Goal: Obtain resource: Download file/media

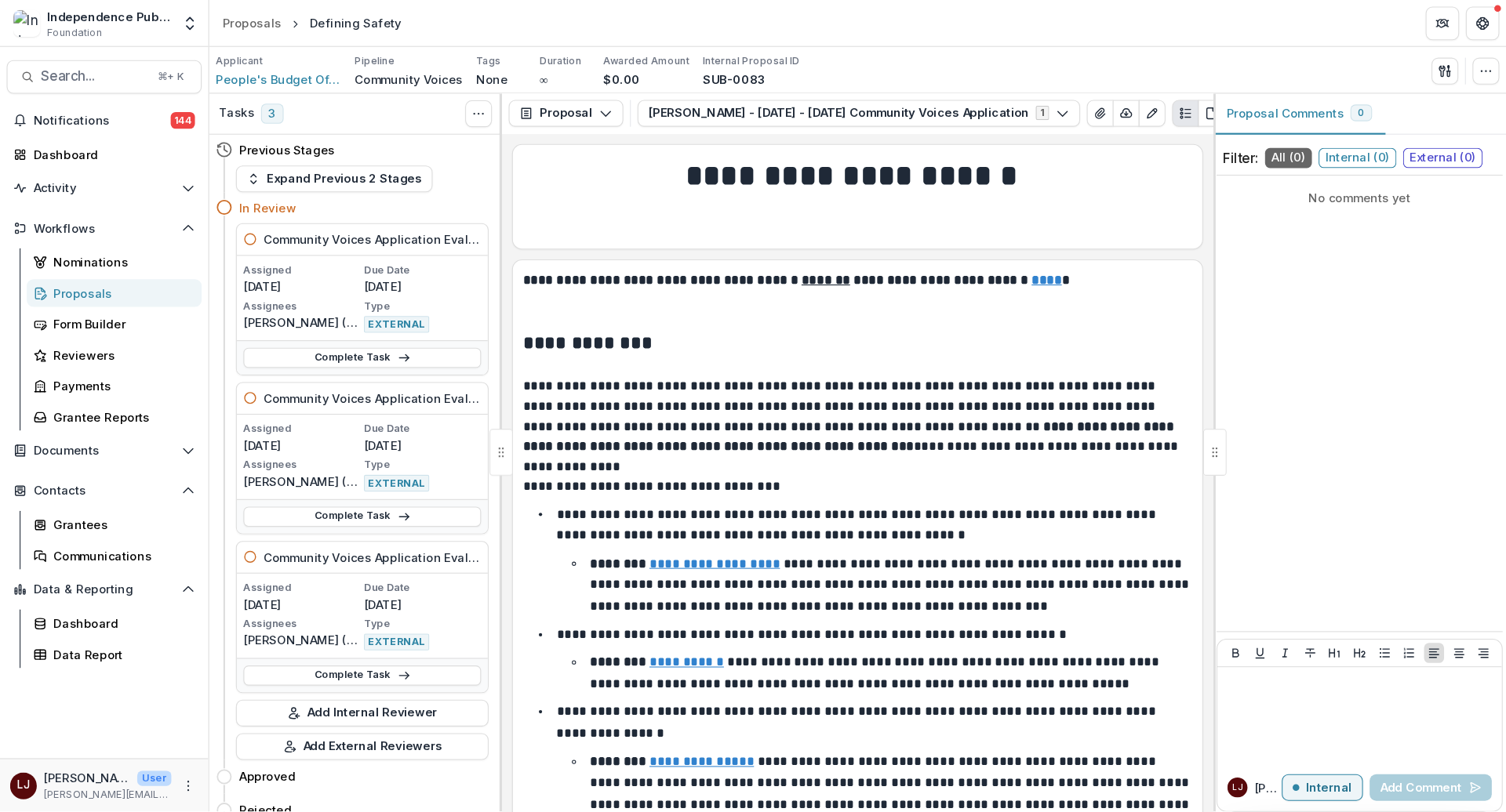
scroll to position [10958, 0]
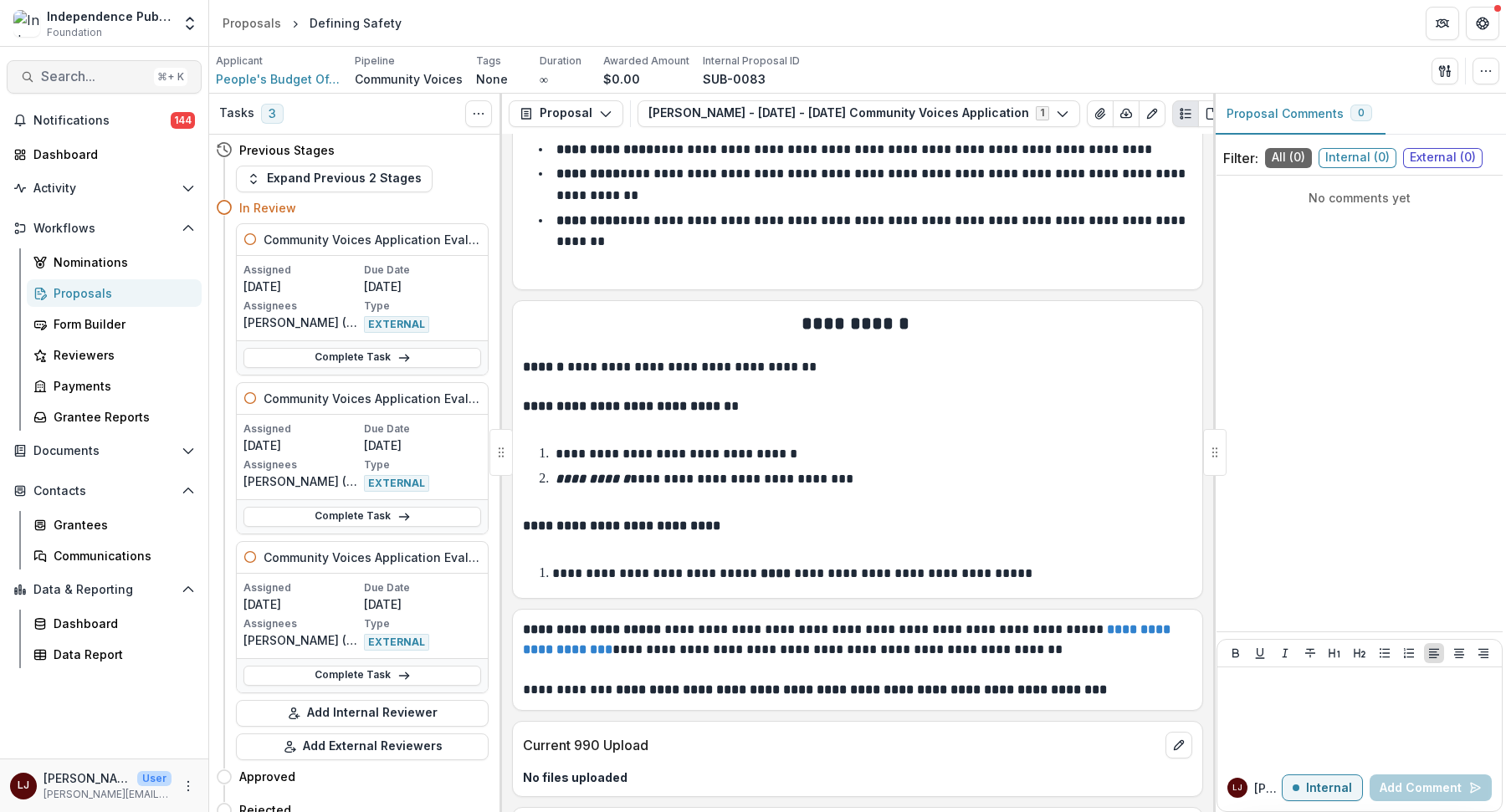
click at [88, 78] on span "Search..." at bounding box center [94, 77] width 106 height 16
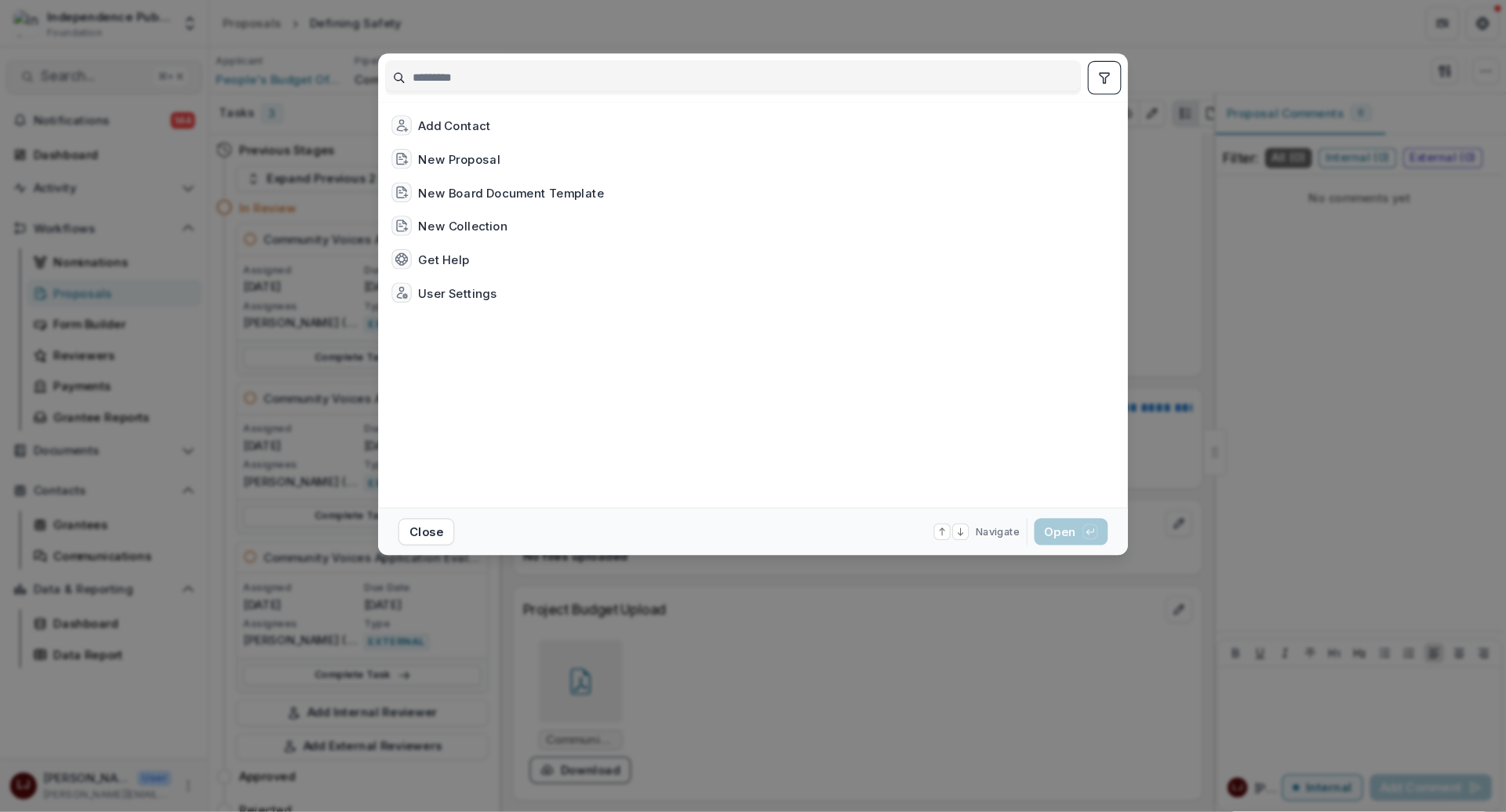
scroll to position [10573, 0]
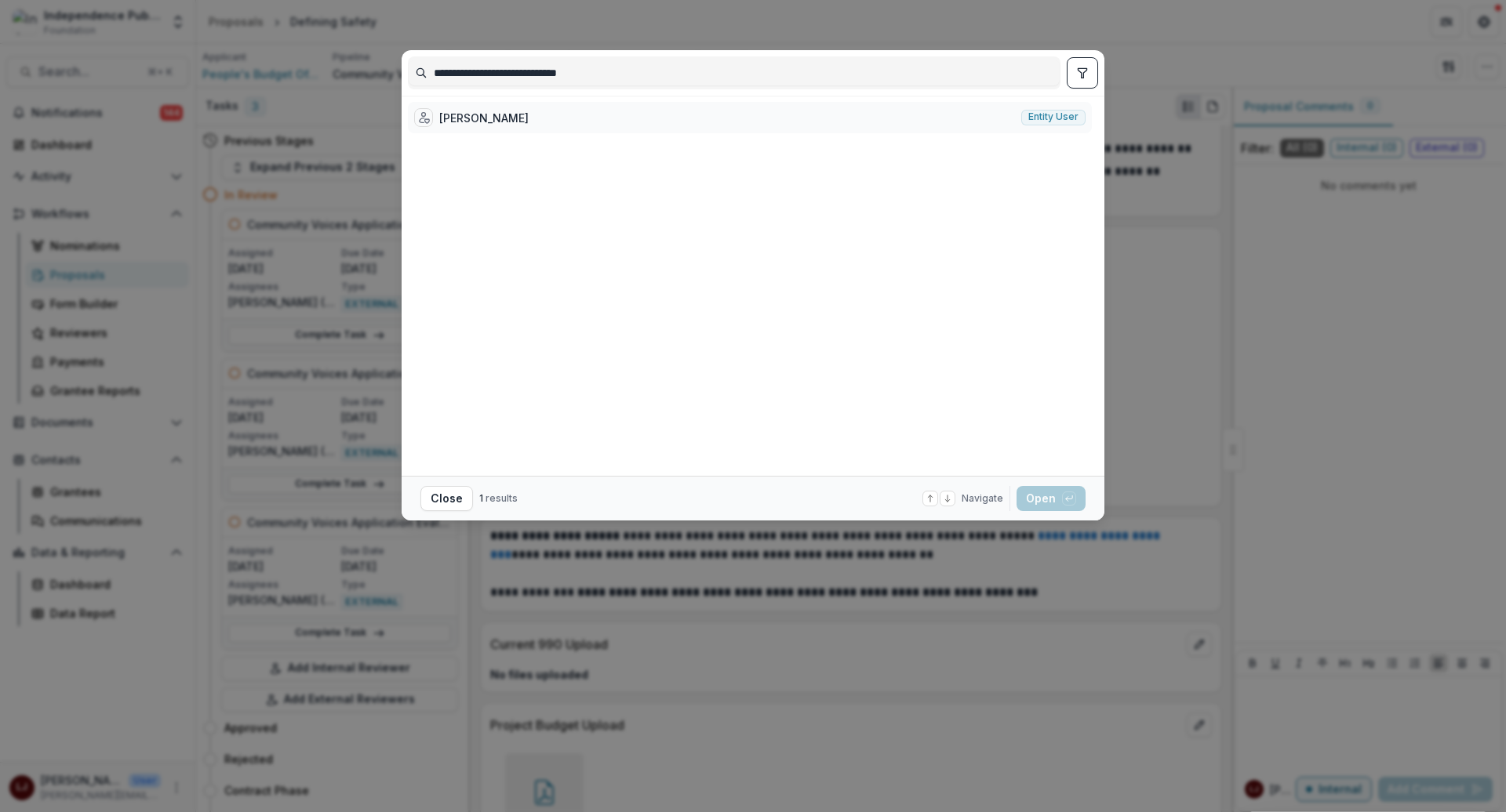
type input "**********"
click at [663, 109] on div "Melany Nelson Entity user" at bounding box center [750, 118] width 684 height 31
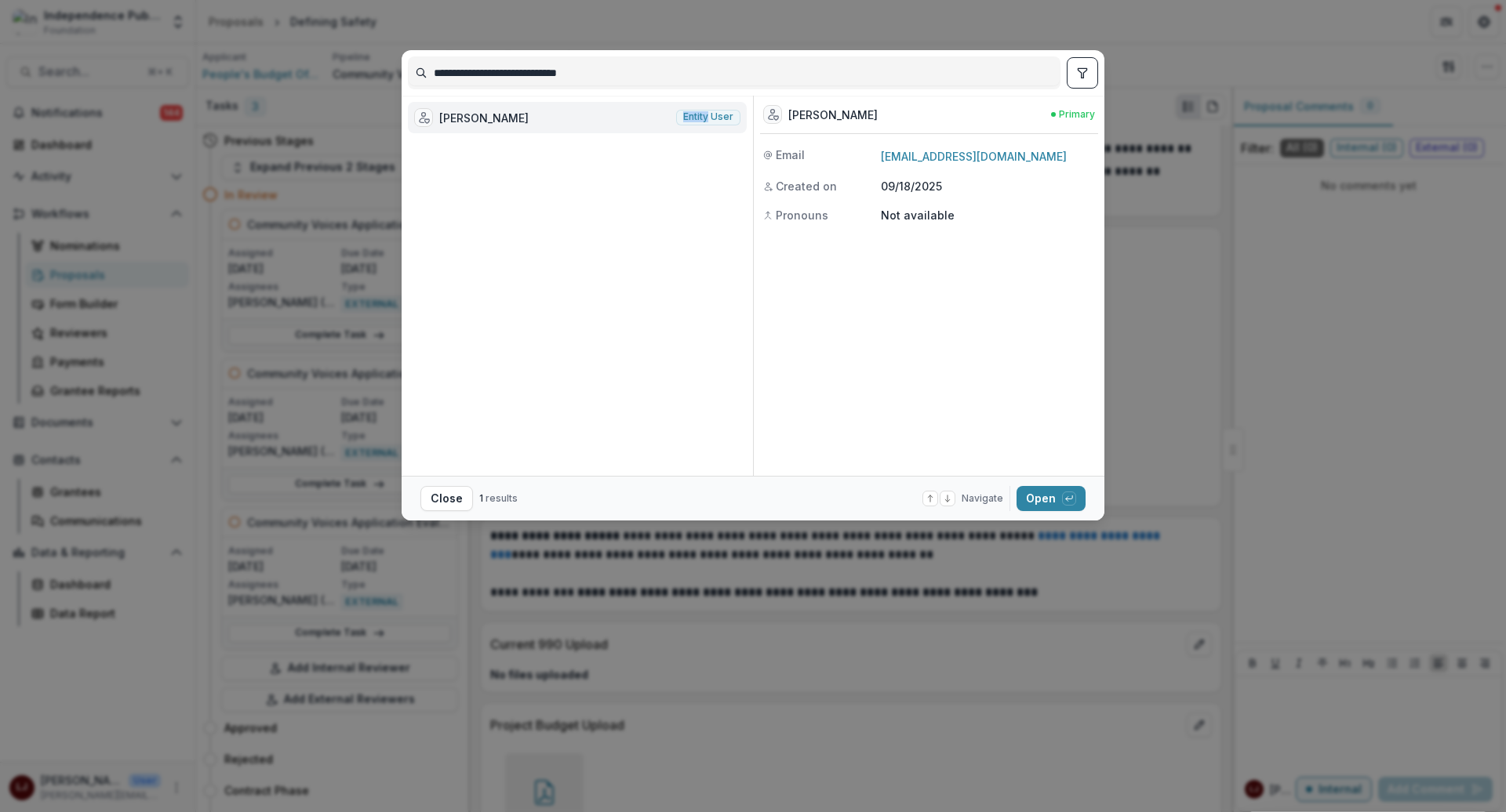
click at [663, 109] on div "Melany Nelson Entity user" at bounding box center [578, 118] width 339 height 31
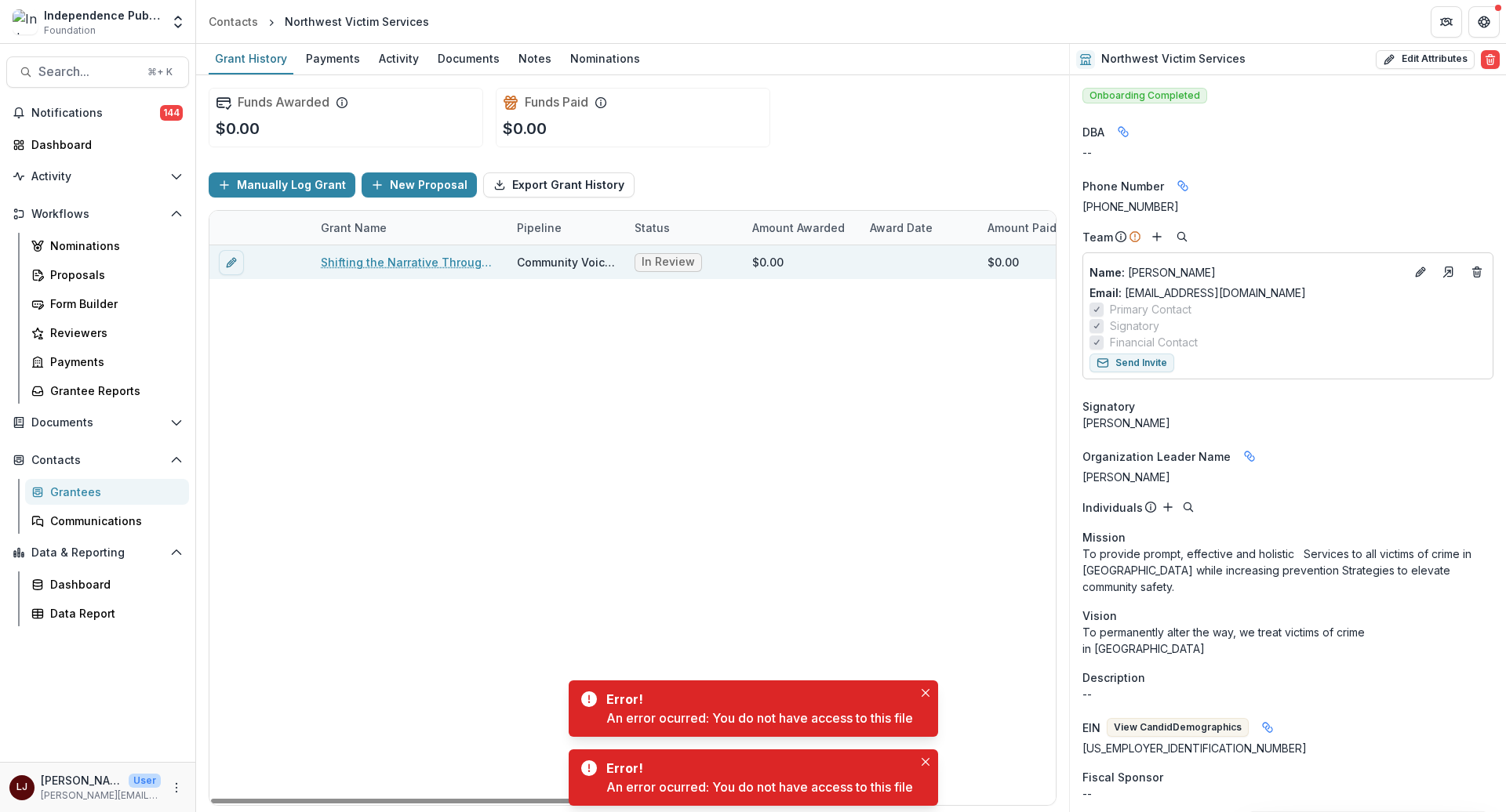
click at [402, 259] on link "Shifting the Narrative Through Youth Voices" at bounding box center [409, 262] width 178 height 16
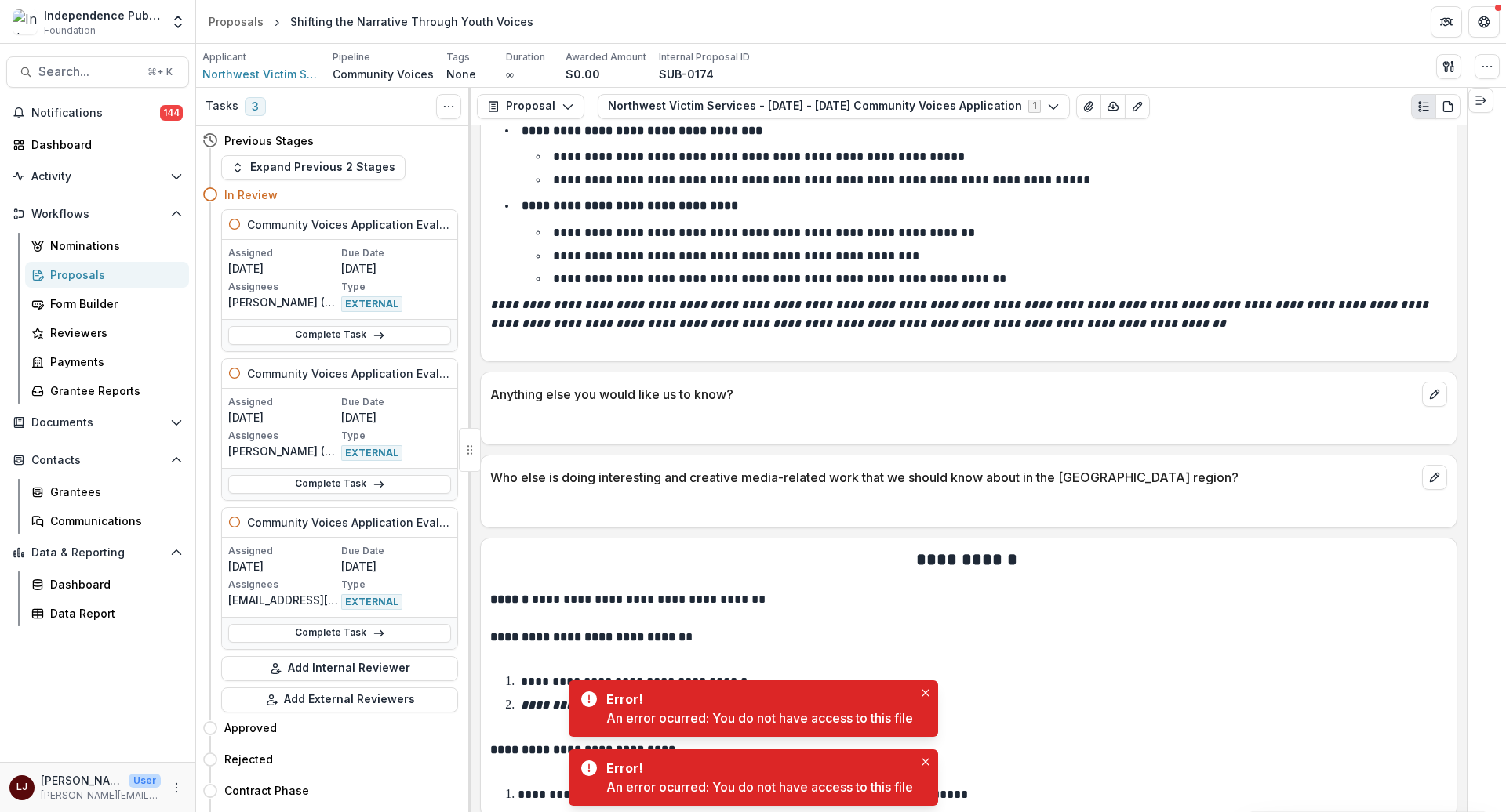
scroll to position [9090, 0]
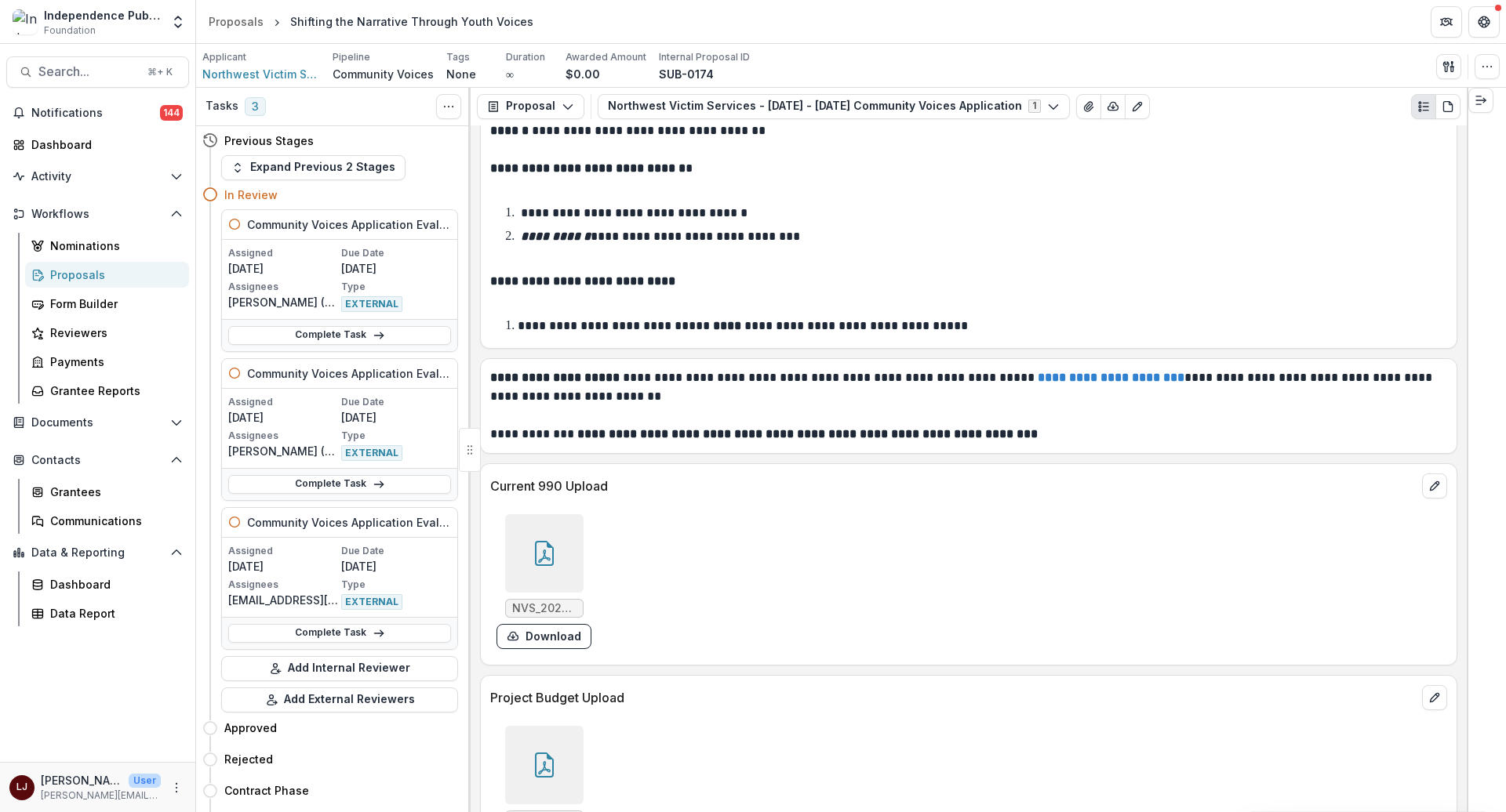
click at [803, 720] on div "25_26 NWVS VOCA budget worksheet.pdf Download" at bounding box center [725, 793] width 470 height 147
click at [1411, 692] on icon "edit" at bounding box center [1434, 698] width 12 height 12
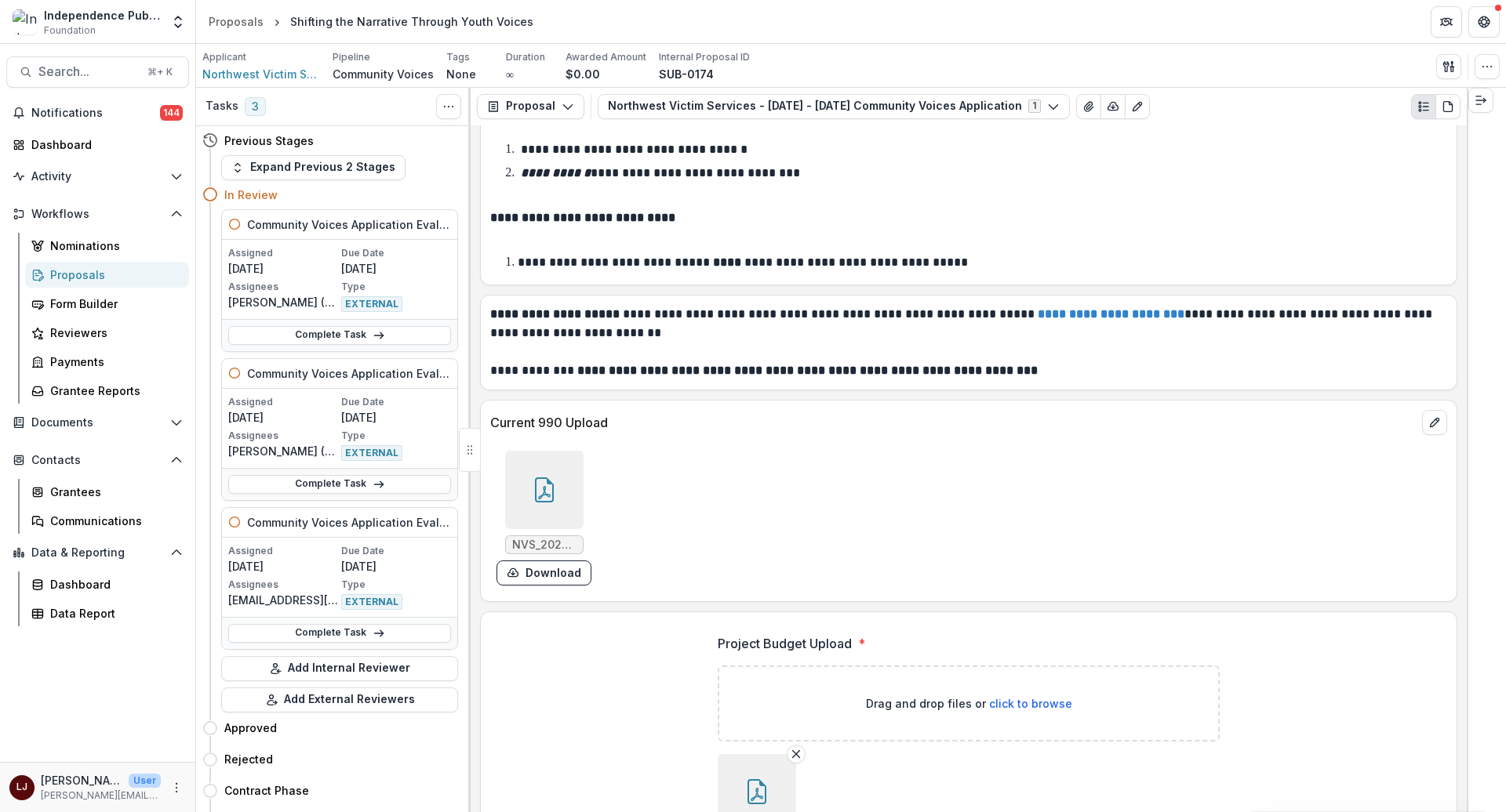
scroll to position [9215, 0]
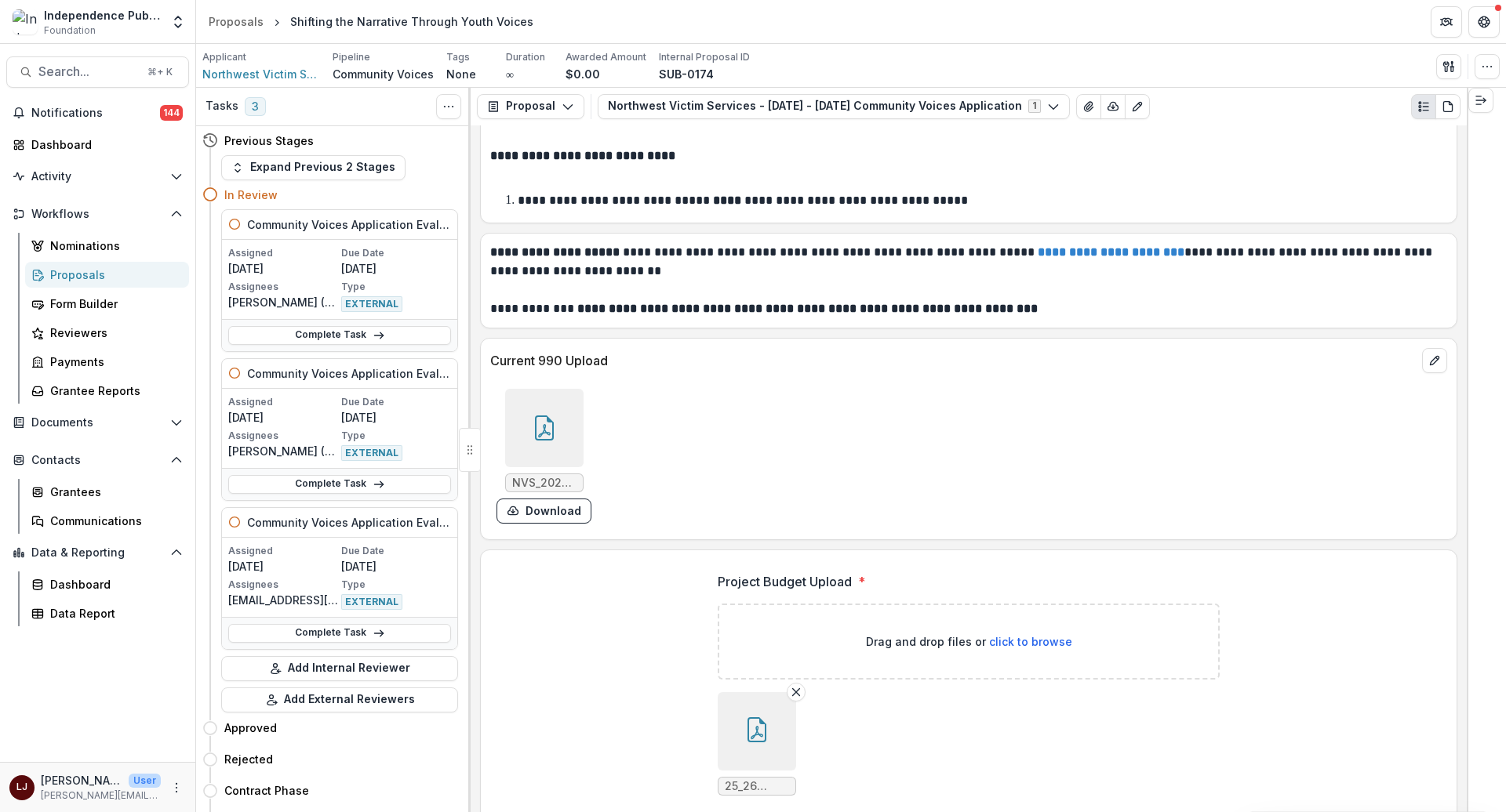
click at [747, 693] on button "button" at bounding box center [757, 732] width 79 height 79
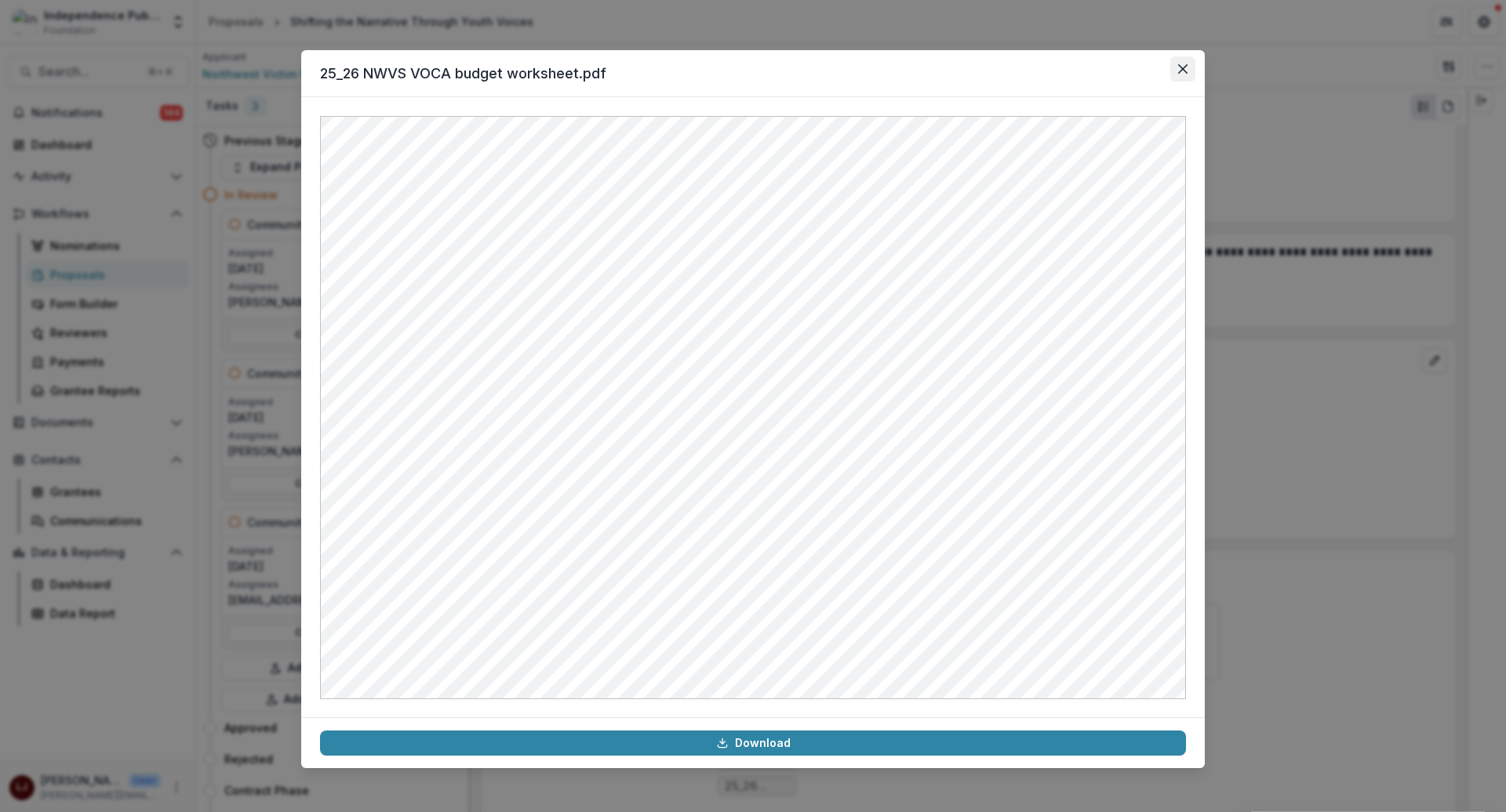
click at [1181, 65] on icon "Close" at bounding box center [1183, 70] width 10 height 10
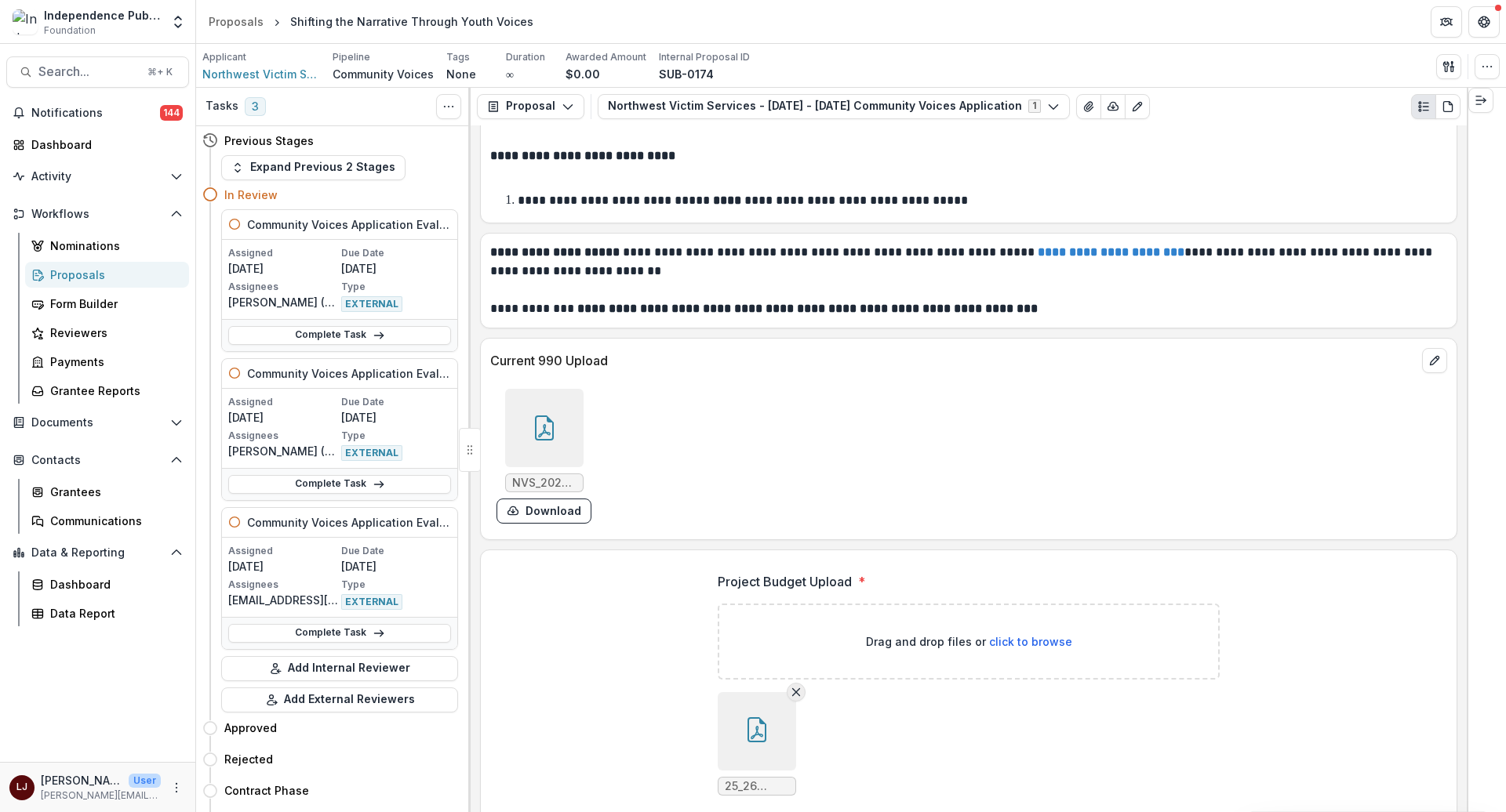
click at [790, 686] on icon "Remove File" at bounding box center [796, 692] width 12 height 12
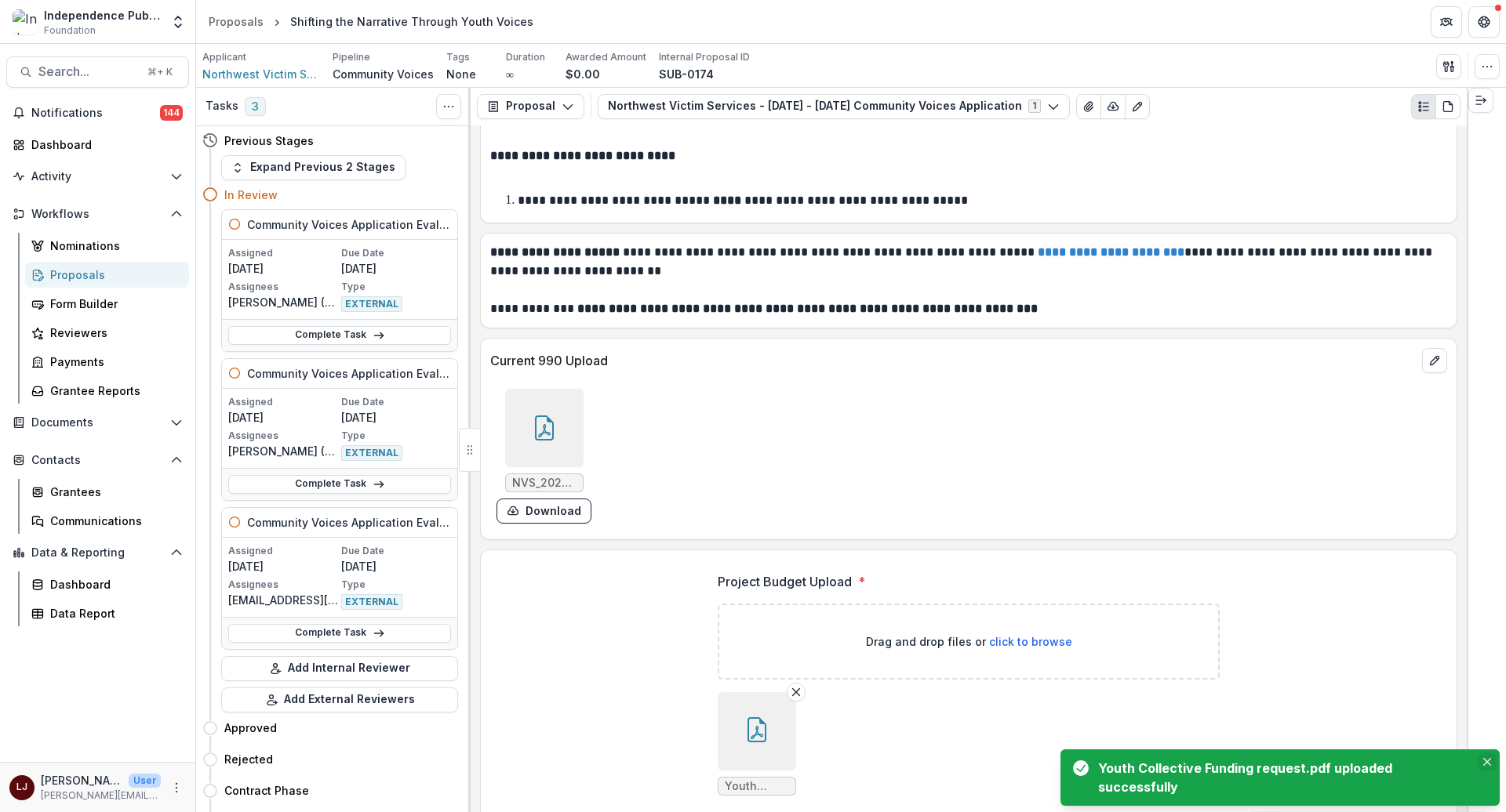
click at [1411, 760] on button "Close" at bounding box center [1487, 762] width 19 height 19
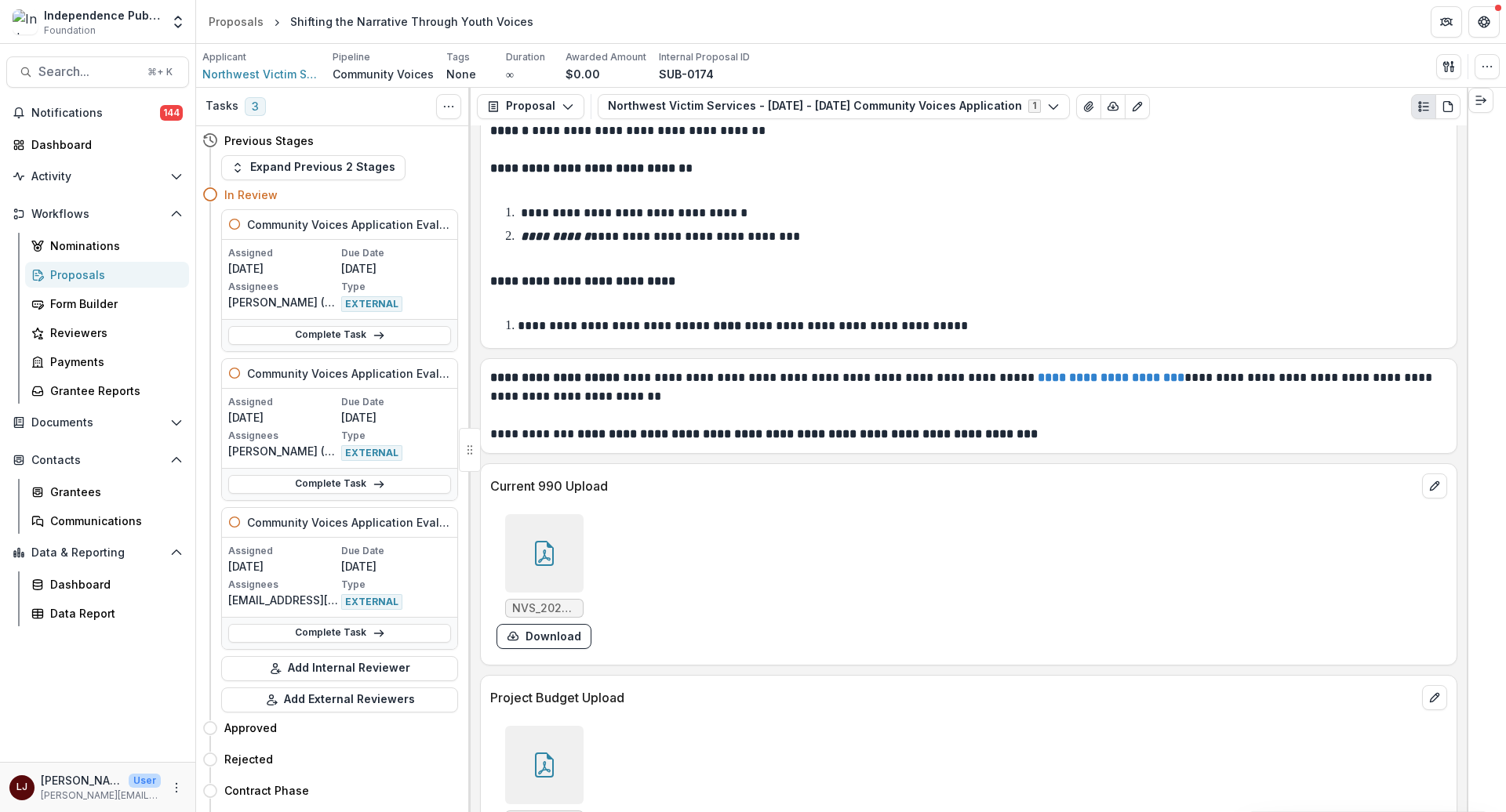
scroll to position [9090, 0]
click at [102, 68] on span "Search..." at bounding box center [88, 72] width 100 height 15
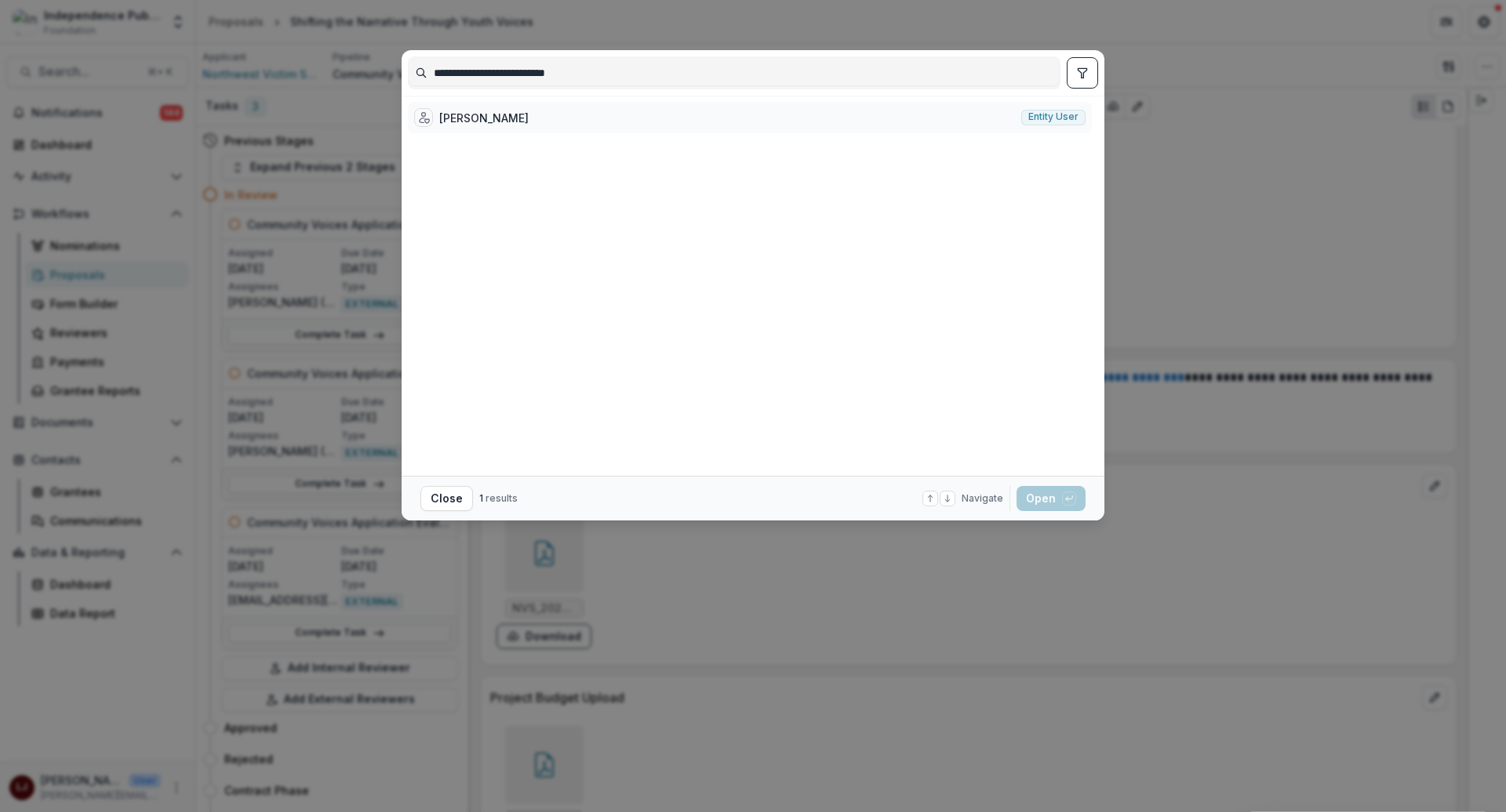
type input "**********"
click at [542, 107] on div "Brittany Alston Entity user" at bounding box center [750, 118] width 684 height 31
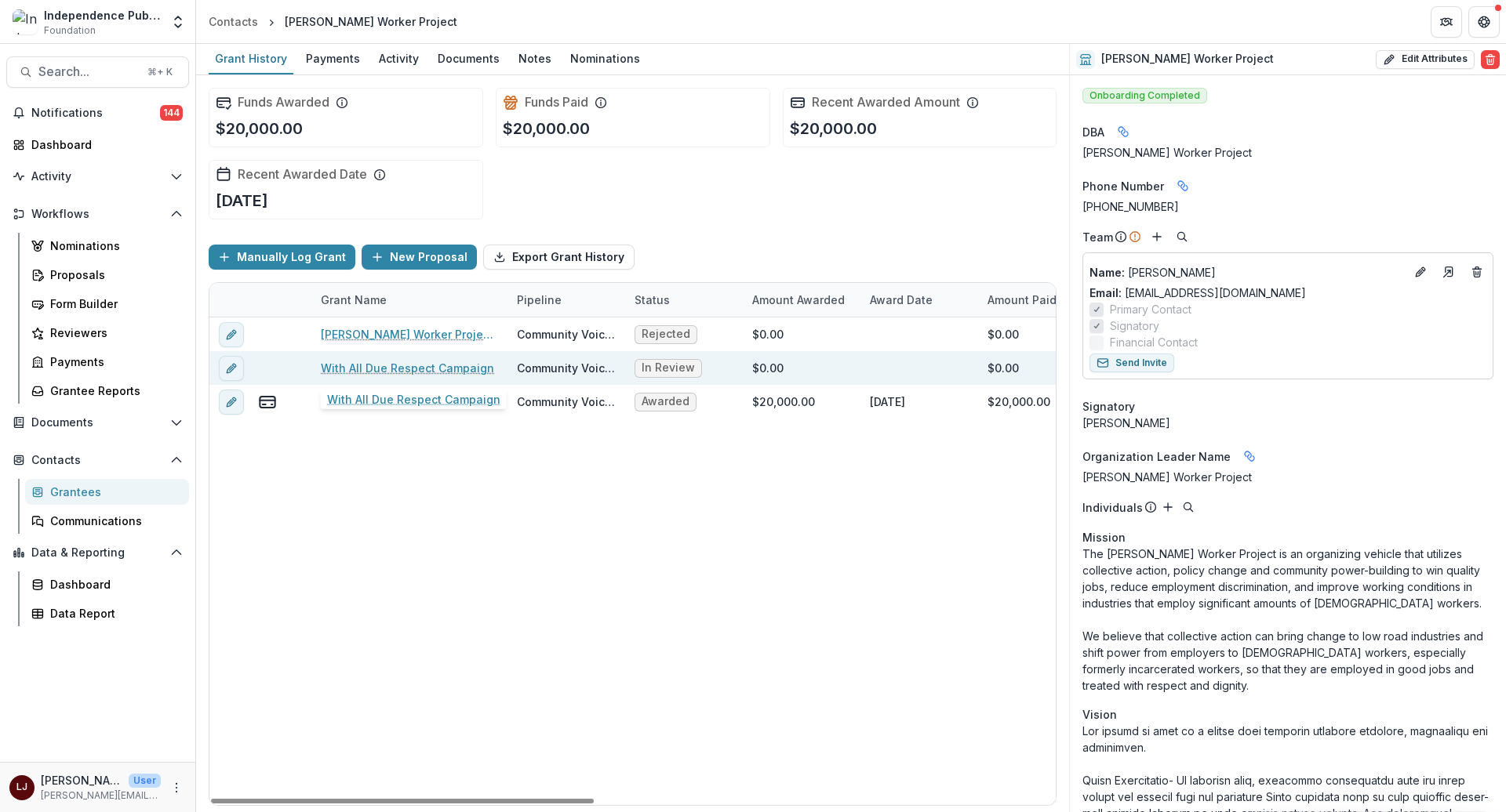
click at [374, 365] on link "With All Due Respect Campaign" at bounding box center [407, 368] width 173 height 16
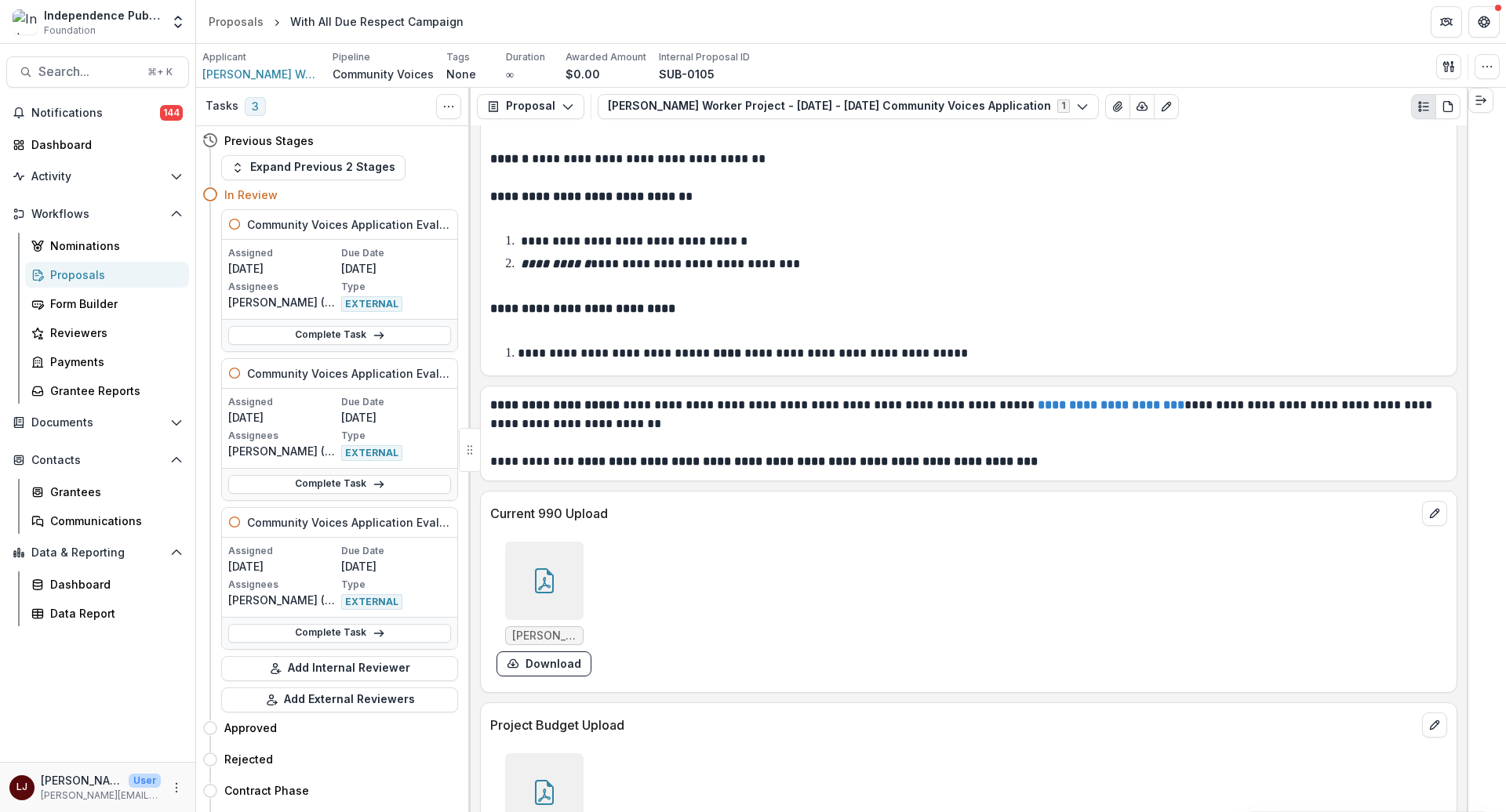
scroll to position [10643, 0]
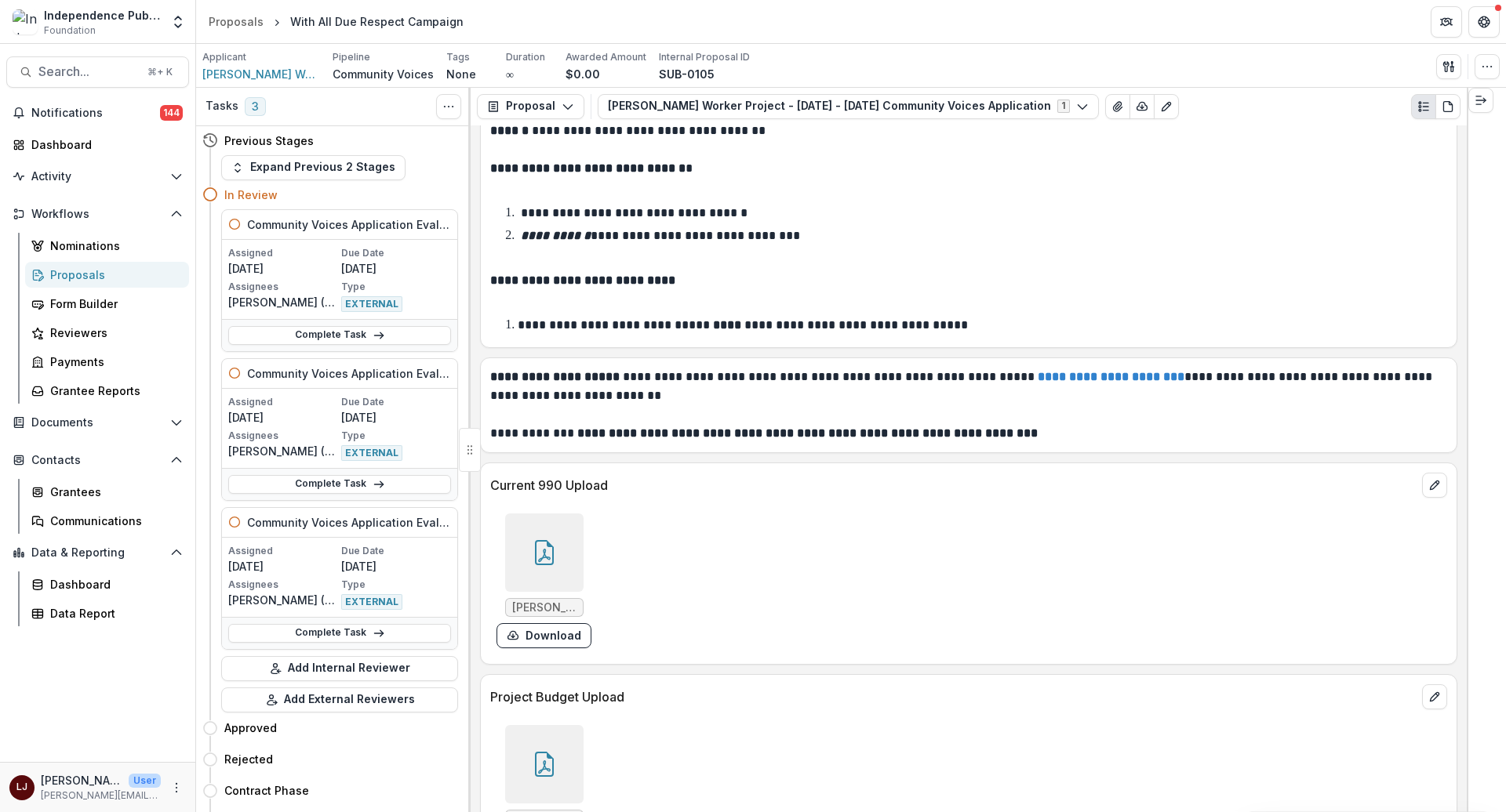
click at [559, 725] on div at bounding box center [545, 765] width 79 height 79
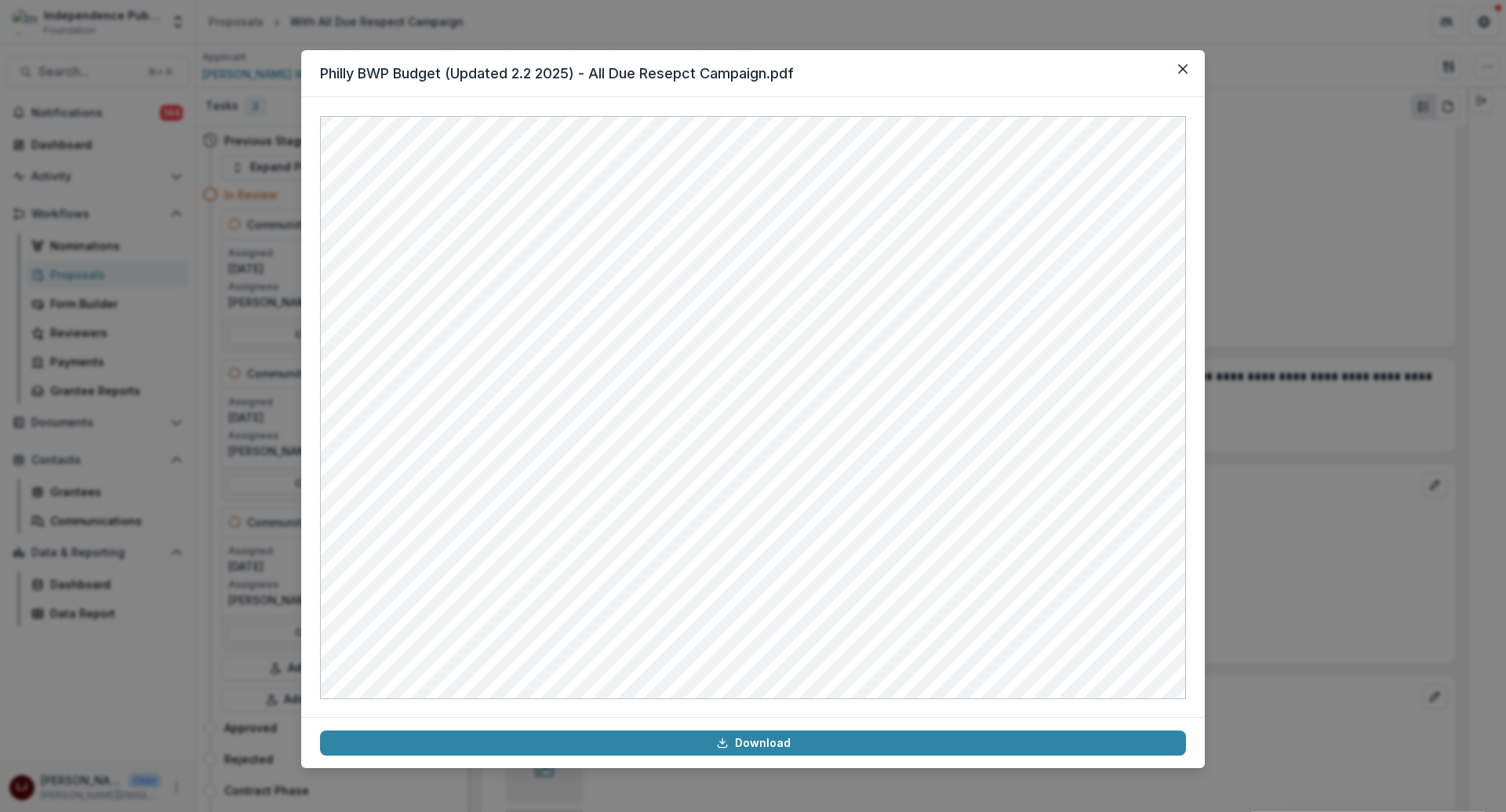
click at [1274, 605] on div "Philly BWP Budget (Updated 2.2 2025) - All Due Resepct Campaign.pdf Download" at bounding box center [753, 406] width 1506 height 812
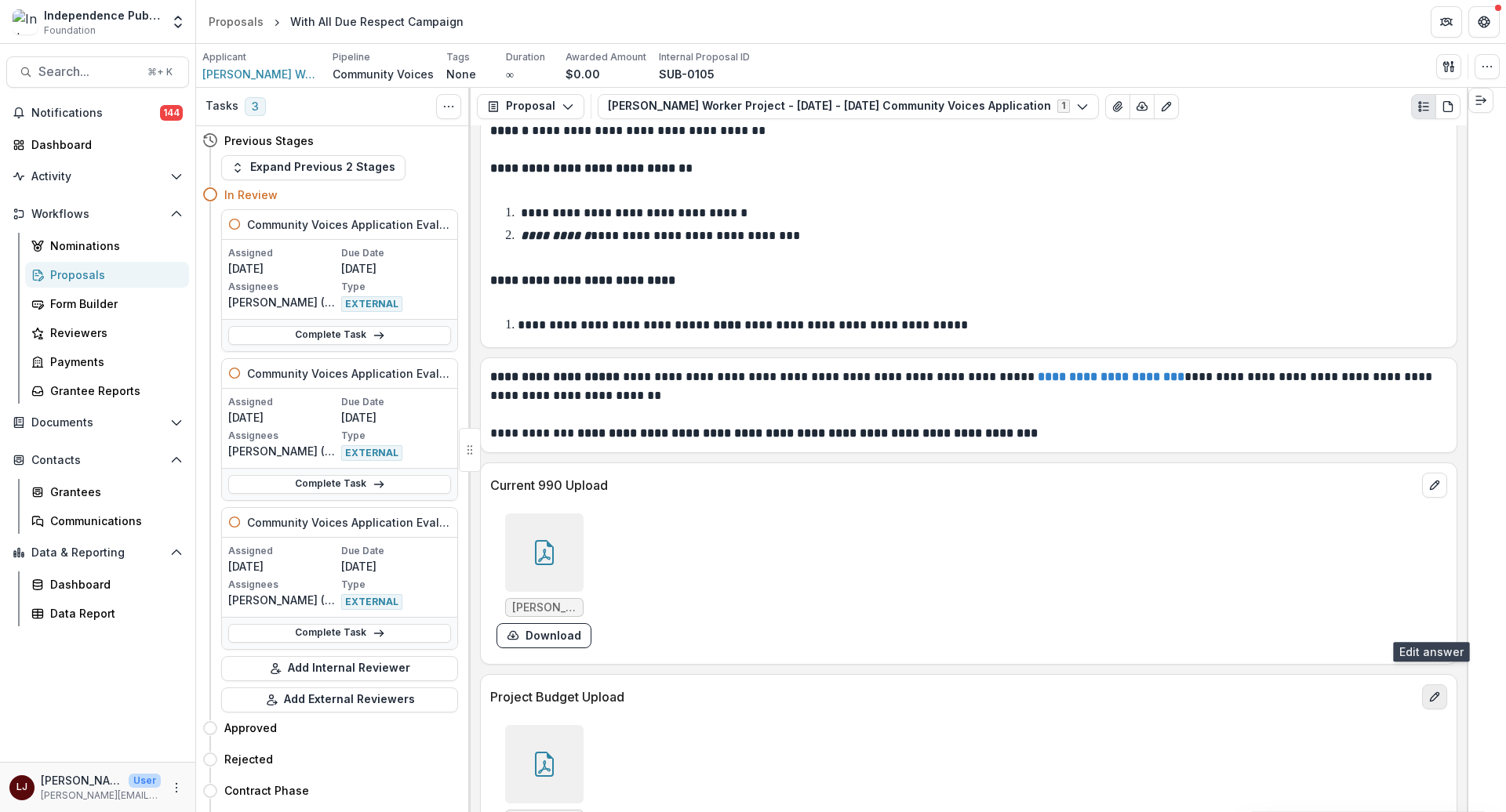
click at [1411, 691] on icon "edit" at bounding box center [1434, 697] width 12 height 12
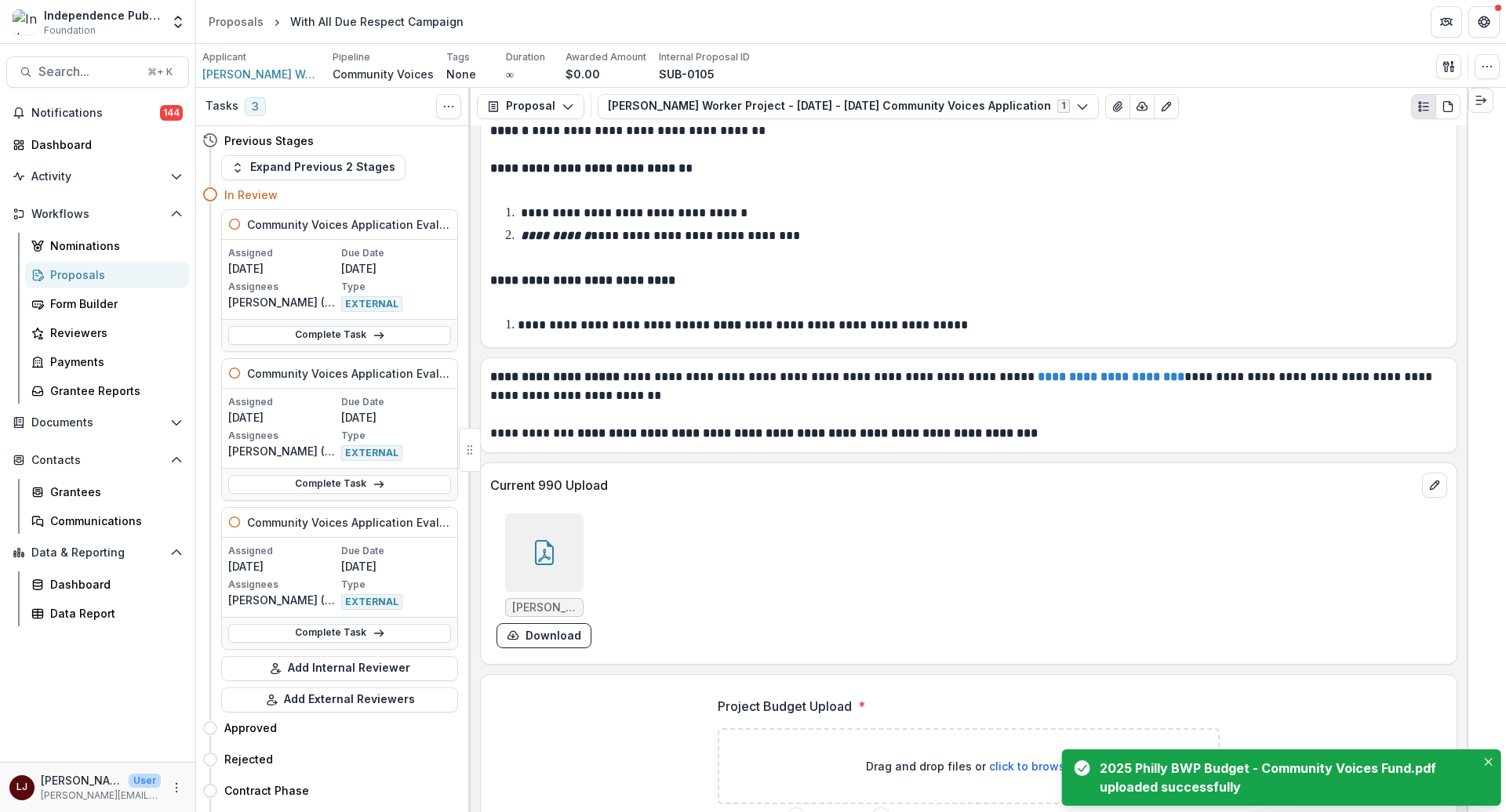
scroll to position [10770, 0]
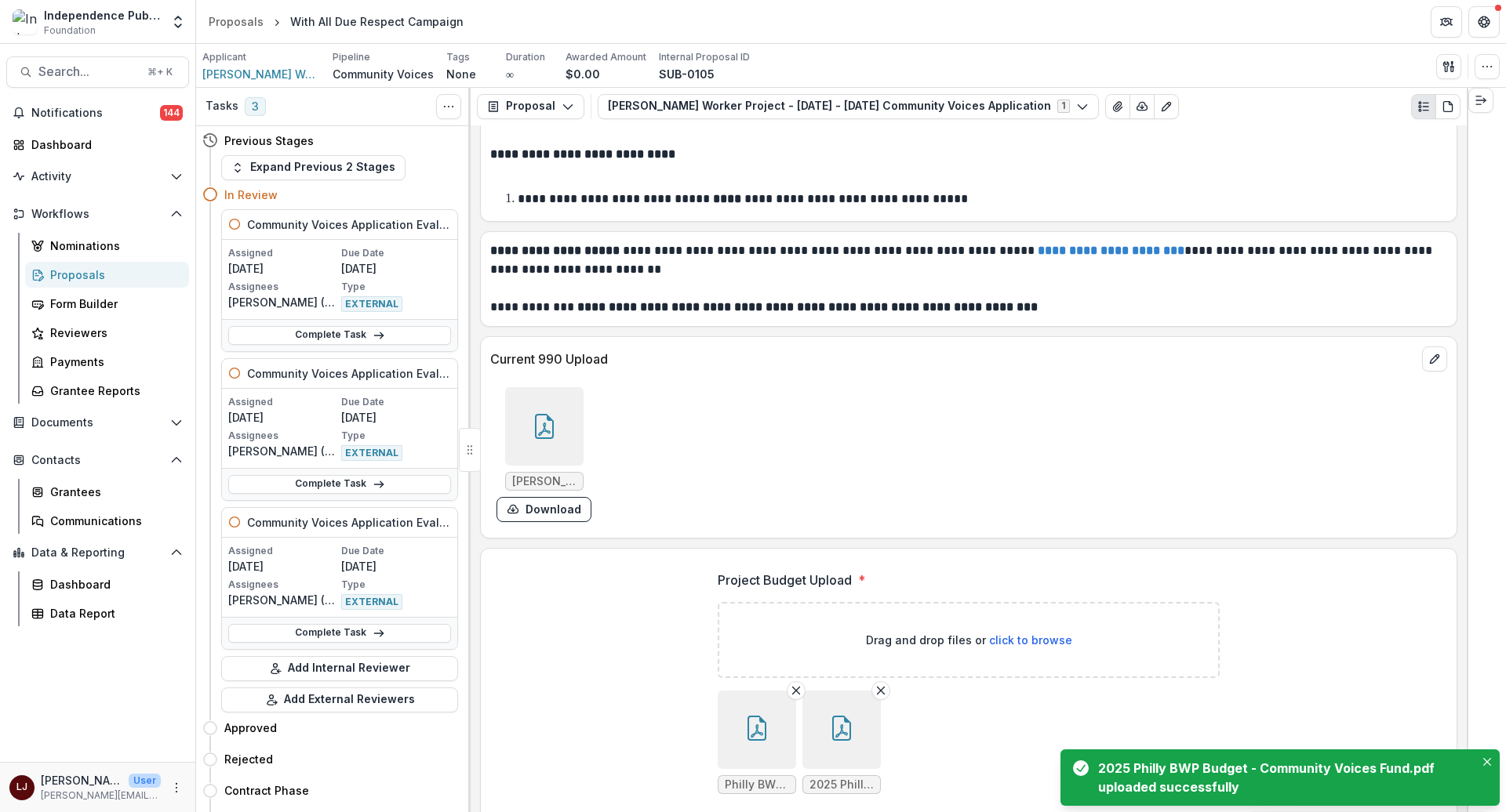
click at [766, 716] on icon "button" at bounding box center [757, 728] width 25 height 25
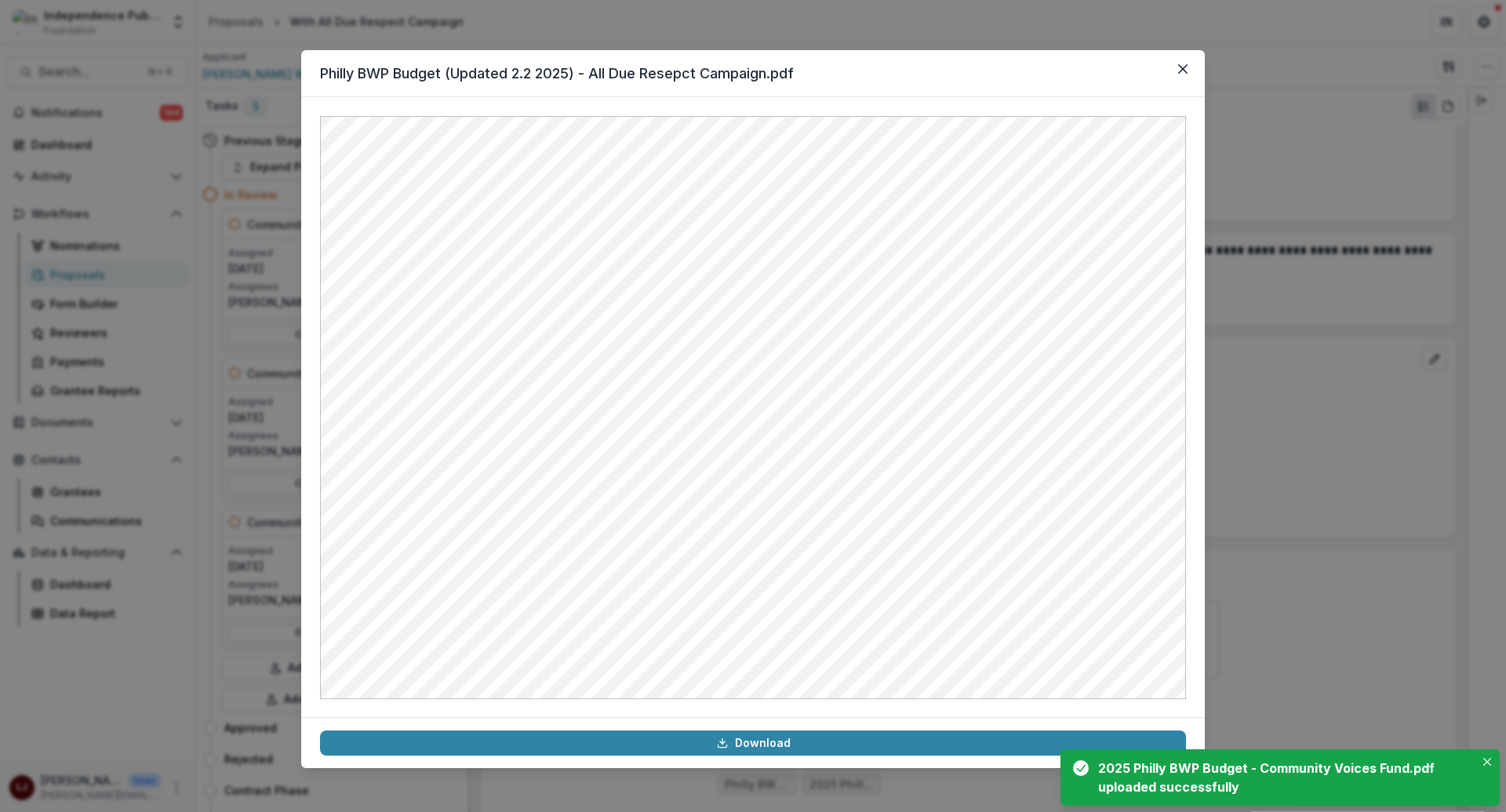
click at [1327, 455] on div "Philly BWP Budget (Updated 2.2 2025) - All Due Resepct Campaign.pdf Download" at bounding box center [753, 406] width 1506 height 812
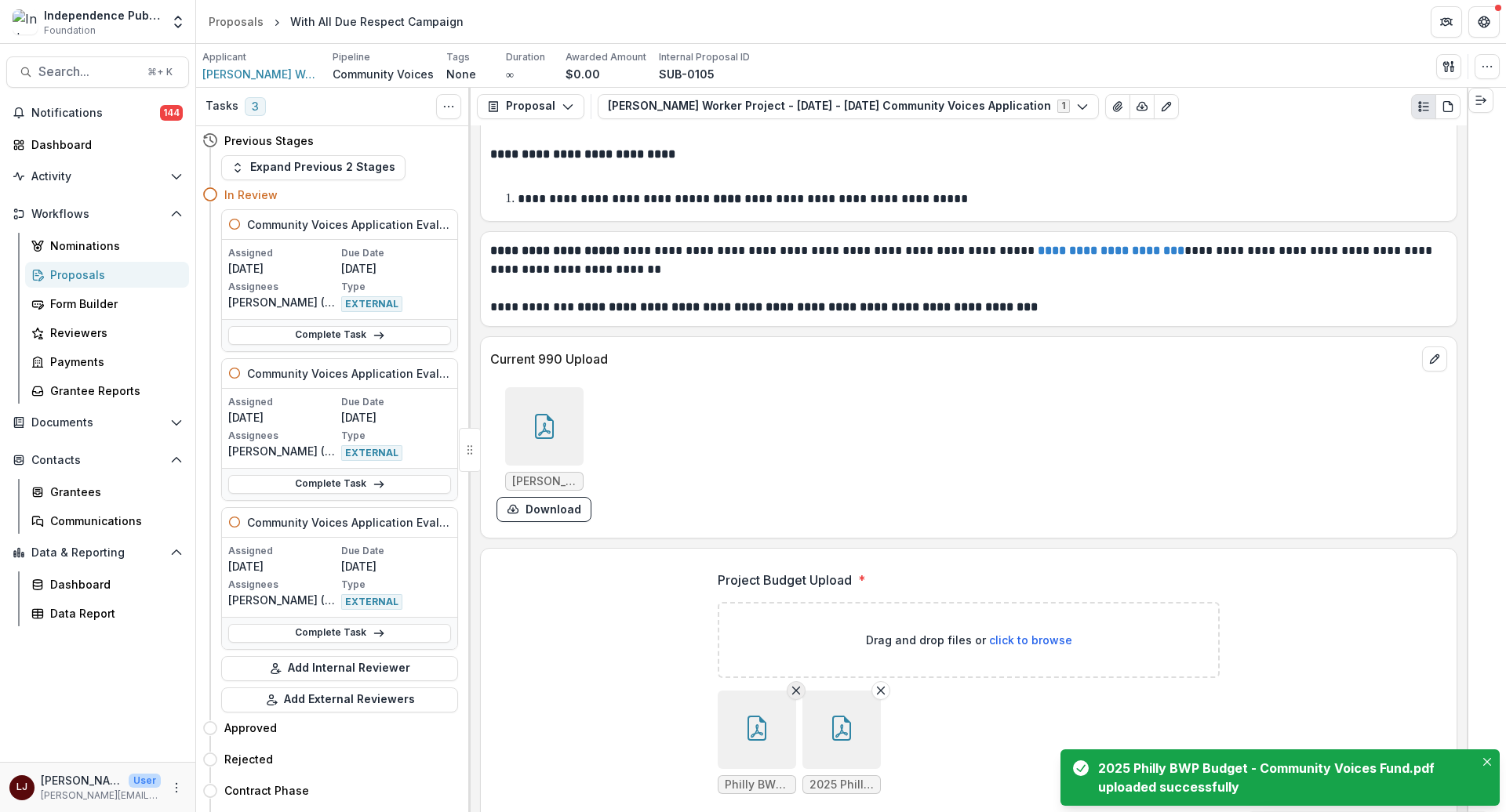
click at [793, 684] on icon "Remove File" at bounding box center [796, 690] width 12 height 12
click at [1411, 759] on icon "Close" at bounding box center [1487, 762] width 8 height 8
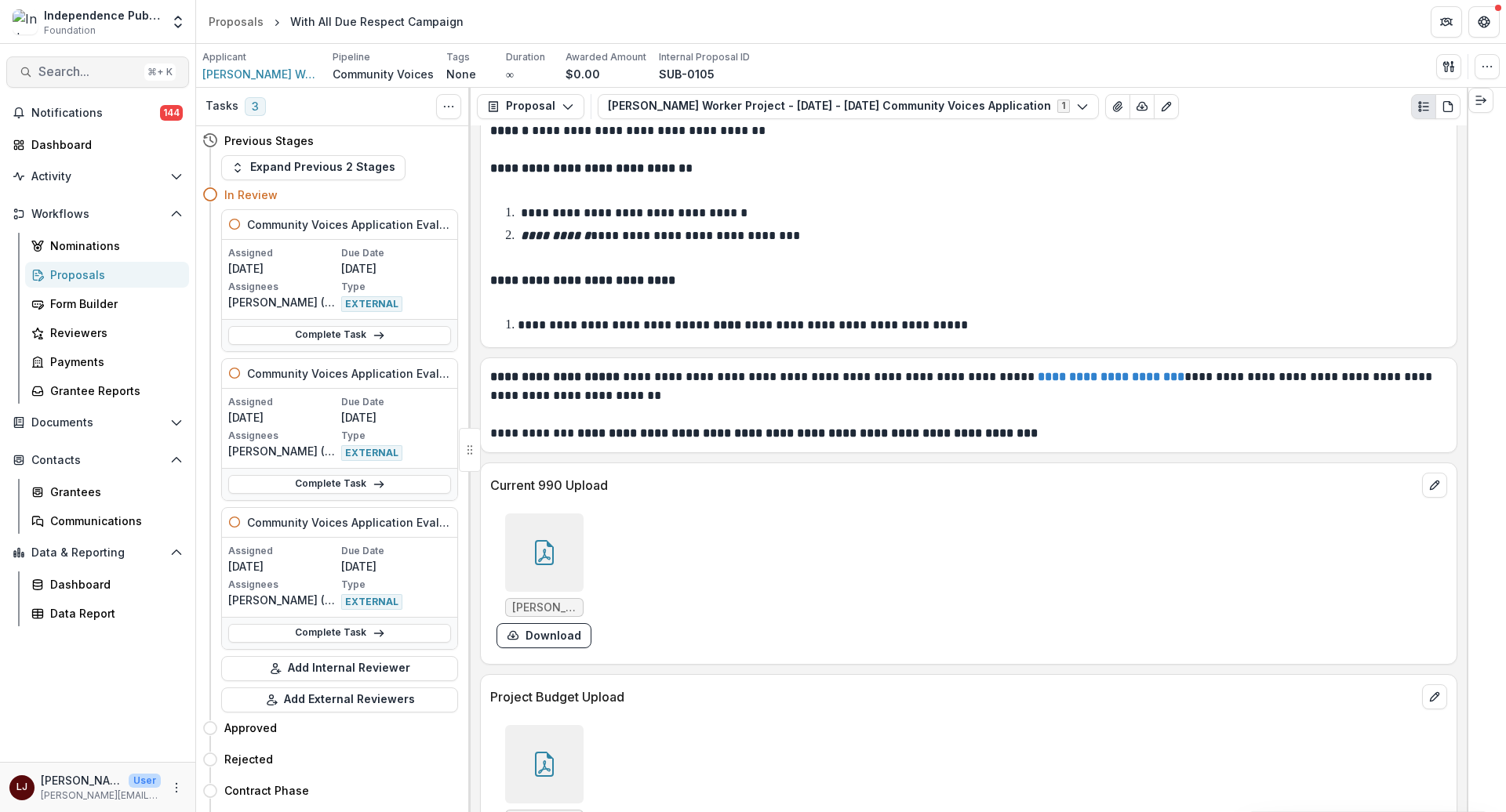
click at [88, 59] on button "Search... ⌘ + K" at bounding box center [97, 72] width 182 height 31
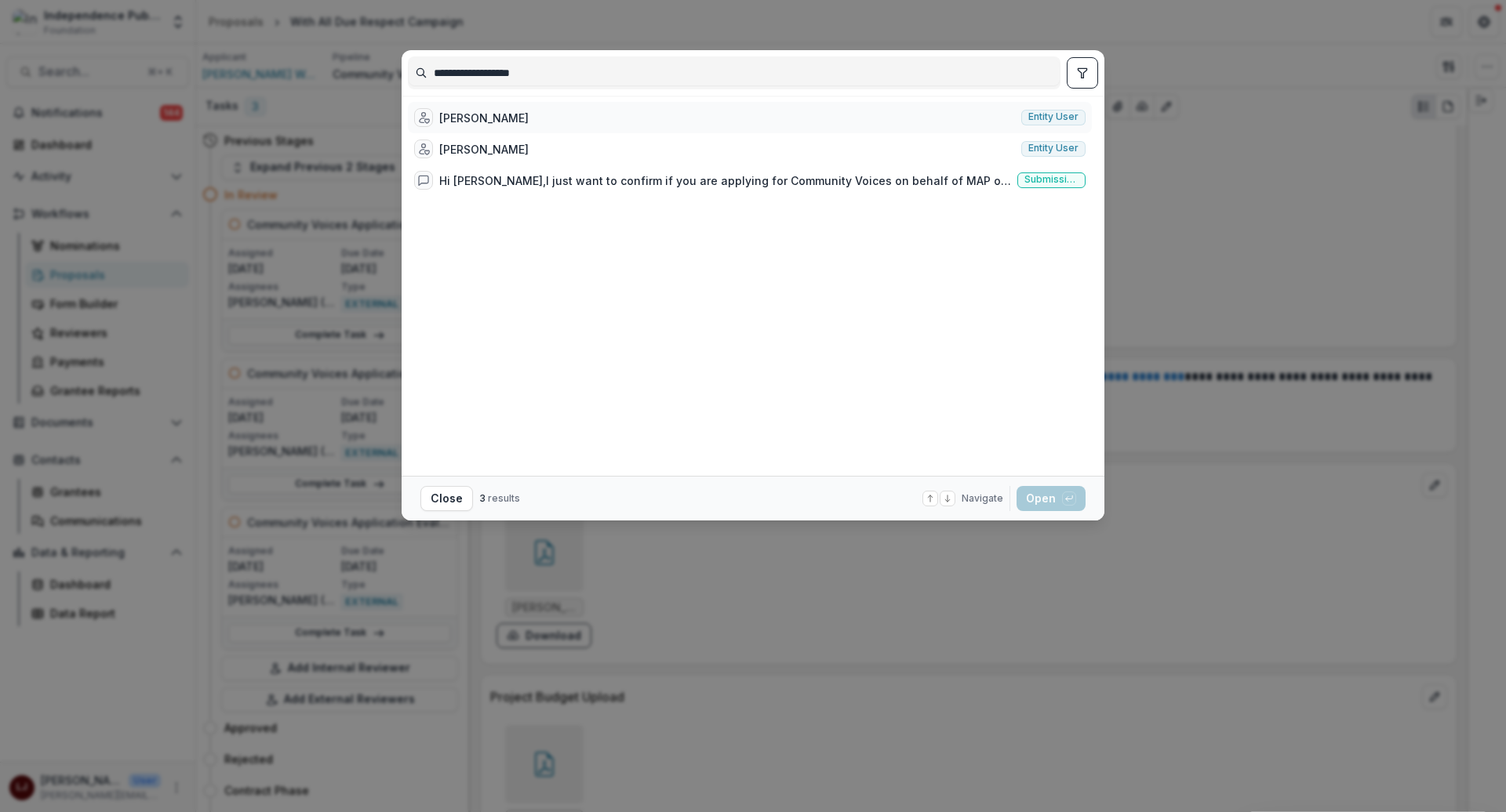
type input "**********"
click at [565, 123] on div "Katy Kopnitsky Entity user" at bounding box center [750, 118] width 684 height 31
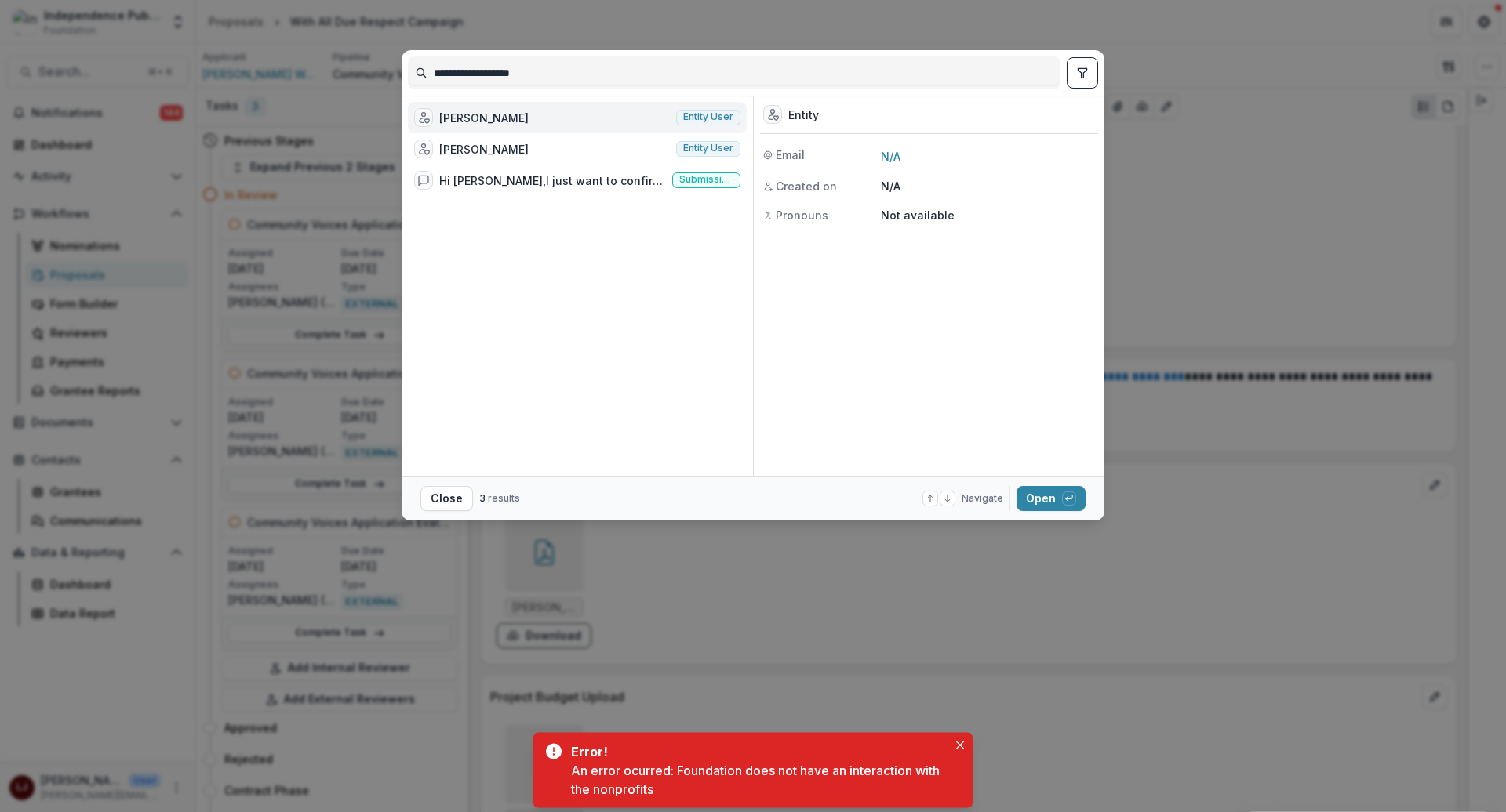
click at [565, 123] on div "Katy Kopnitsky Entity user" at bounding box center [578, 118] width 339 height 31
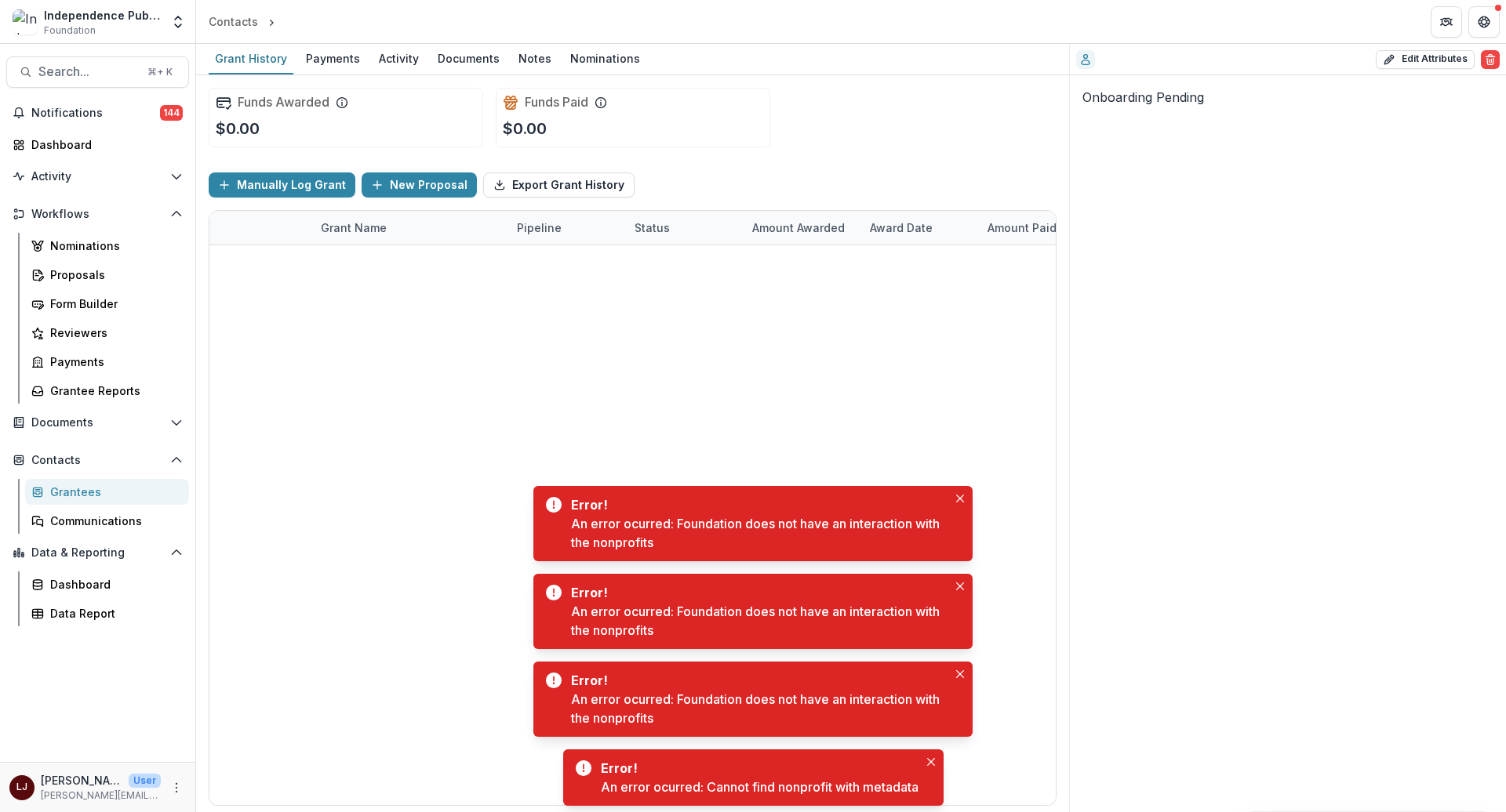
click at [74, 49] on div "Search... ⌘ + K Notifications 144 Dashboard Activity Tasks Workflows Nomination…" at bounding box center [98, 428] width 196 height 769
click at [67, 75] on span "Search..." at bounding box center [88, 72] width 100 height 15
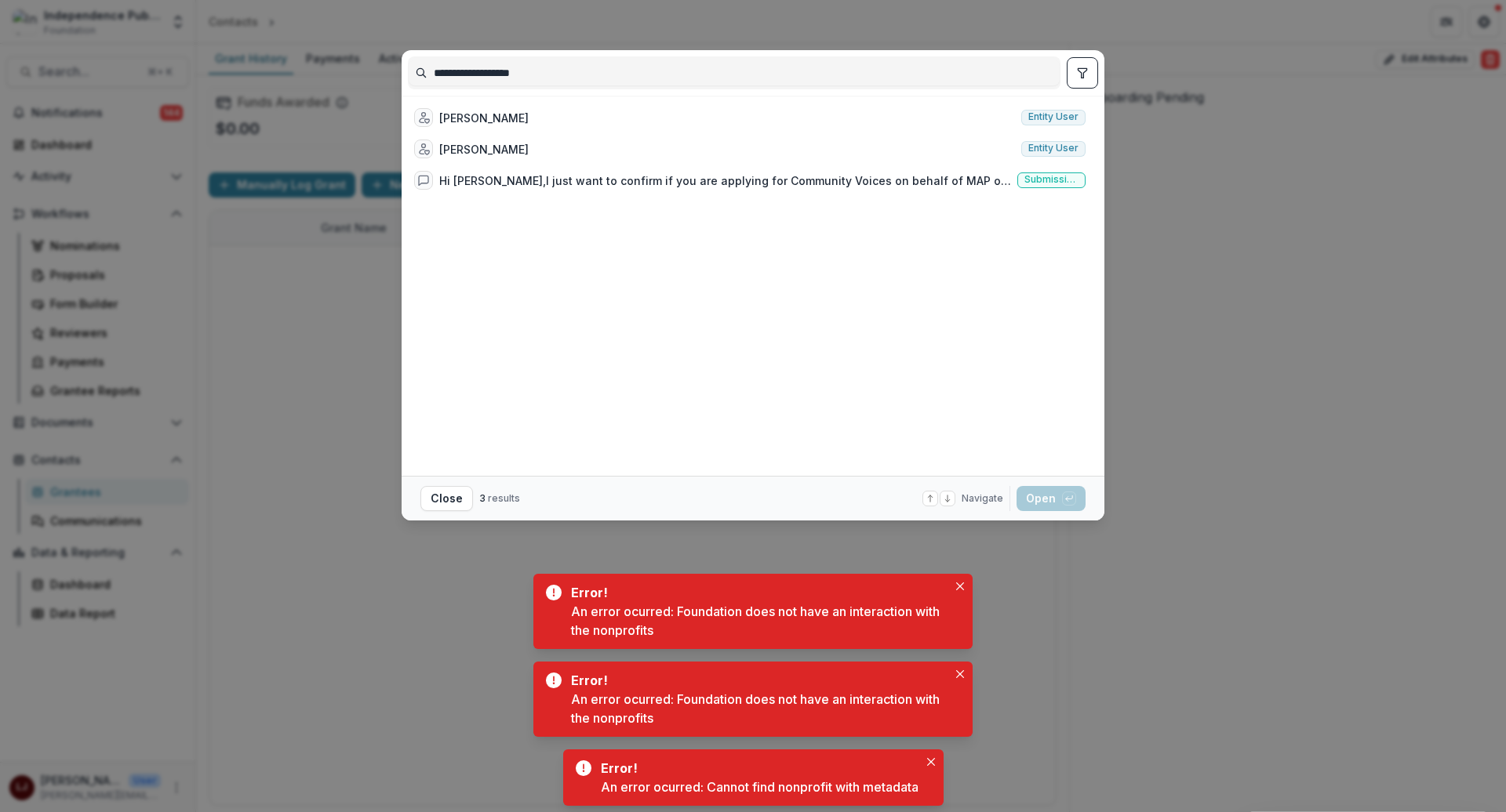
type input "**********"
click at [498, 146] on div "Katy Kopnitsky" at bounding box center [483, 150] width 89 height 16
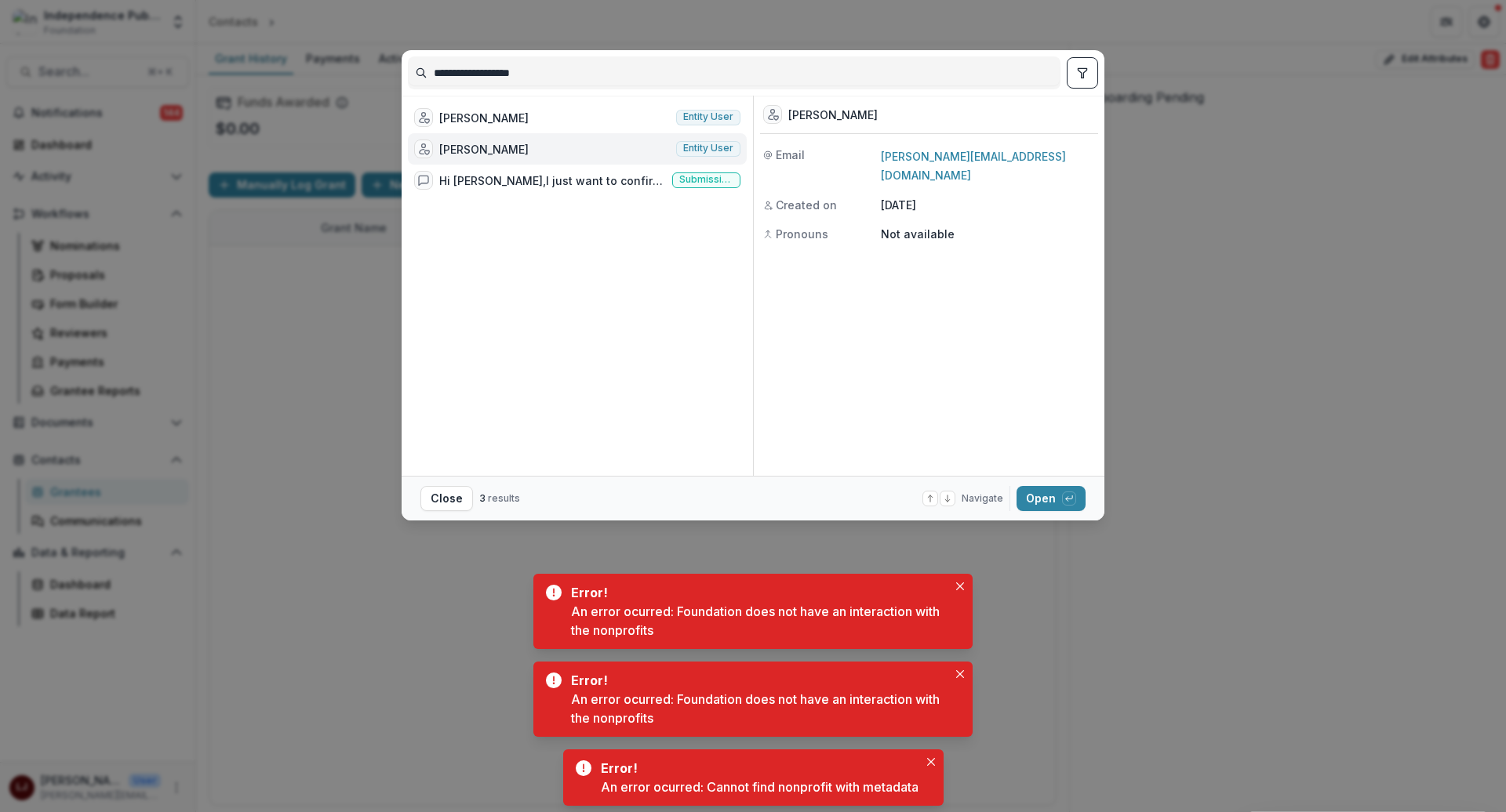
click at [498, 146] on div "Katy Kopnitsky" at bounding box center [483, 150] width 89 height 16
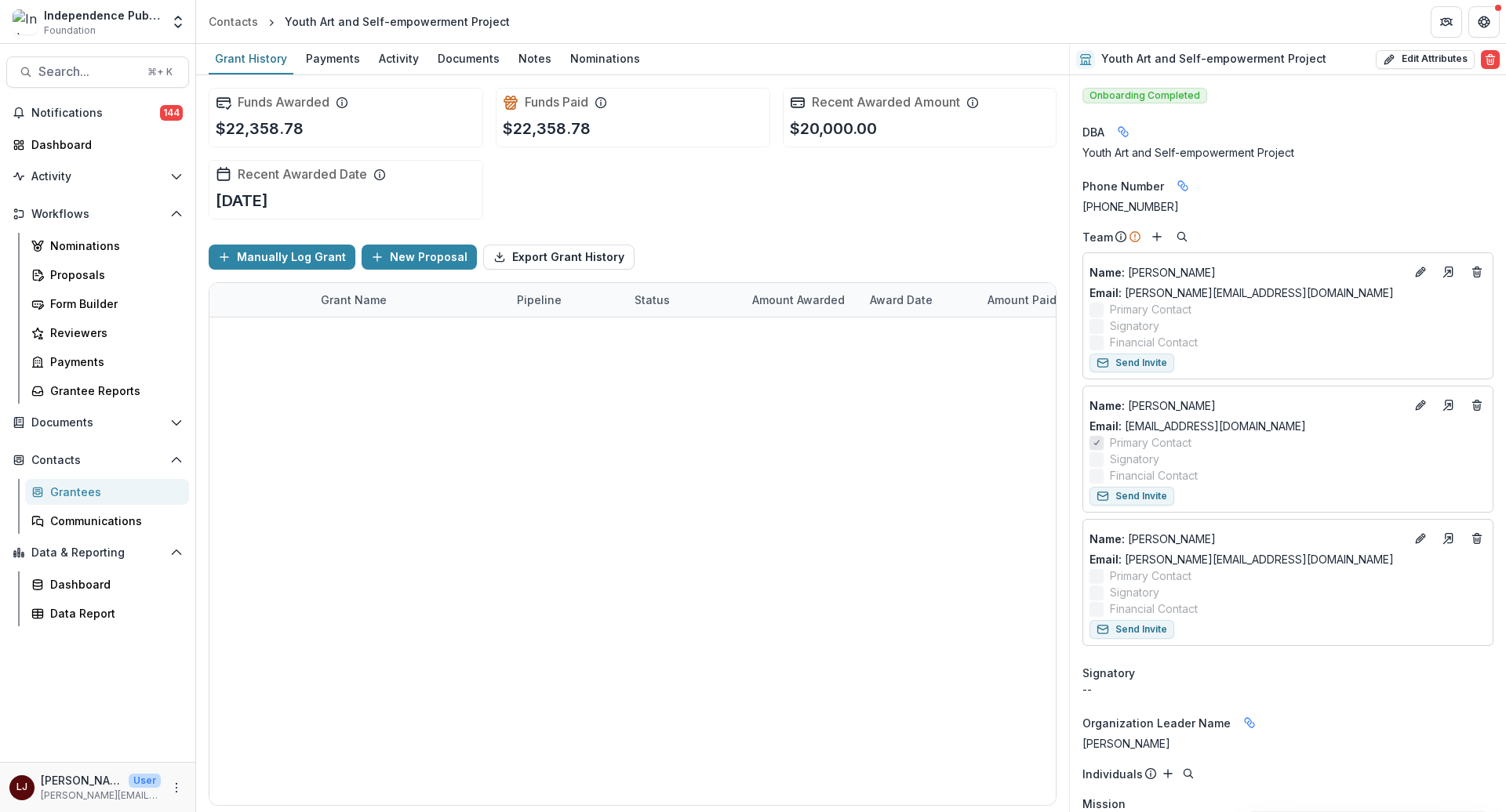
click at [376, 22] on div "Youth Art and Self-empowerment Project" at bounding box center [397, 21] width 225 height 16
copy header "Youth Art and Self-empowerment Project"
click at [1411, 536] on icon "Deletes" at bounding box center [1477, 538] width 12 height 12
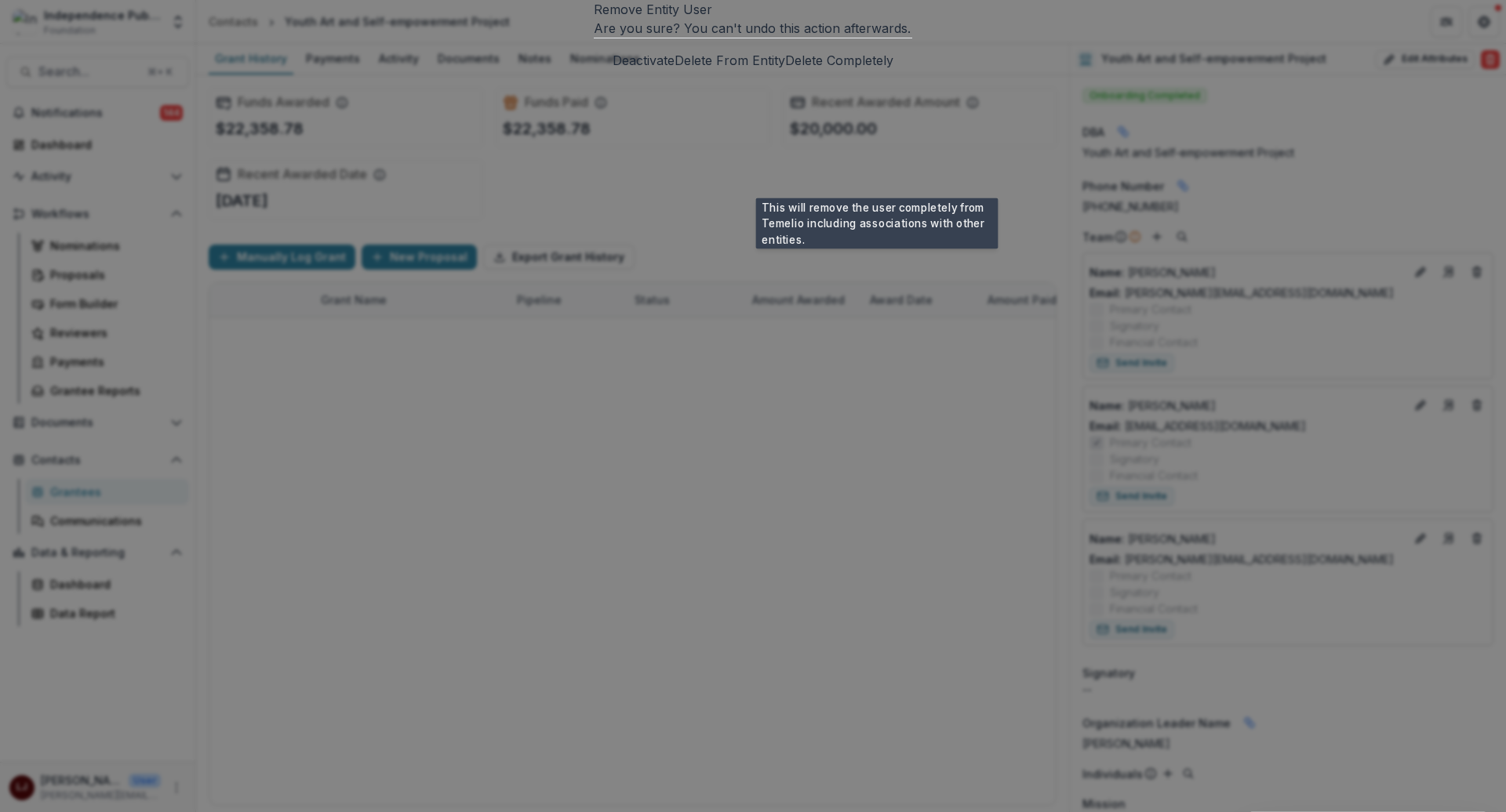
click at [965, 50] on div "Remove Entity User Are you sure? You can't undo this action afterwards. Deactiv…" at bounding box center [753, 406] width 1506 height 812
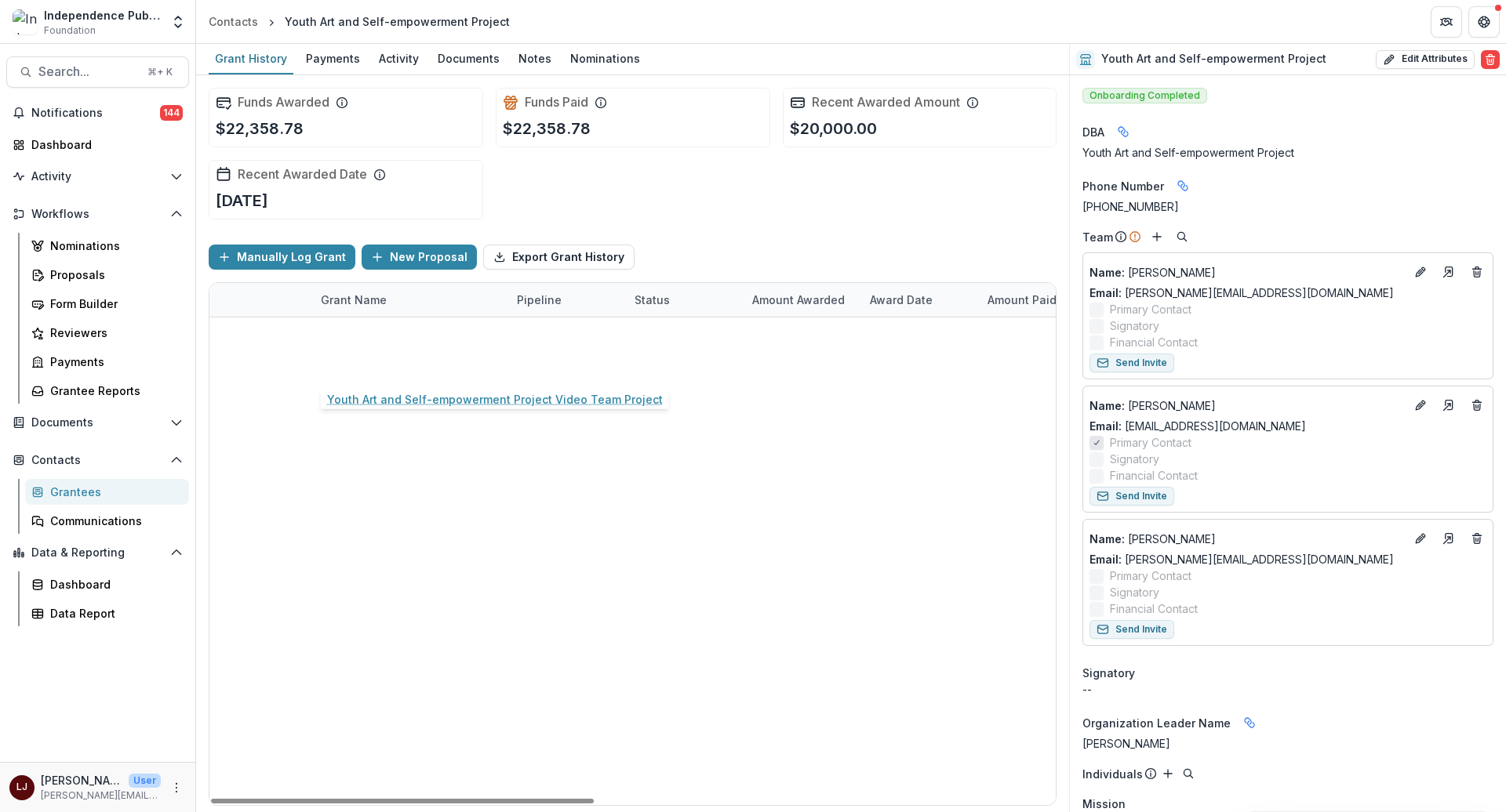
click at [421, 370] on link "Youth Art and Self-empowerment Project Video Team Project" at bounding box center [409, 368] width 178 height 16
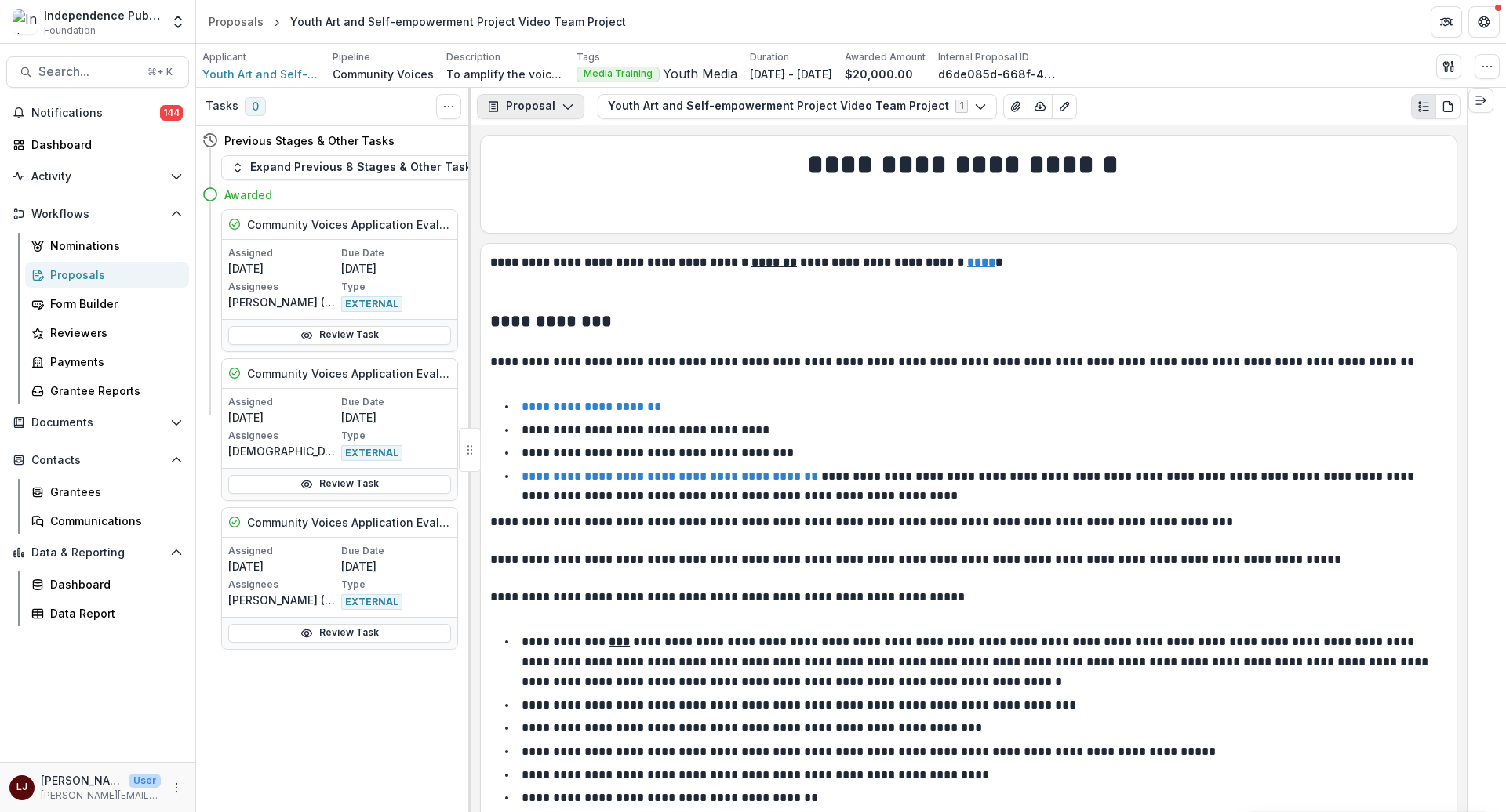
click at [562, 110] on icon "button" at bounding box center [568, 106] width 12 height 12
click at [552, 202] on button "Reports" at bounding box center [571, 195] width 181 height 26
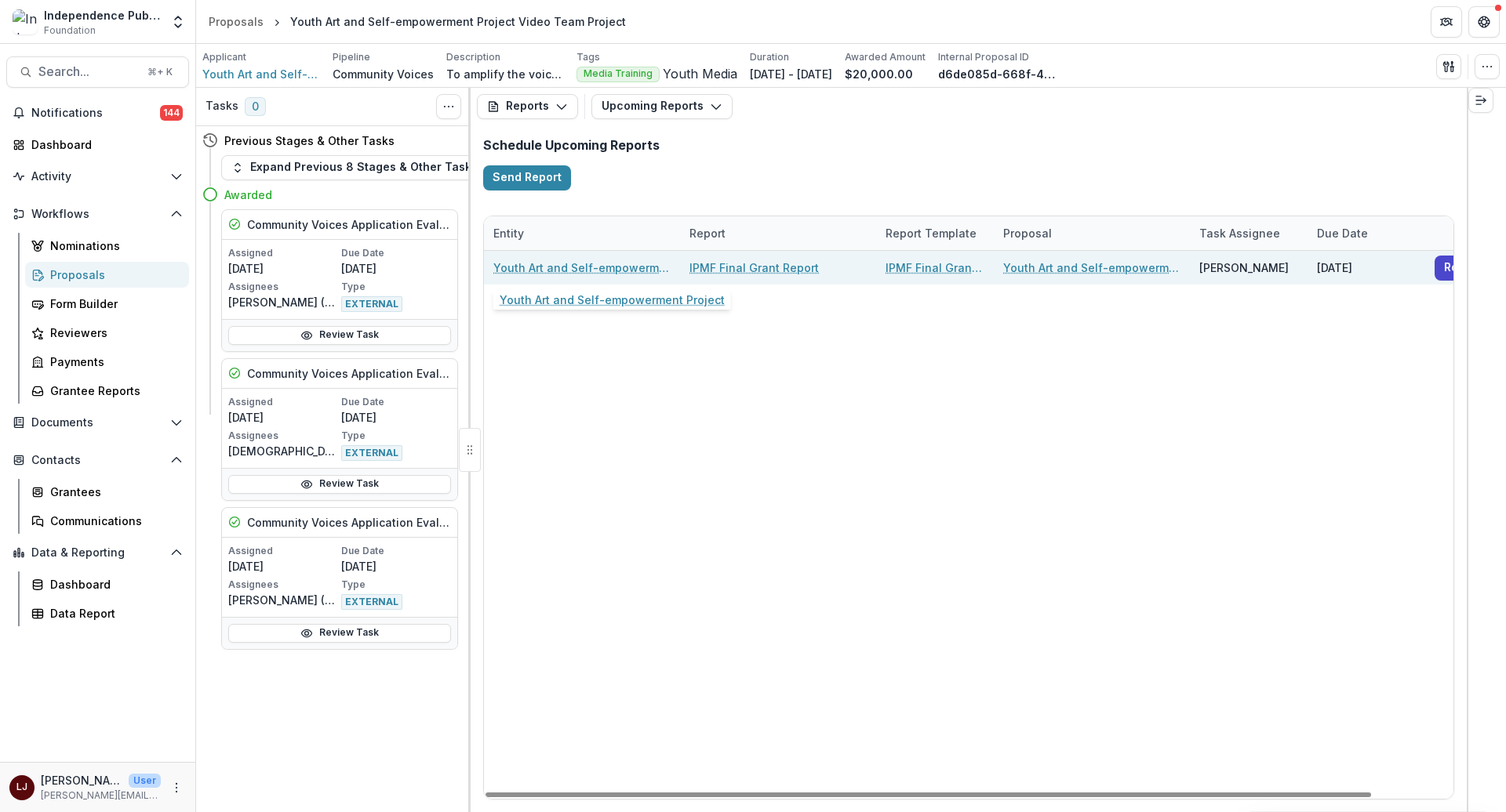
click at [631, 275] on link "Youth Art and Self-empowerment Project" at bounding box center [582, 267] width 178 height 16
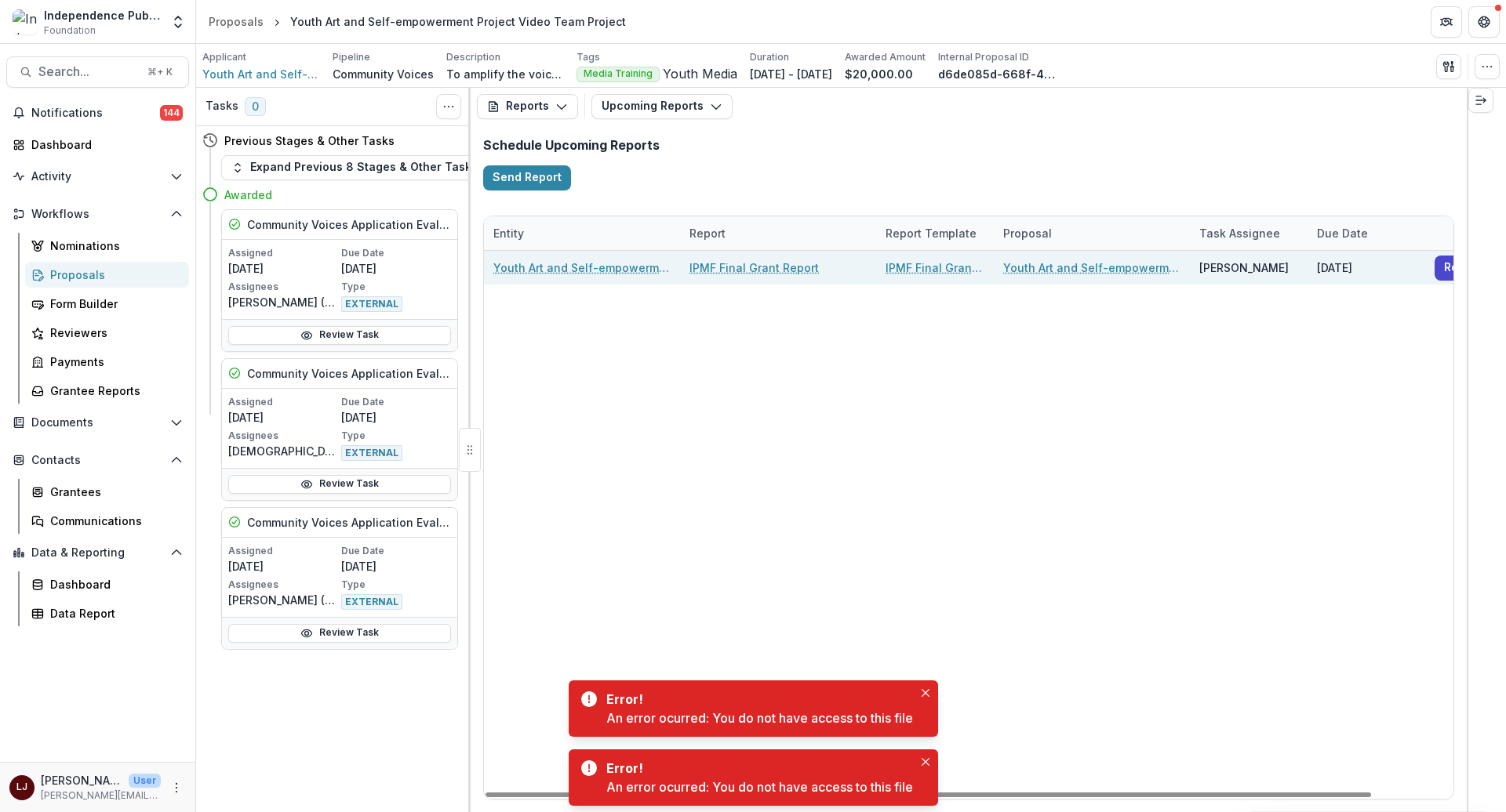
click at [778, 273] on link "IPMF Final Grant Report" at bounding box center [754, 267] width 129 height 16
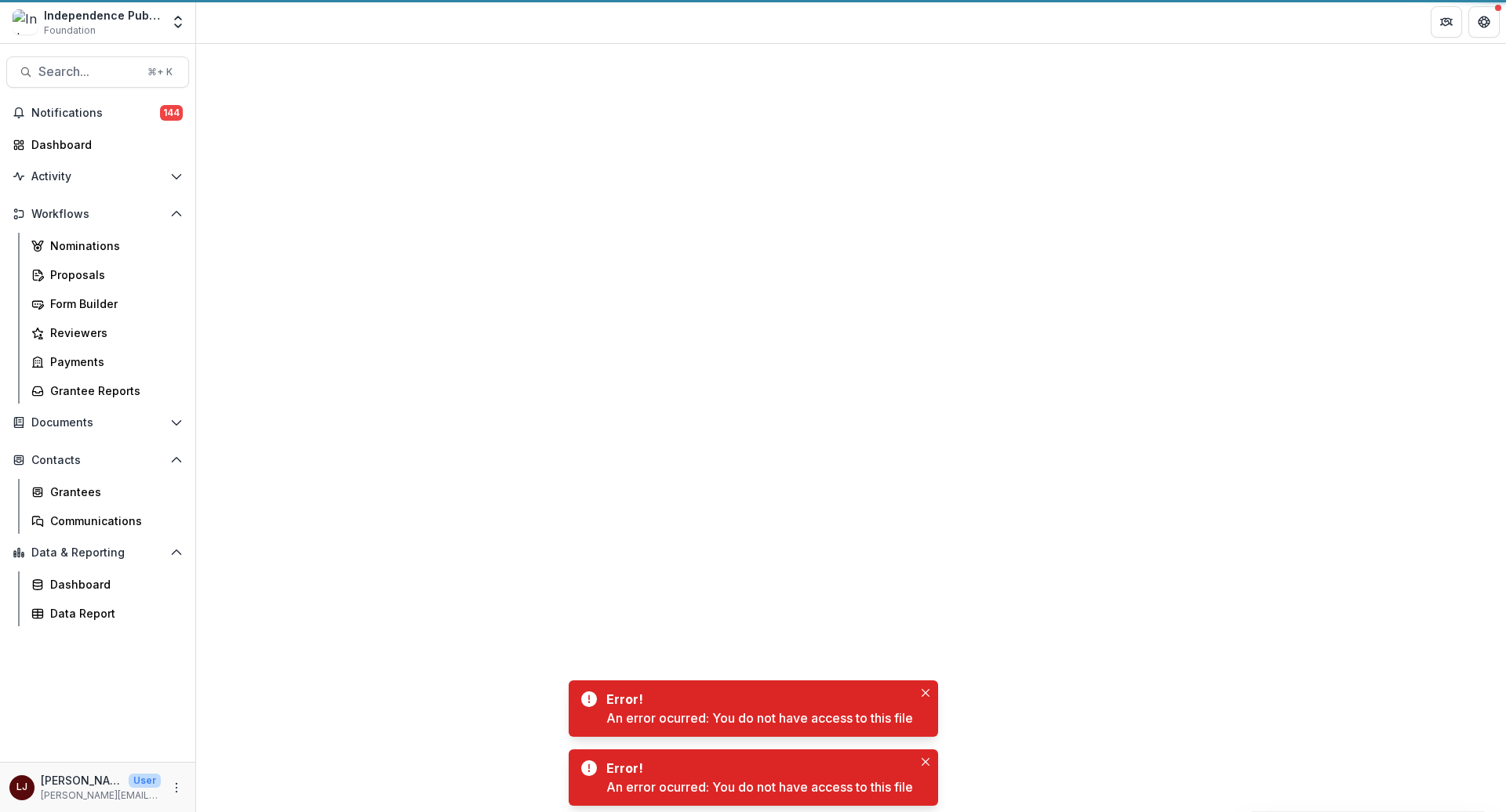
select select "********"
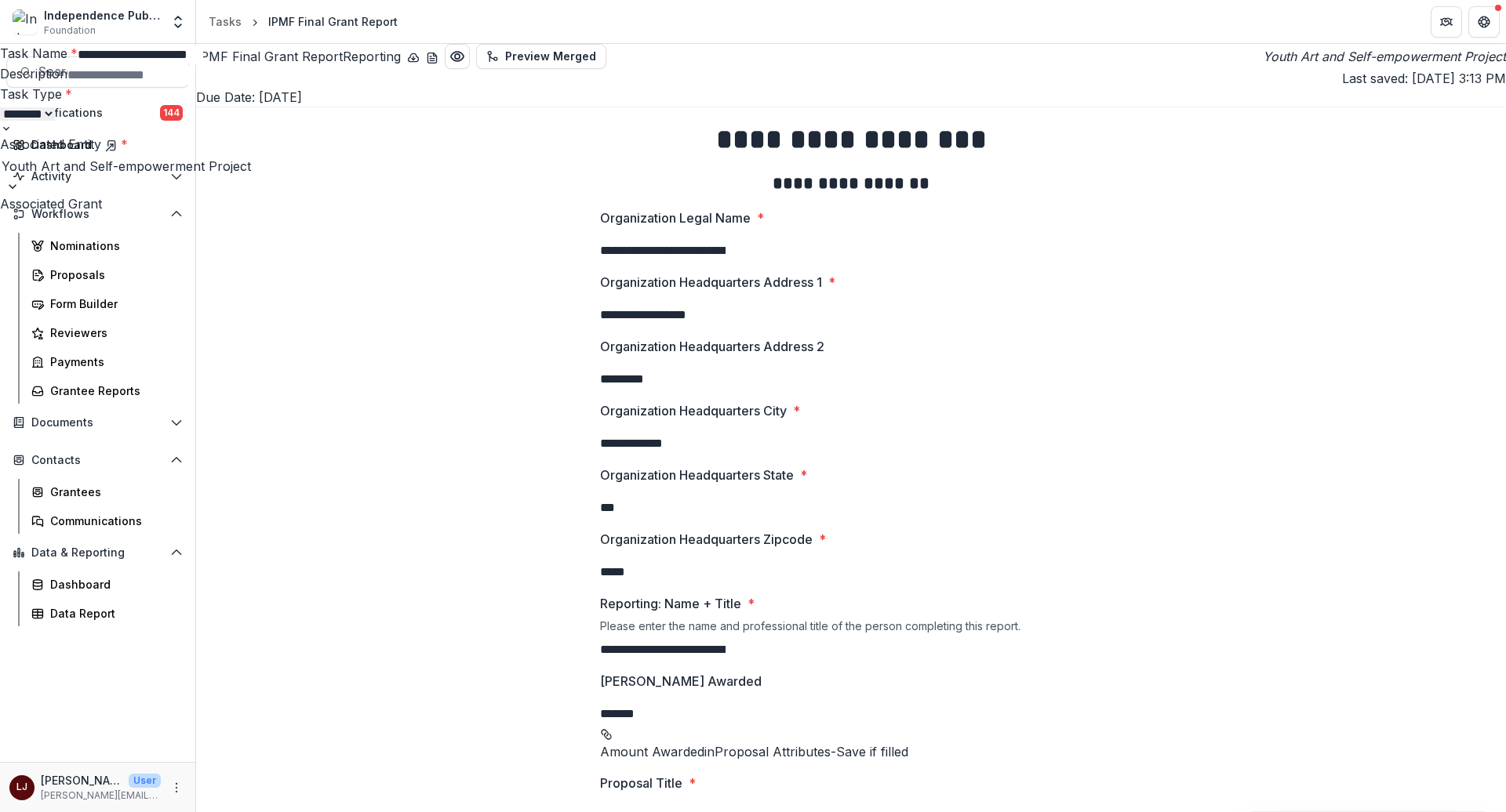
click at [625, 760] on div "**********" at bounding box center [753, 812] width 1506 height 0
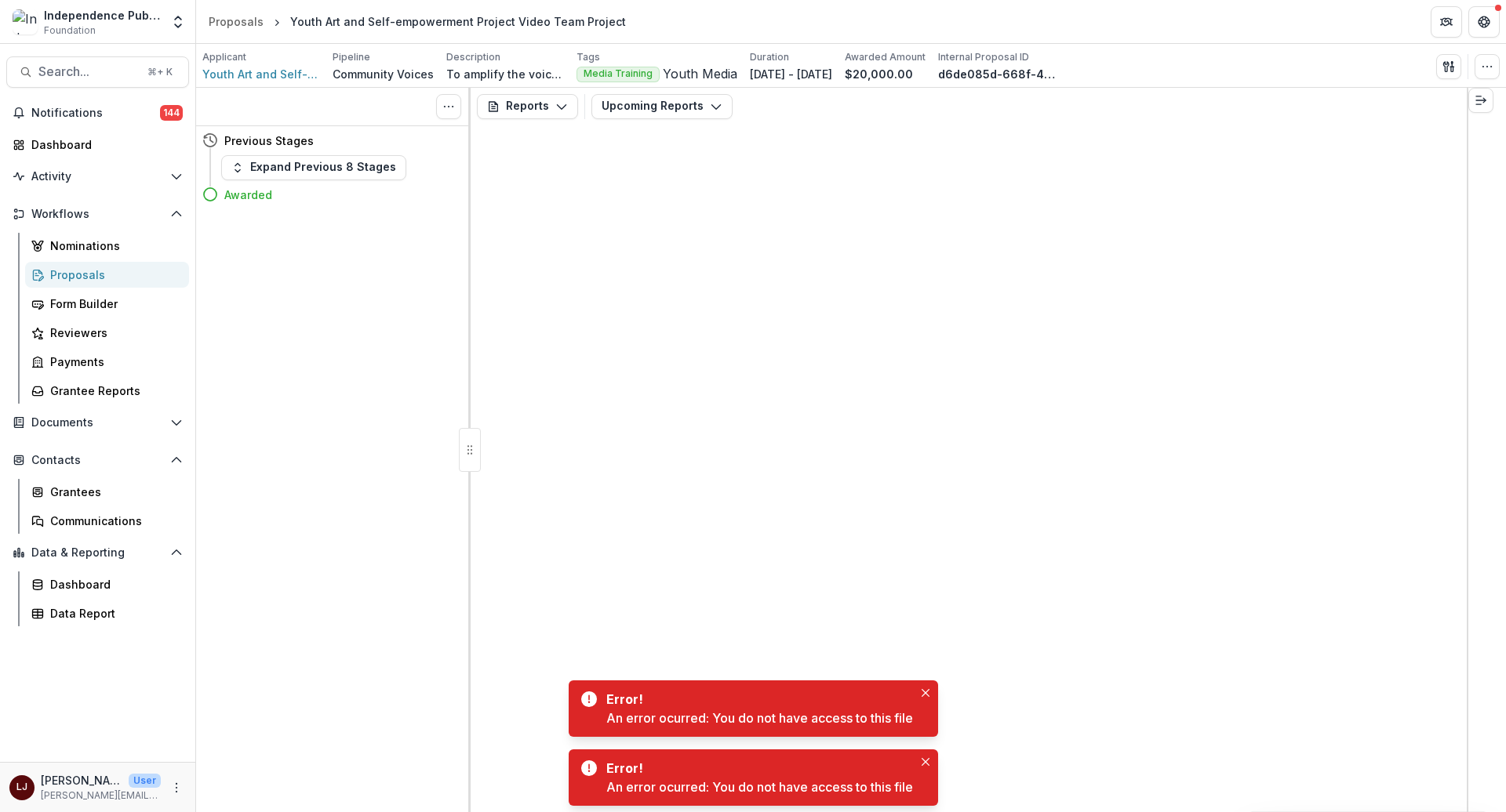
select select "********"
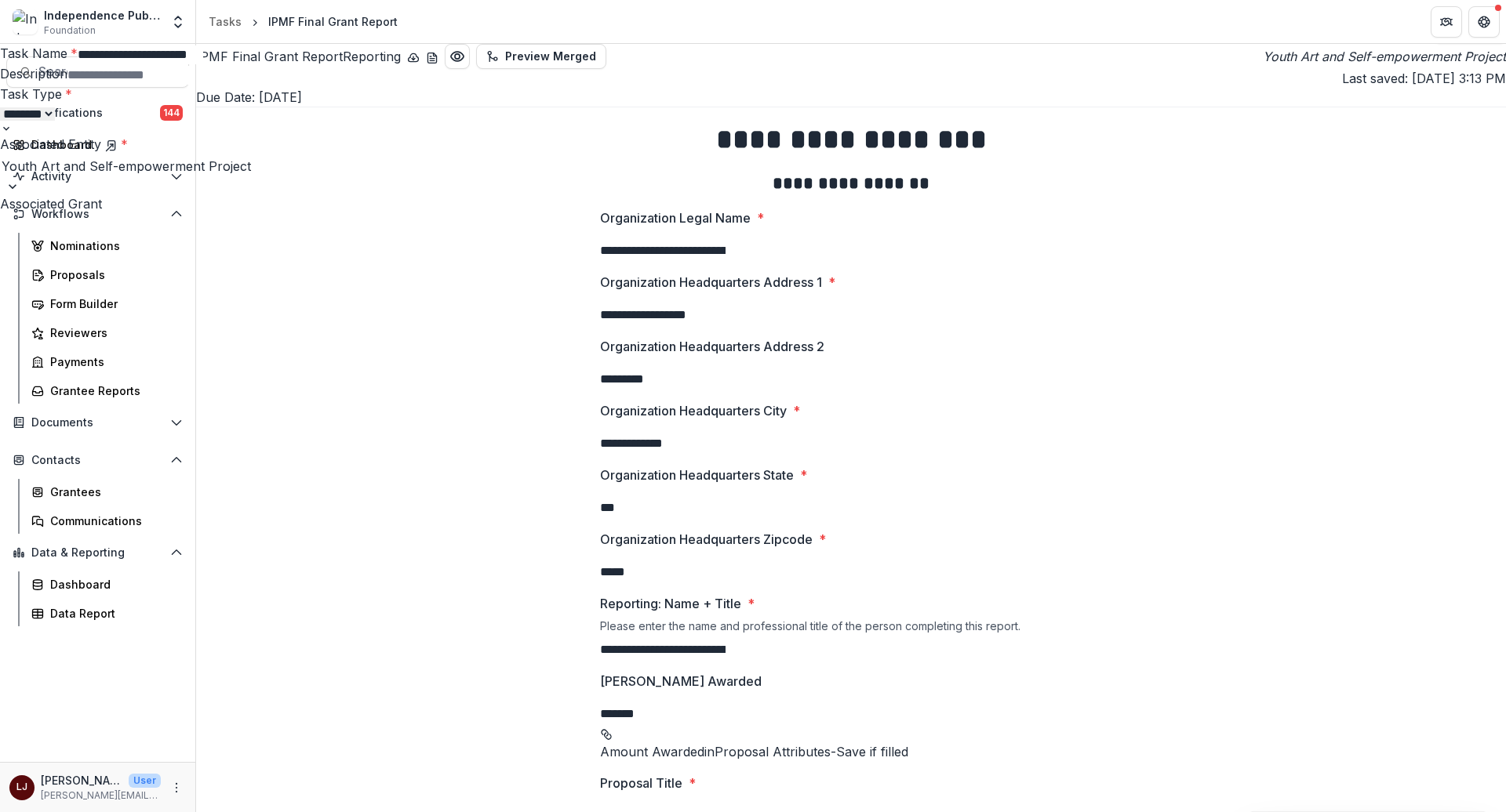
paste input "**********"
type input "**********"
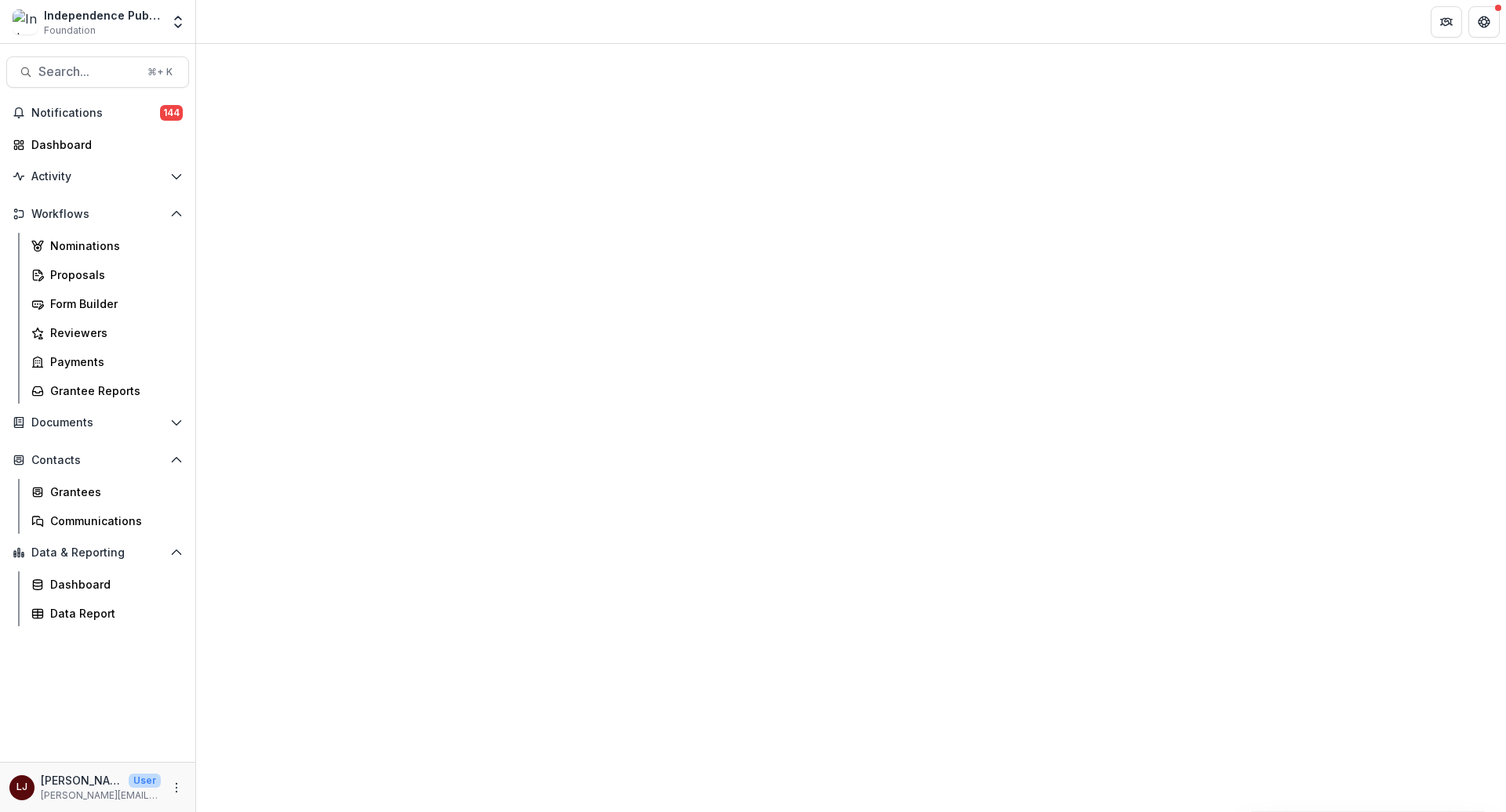
select select "********"
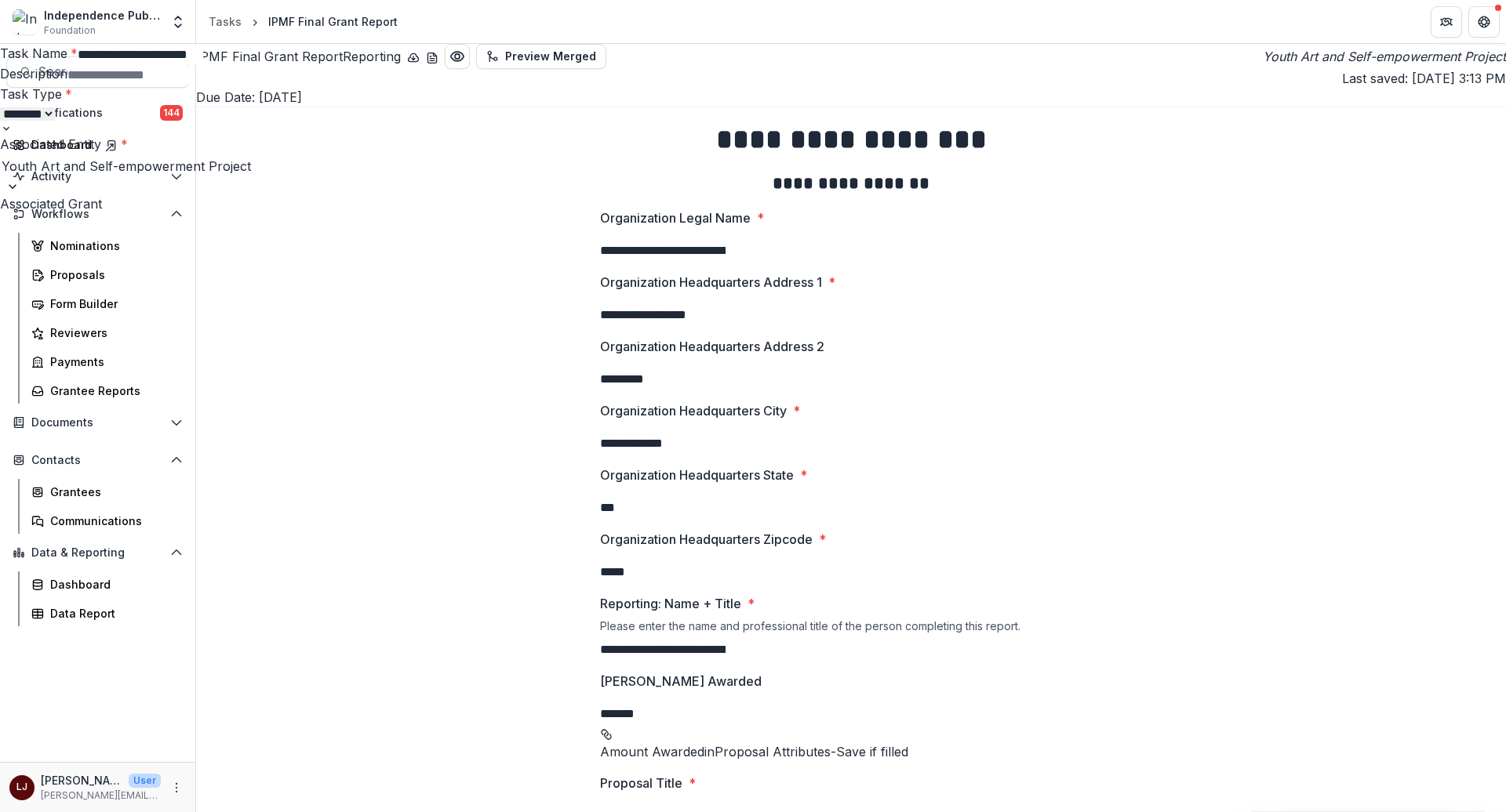
click at [853, 760] on div "**********" at bounding box center [753, 812] width 1506 height 0
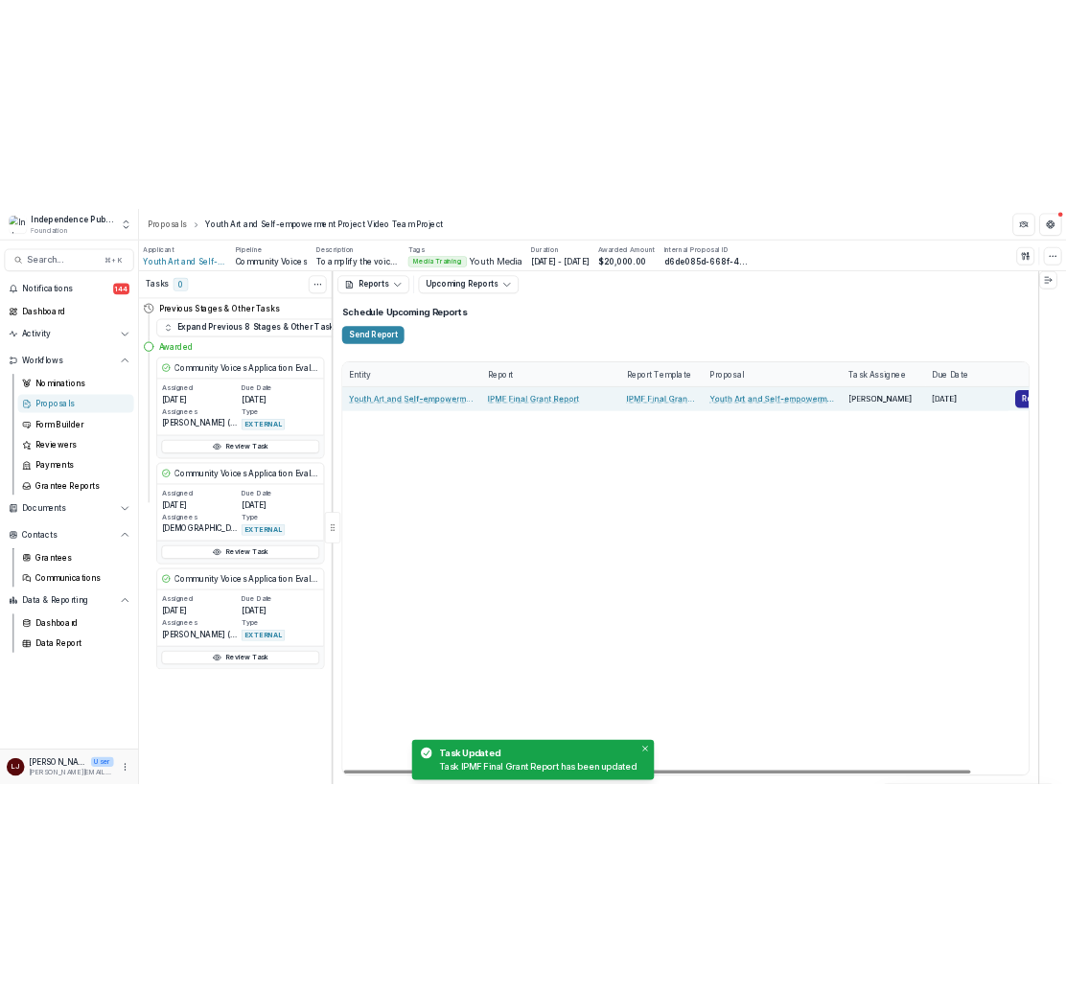
scroll to position [0, 108]
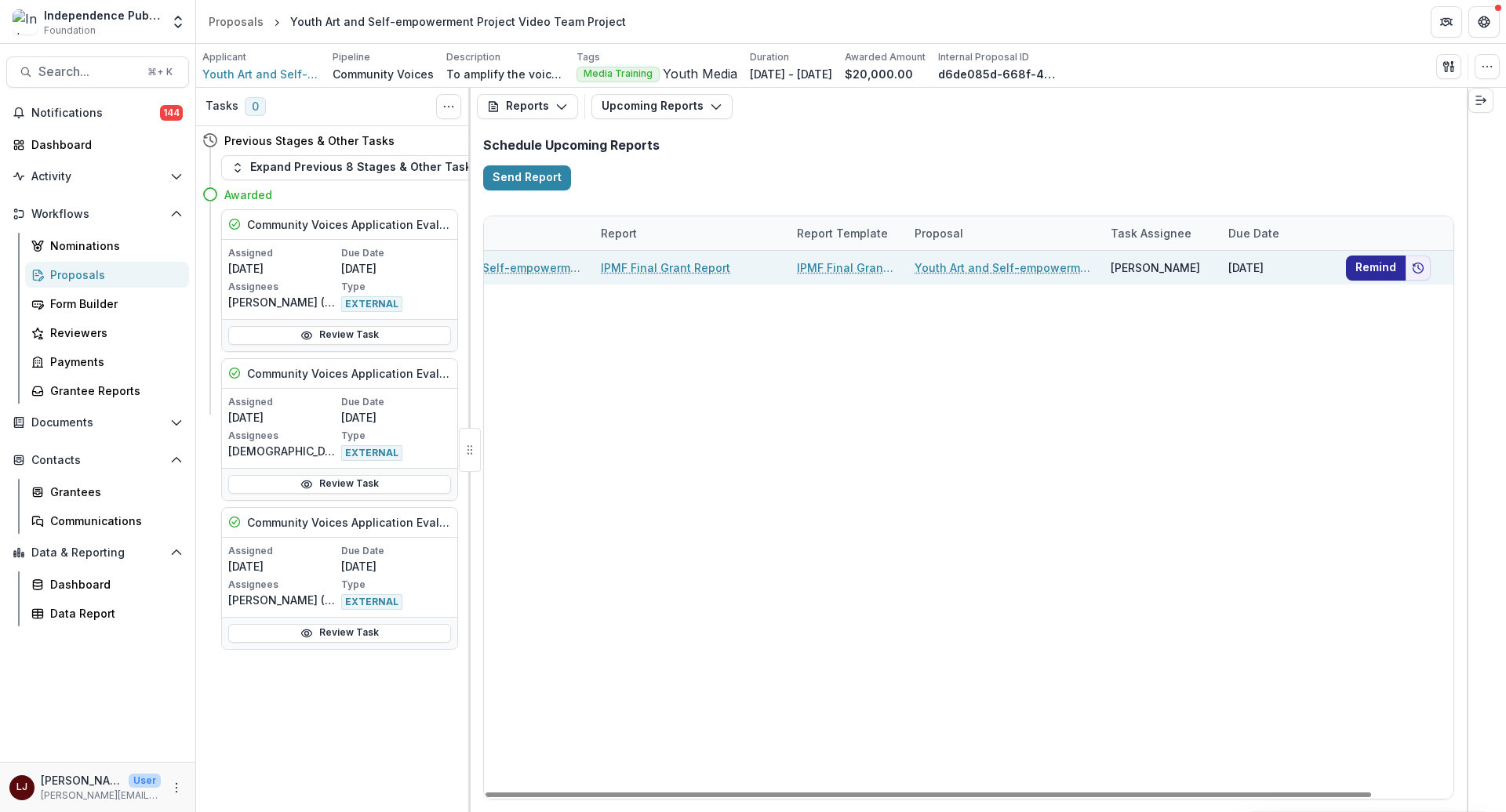
click at [1384, 267] on button "Remind" at bounding box center [1375, 267] width 60 height 25
click at [1411, 271] on button "Add to friends" at bounding box center [1418, 267] width 25 height 25
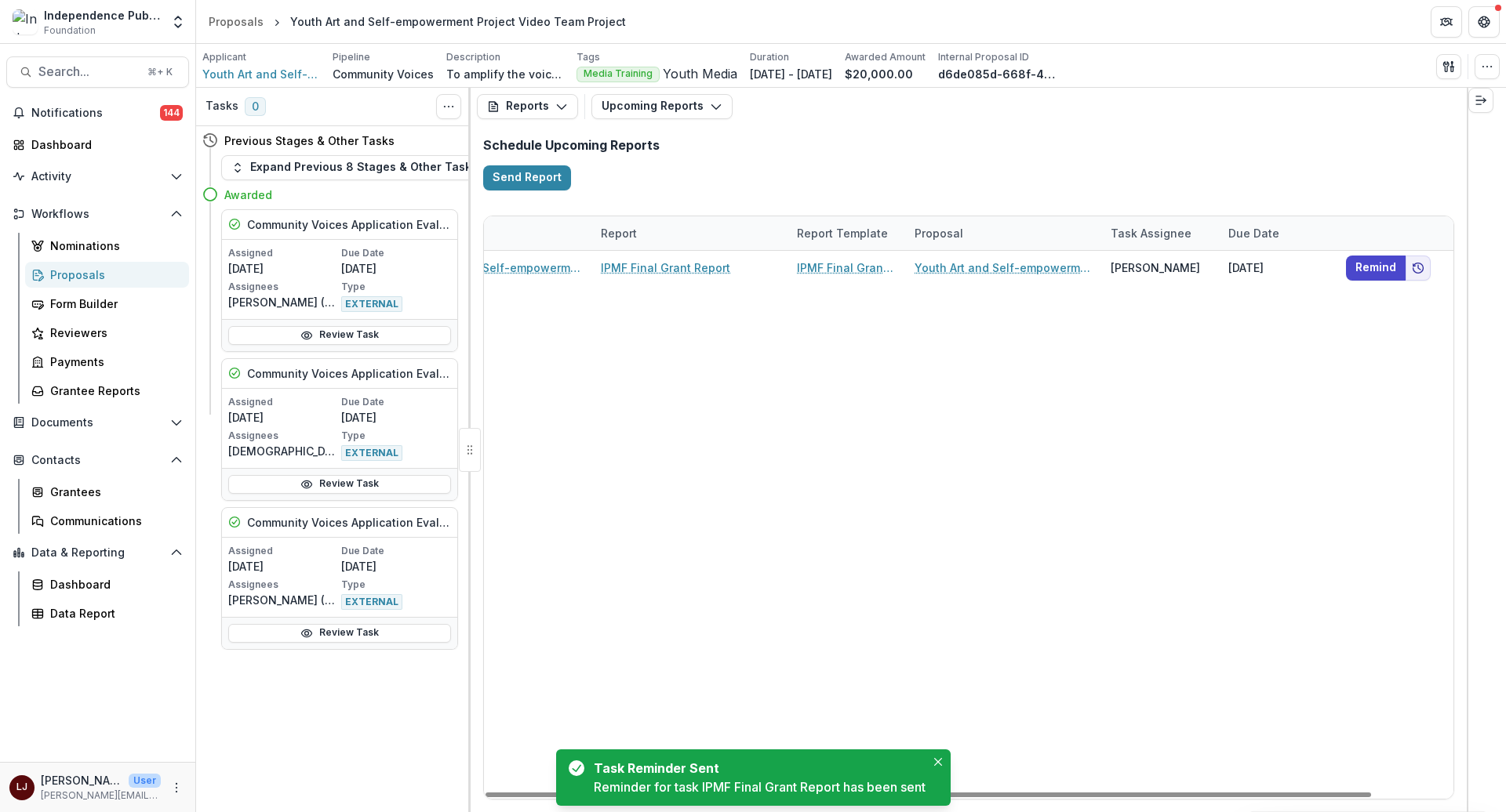
click at [953, 403] on div "Youth Art and Self-empowerment Project IPMF Final Grant Report IPMF Final Grant…" at bounding box center [924, 525] width 1059 height 548
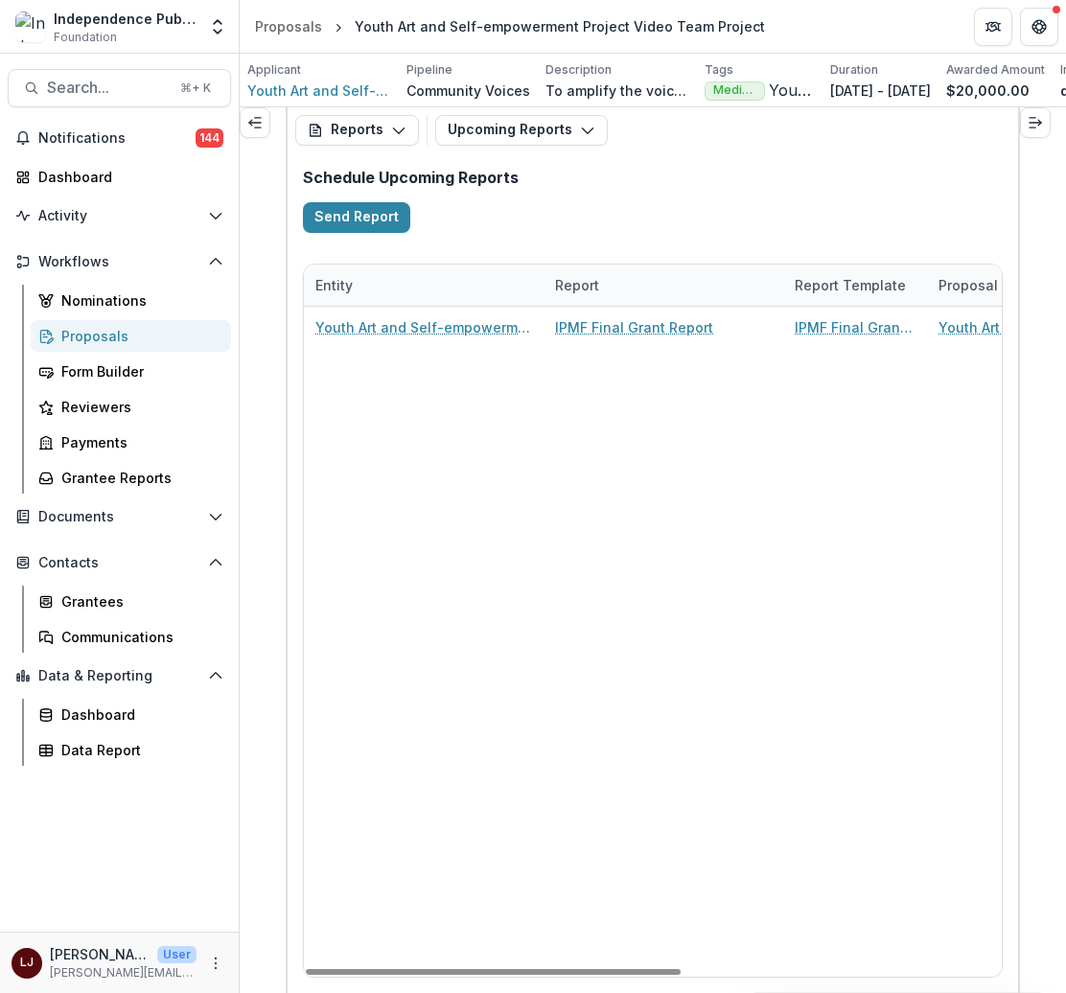
click at [73, 330] on div "Proposals" at bounding box center [138, 336] width 154 height 20
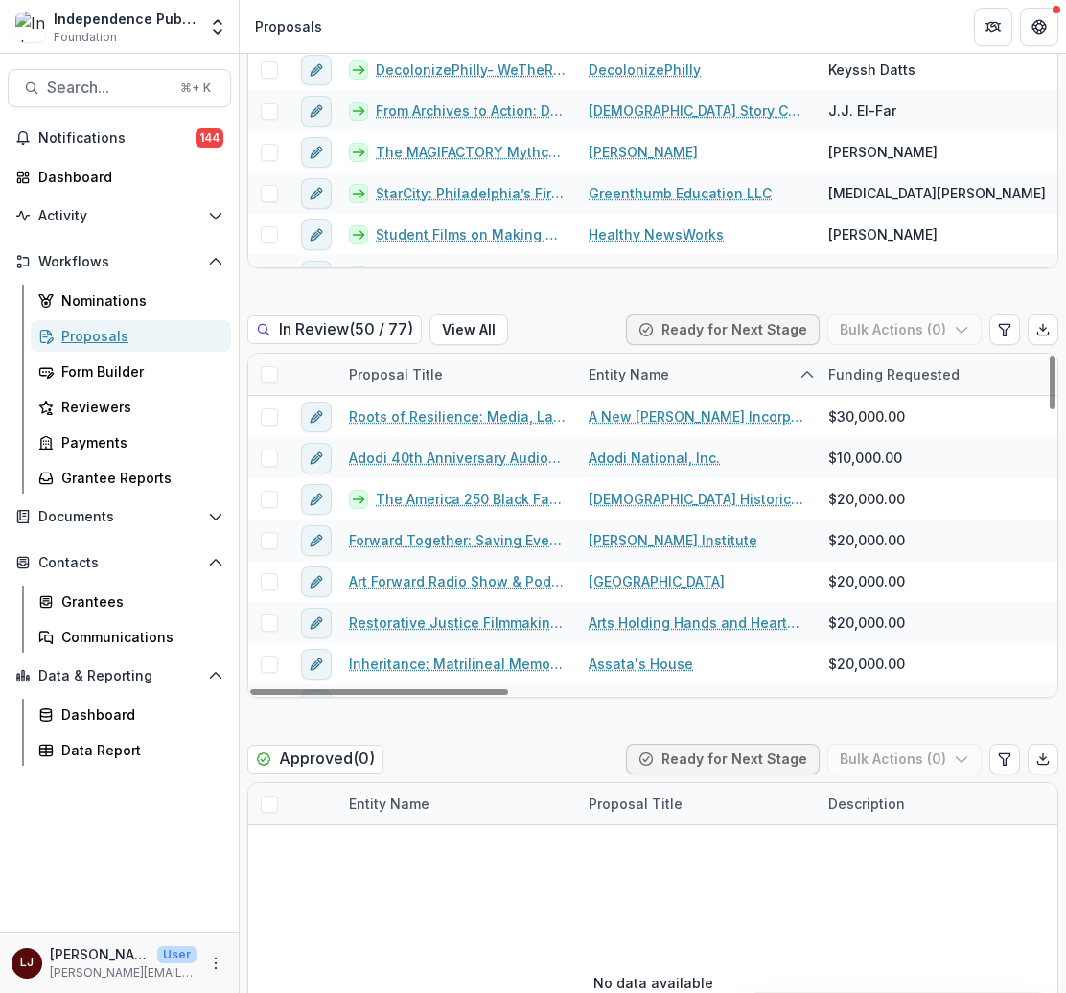
scroll to position [799, 0]
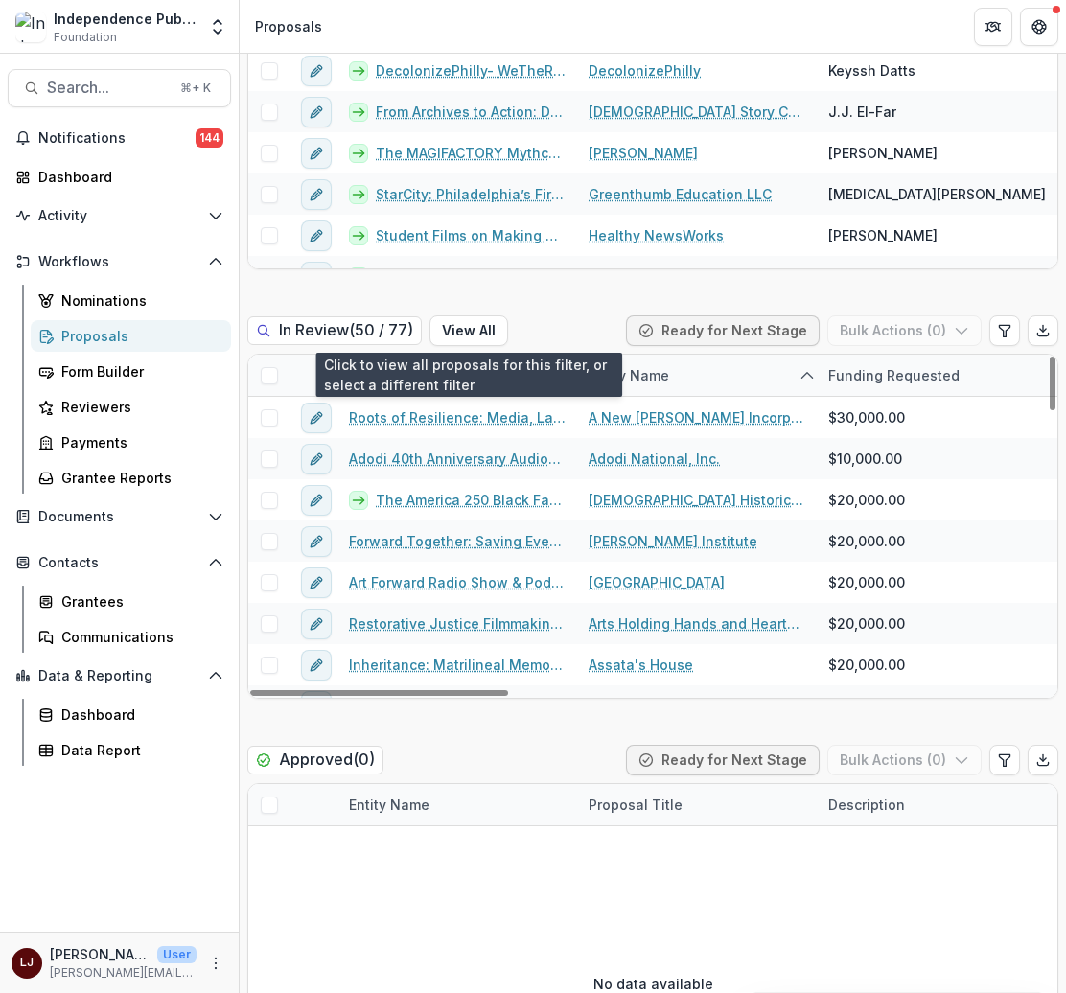
click at [478, 332] on button "View All" at bounding box center [469, 330] width 79 height 31
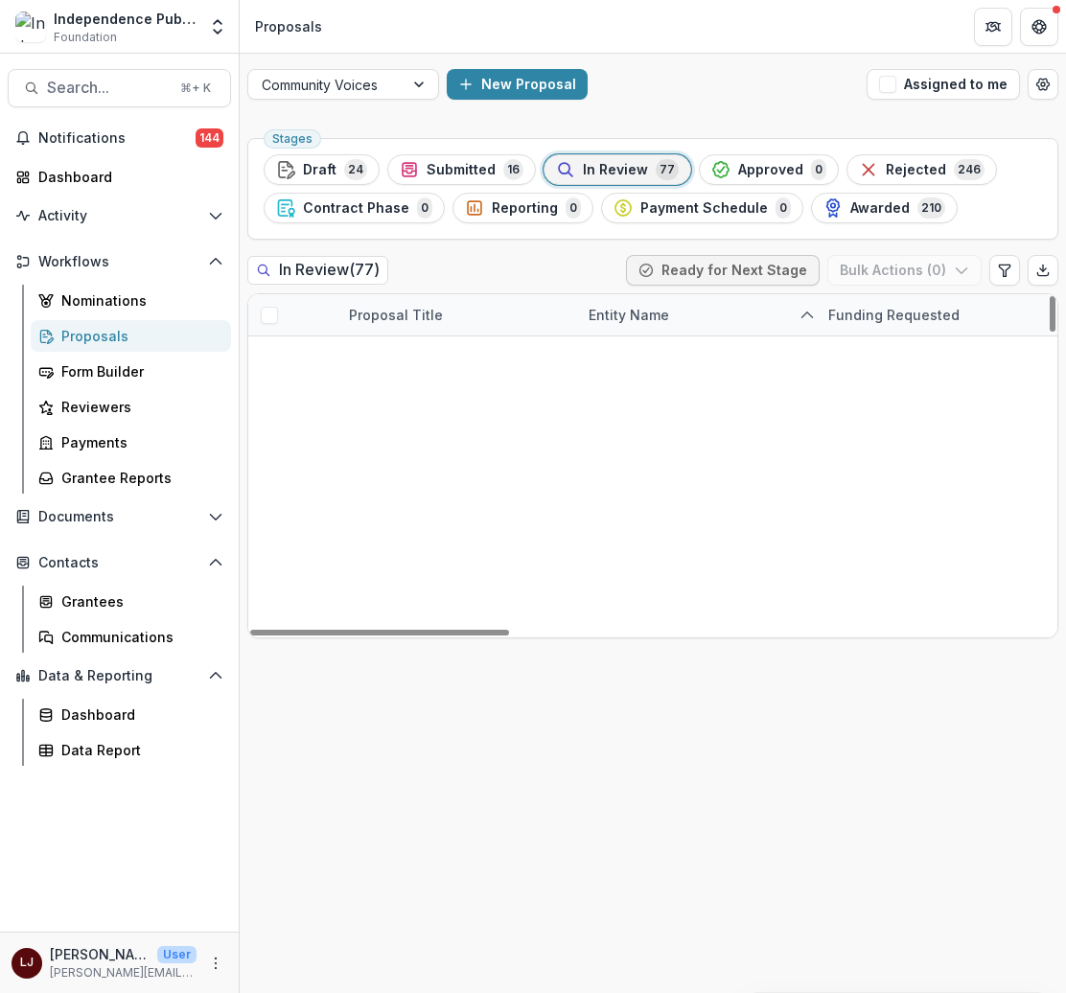
click at [627, 302] on div "Entity Name" at bounding box center [697, 314] width 240 height 41
click at [688, 405] on button "Sort Ascending" at bounding box center [696, 397] width 230 height 31
click at [709, 846] on div "Stages Draft 24 Submitted 16 In Review 77 Approved 0 Rejected 246 Contract Phas…" at bounding box center [653, 561] width 827 height 863
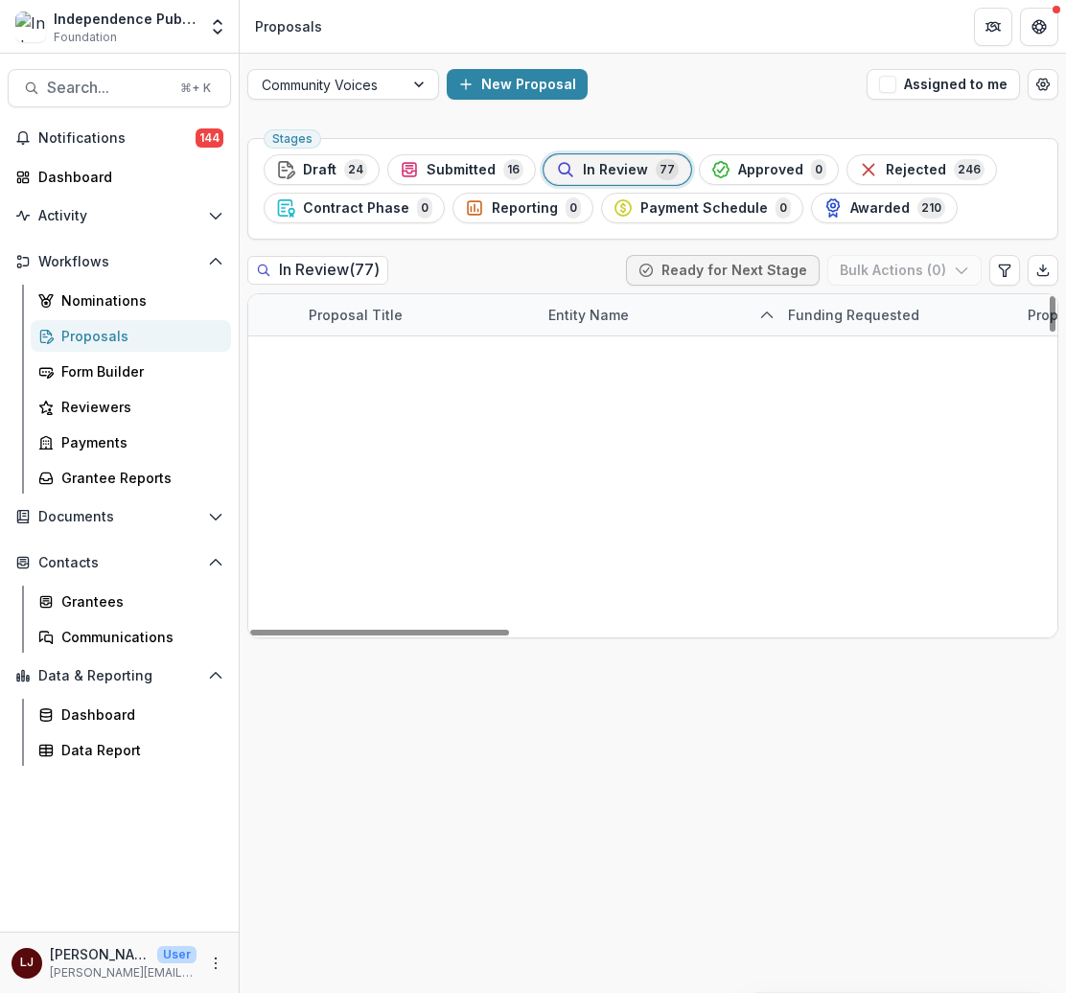
click at [724, 403] on div "Adodi National, Inc." at bounding box center [657, 398] width 240 height 41
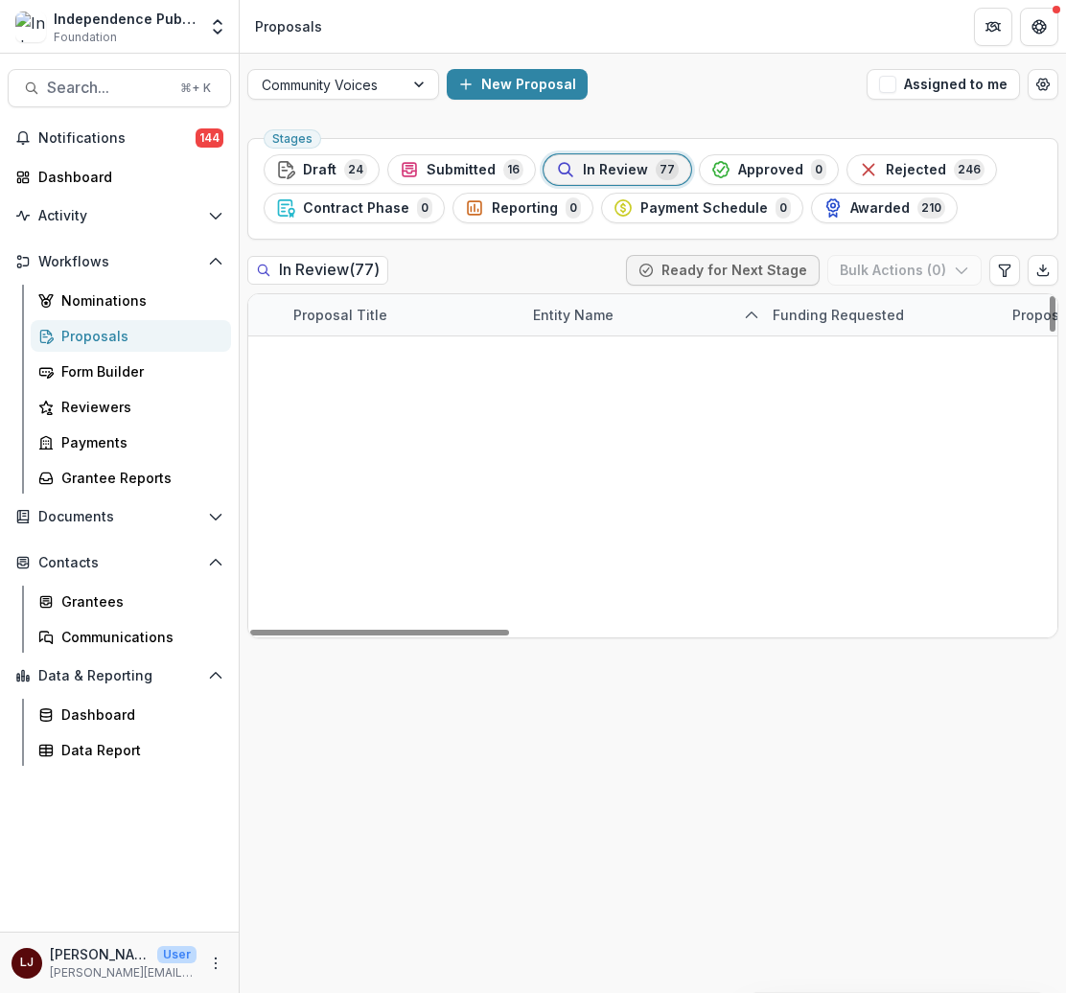
scroll to position [2223, 56]
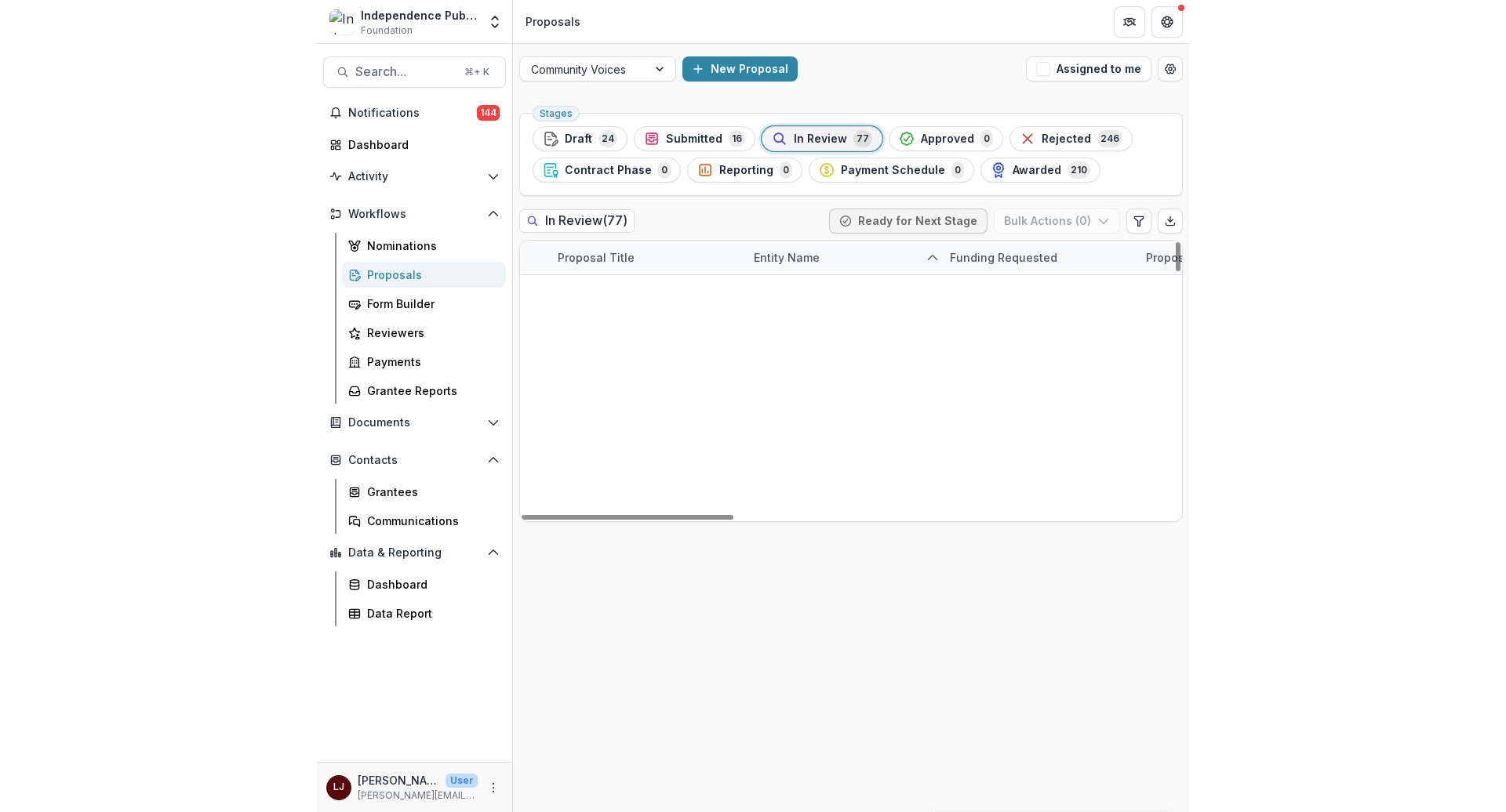
scroll to position [2349, 45]
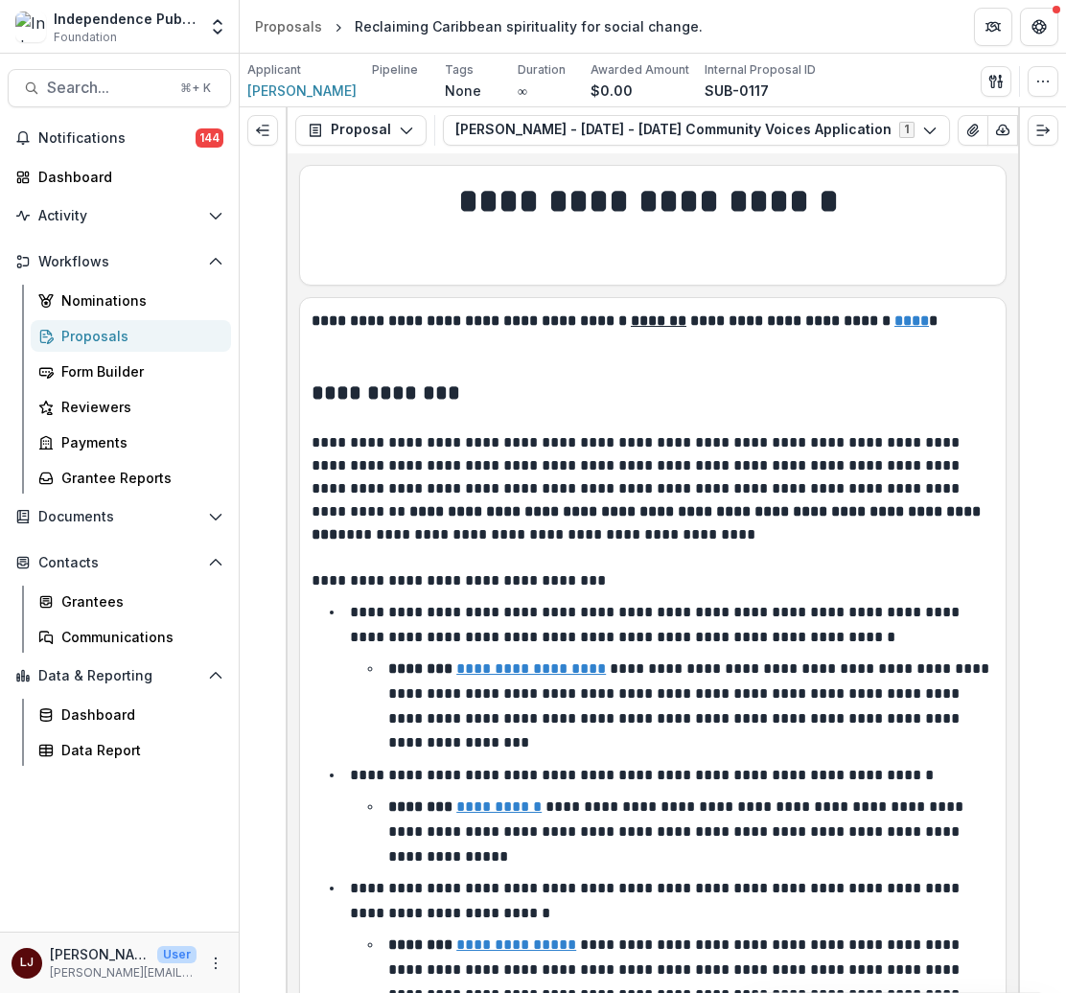
click at [627, 131] on button "Ana Ramos - 2025 - 2025 Community Voices Application 1" at bounding box center [696, 130] width 507 height 31
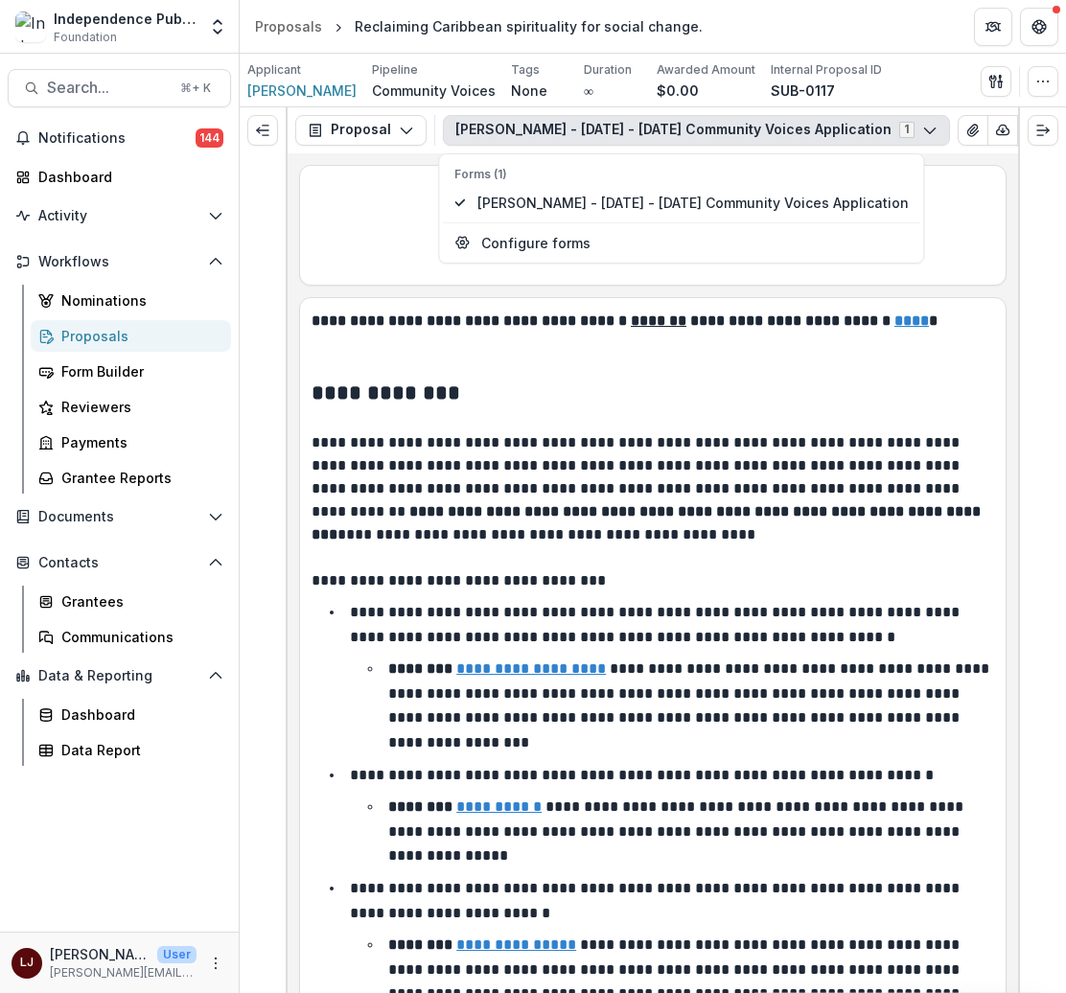
click at [828, 126] on button "Ana Ramos - 2025 - 2025 Community Voices Application 1" at bounding box center [696, 130] width 507 height 31
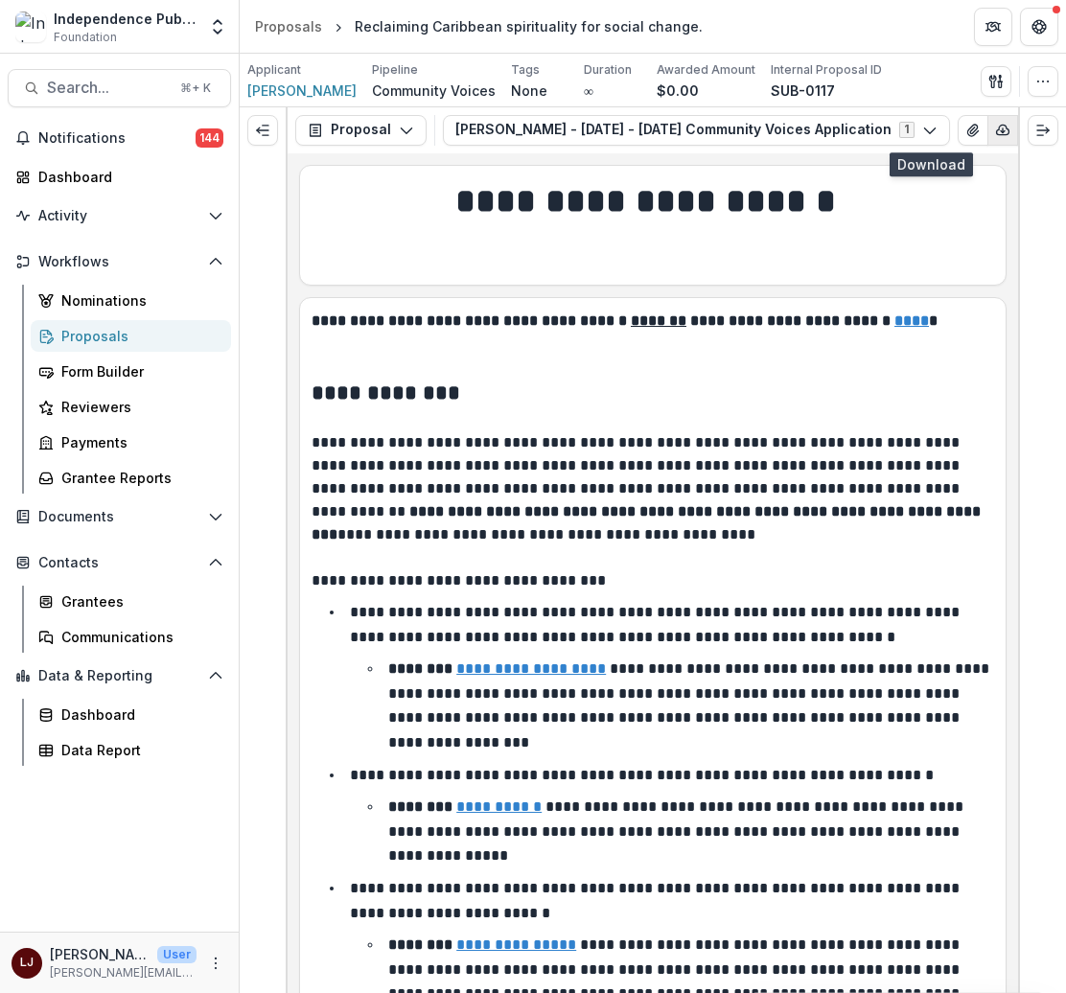
click at [1003, 128] on line "button" at bounding box center [1003, 130] width 0 height 4
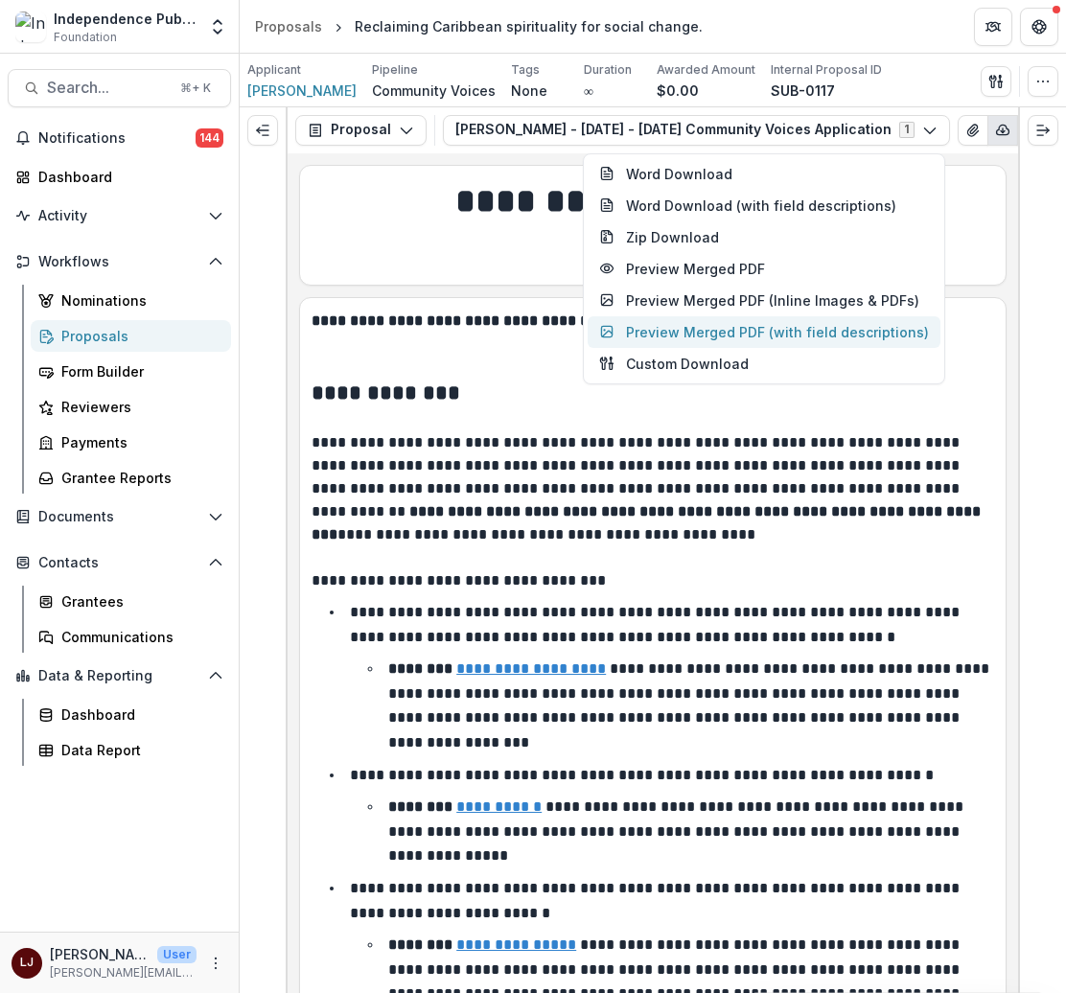
click at [751, 334] on button "Preview Merged PDF (with field descriptions)" at bounding box center [764, 332] width 353 height 32
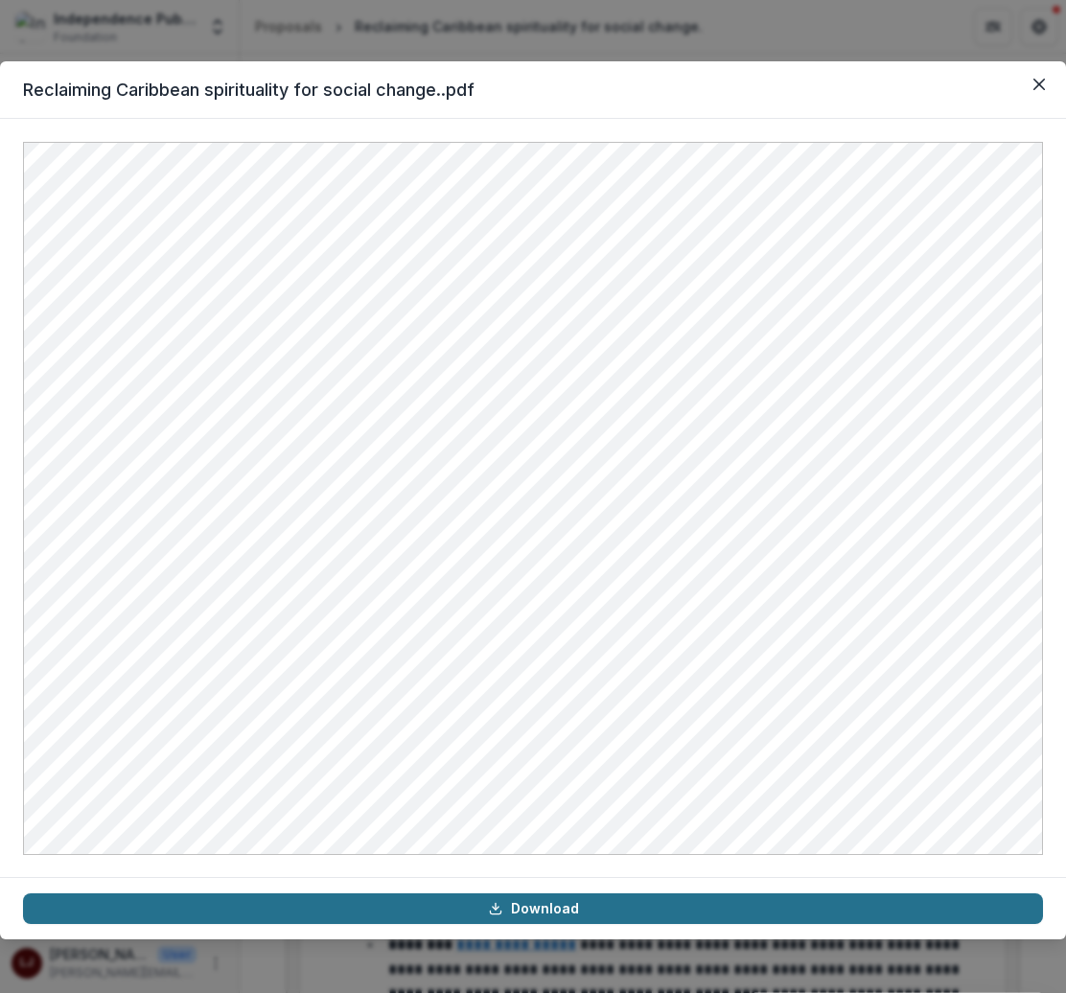
click at [528, 910] on link "Download" at bounding box center [533, 909] width 1020 height 31
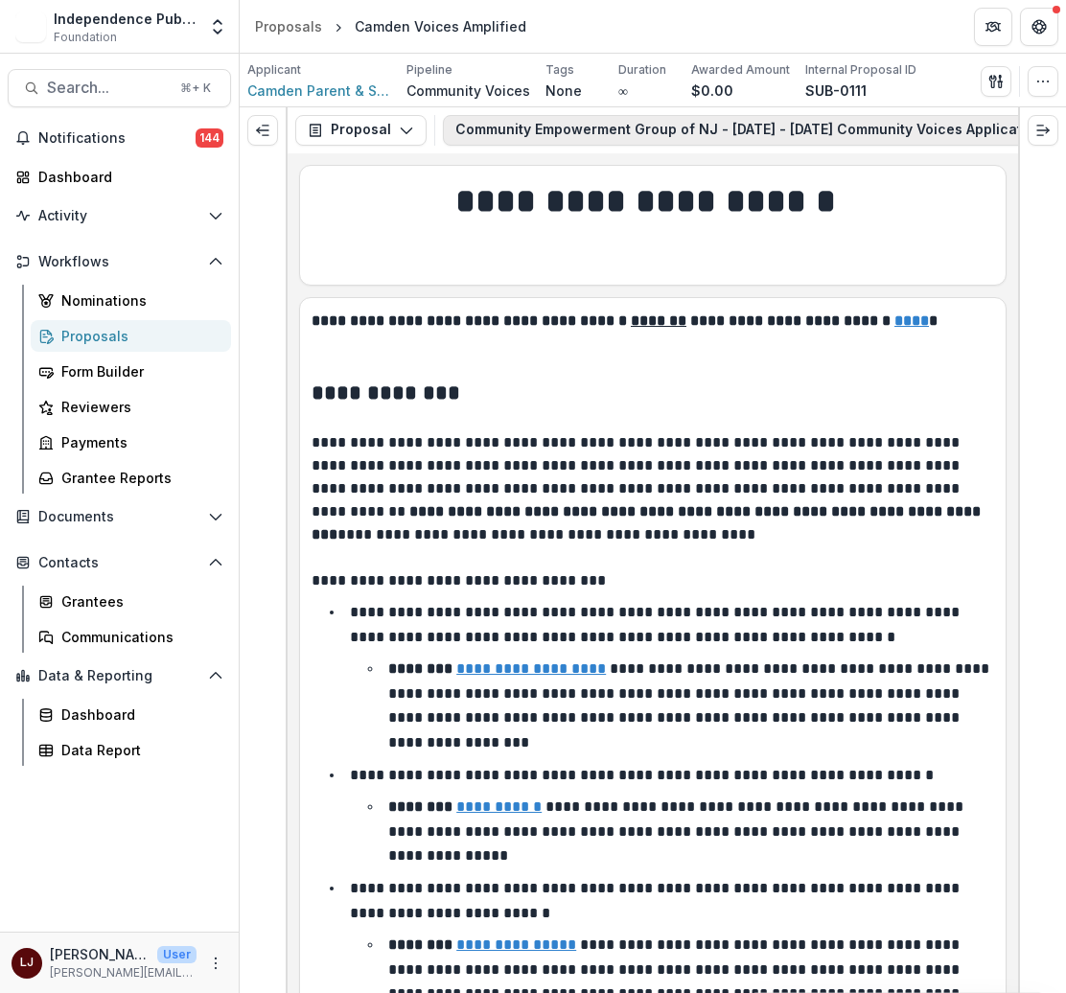
scroll to position [0, 213]
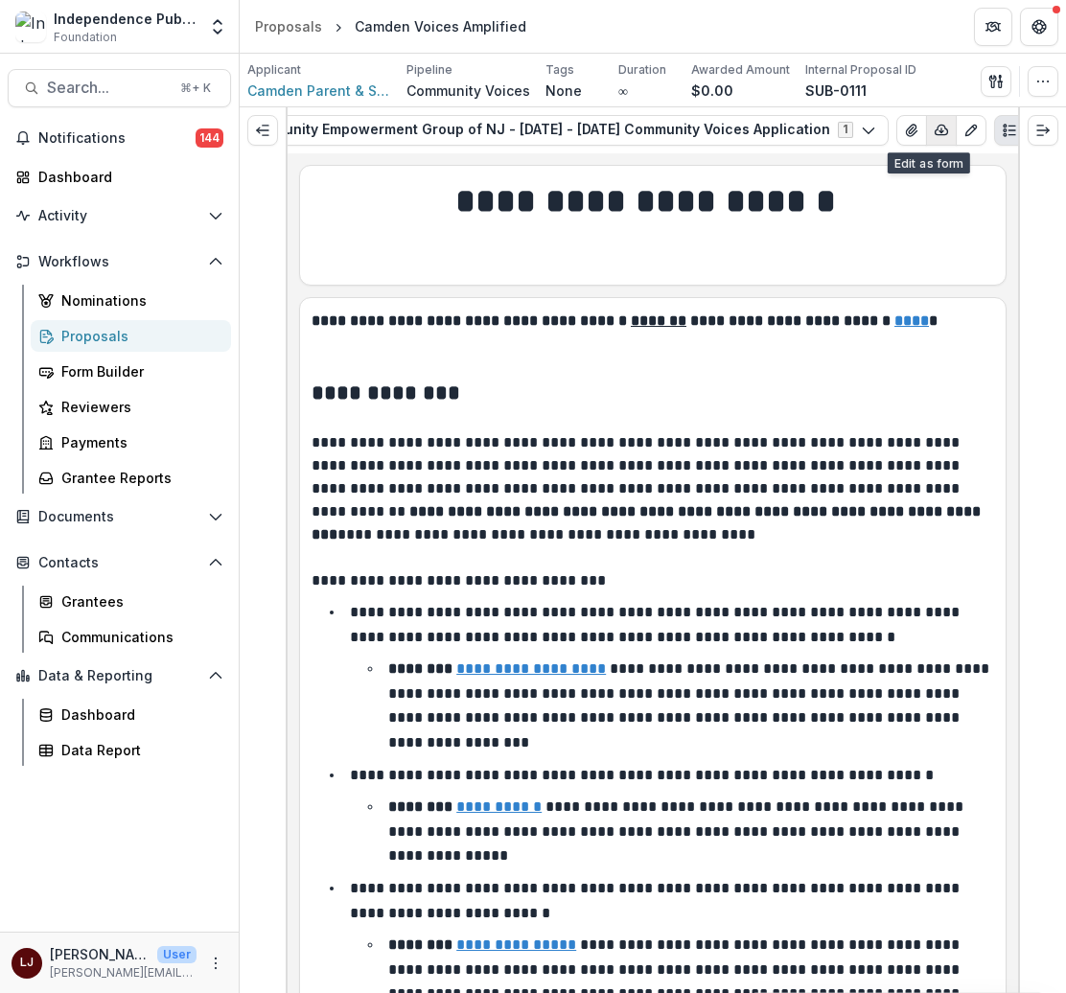
click at [934, 123] on icon "button" at bounding box center [941, 130] width 15 height 15
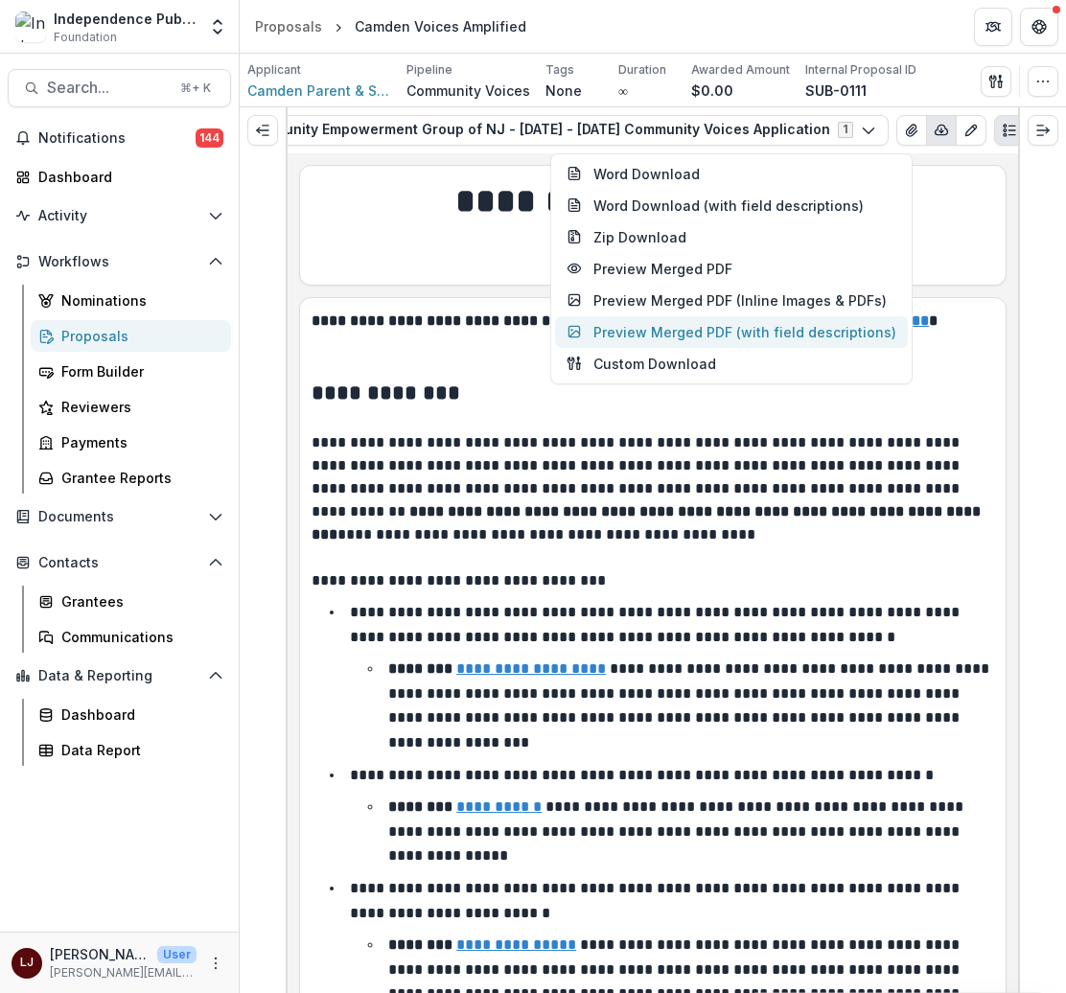
click at [744, 335] on button "Preview Merged PDF (with field descriptions)" at bounding box center [731, 332] width 353 height 32
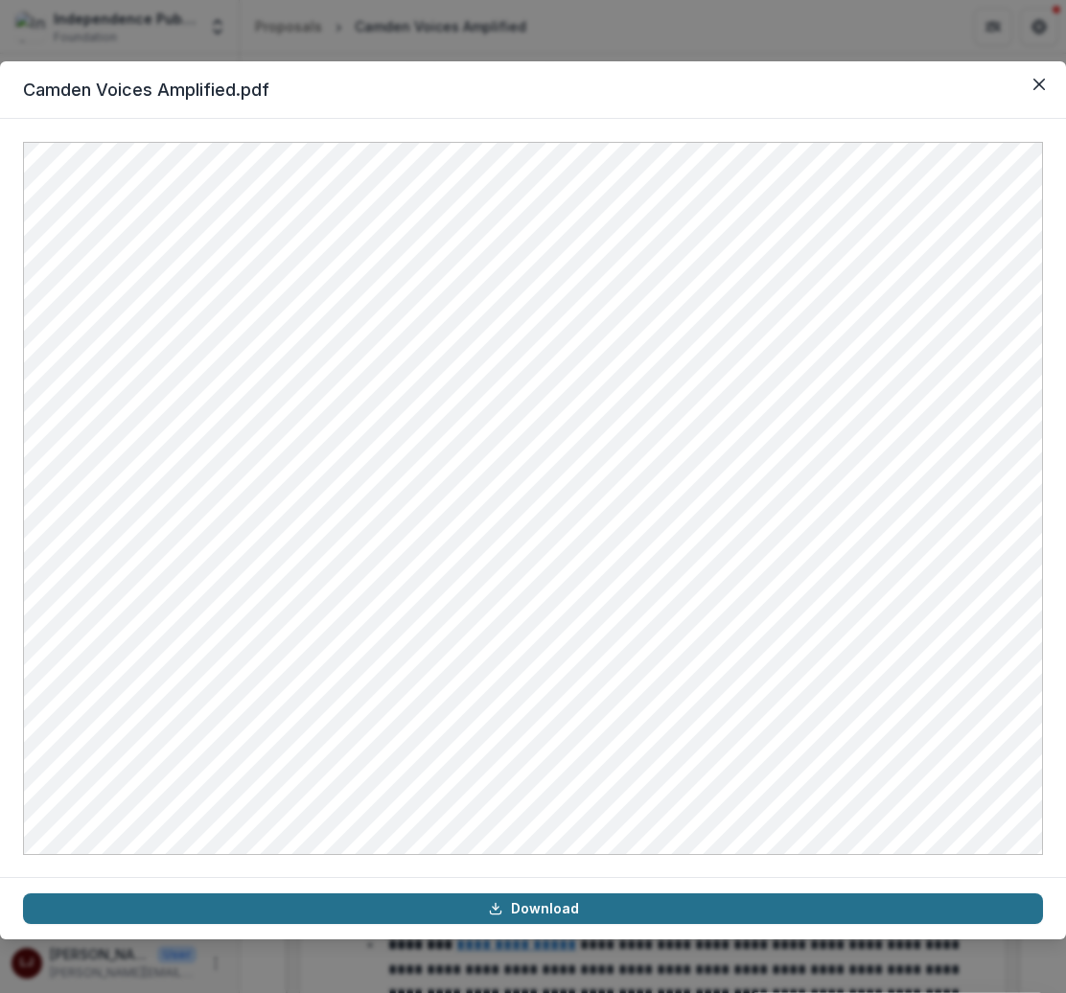
click at [572, 907] on link "Download" at bounding box center [533, 909] width 1020 height 31
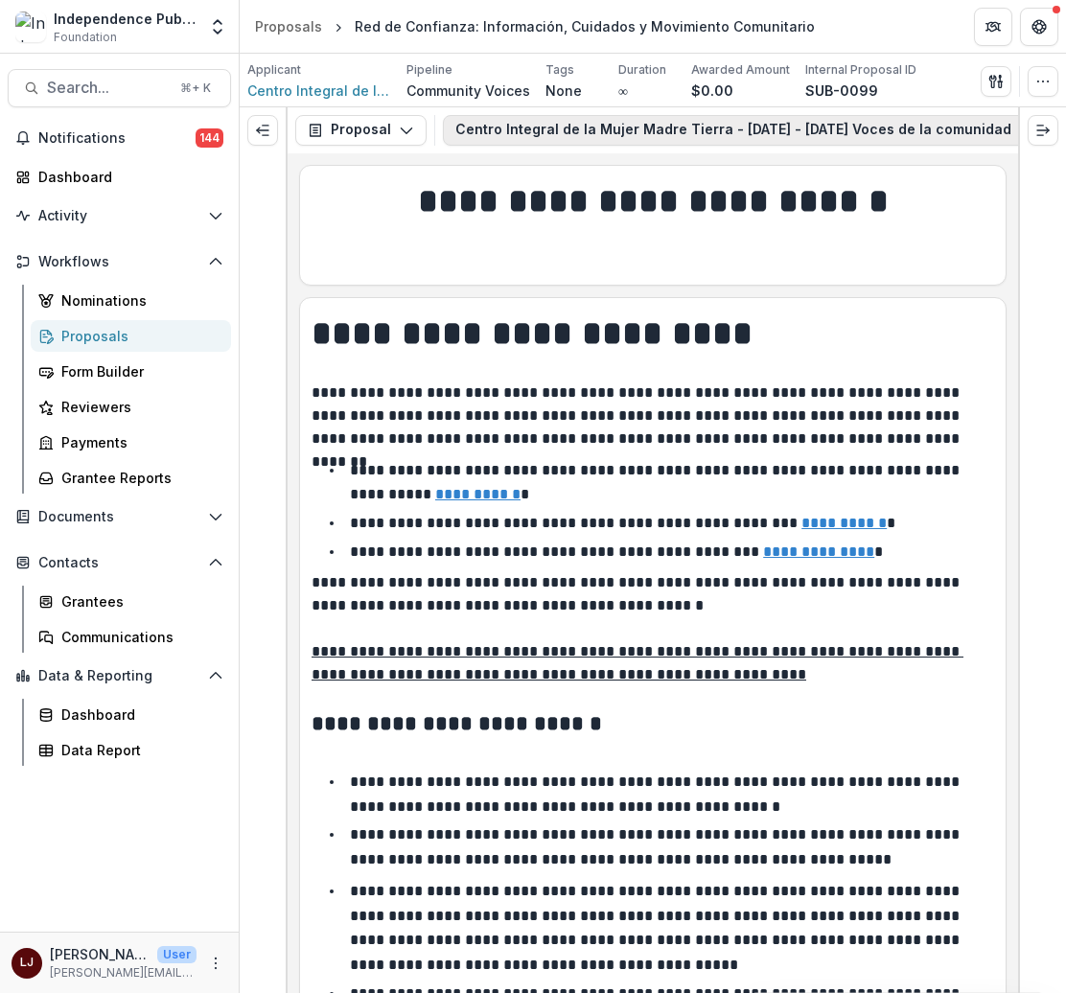
scroll to position [0, 169]
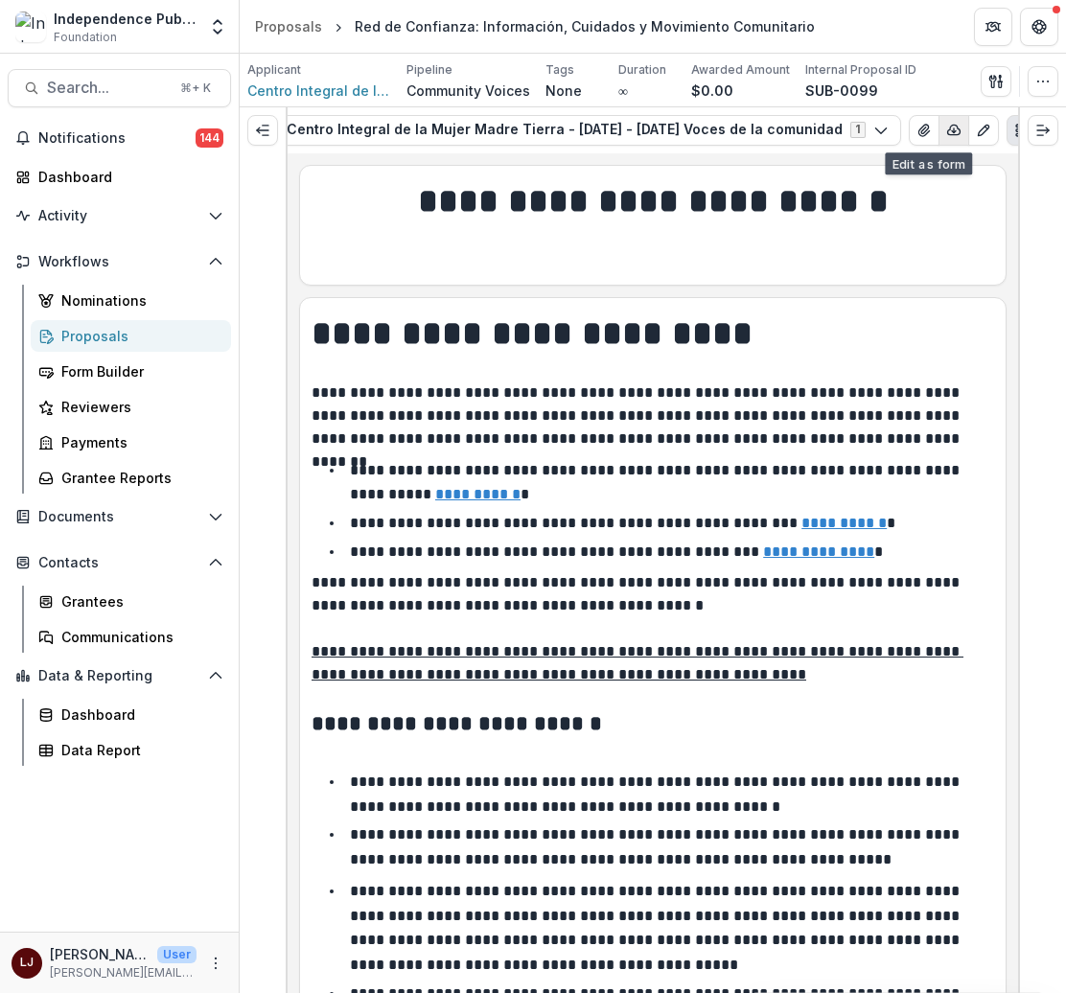
click at [946, 123] on icon "button" at bounding box center [953, 130] width 15 height 15
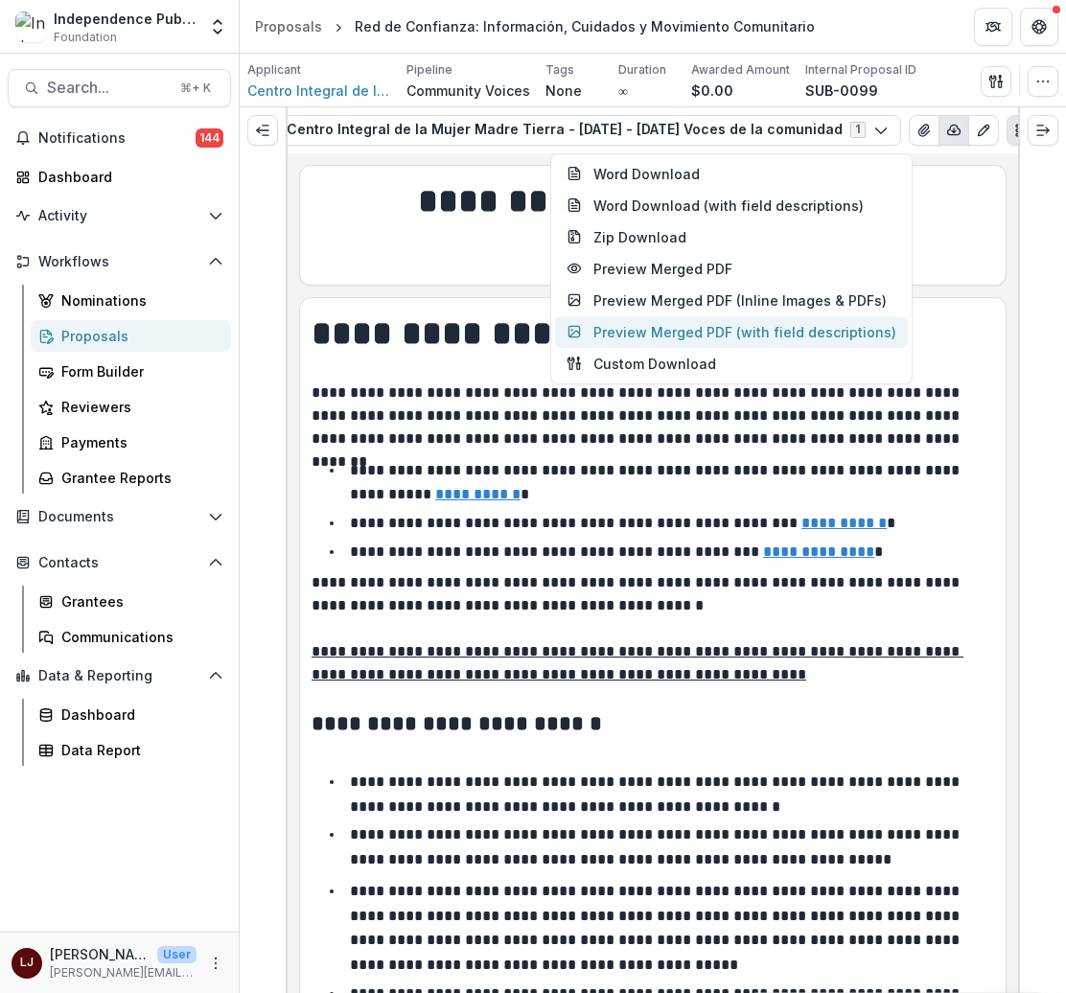
click at [684, 334] on button "Preview Merged PDF (with field descriptions)" at bounding box center [731, 332] width 353 height 32
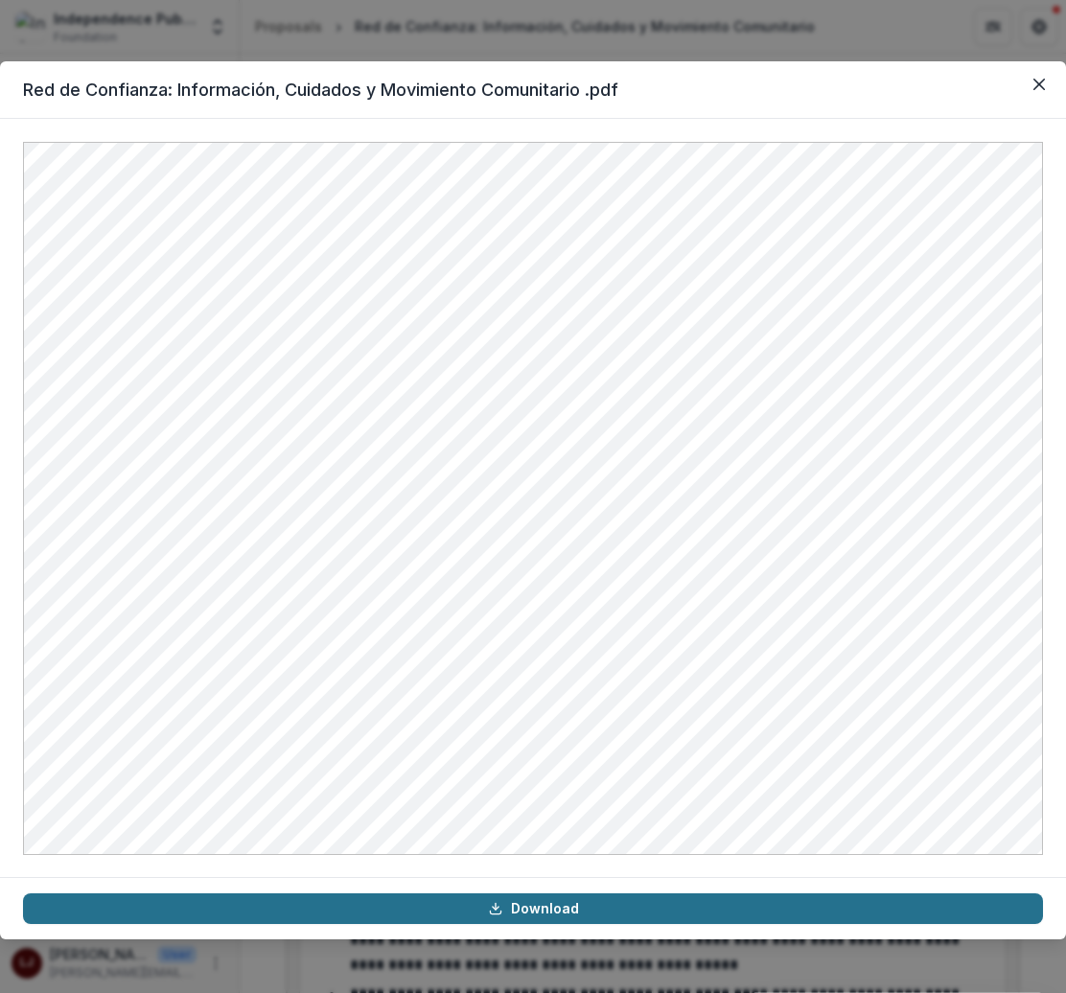
click at [515, 923] on link "Download" at bounding box center [533, 909] width 1020 height 31
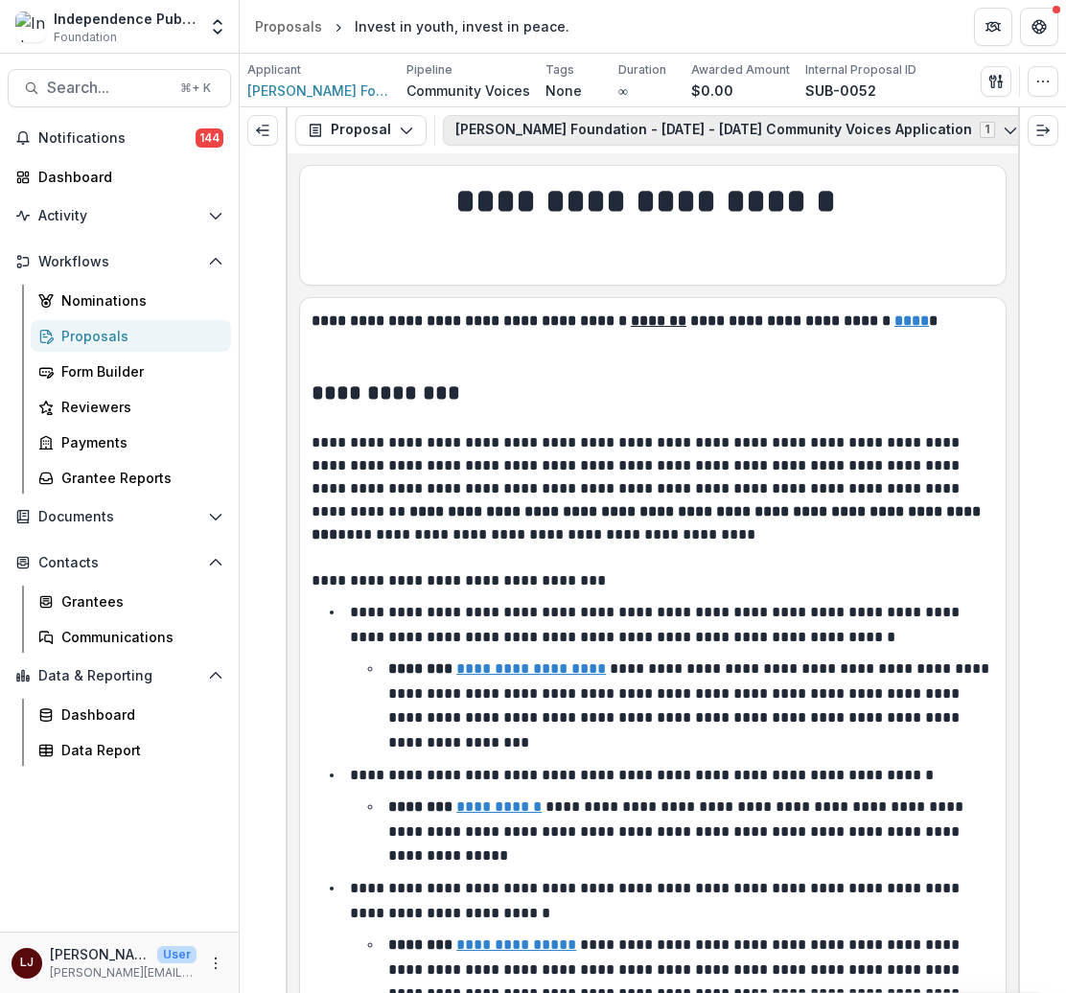
scroll to position [0, 94]
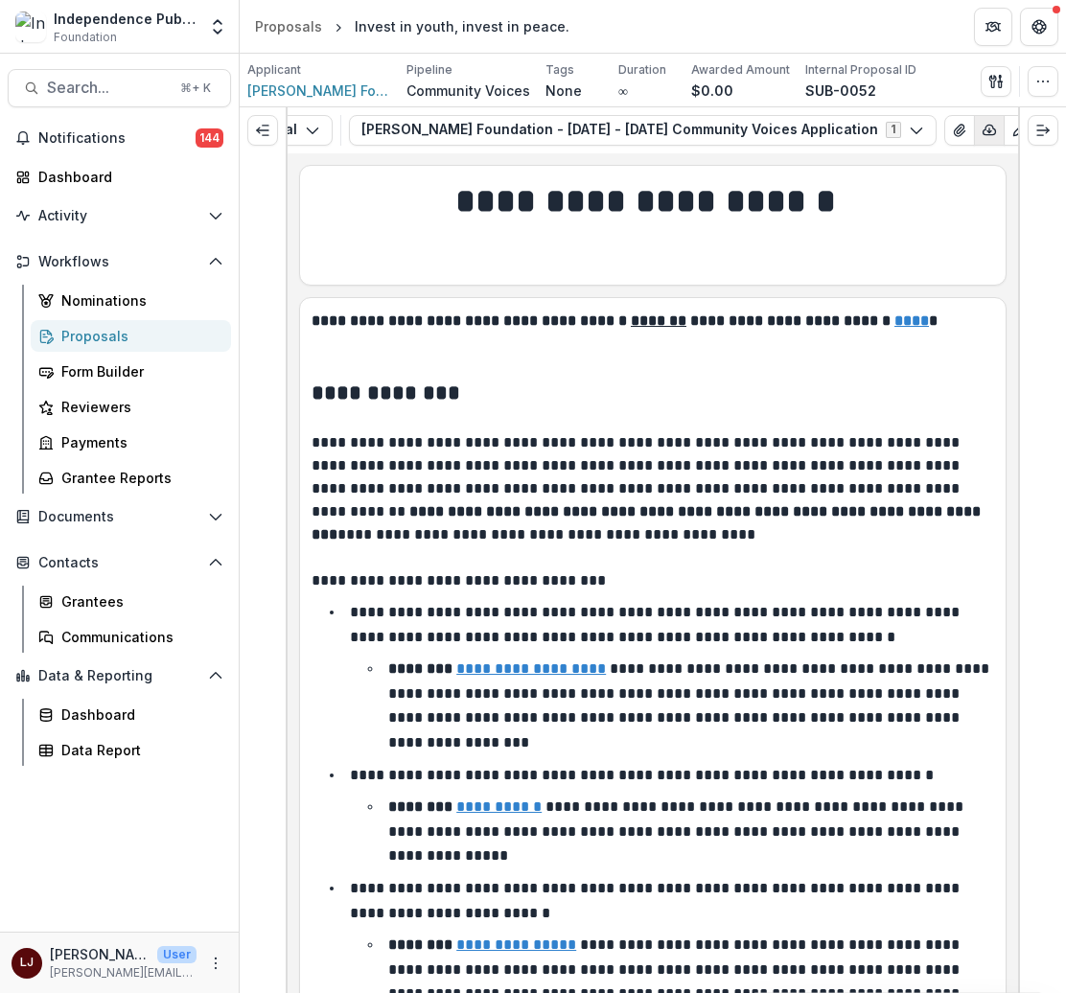
click at [988, 130] on polyline "button" at bounding box center [990, 131] width 4 height 2
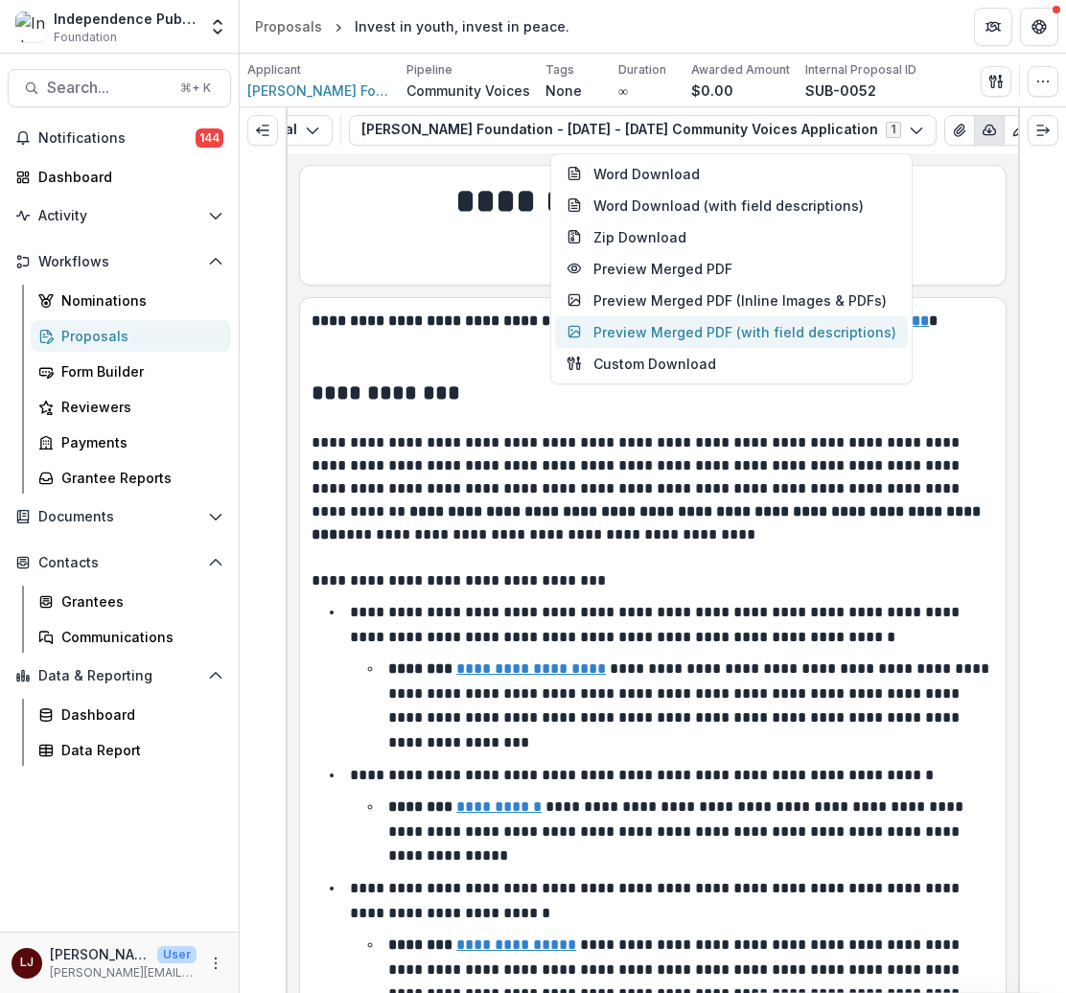
click at [657, 329] on button "Preview Merged PDF (with field descriptions)" at bounding box center [731, 332] width 353 height 32
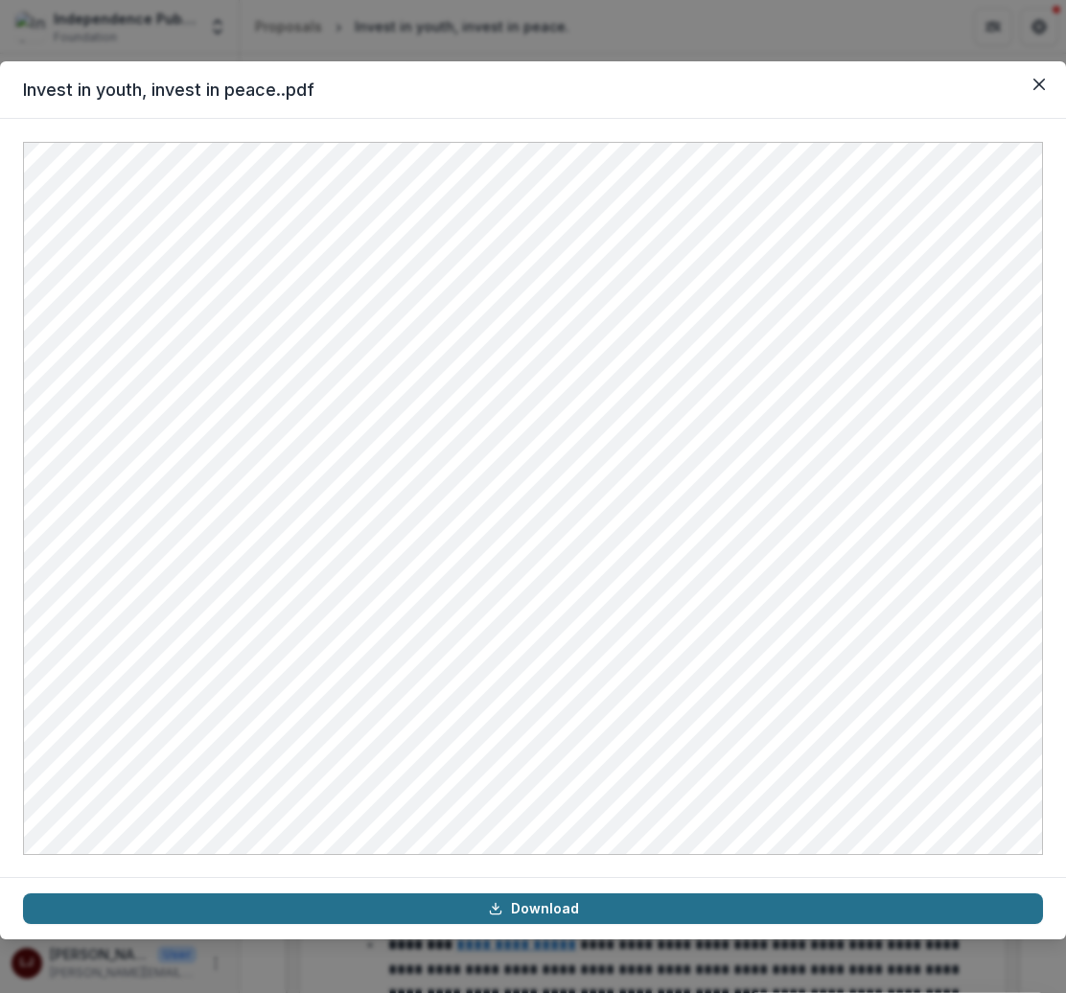
click at [525, 916] on link "Download" at bounding box center [533, 909] width 1020 height 31
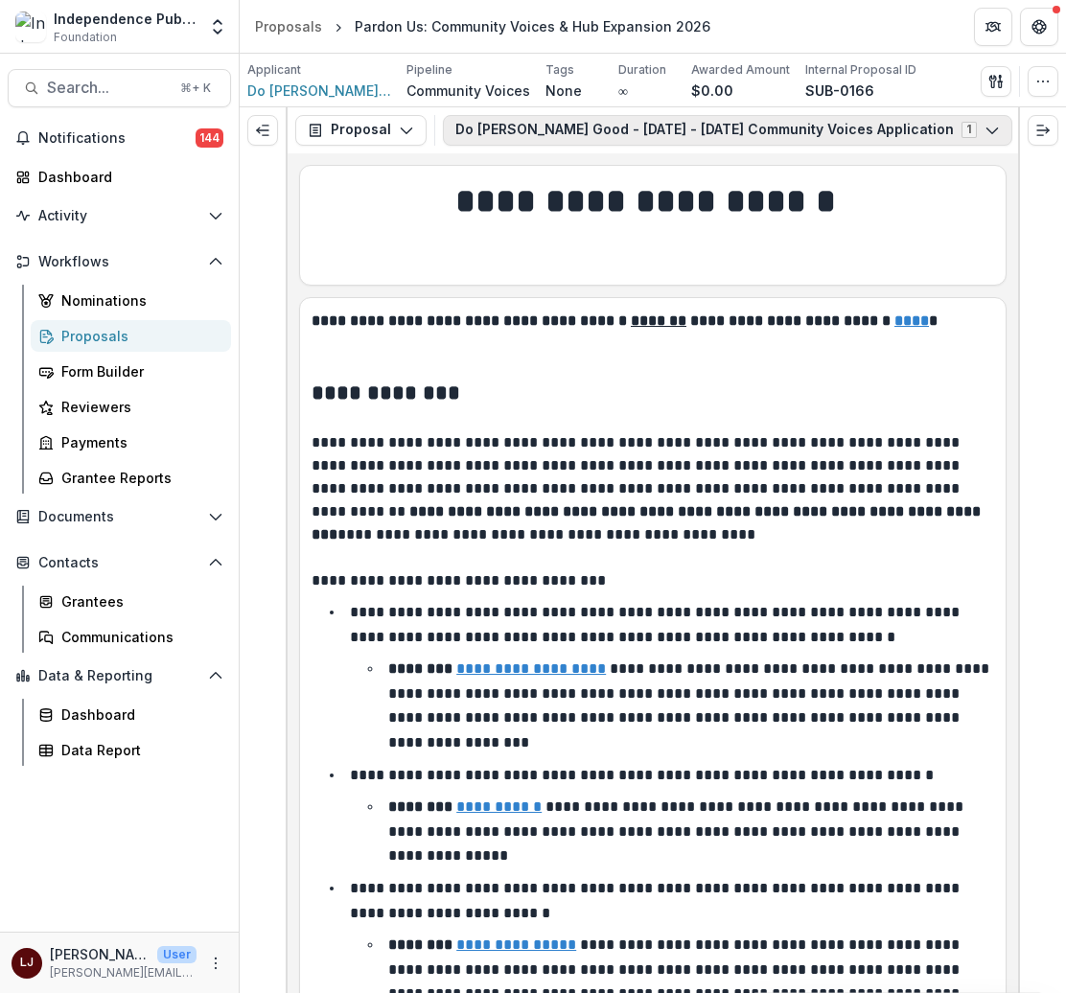
scroll to position [0, 60]
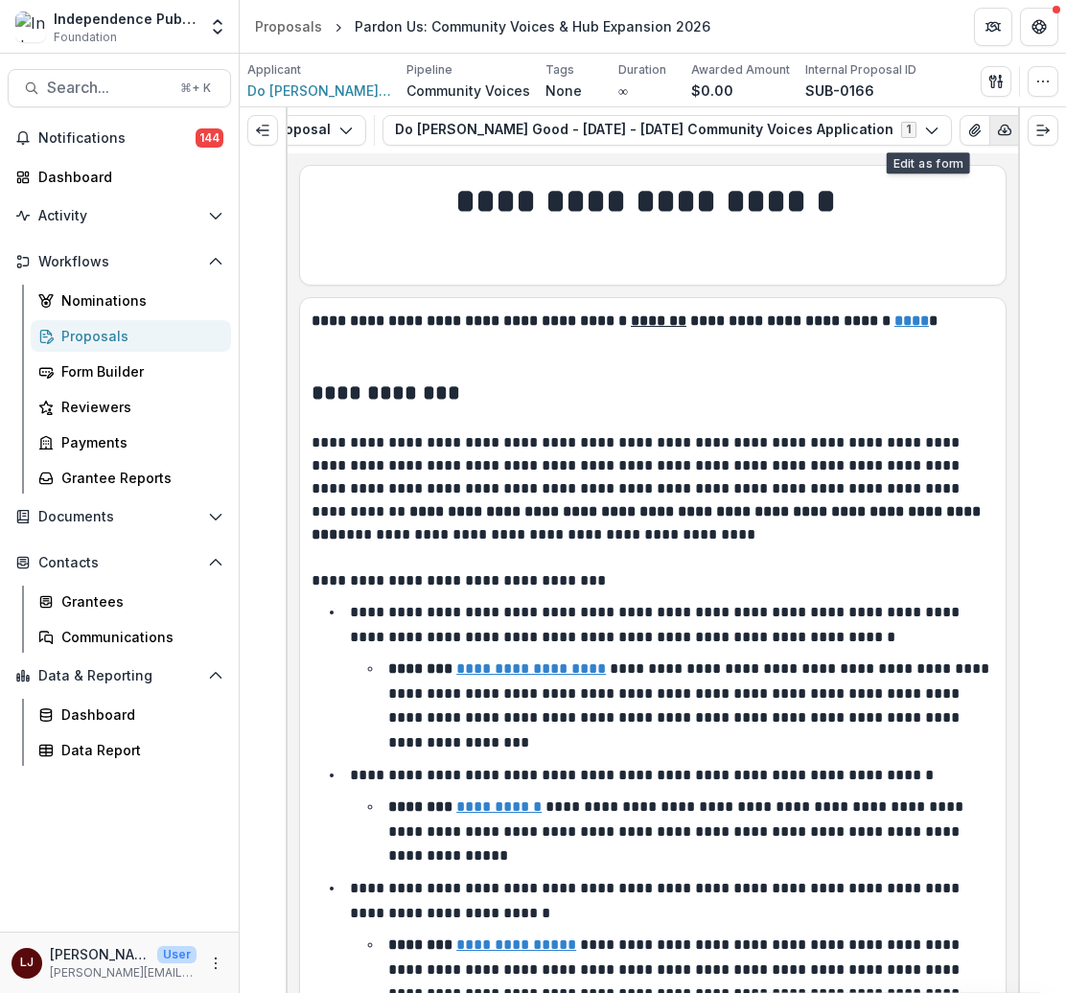
click at [997, 128] on icon "button" at bounding box center [1004, 130] width 15 height 15
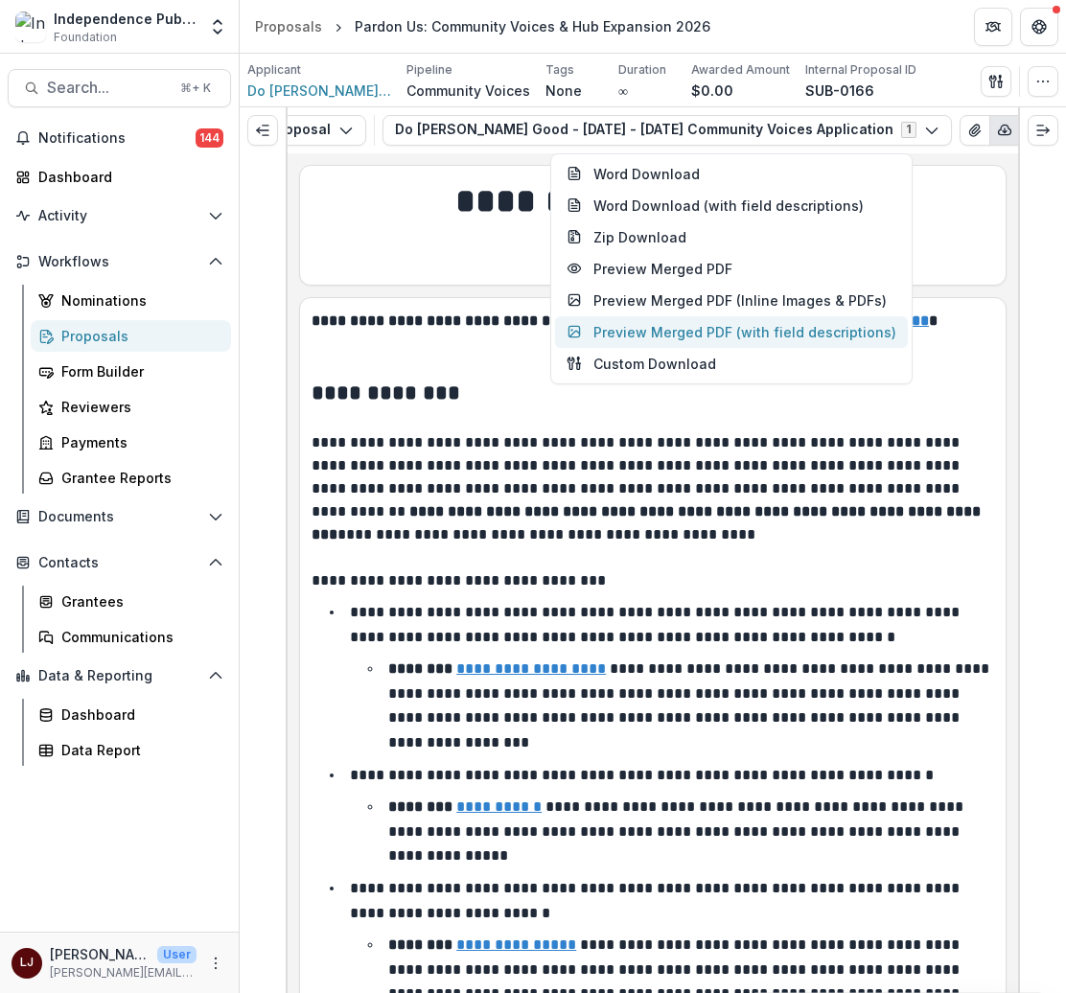
click at [690, 322] on button "Preview Merged PDF (with field descriptions)" at bounding box center [731, 332] width 353 height 32
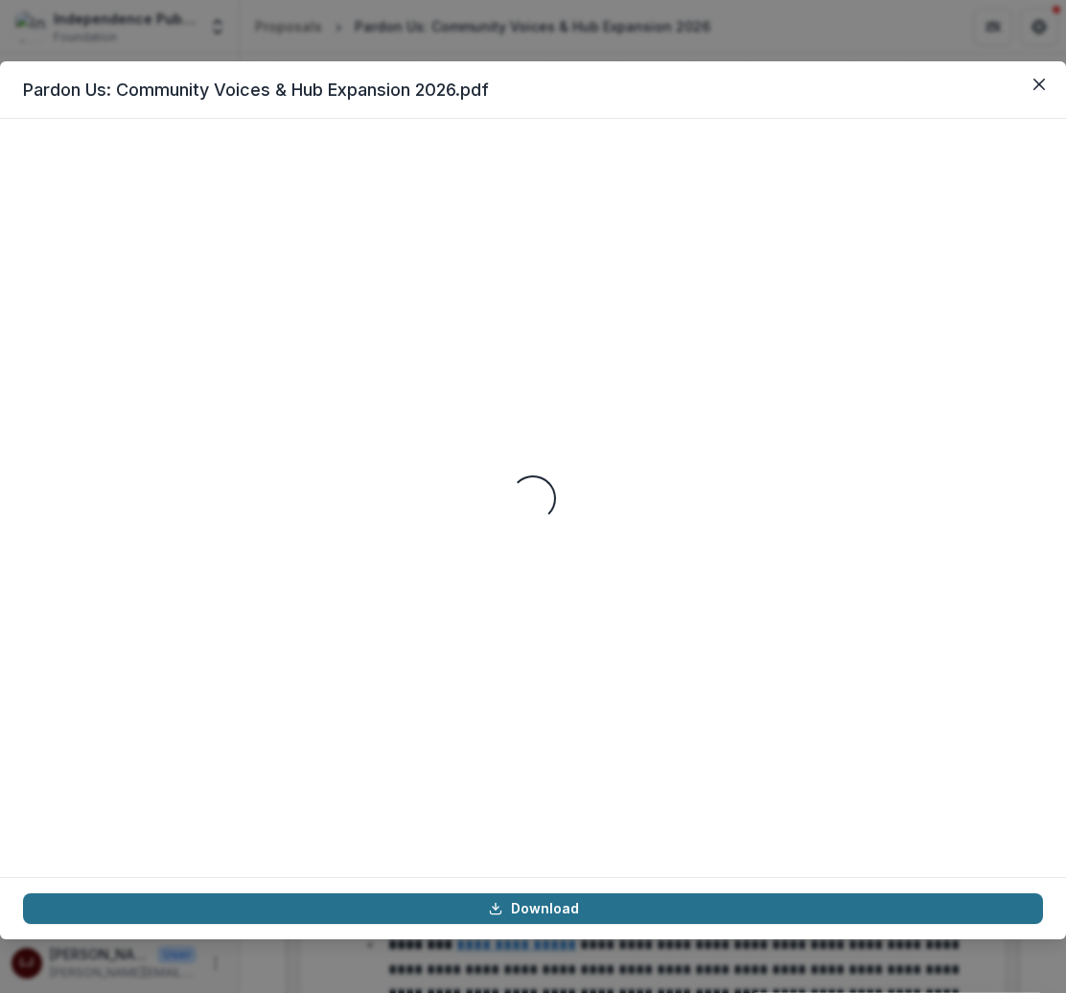
click at [583, 922] on link "Download" at bounding box center [533, 909] width 1020 height 31
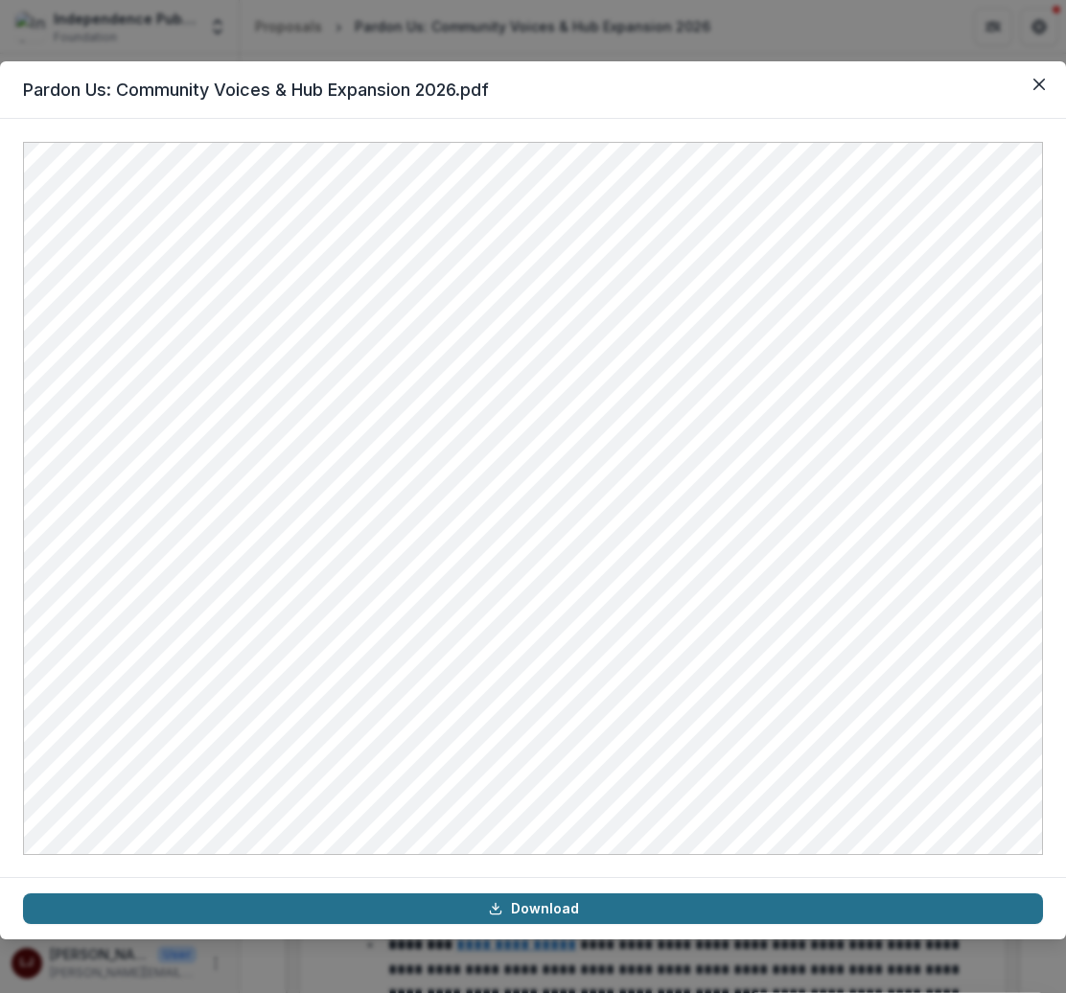
click at [543, 900] on link "Download" at bounding box center [533, 909] width 1020 height 31
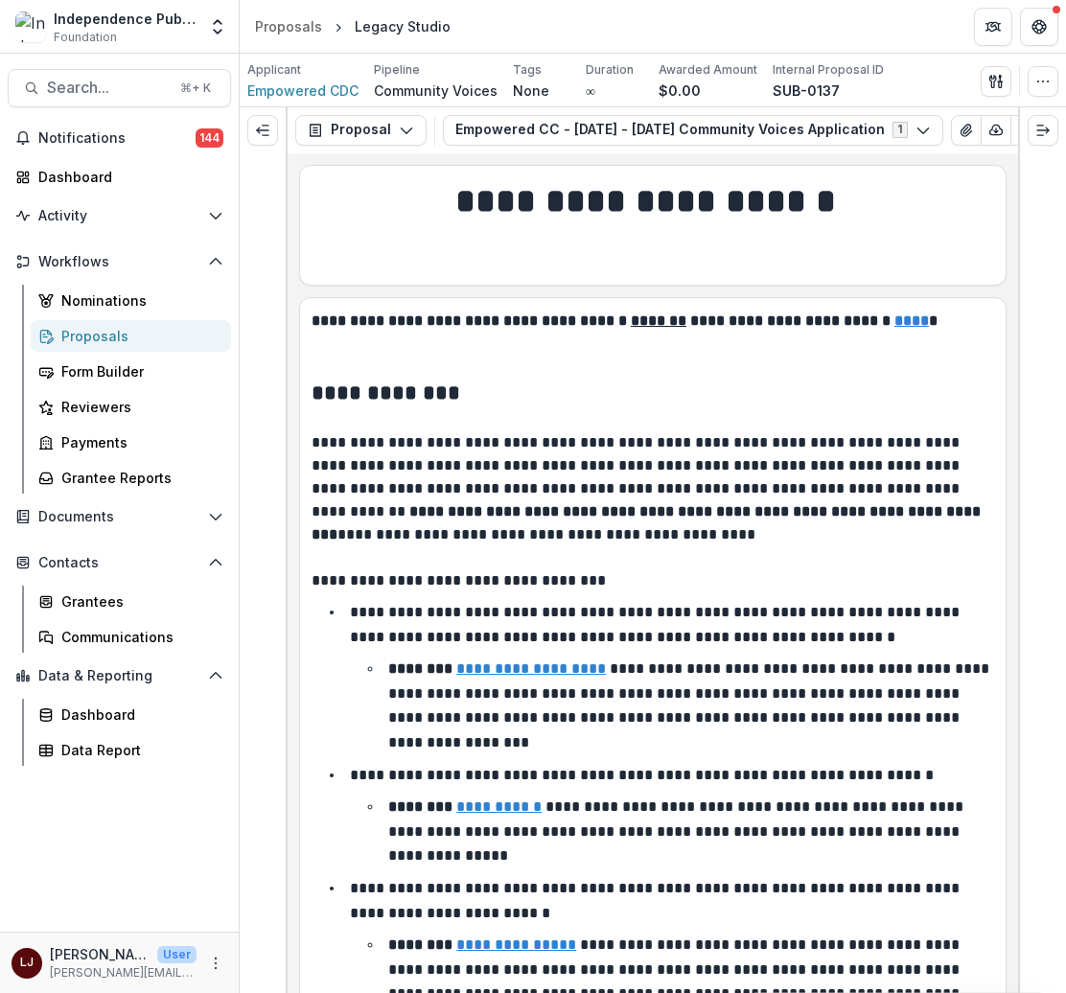
scroll to position [0, 59]
click at [929, 127] on icon "button" at bounding box center [936, 130] width 15 height 15
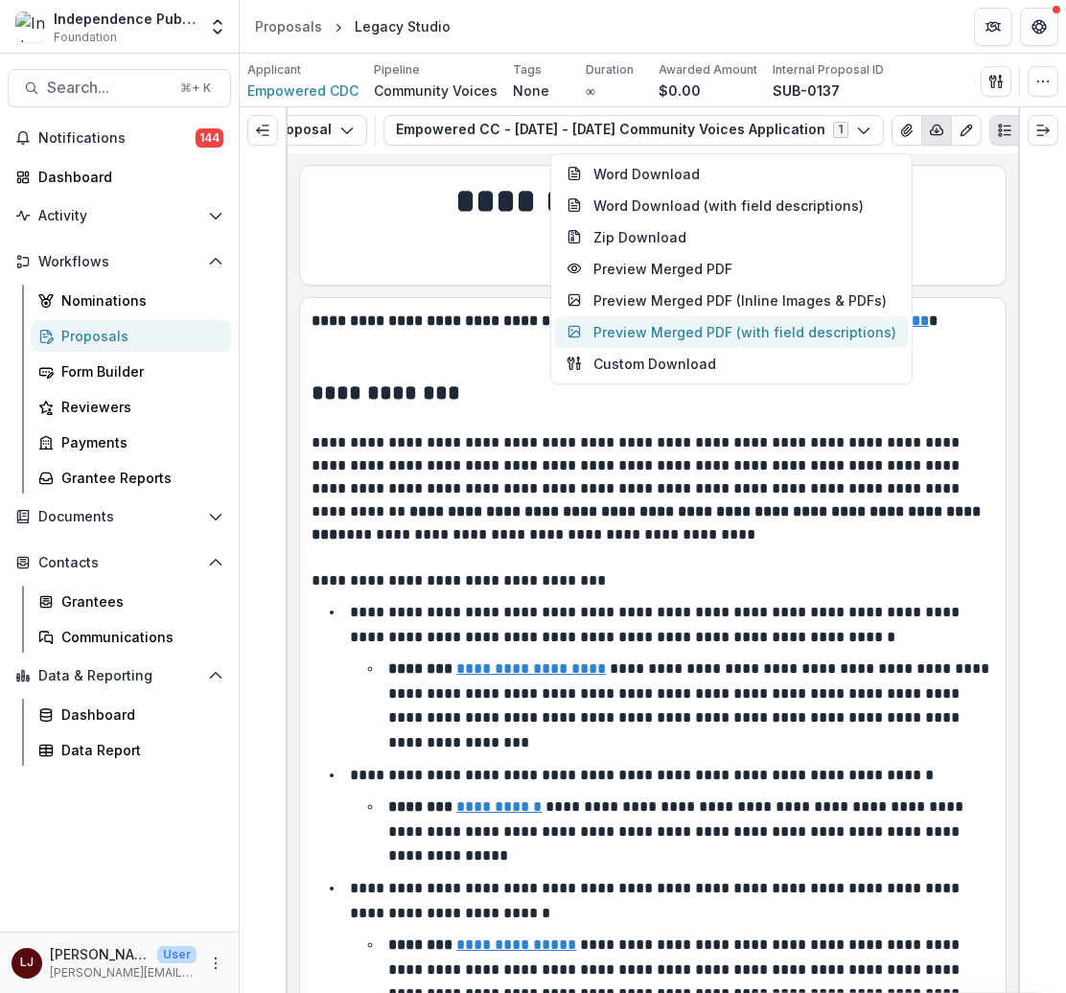
click at [652, 333] on button "Preview Merged PDF (with field descriptions)" at bounding box center [731, 332] width 353 height 32
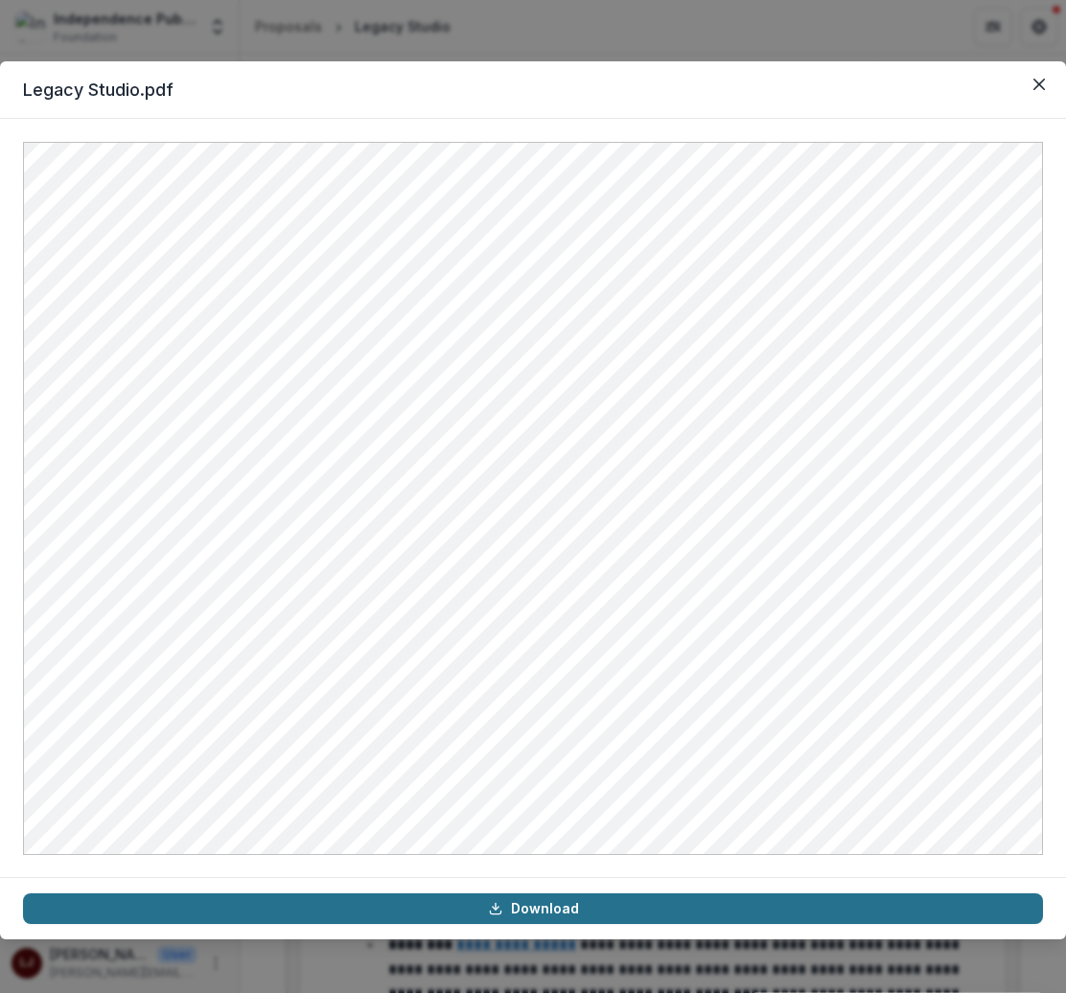
click at [542, 906] on link "Download" at bounding box center [533, 909] width 1020 height 31
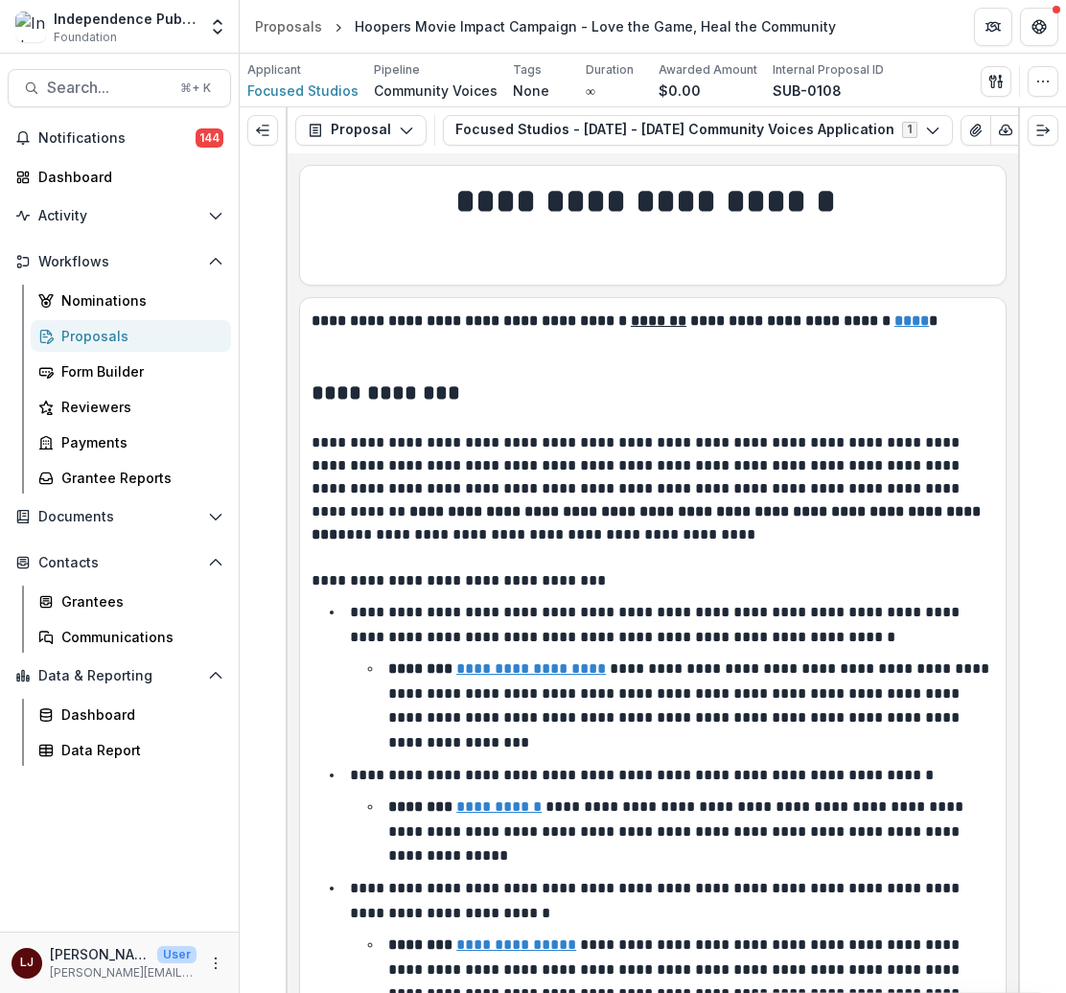
scroll to position [0, 67]
click at [931, 123] on icon "button" at bounding box center [938, 130] width 15 height 15
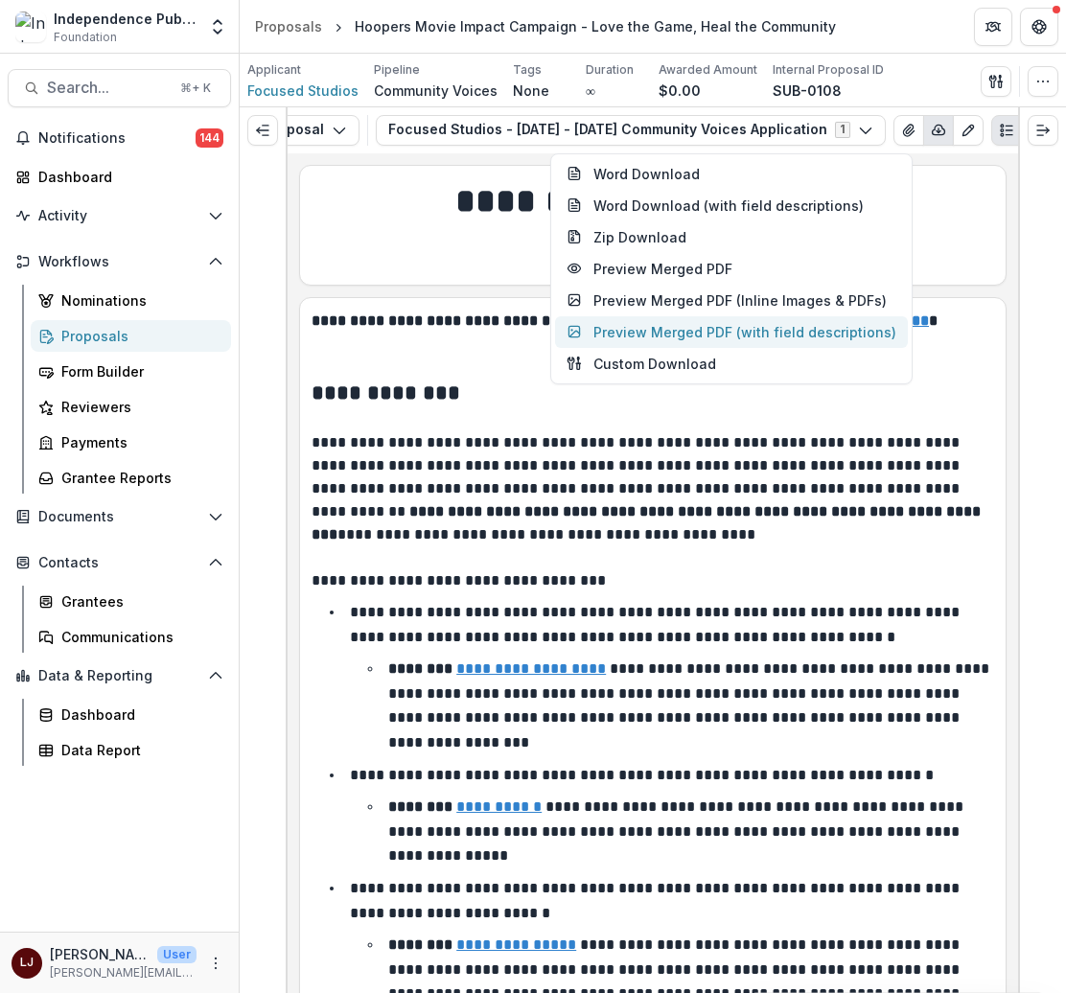
click at [673, 326] on button "Preview Merged PDF (with field descriptions)" at bounding box center [731, 332] width 353 height 32
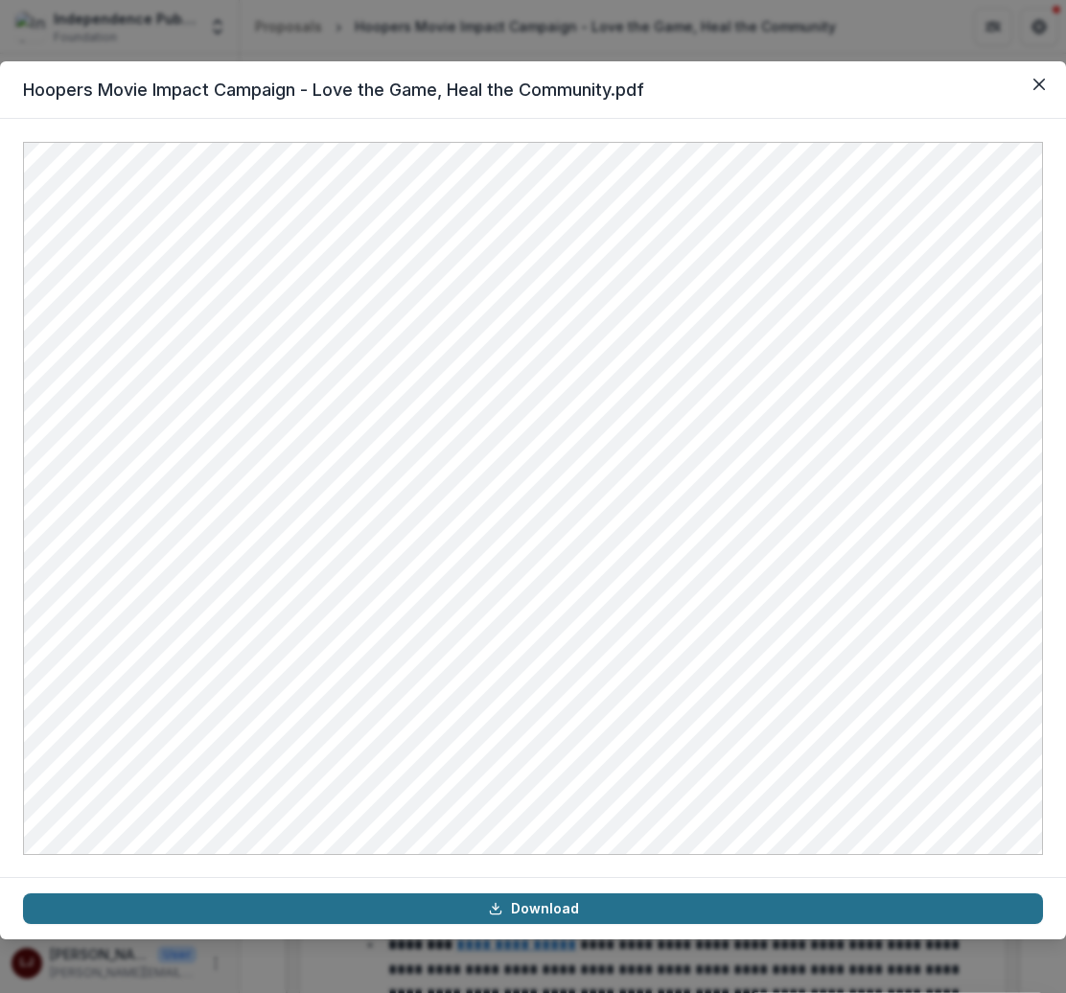
click at [541, 898] on link "Download" at bounding box center [533, 909] width 1020 height 31
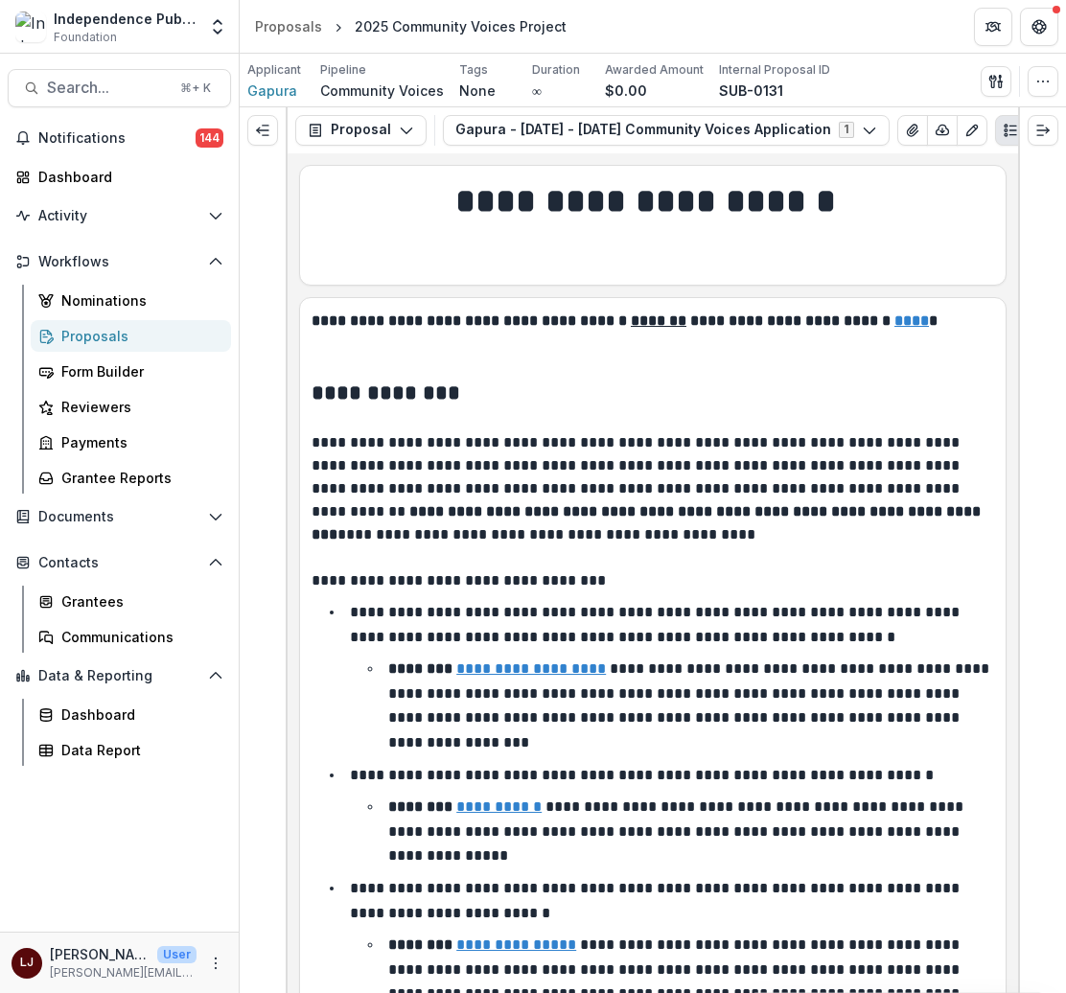
scroll to position [0, 6]
click at [929, 129] on icon "button" at bounding box center [936, 130] width 15 height 15
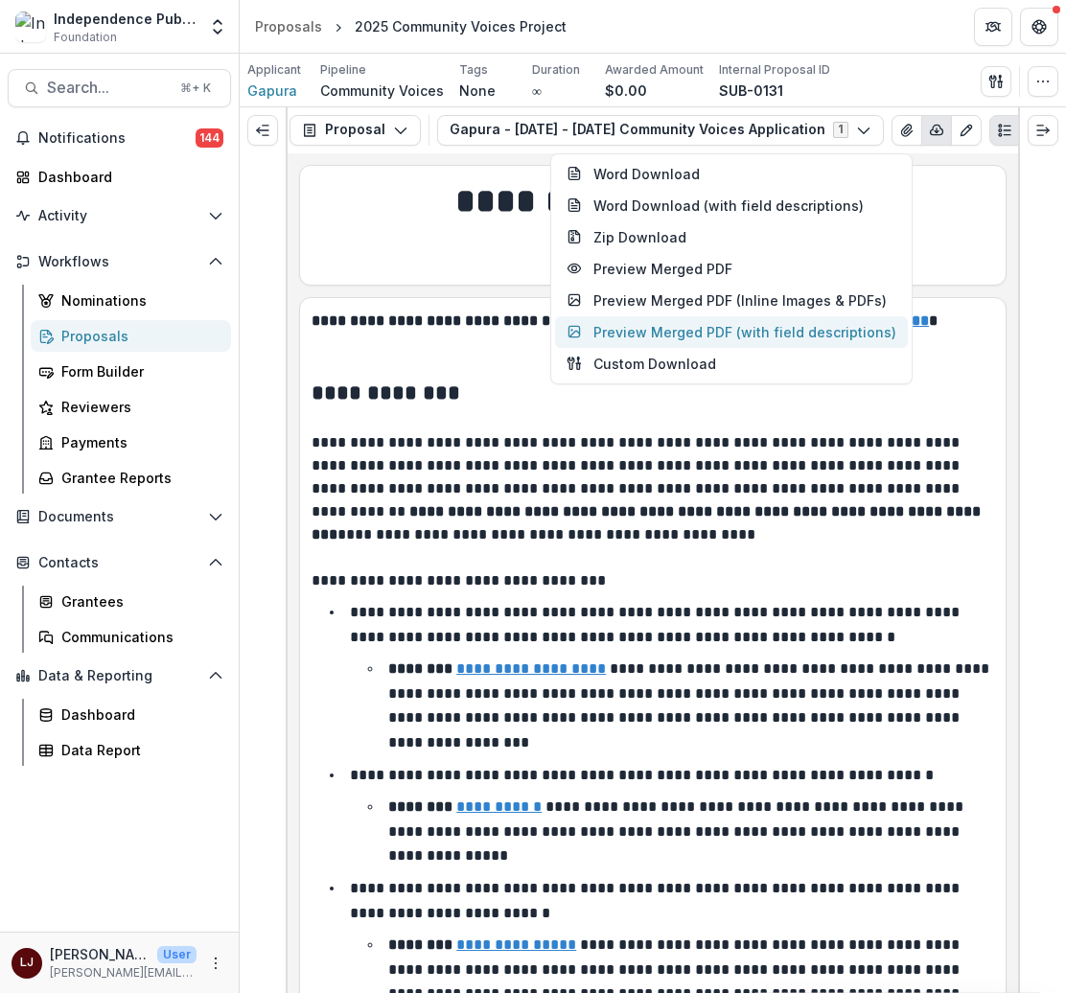
click at [665, 327] on button "Preview Merged PDF (with field descriptions)" at bounding box center [731, 332] width 353 height 32
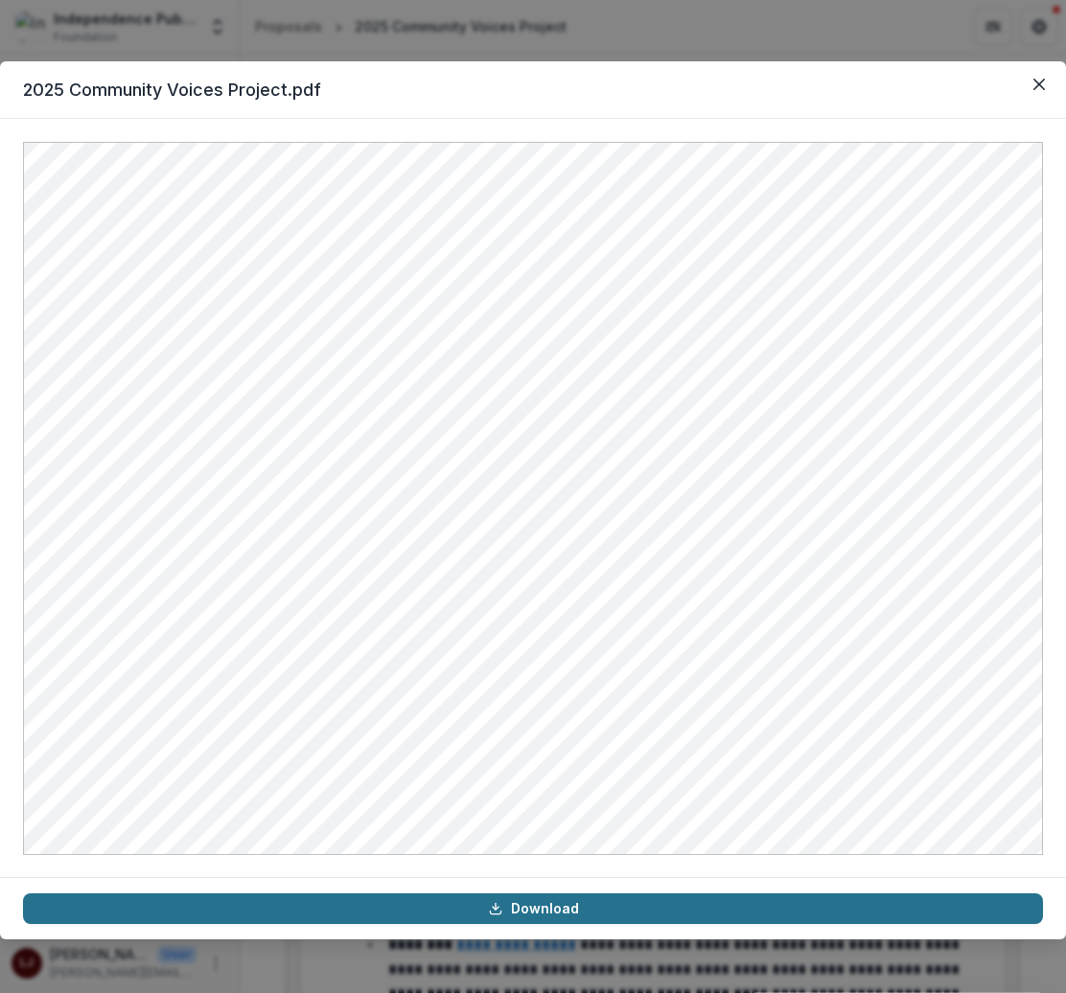
click at [555, 908] on link "Download" at bounding box center [533, 909] width 1020 height 31
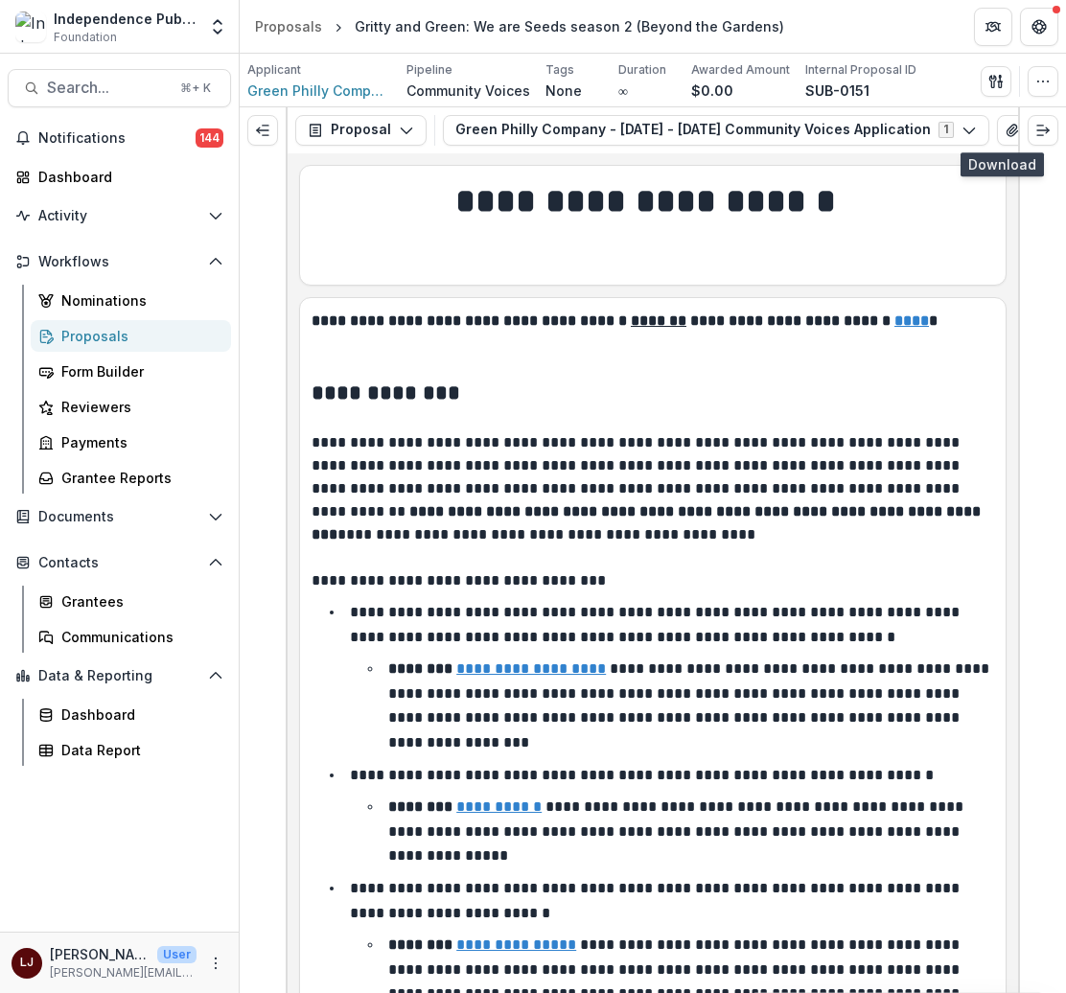
click at [1035, 130] on icon "button" at bounding box center [1042, 130] width 15 height 15
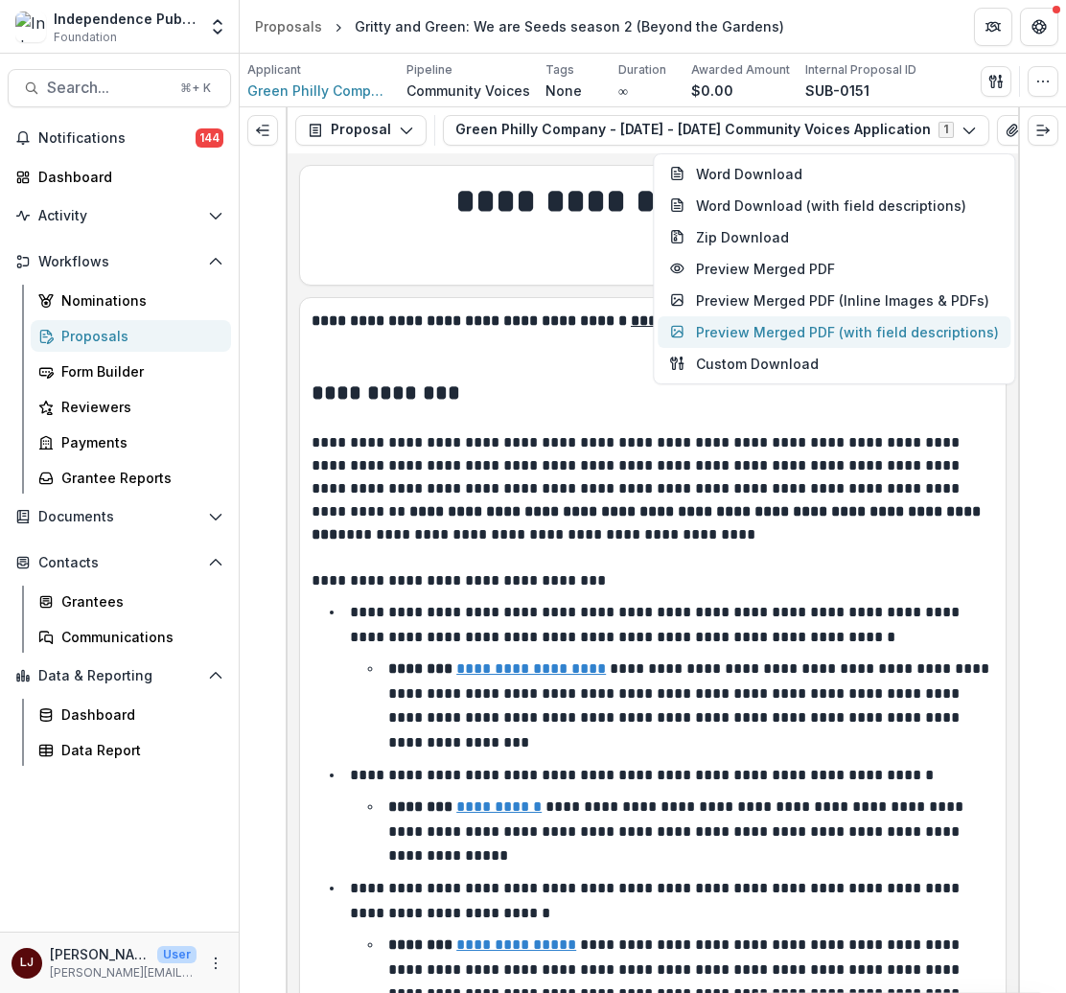
click at [766, 338] on button "Preview Merged PDF (with field descriptions)" at bounding box center [834, 332] width 353 height 32
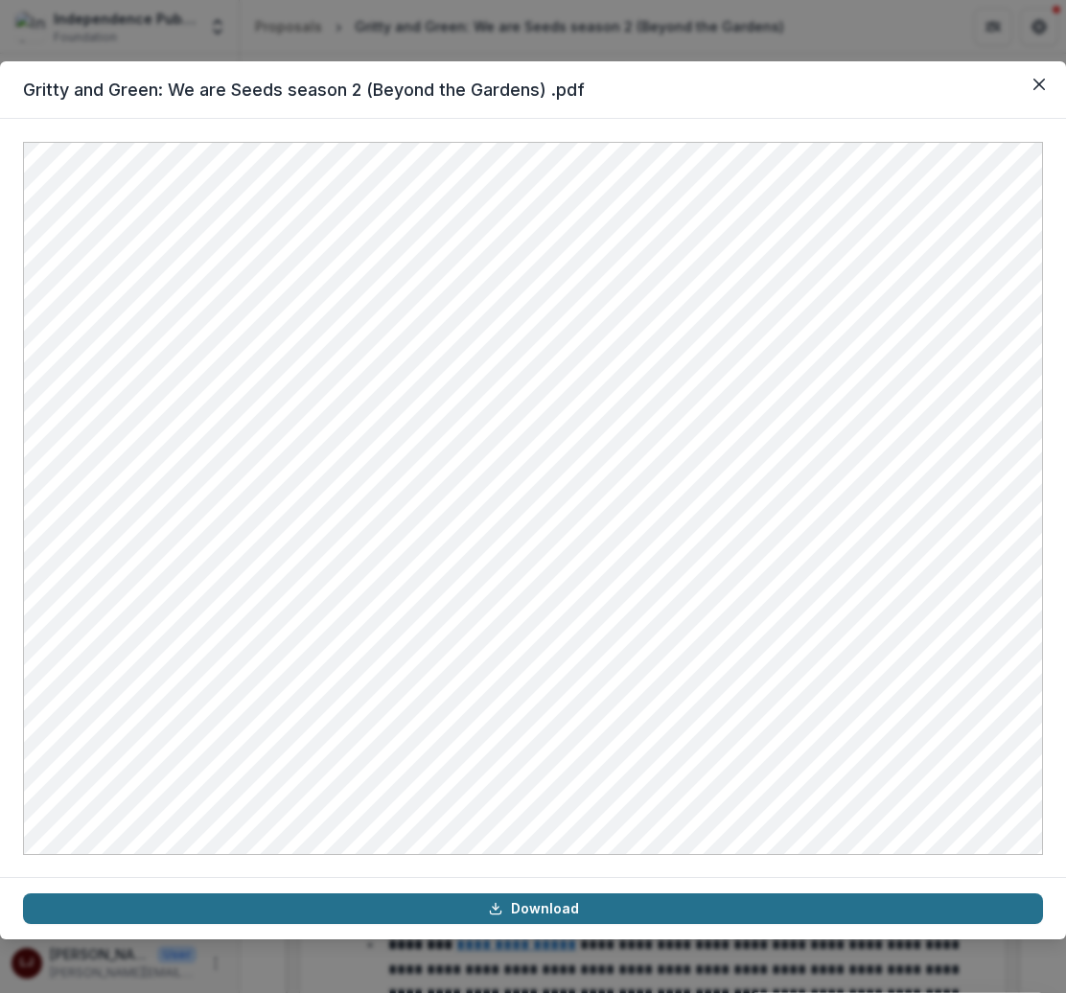
click at [527, 902] on link "Download" at bounding box center [533, 909] width 1020 height 31
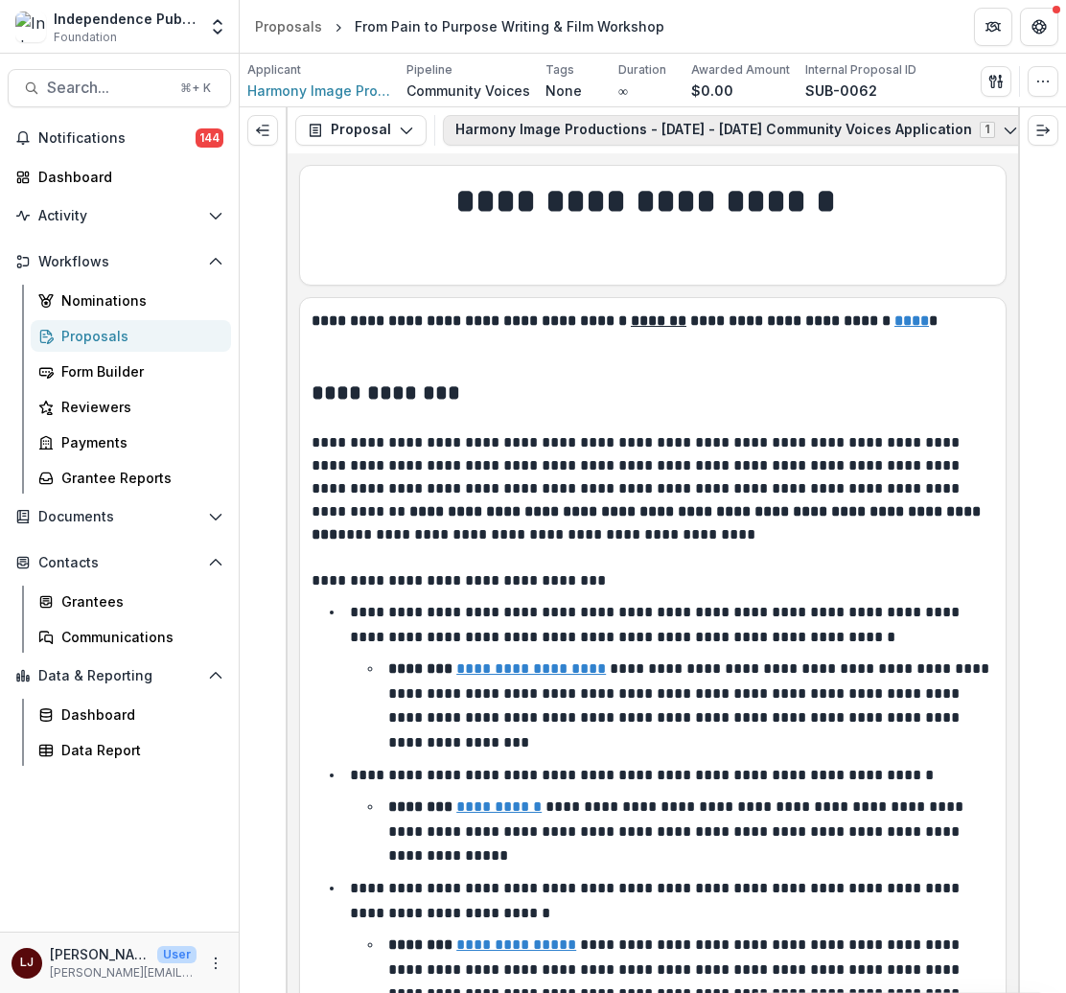
scroll to position [0, 144]
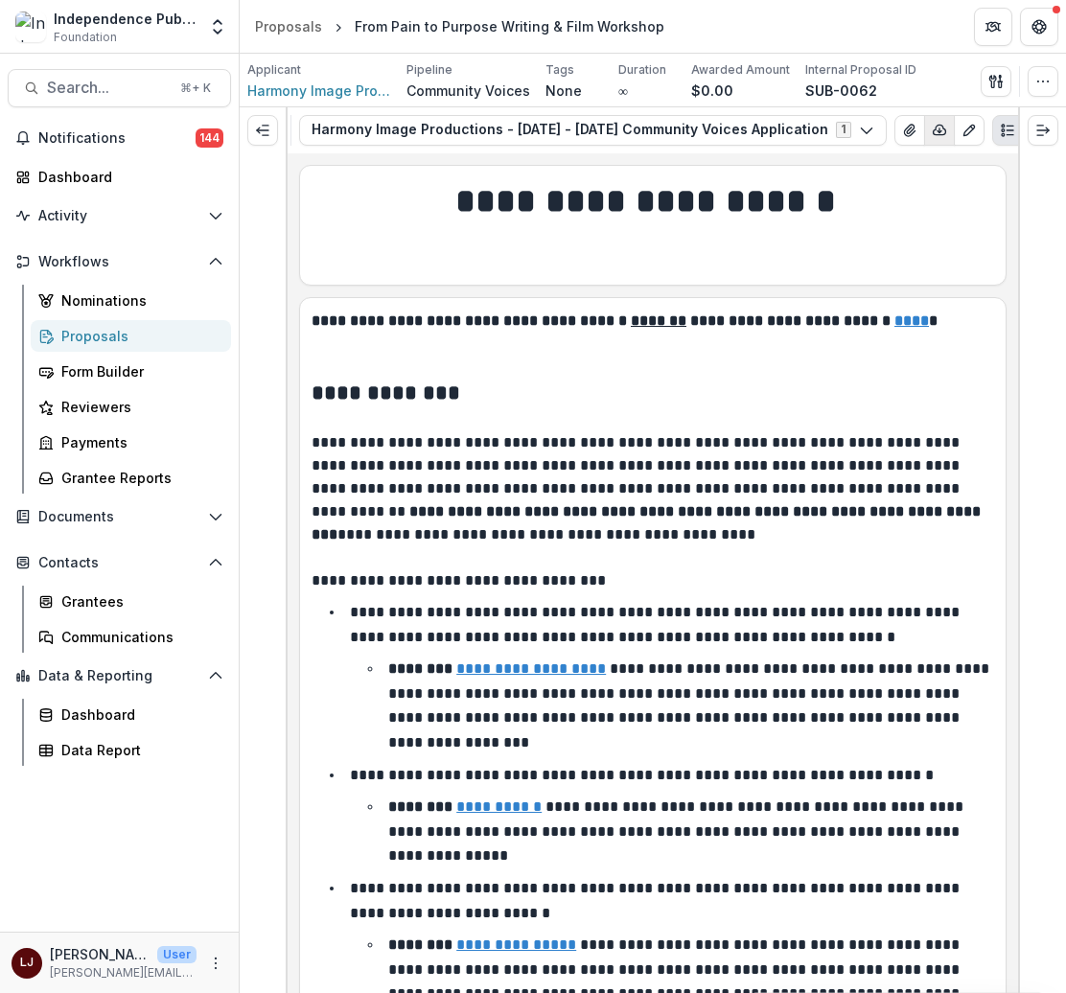
click at [934, 127] on icon "button" at bounding box center [940, 130] width 12 height 10
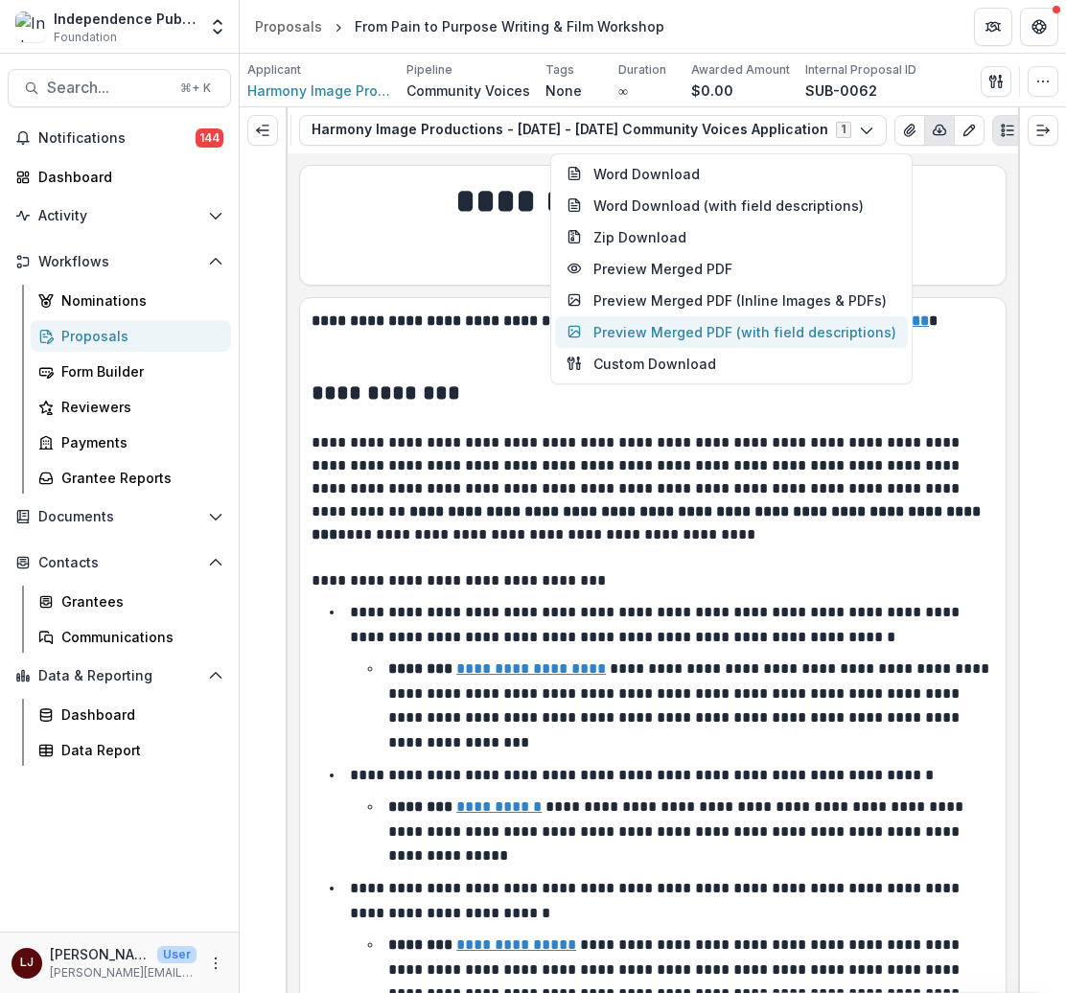
click at [675, 340] on button "Preview Merged PDF (with field descriptions)" at bounding box center [731, 332] width 353 height 32
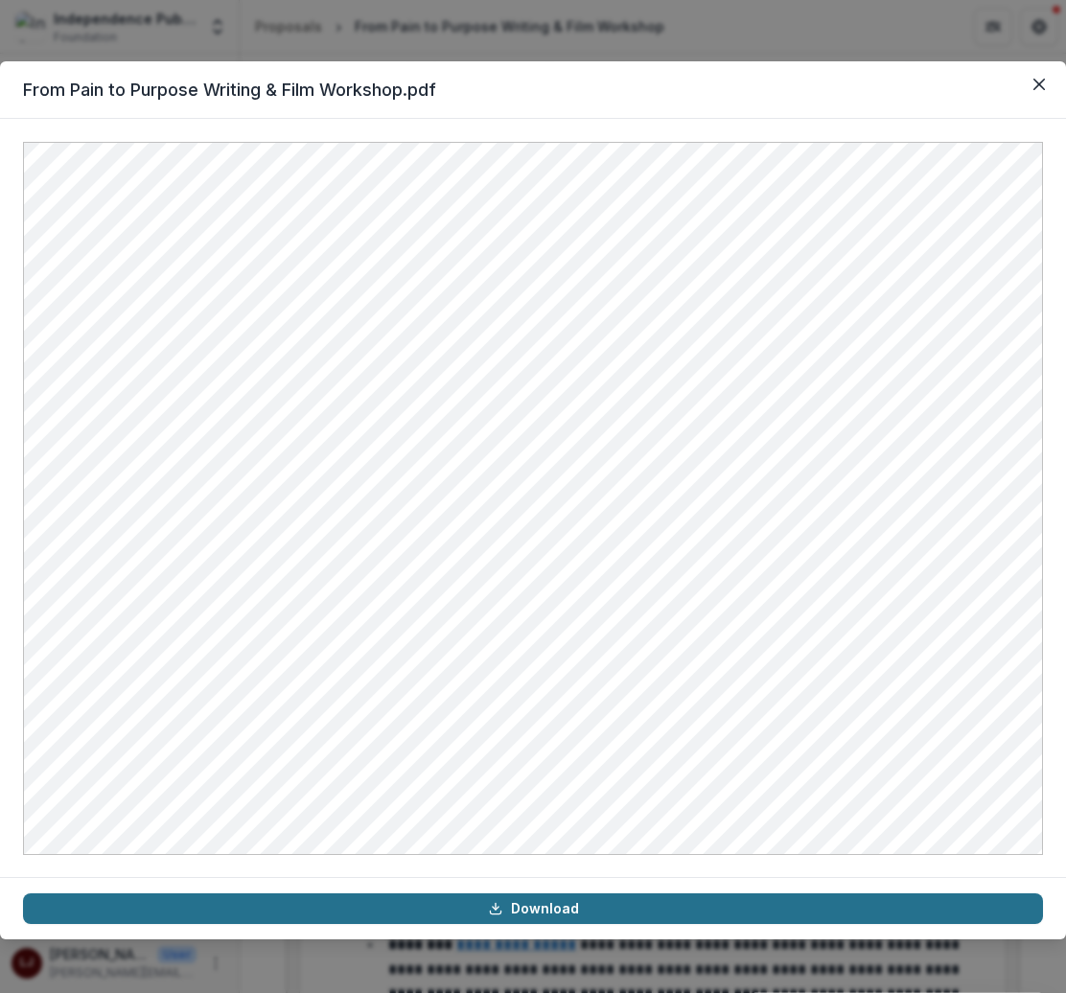
click at [548, 903] on link "Download" at bounding box center [533, 909] width 1020 height 31
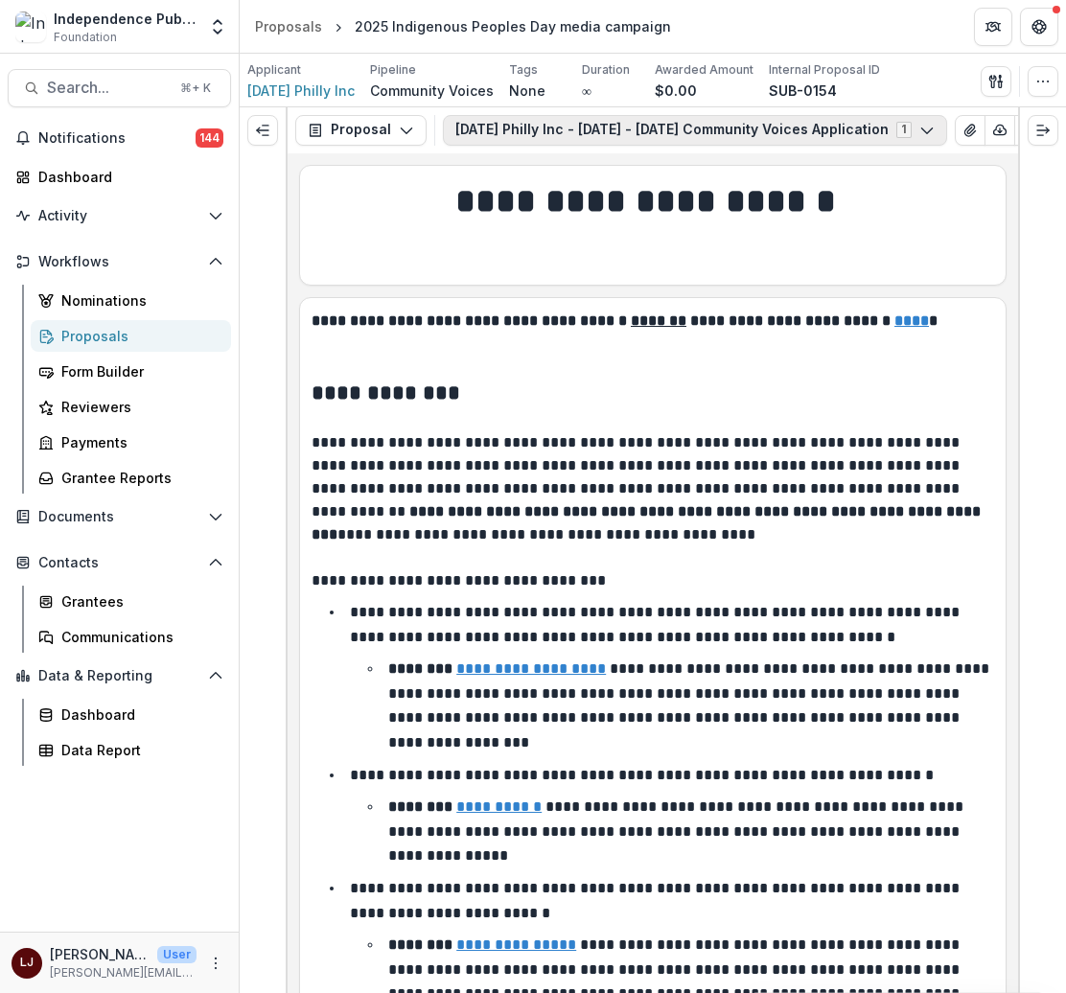
scroll to position [0, 181]
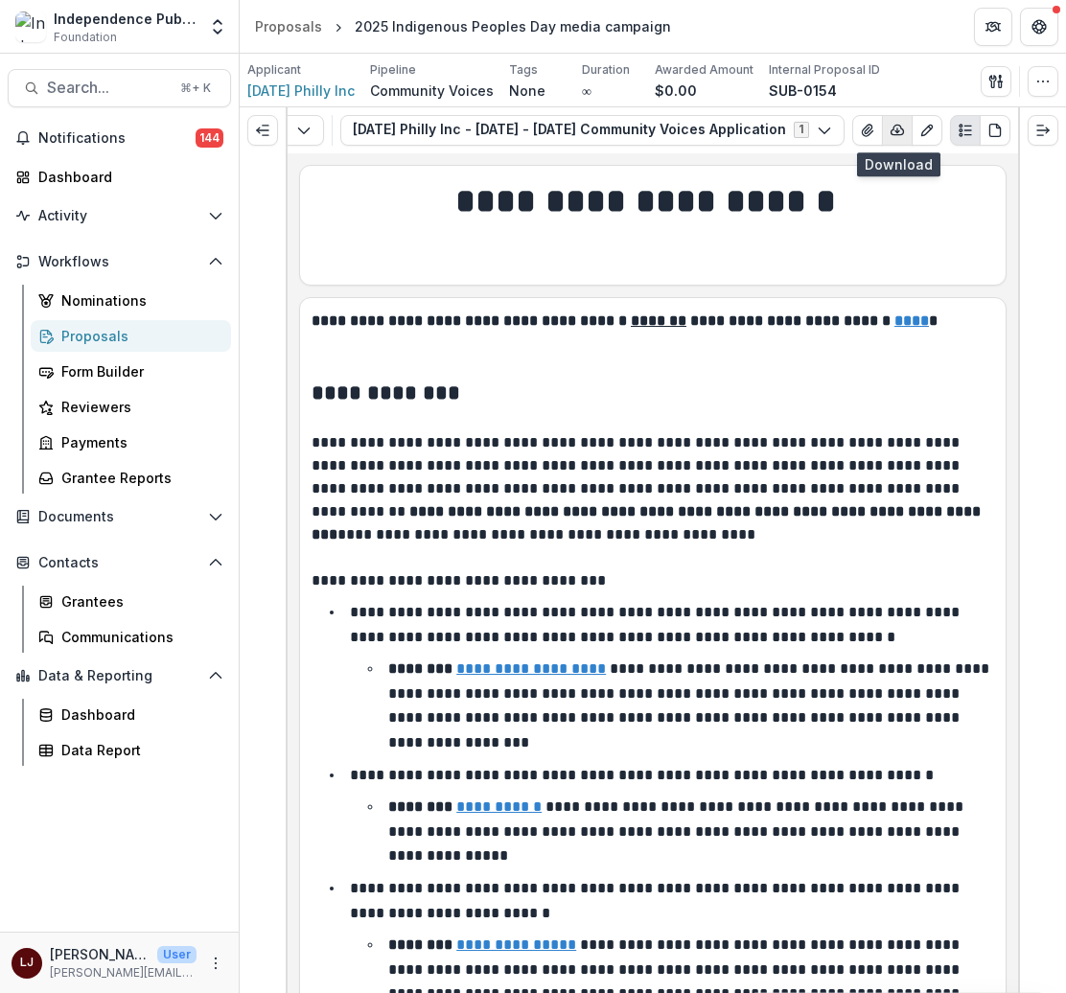
click at [896, 130] on polyline "button" at bounding box center [898, 131] width 4 height 2
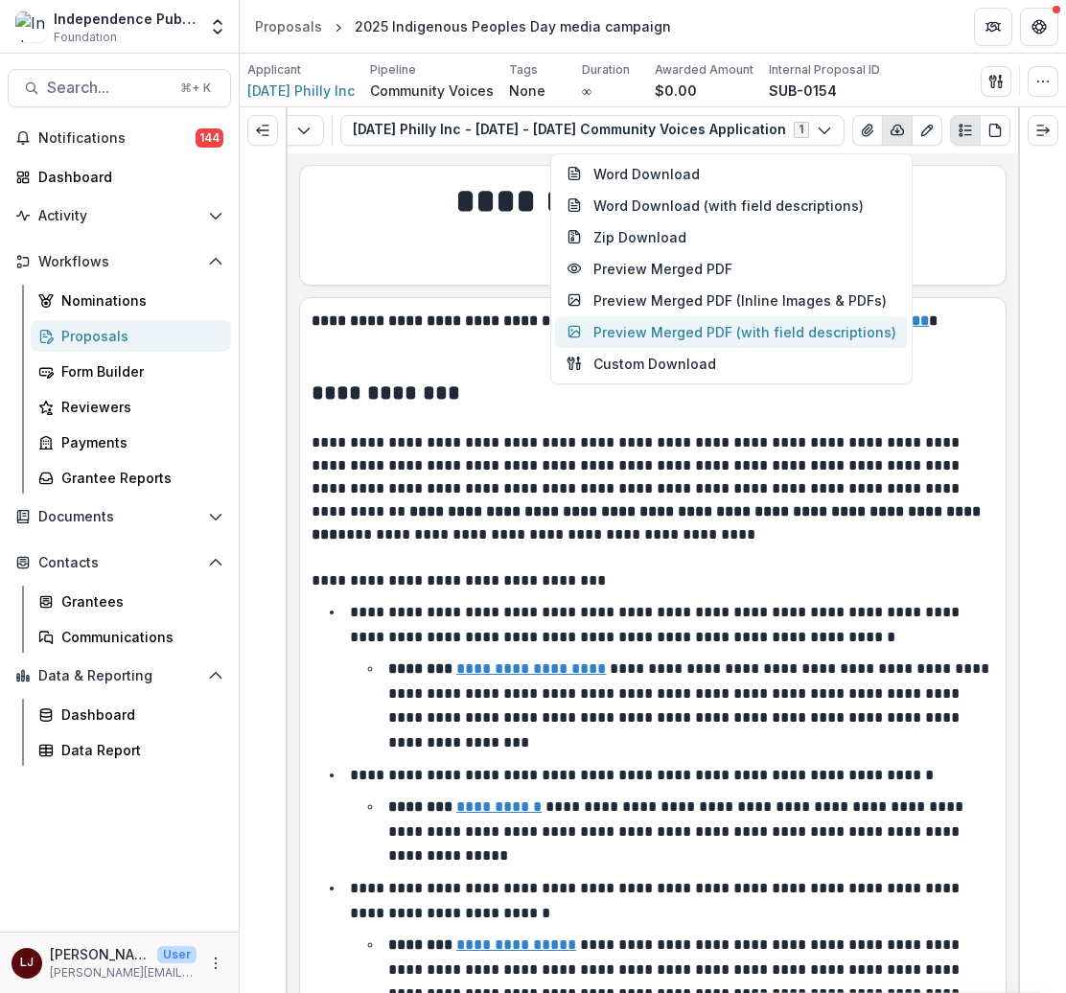
click at [677, 330] on button "Preview Merged PDF (with field descriptions)" at bounding box center [731, 332] width 353 height 32
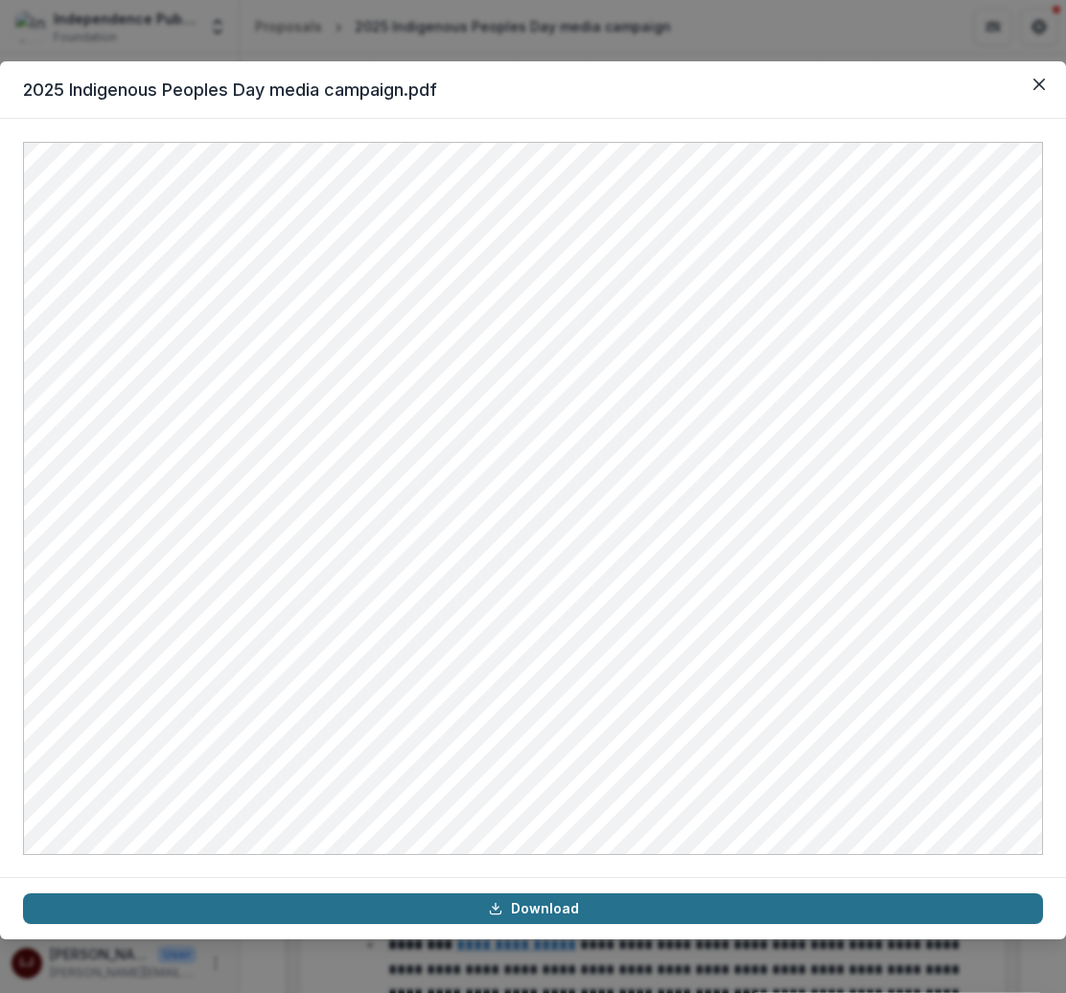
click at [547, 902] on link "Download" at bounding box center [533, 909] width 1020 height 31
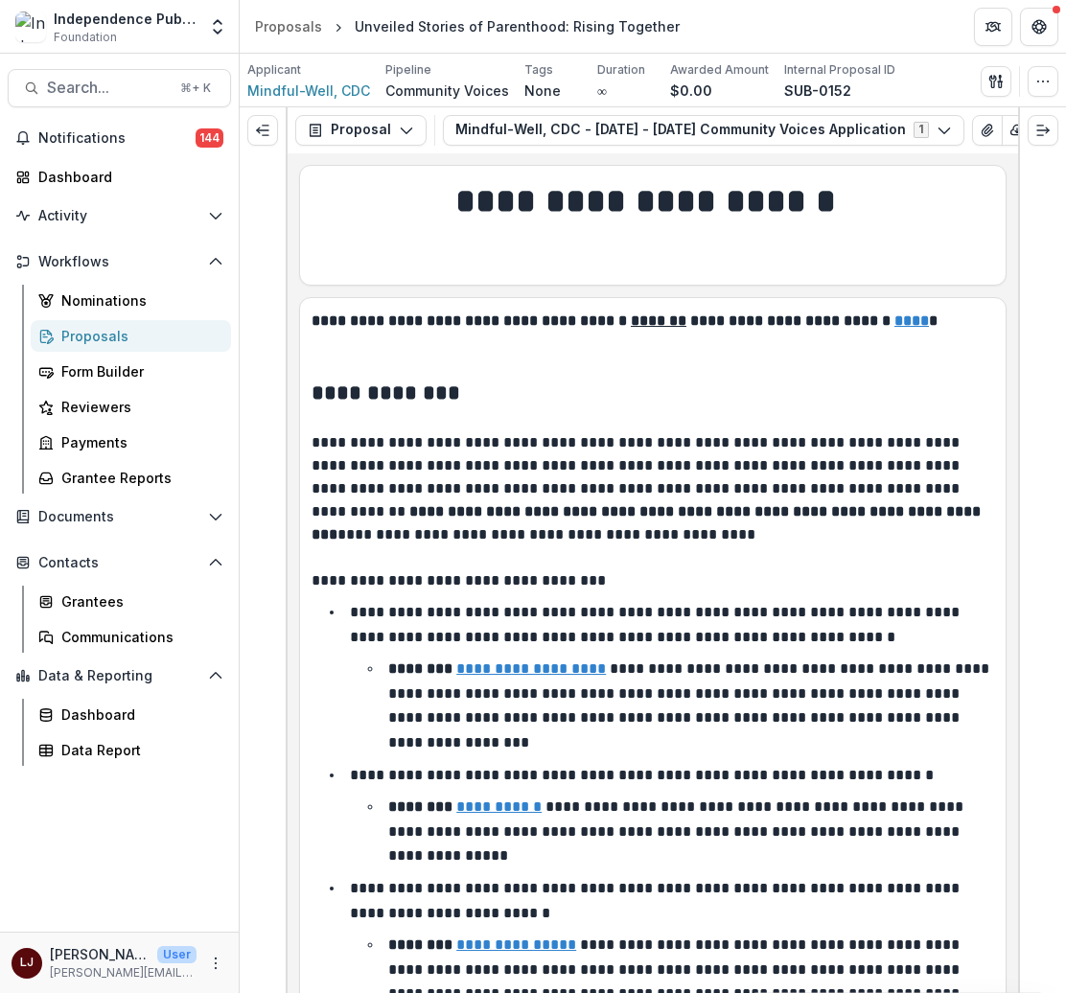
scroll to position [0, 79]
click at [933, 128] on icon "button" at bounding box center [939, 130] width 12 height 10
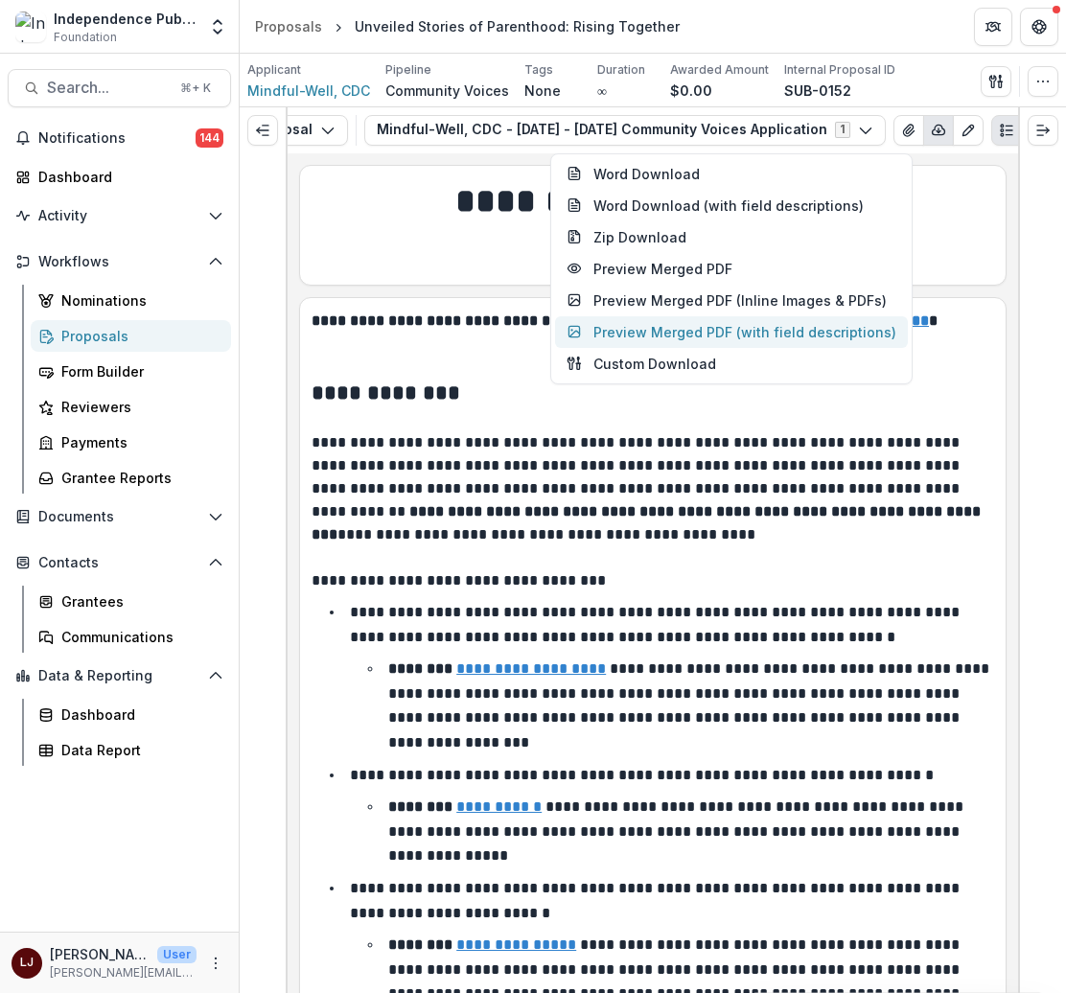
click at [654, 330] on button "Preview Merged PDF (with field descriptions)" at bounding box center [731, 332] width 353 height 32
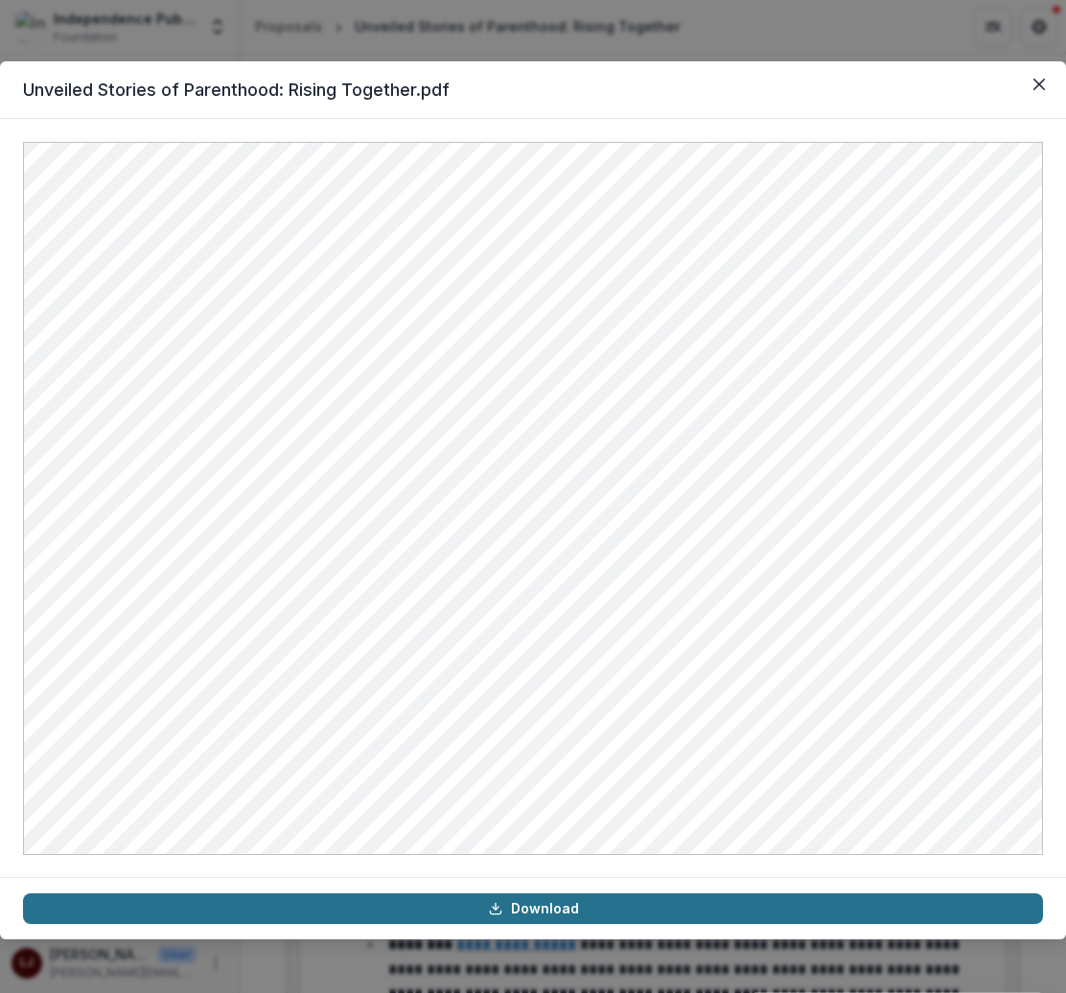
click at [566, 902] on link "Download" at bounding box center [533, 909] width 1020 height 31
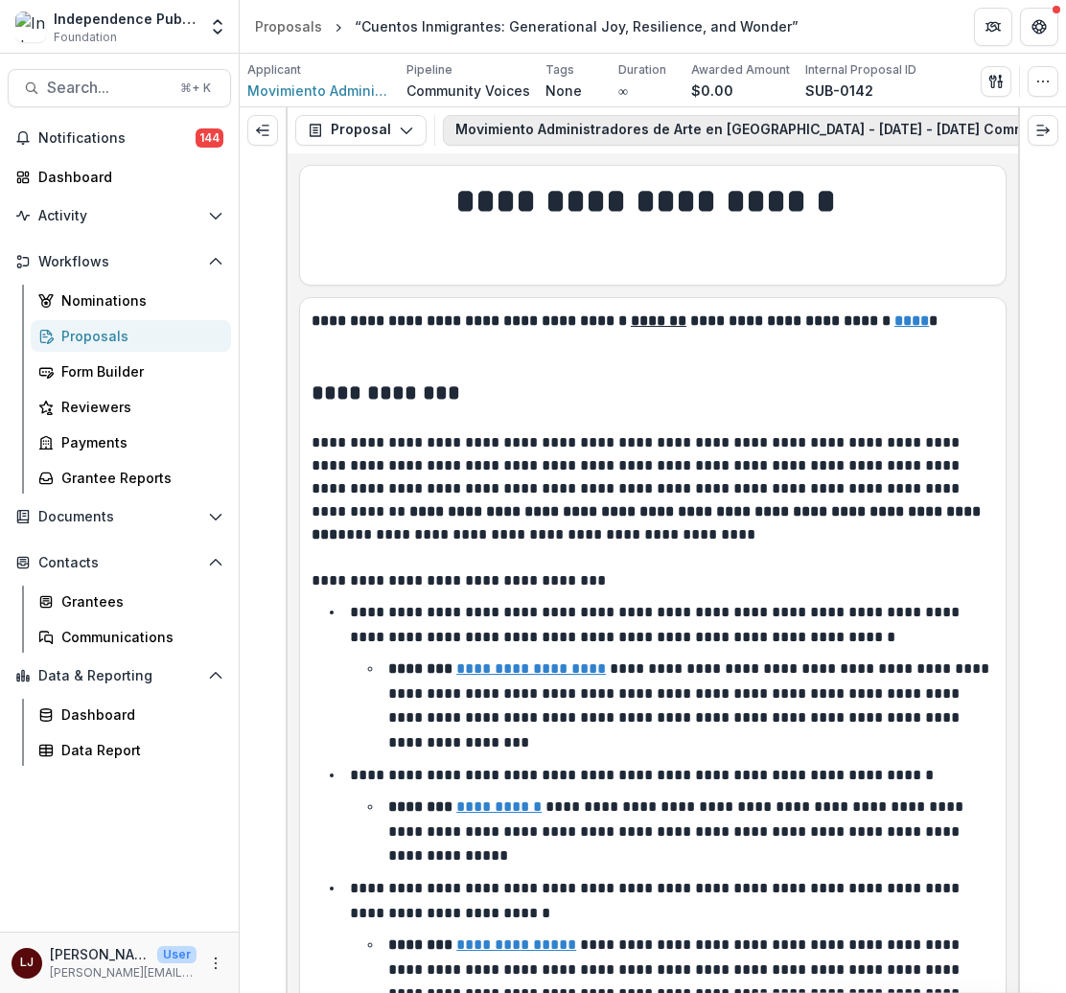
scroll to position [0, 293]
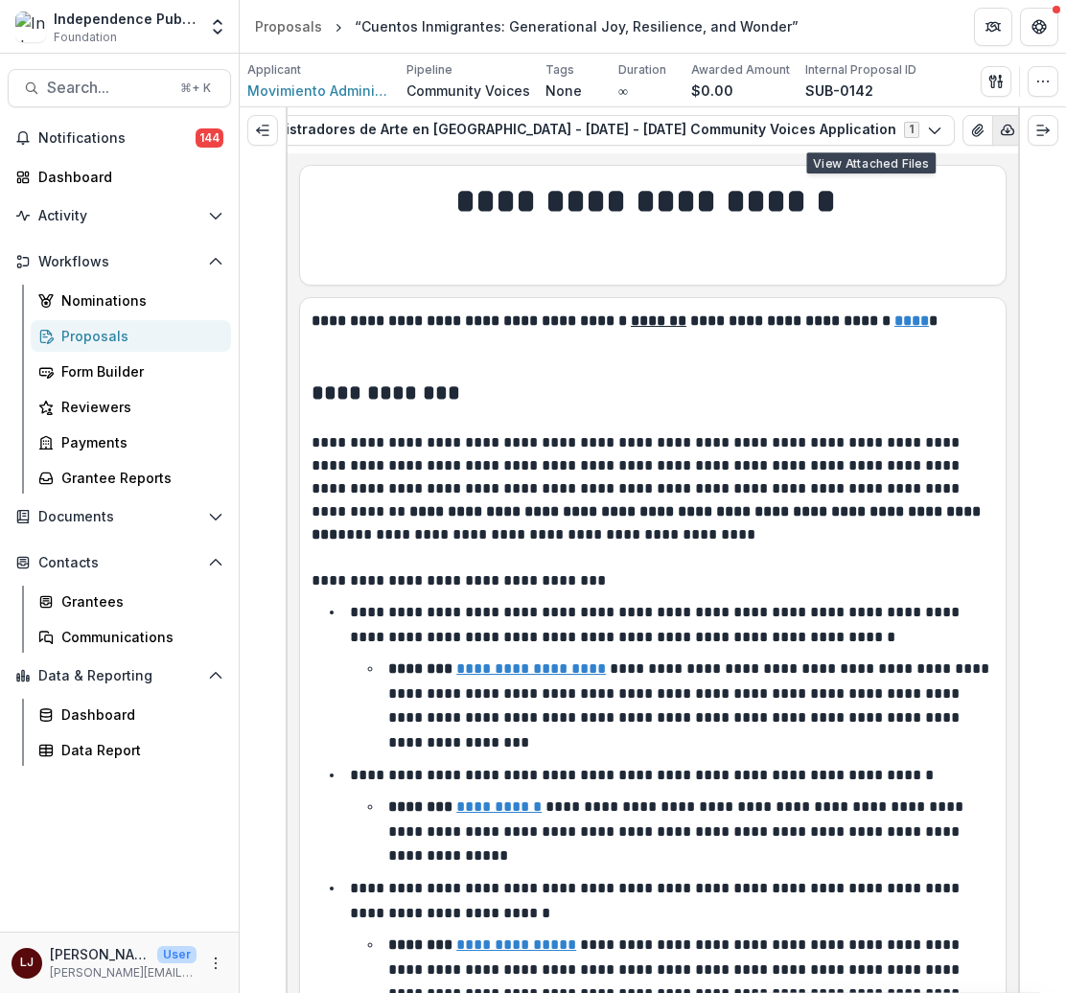
click at [1000, 131] on icon "button" at bounding box center [1007, 130] width 15 height 15
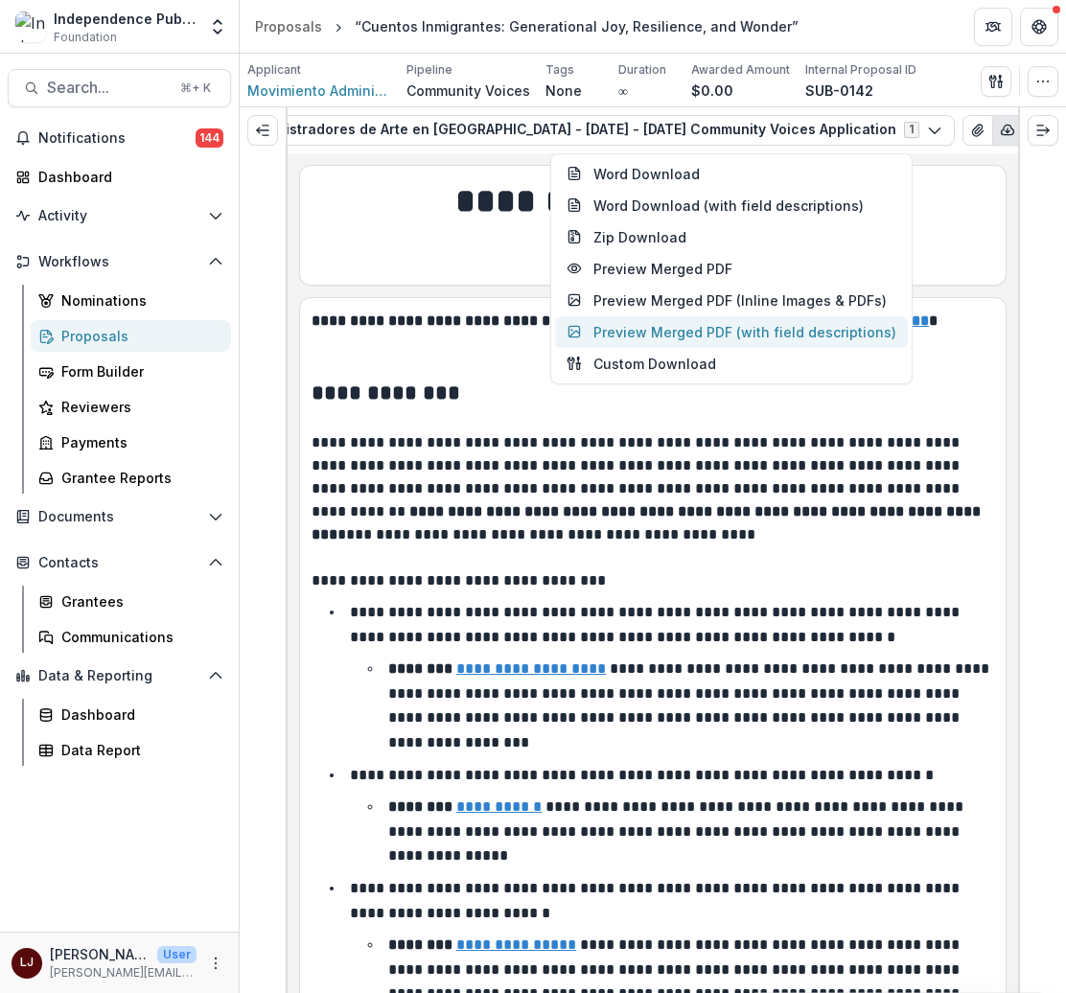
click at [648, 336] on button "Preview Merged PDF (with field descriptions)" at bounding box center [731, 332] width 353 height 32
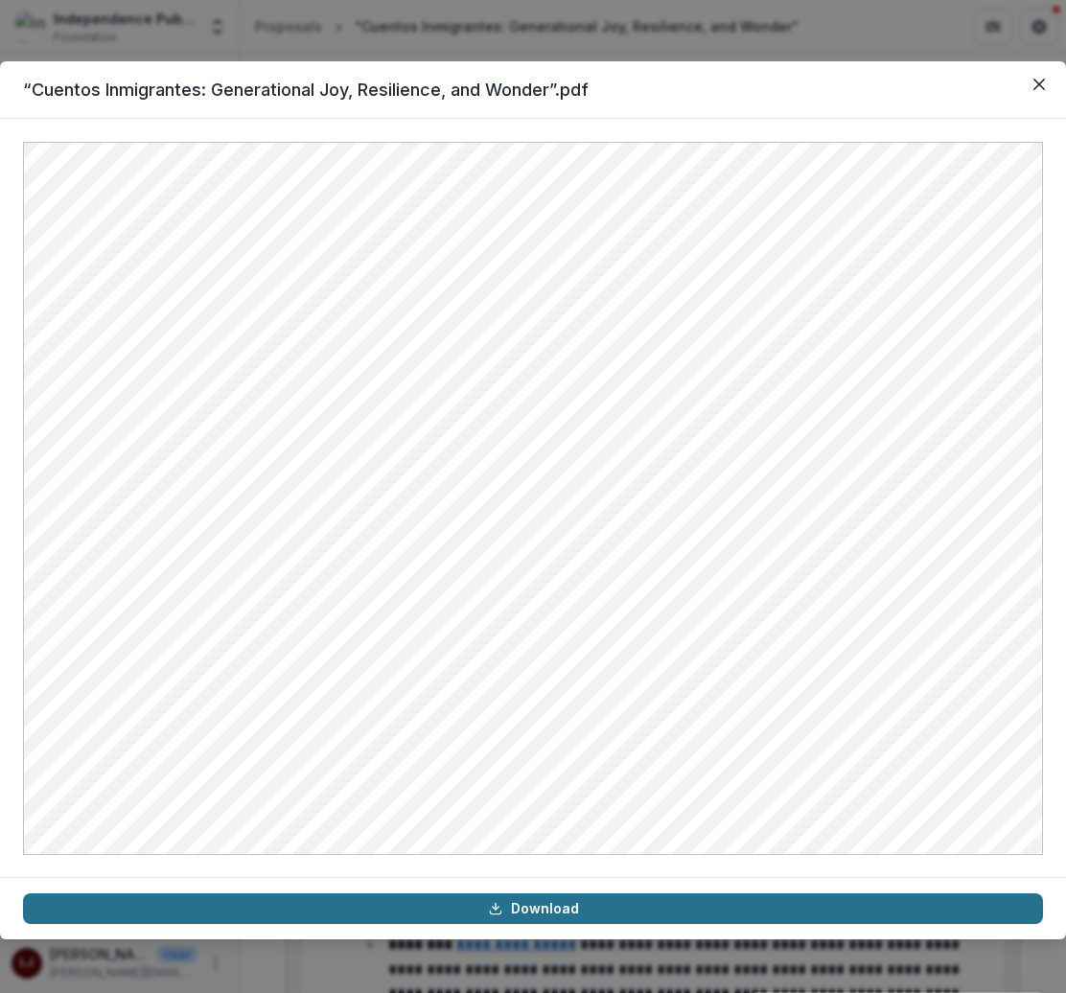
click at [558, 896] on link "Download" at bounding box center [533, 909] width 1020 height 31
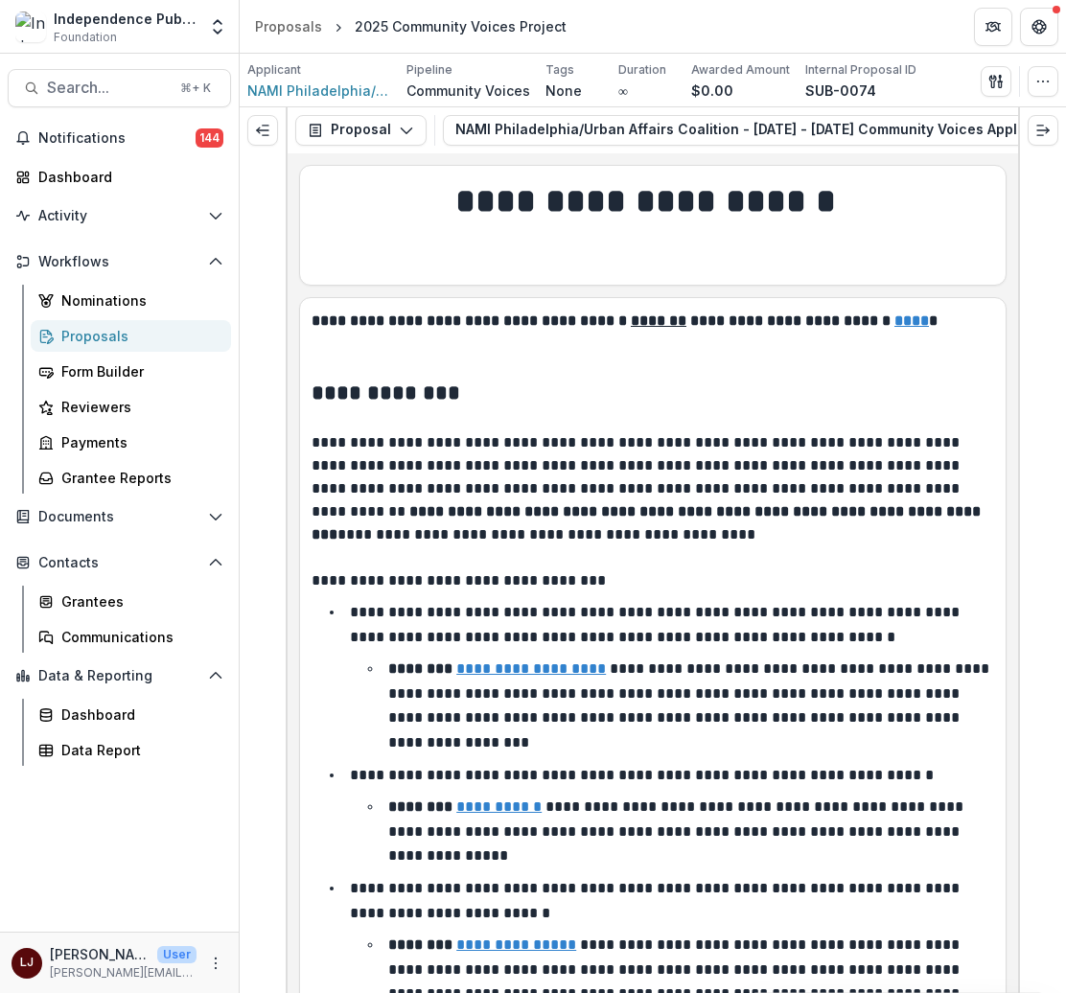
scroll to position [0, 230]
click at [938, 128] on icon "button" at bounding box center [945, 130] width 15 height 15
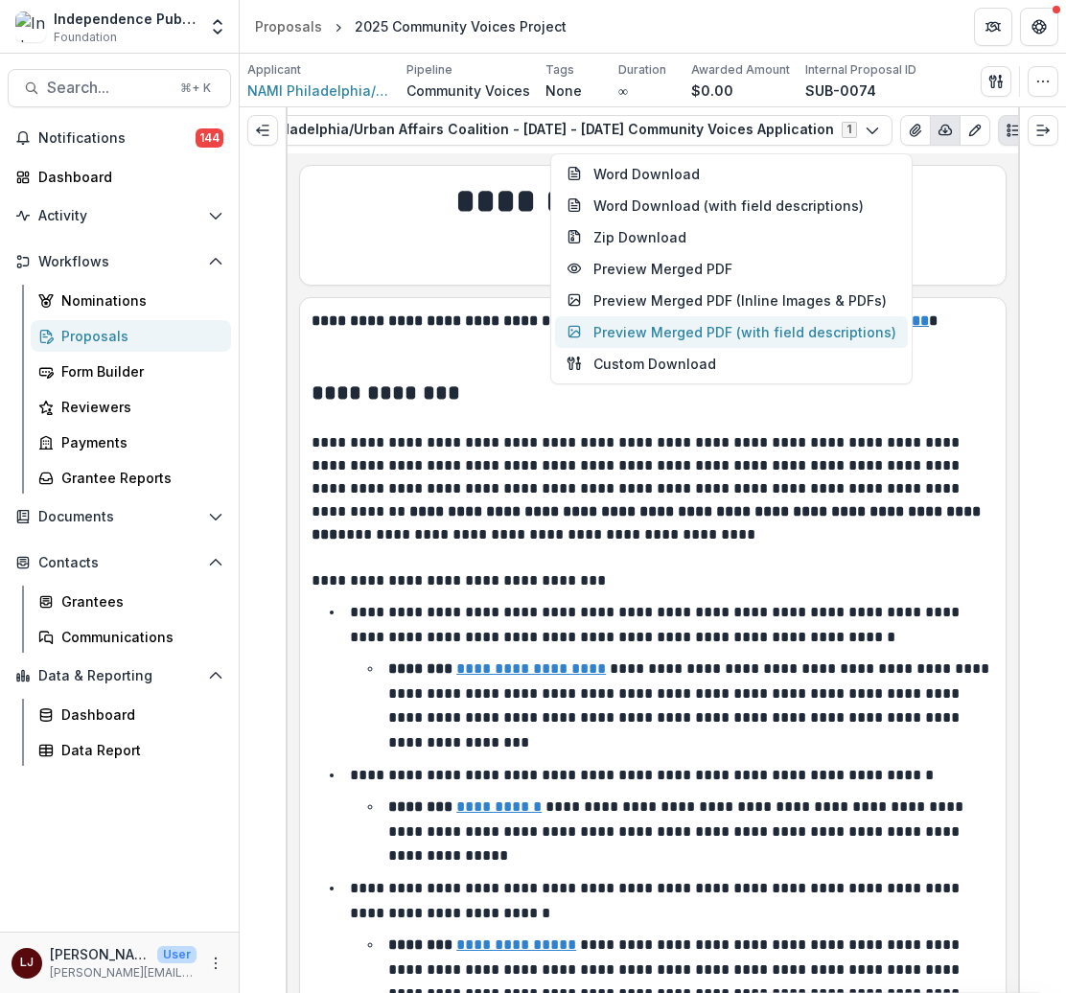
click at [636, 328] on button "Preview Merged PDF (with field descriptions)" at bounding box center [731, 332] width 353 height 32
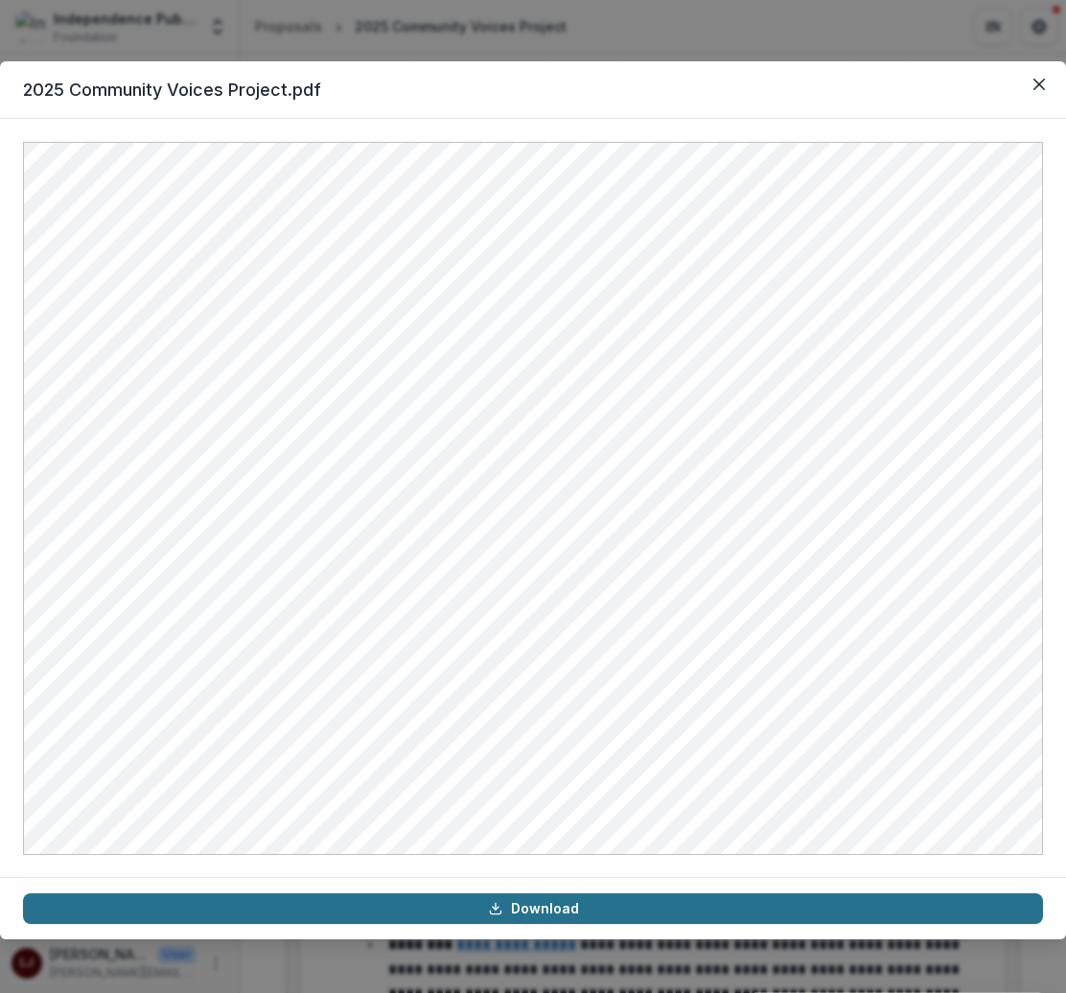
click at [519, 898] on link "Download" at bounding box center [533, 909] width 1020 height 31
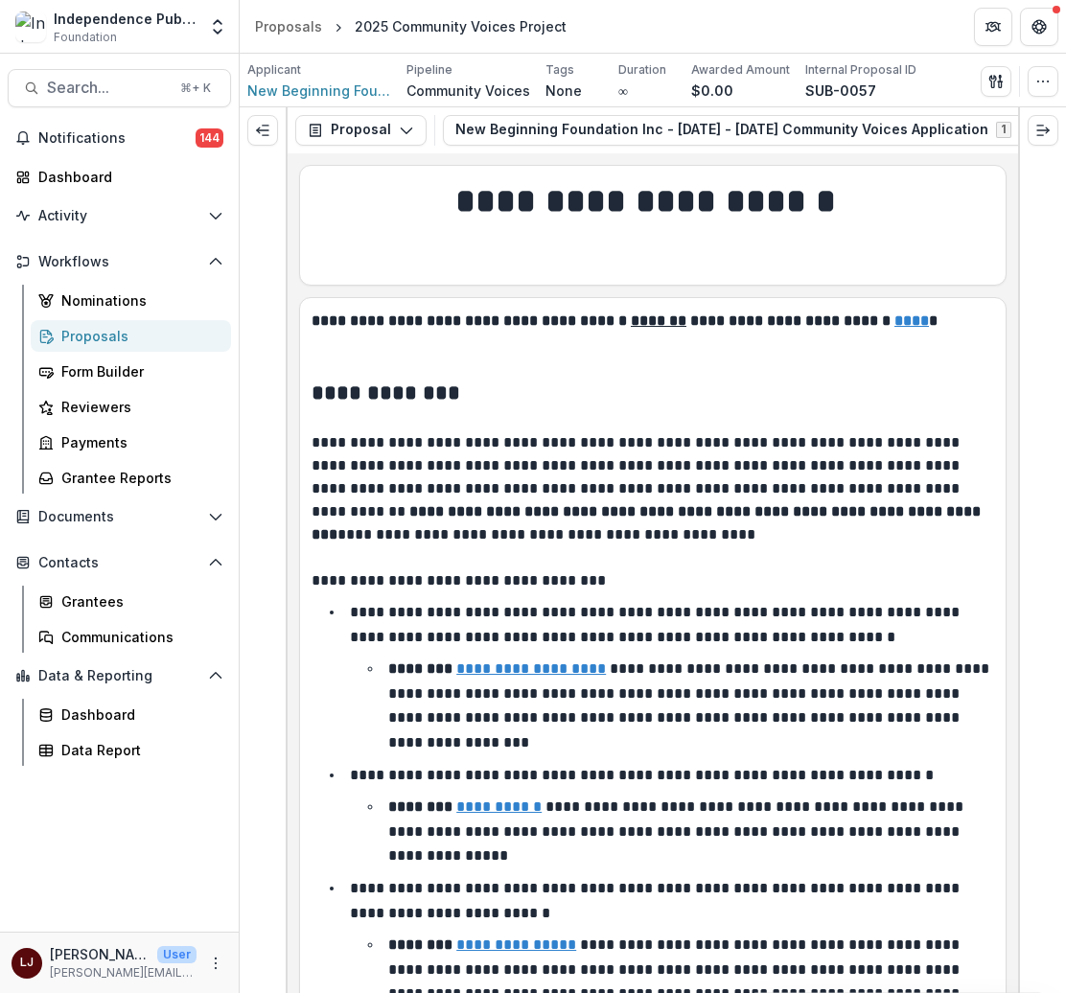
scroll to position [0, 156]
click at [938, 129] on icon "button" at bounding box center [944, 130] width 12 height 10
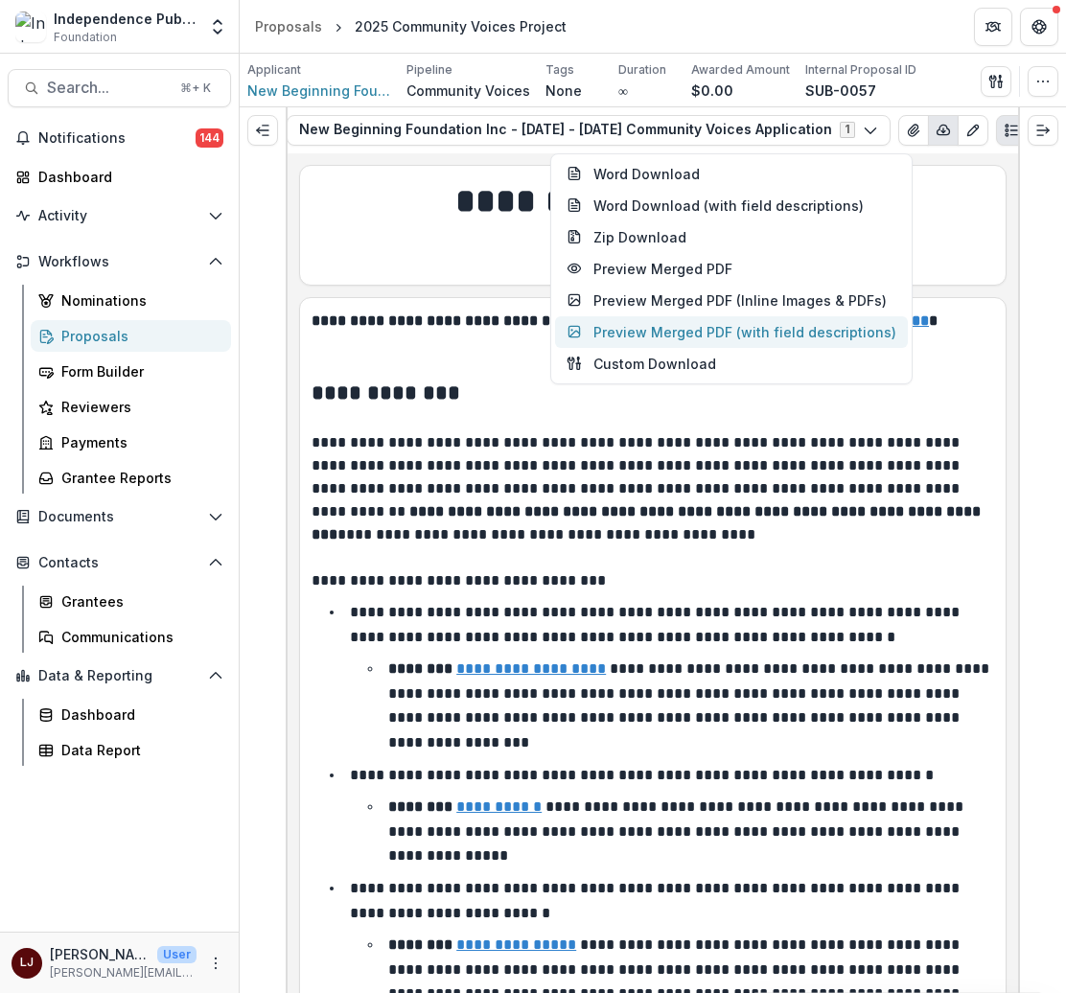
click at [677, 333] on button "Preview Merged PDF (with field descriptions)" at bounding box center [731, 332] width 353 height 32
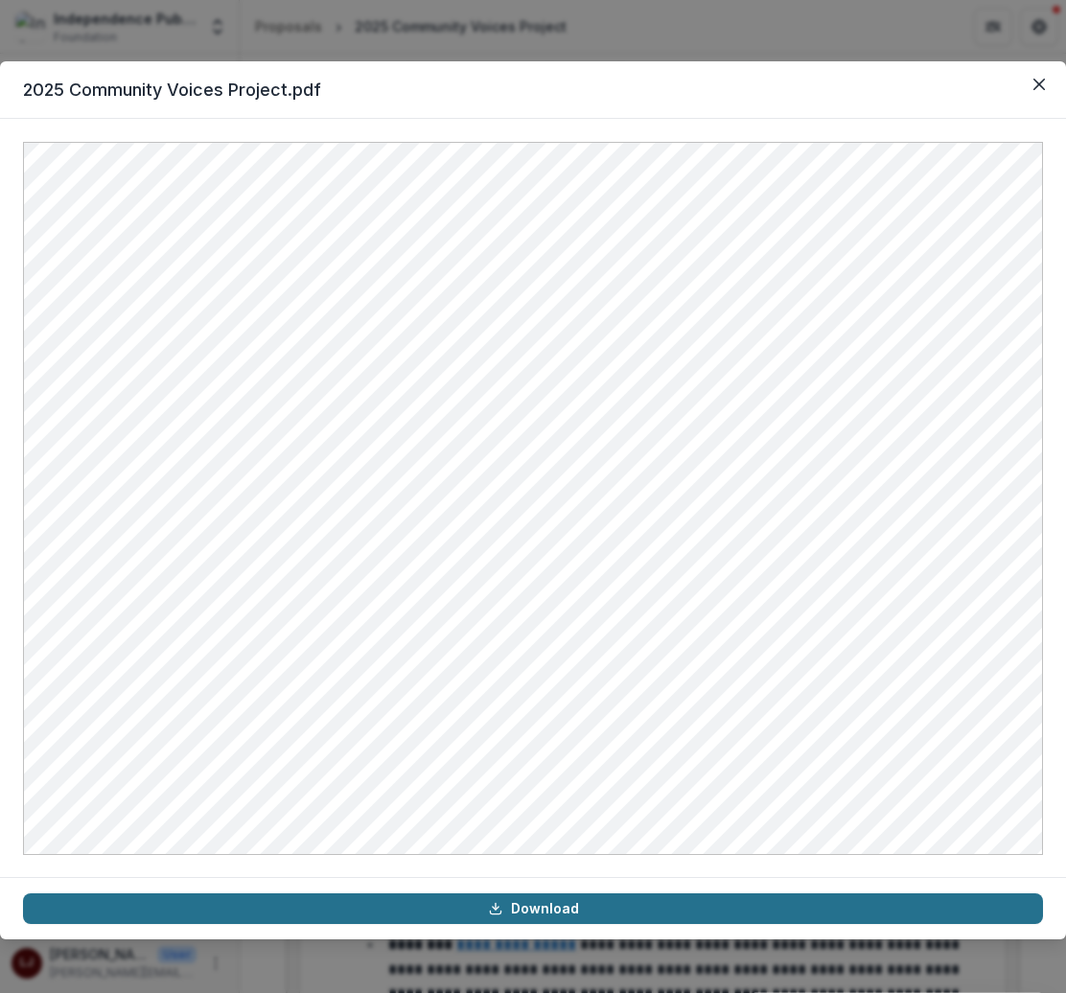
click at [547, 899] on link "Download" at bounding box center [533, 909] width 1020 height 31
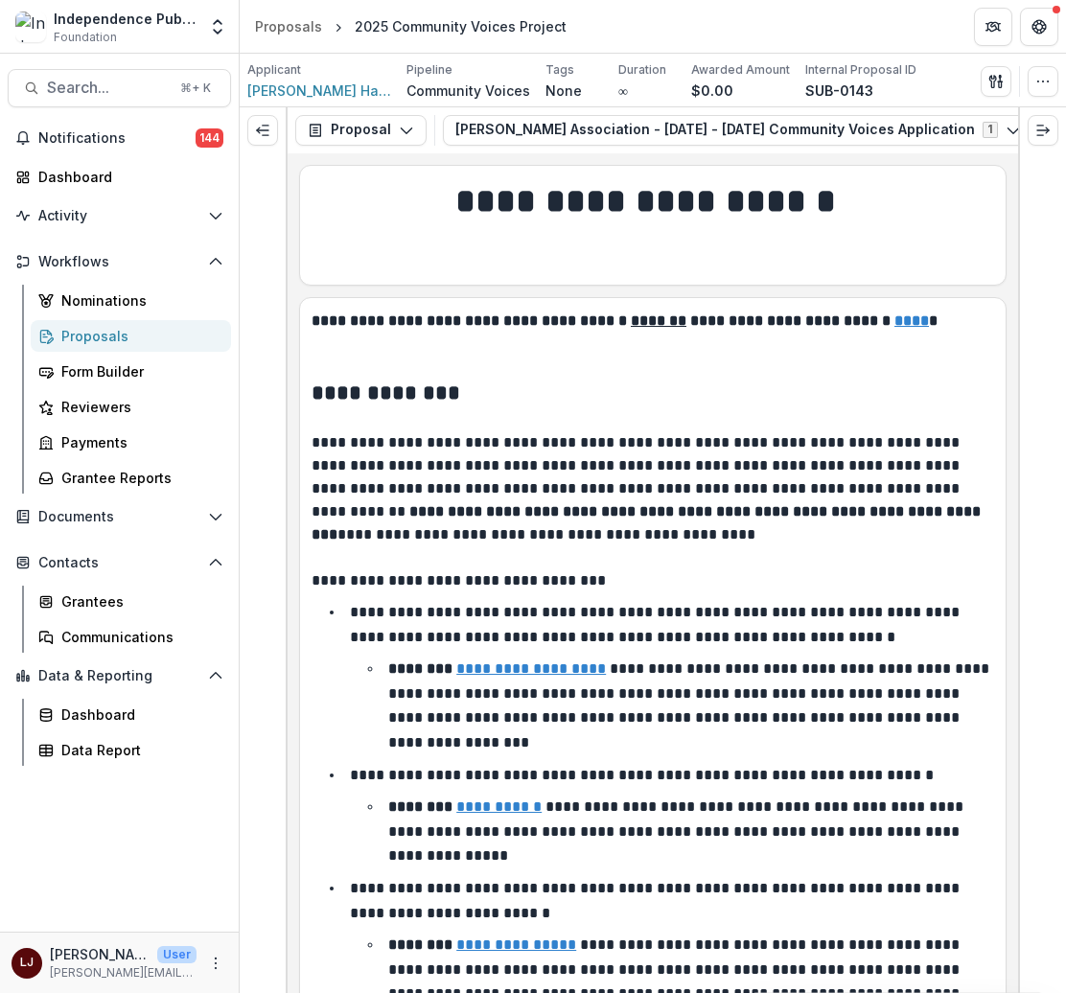
scroll to position [0, 157]
click at [923, 127] on icon "button" at bounding box center [929, 130] width 12 height 10
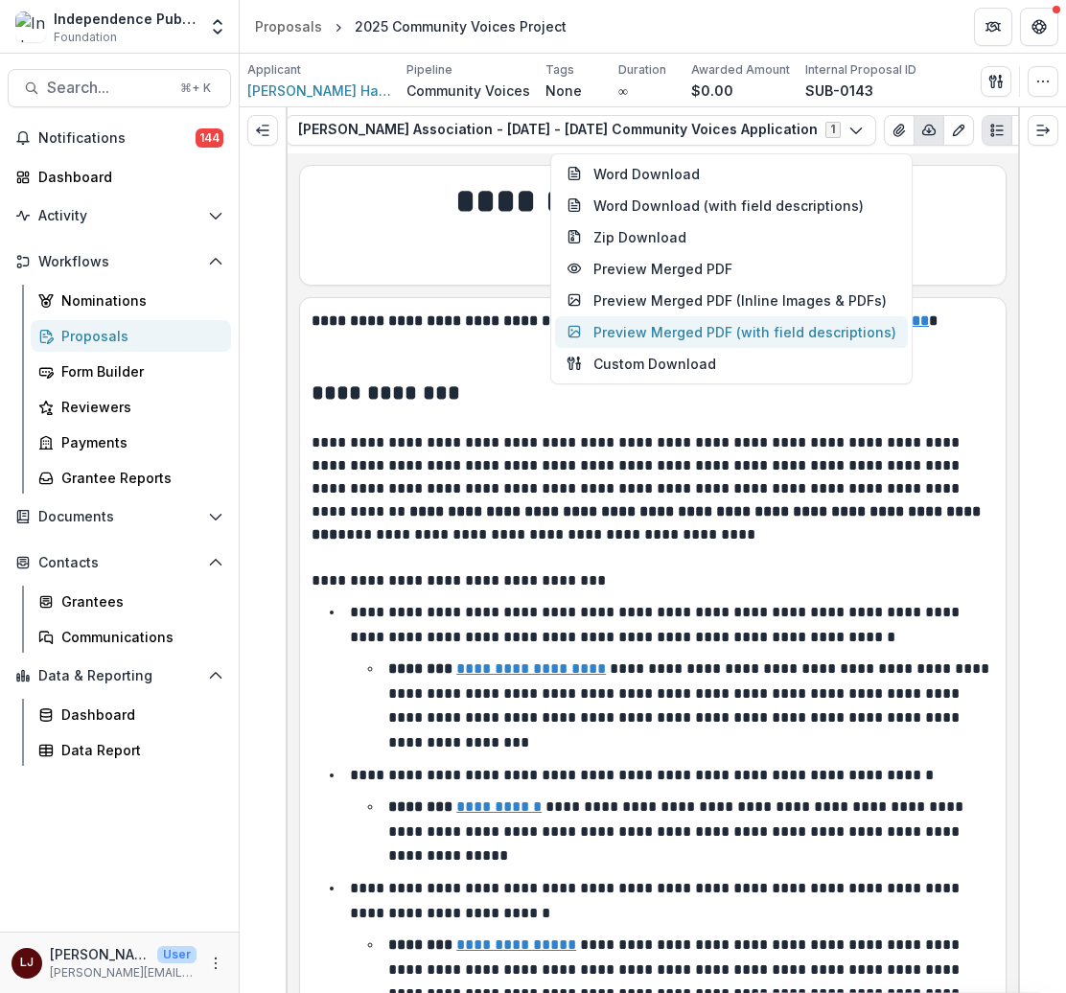
click at [682, 334] on button "Preview Merged PDF (with field descriptions)" at bounding box center [731, 332] width 353 height 32
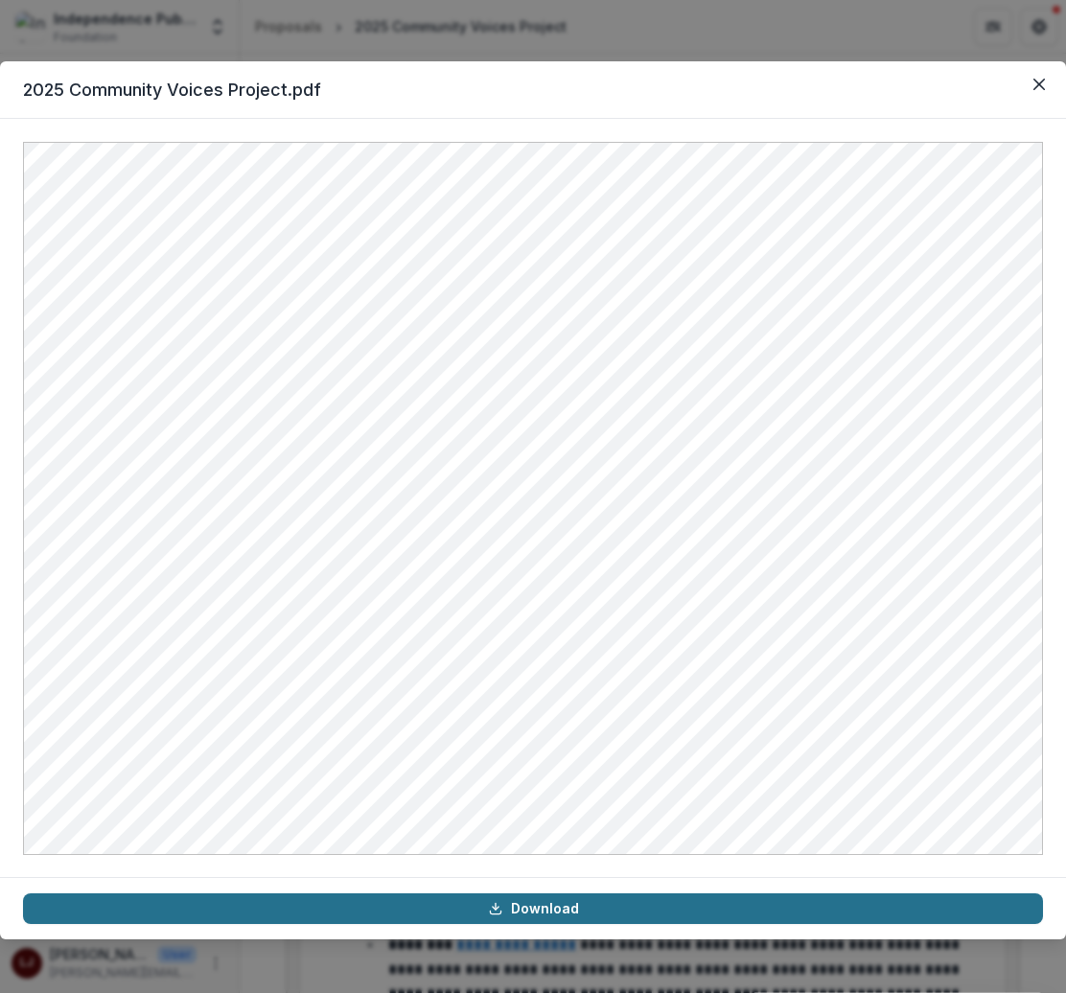
click at [506, 902] on link "Download" at bounding box center [533, 909] width 1020 height 31
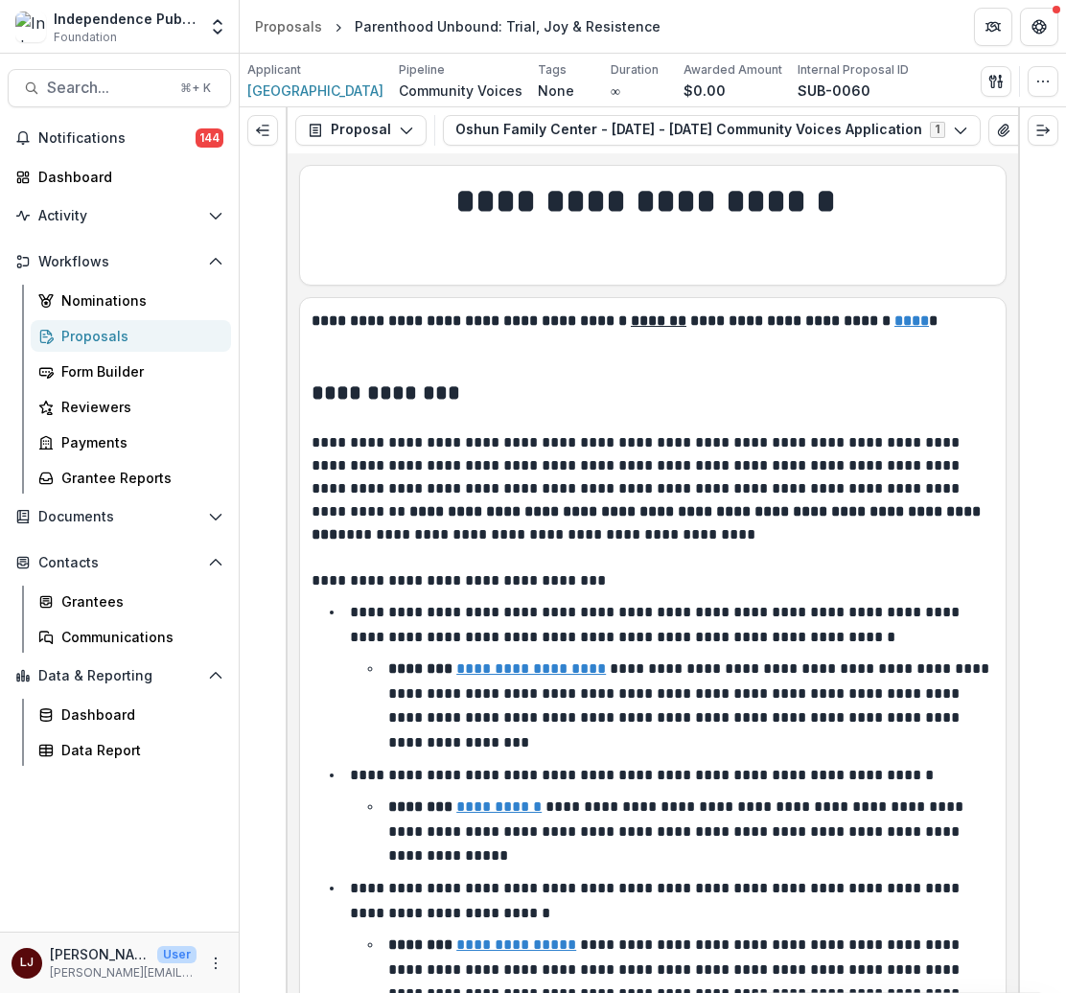
scroll to position [0, 94]
click at [932, 127] on icon "button" at bounding box center [939, 130] width 15 height 15
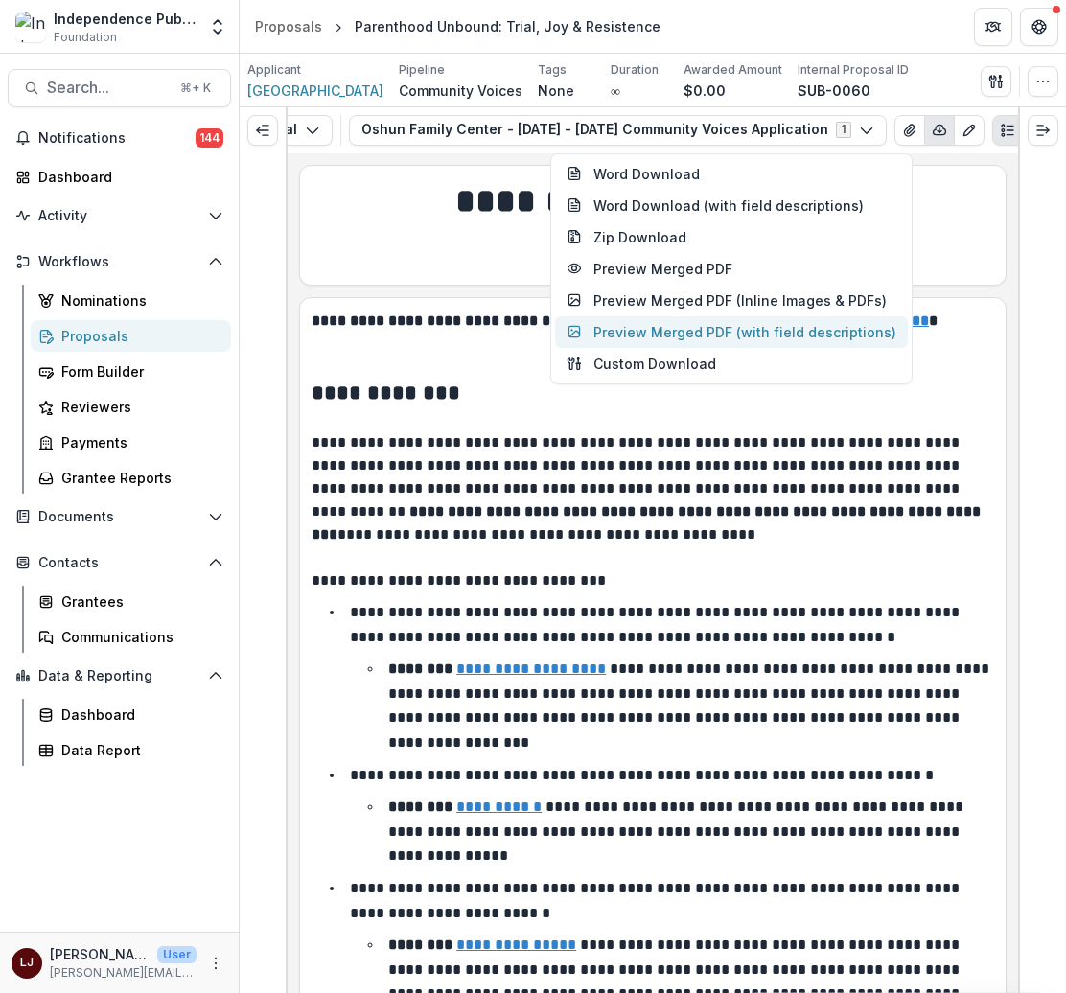
click at [710, 324] on button "Preview Merged PDF (with field descriptions)" at bounding box center [731, 332] width 353 height 32
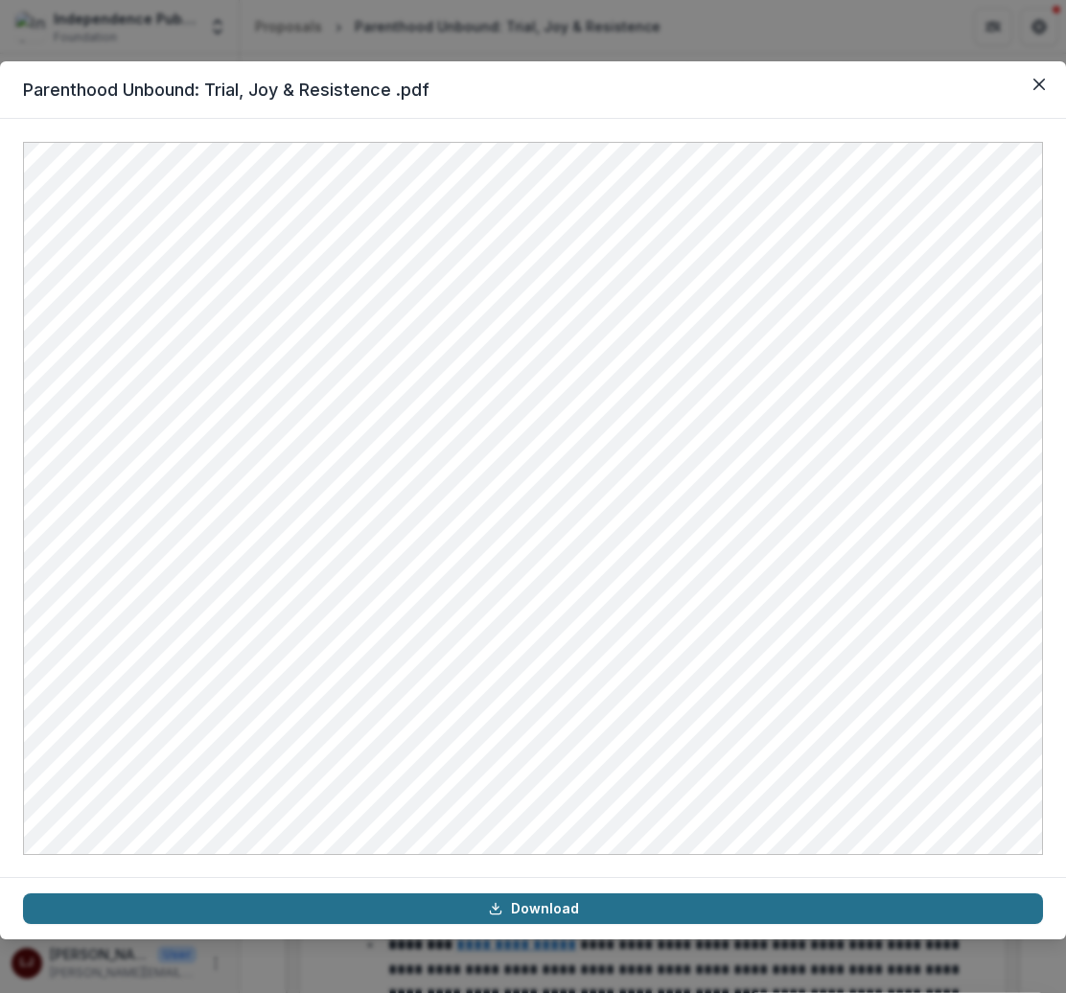
click at [486, 906] on link "Download" at bounding box center [533, 909] width 1020 height 31
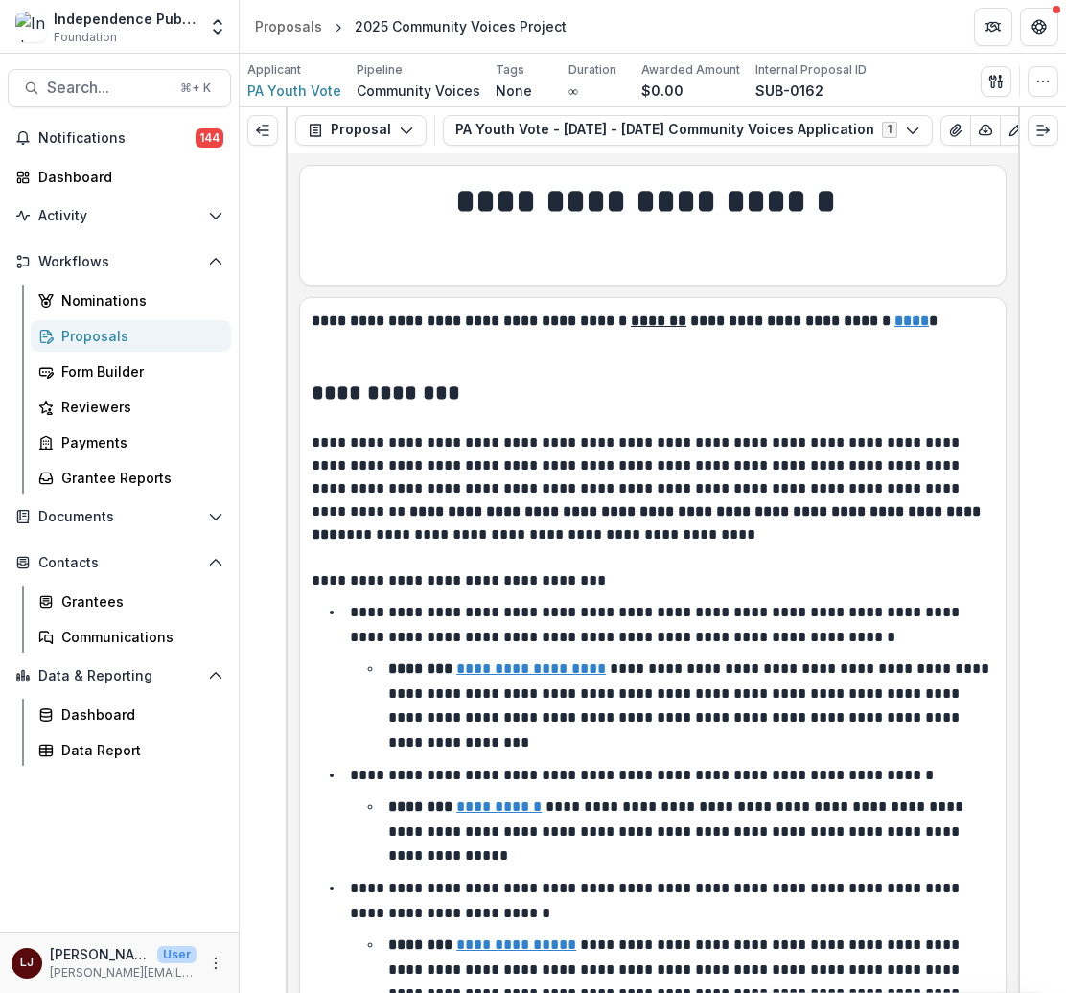
scroll to position [0, 50]
click at [928, 134] on icon "button" at bounding box center [935, 130] width 15 height 15
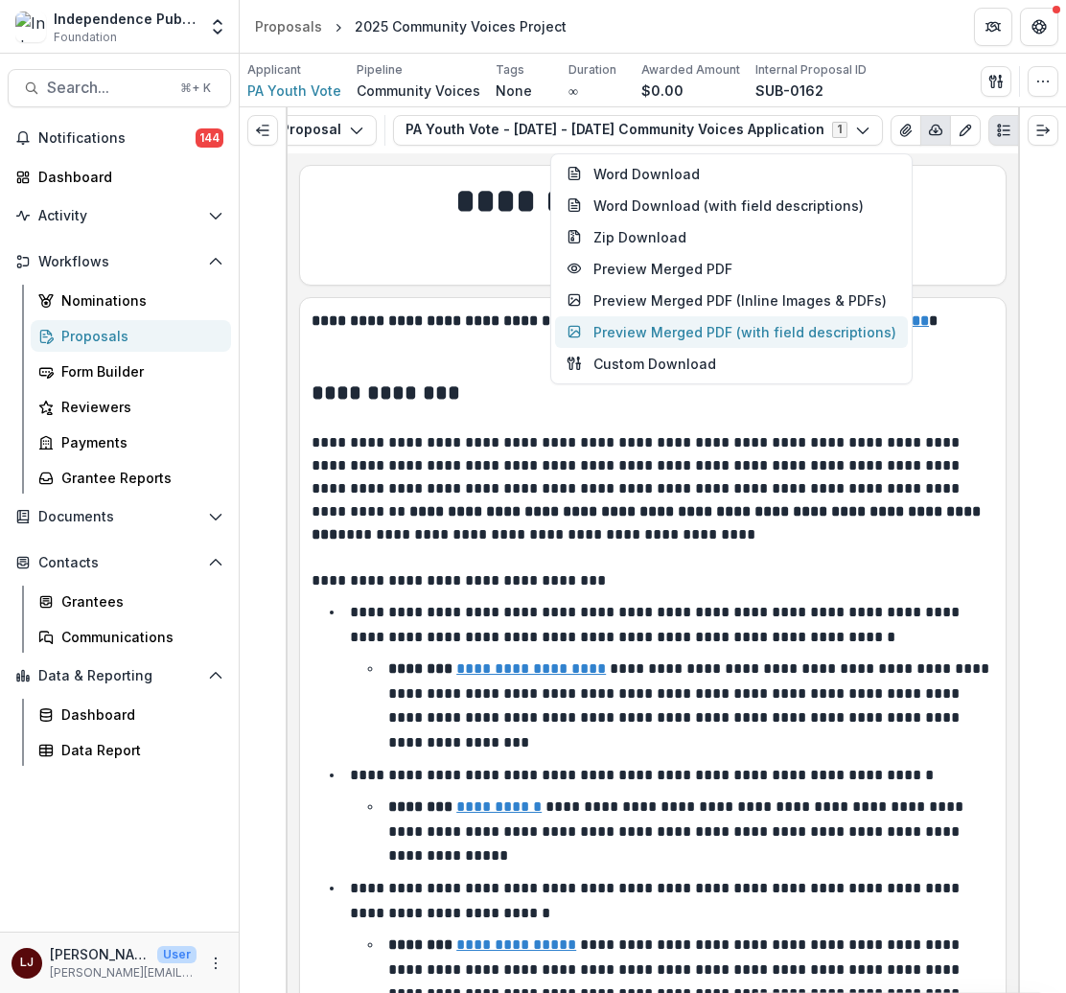
click at [690, 331] on button "Preview Merged PDF (with field descriptions)" at bounding box center [731, 332] width 353 height 32
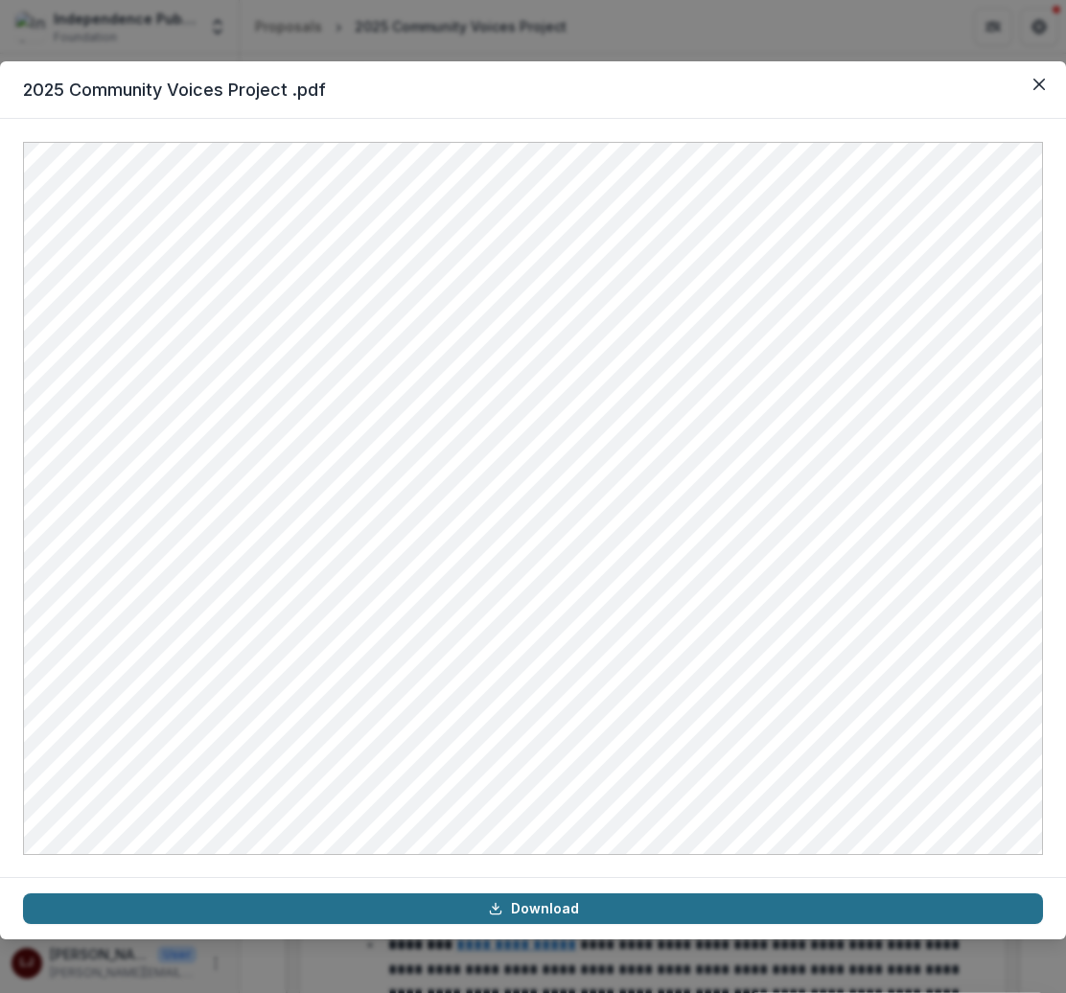
click at [665, 916] on link "Download" at bounding box center [533, 909] width 1020 height 31
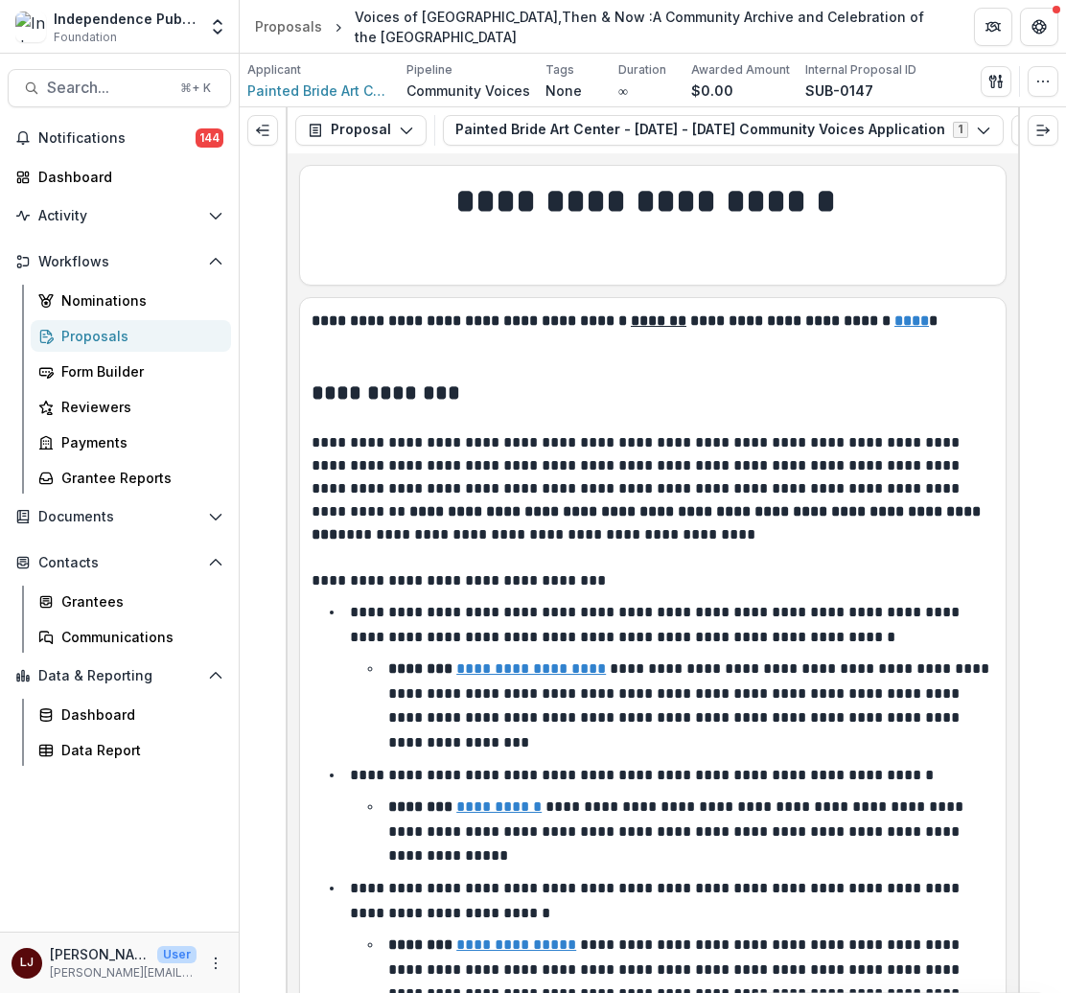
scroll to position [0, 116]
click at [933, 125] on icon "button" at bounding box center [940, 130] width 15 height 15
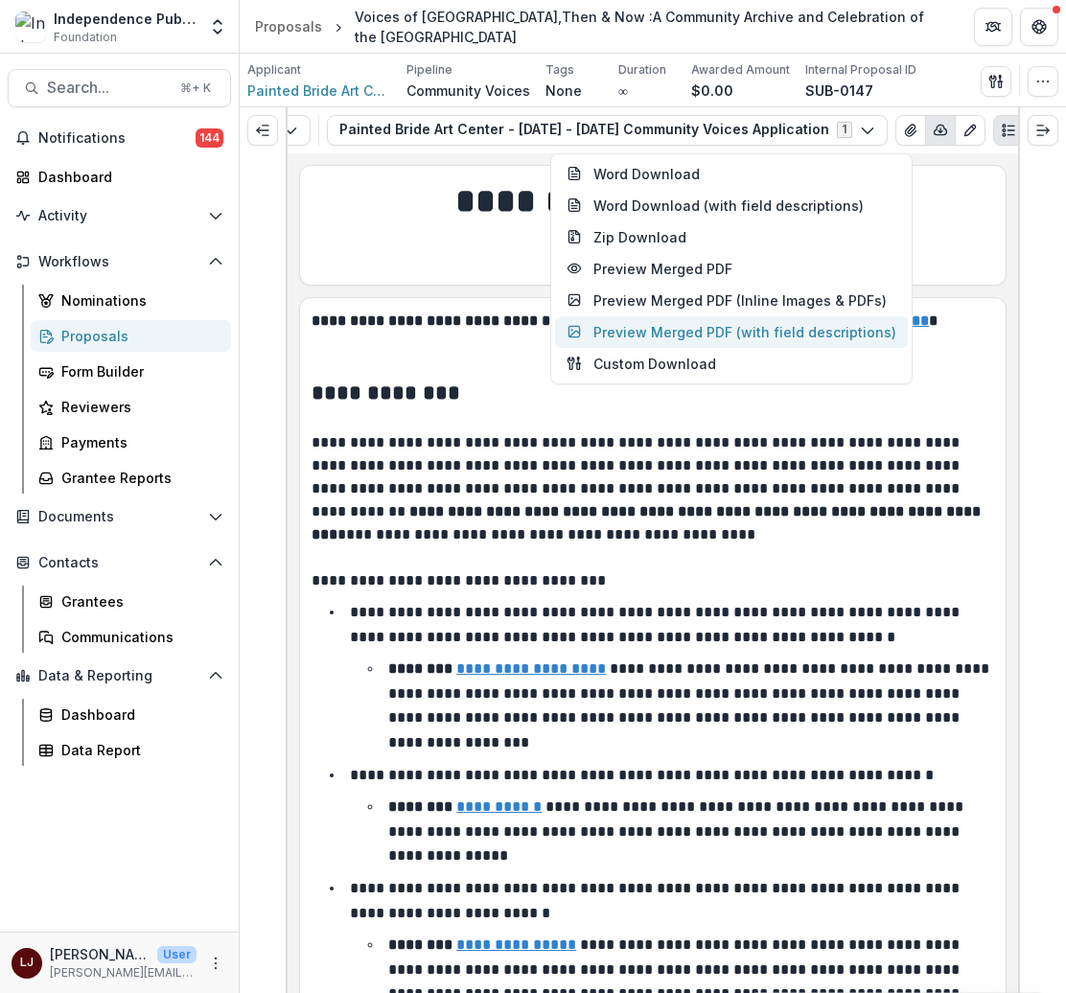
click at [680, 341] on button "Preview Merged PDF (with field descriptions)" at bounding box center [731, 332] width 353 height 32
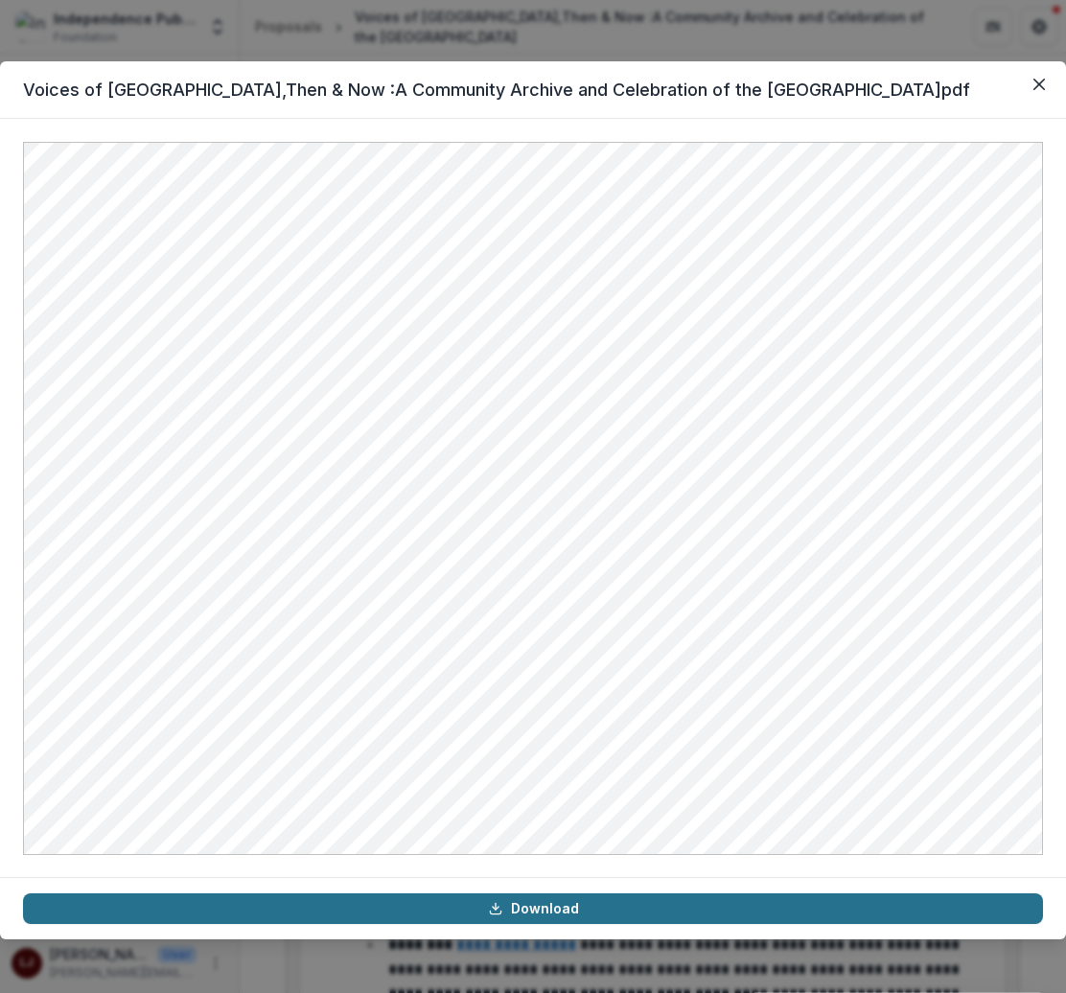
click at [482, 906] on link "Download" at bounding box center [533, 909] width 1020 height 31
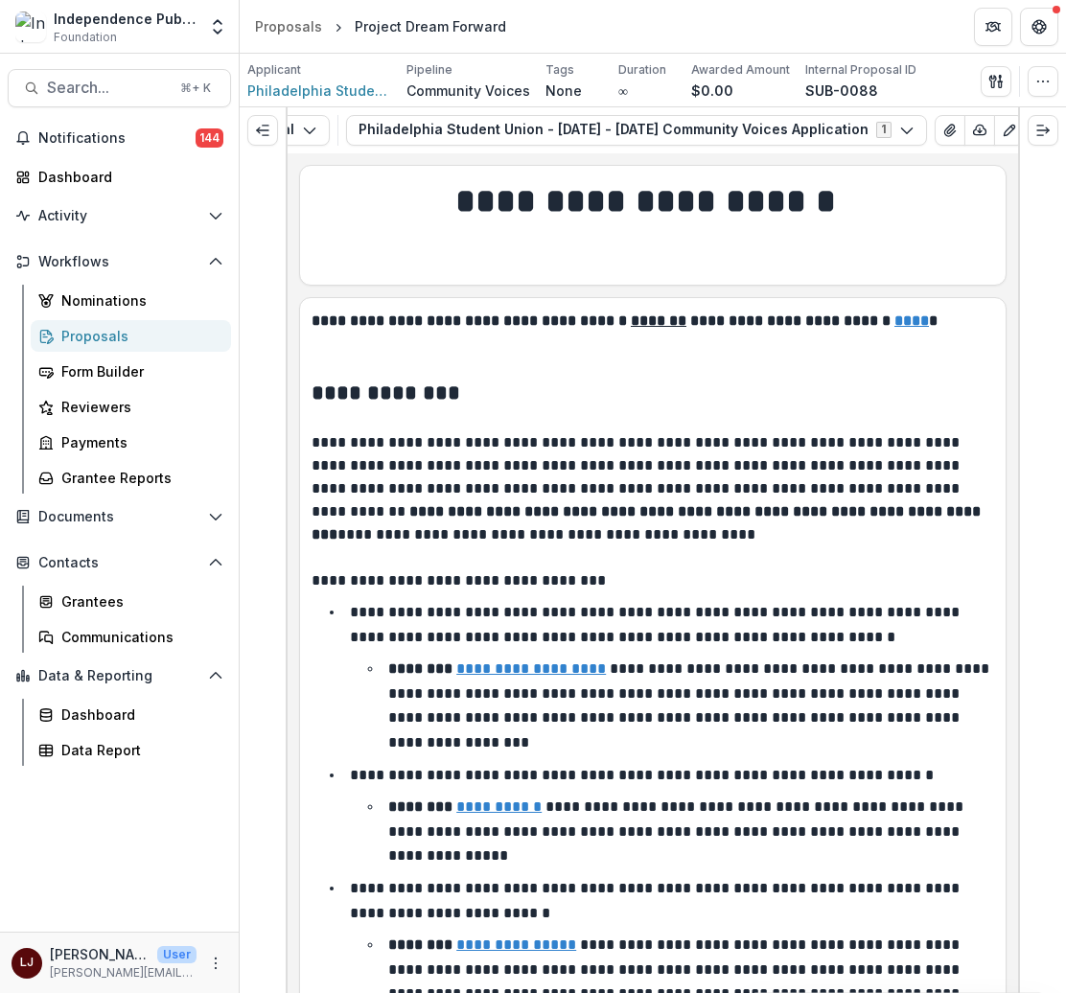
scroll to position [0, 134]
click at [937, 128] on icon "button" at bounding box center [943, 130] width 12 height 10
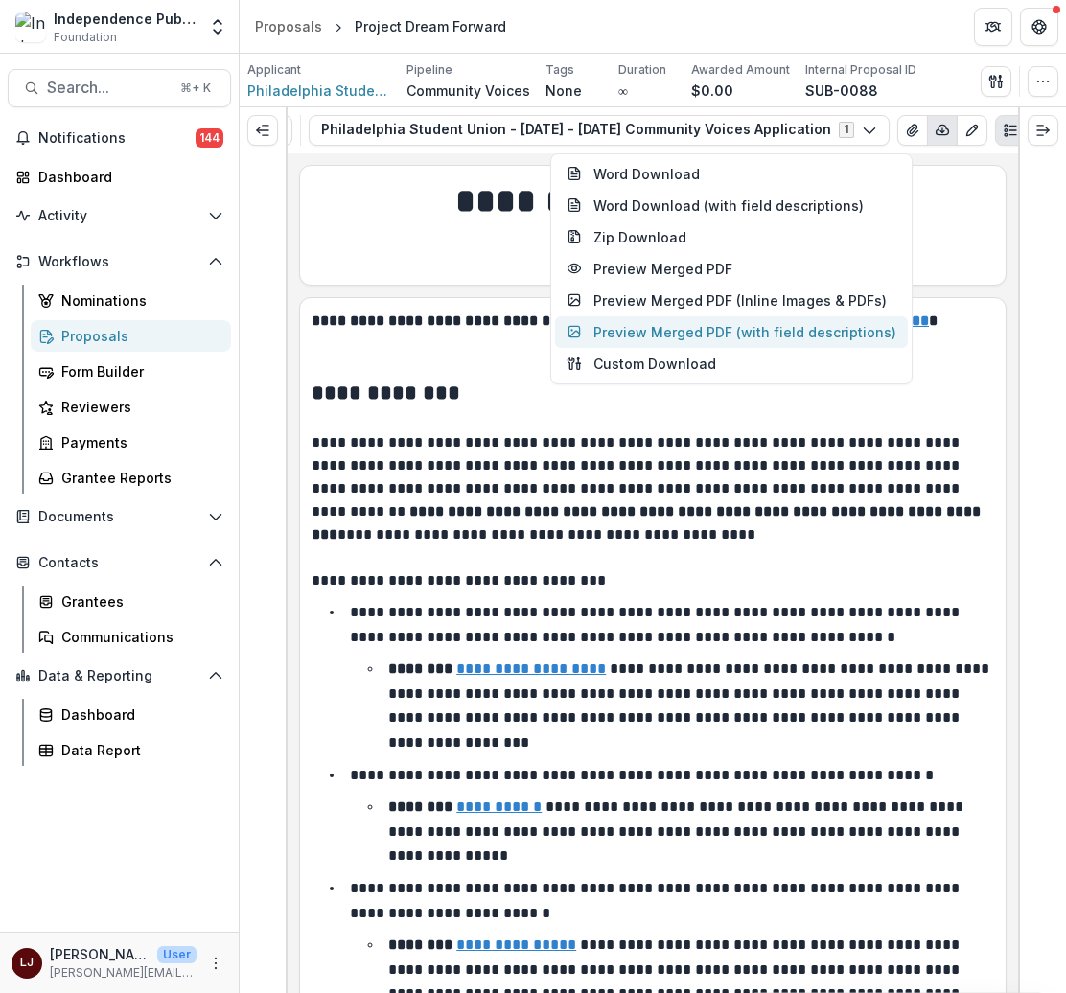
click at [642, 323] on button "Preview Merged PDF (with field descriptions)" at bounding box center [731, 332] width 353 height 32
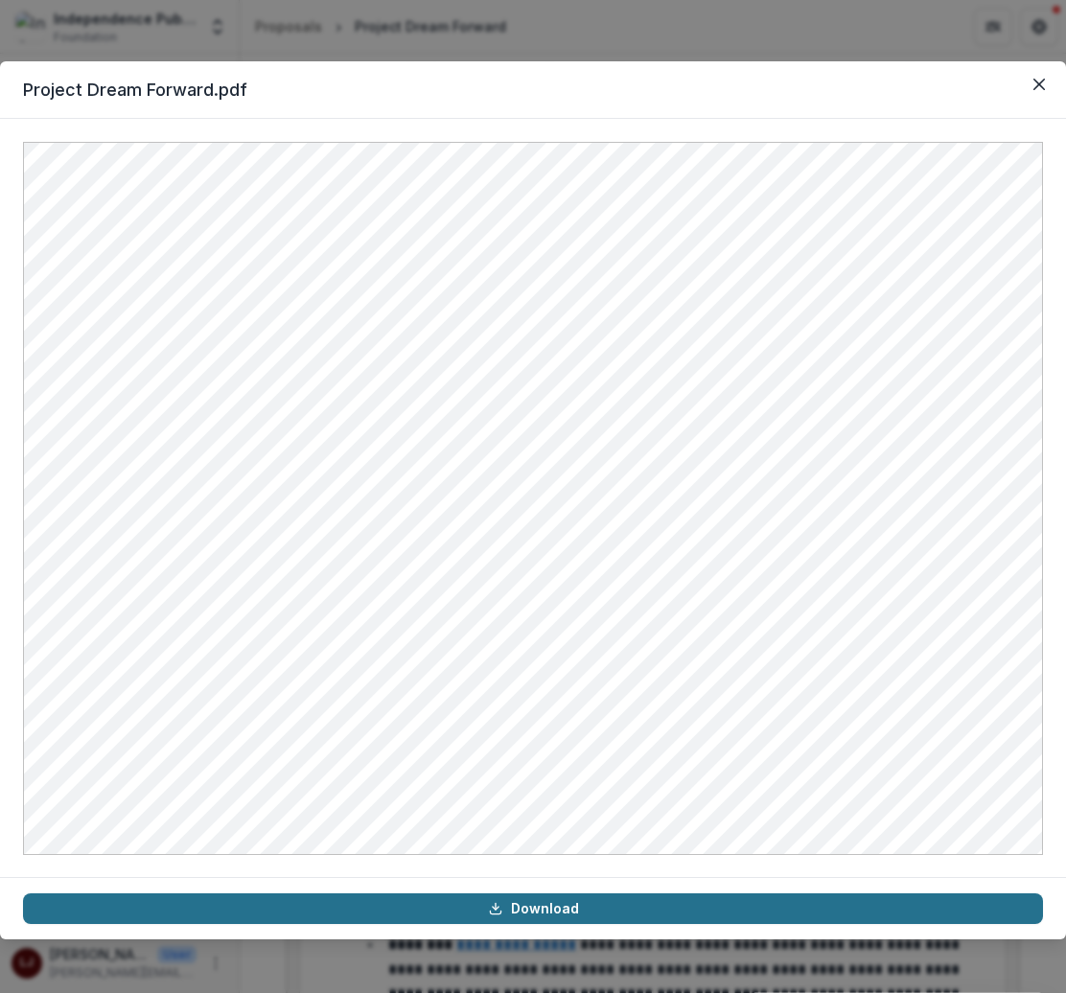
click at [537, 903] on link "Download" at bounding box center [533, 909] width 1020 height 31
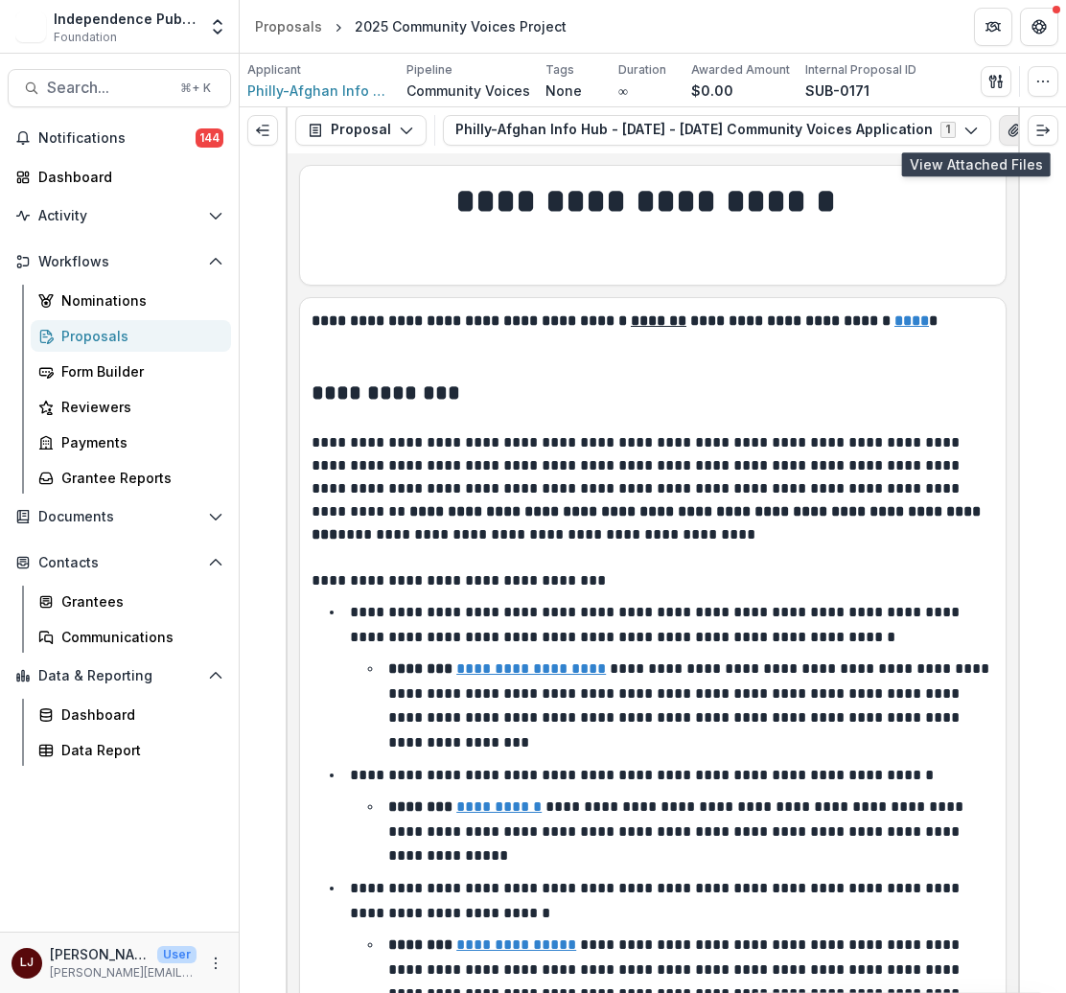
scroll to position [0, 105]
click at [931, 126] on icon "button" at bounding box center [938, 130] width 15 height 15
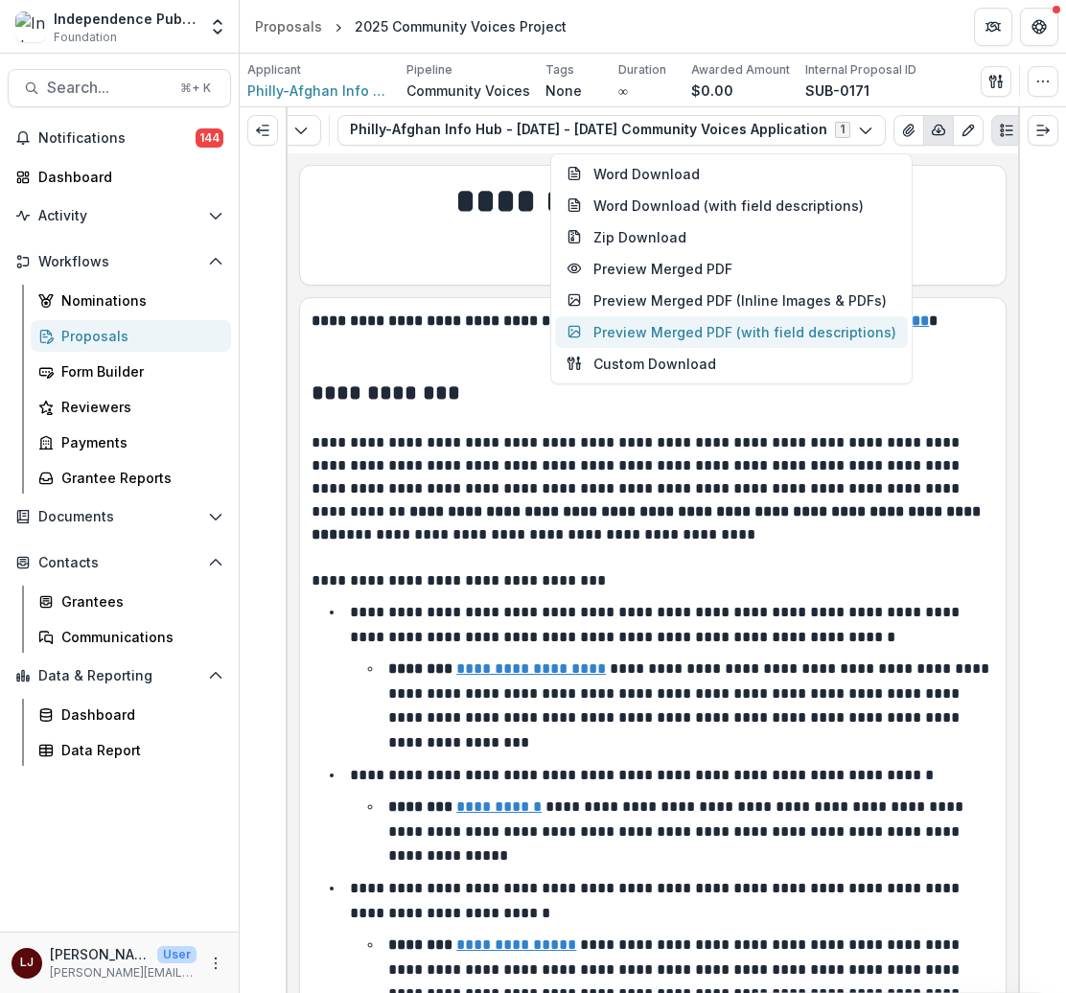
click at [626, 327] on button "Preview Merged PDF (with field descriptions)" at bounding box center [731, 332] width 353 height 32
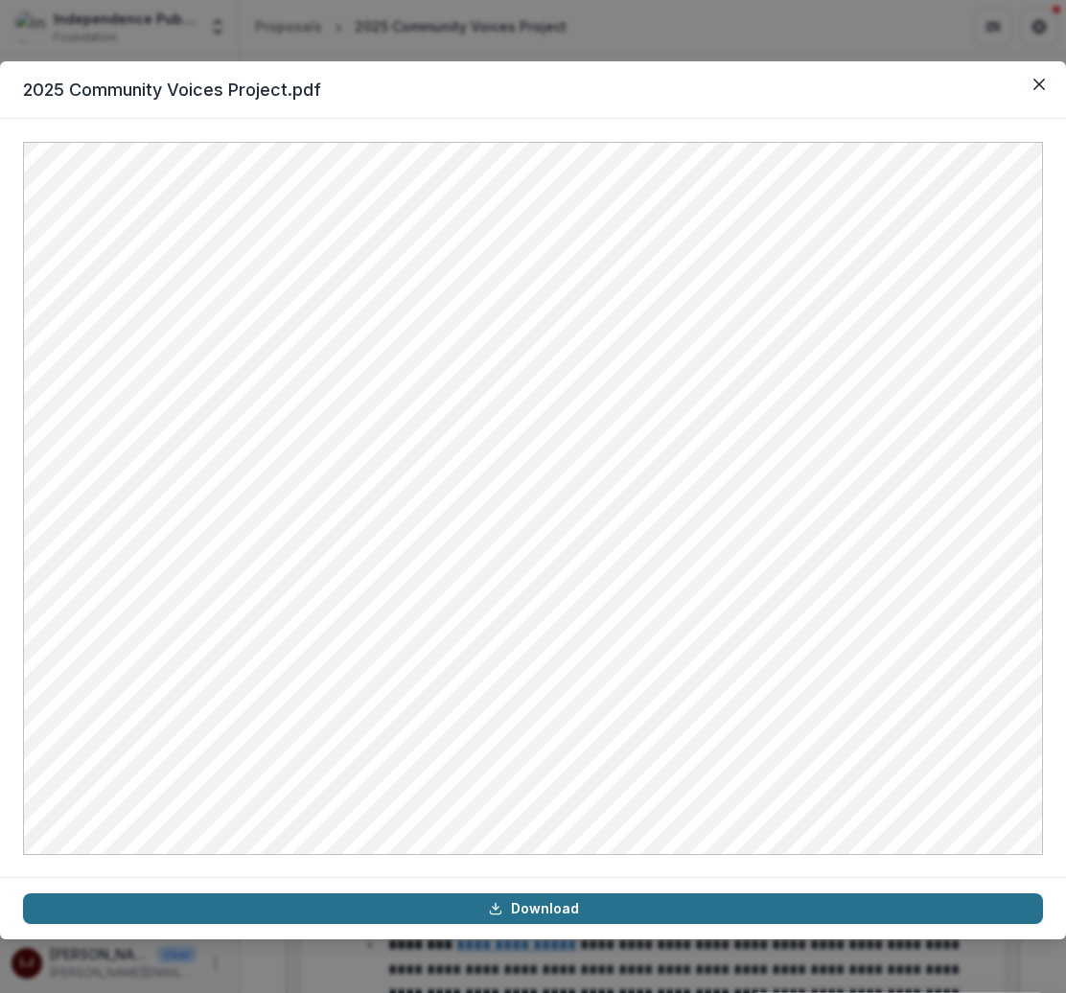
click at [607, 899] on link "Download" at bounding box center [533, 909] width 1020 height 31
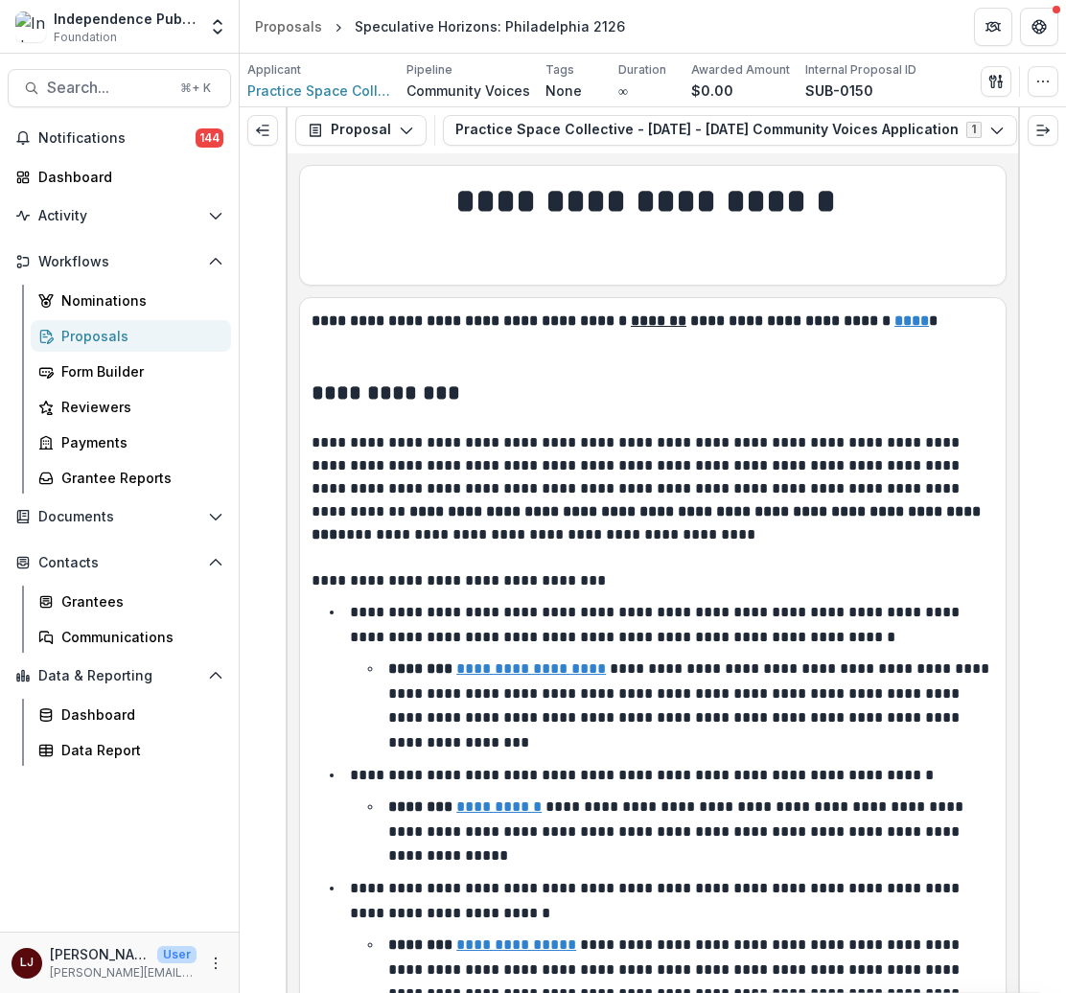
scroll to position [0, 125]
click at [938, 127] on icon "button" at bounding box center [945, 130] width 15 height 15
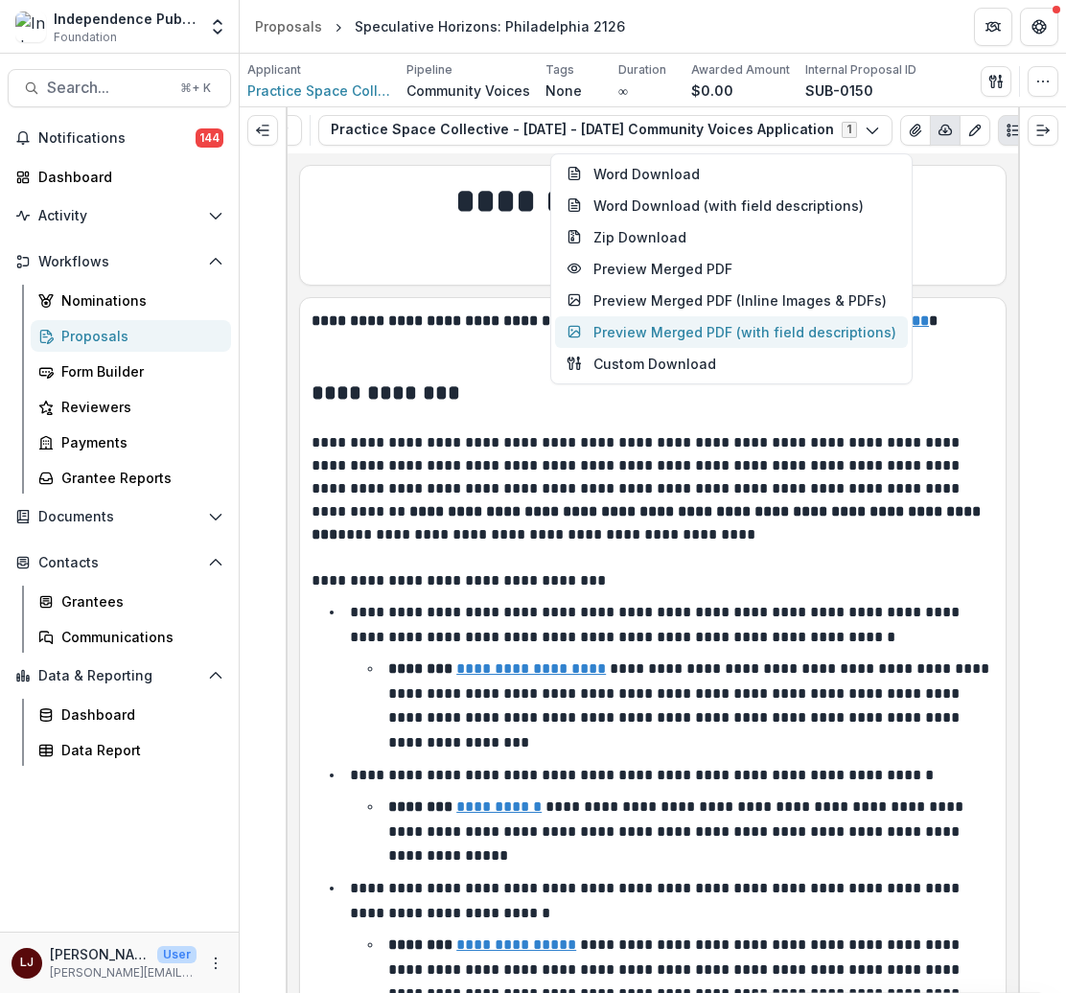
click at [665, 333] on button "Preview Merged PDF (with field descriptions)" at bounding box center [731, 332] width 353 height 32
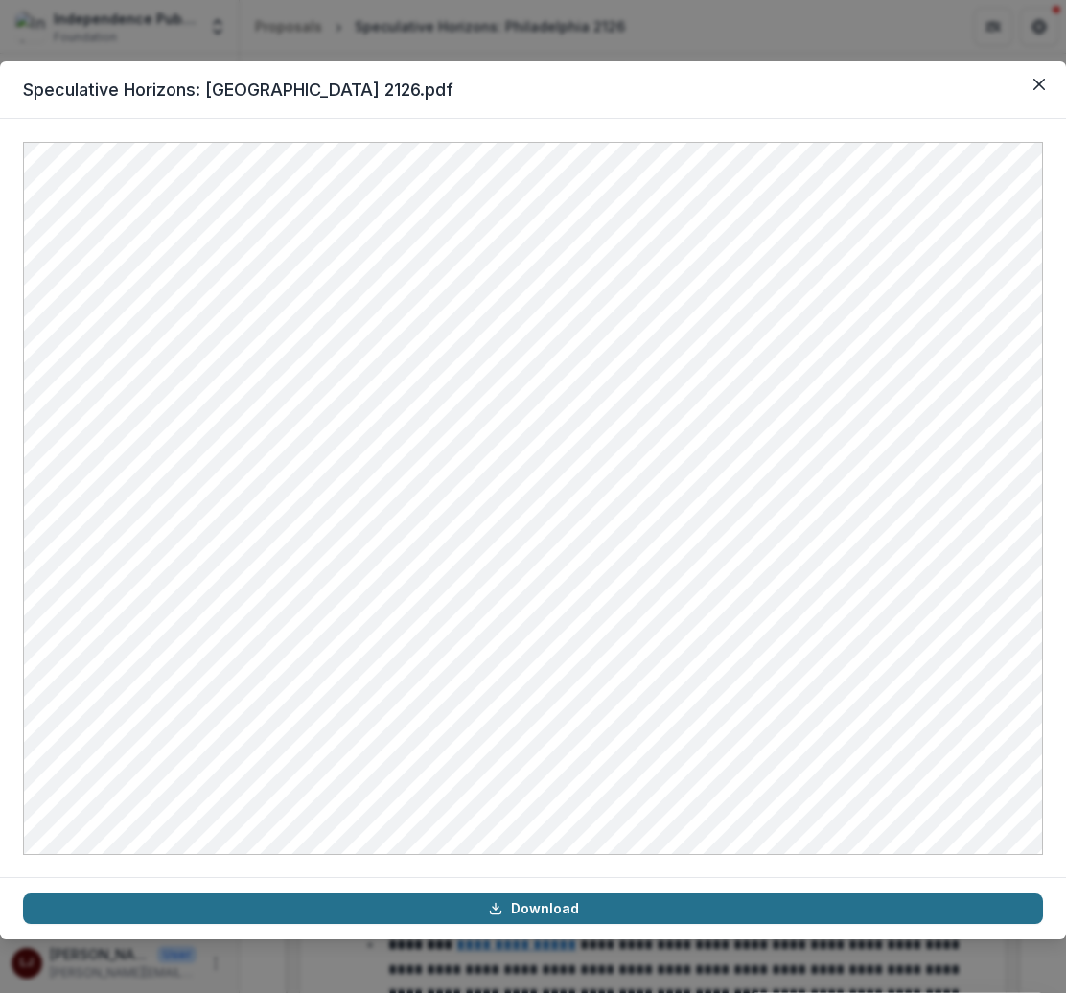
click at [516, 904] on link "Download" at bounding box center [533, 909] width 1020 height 31
click at [617, 918] on link "Download" at bounding box center [533, 909] width 1020 height 31
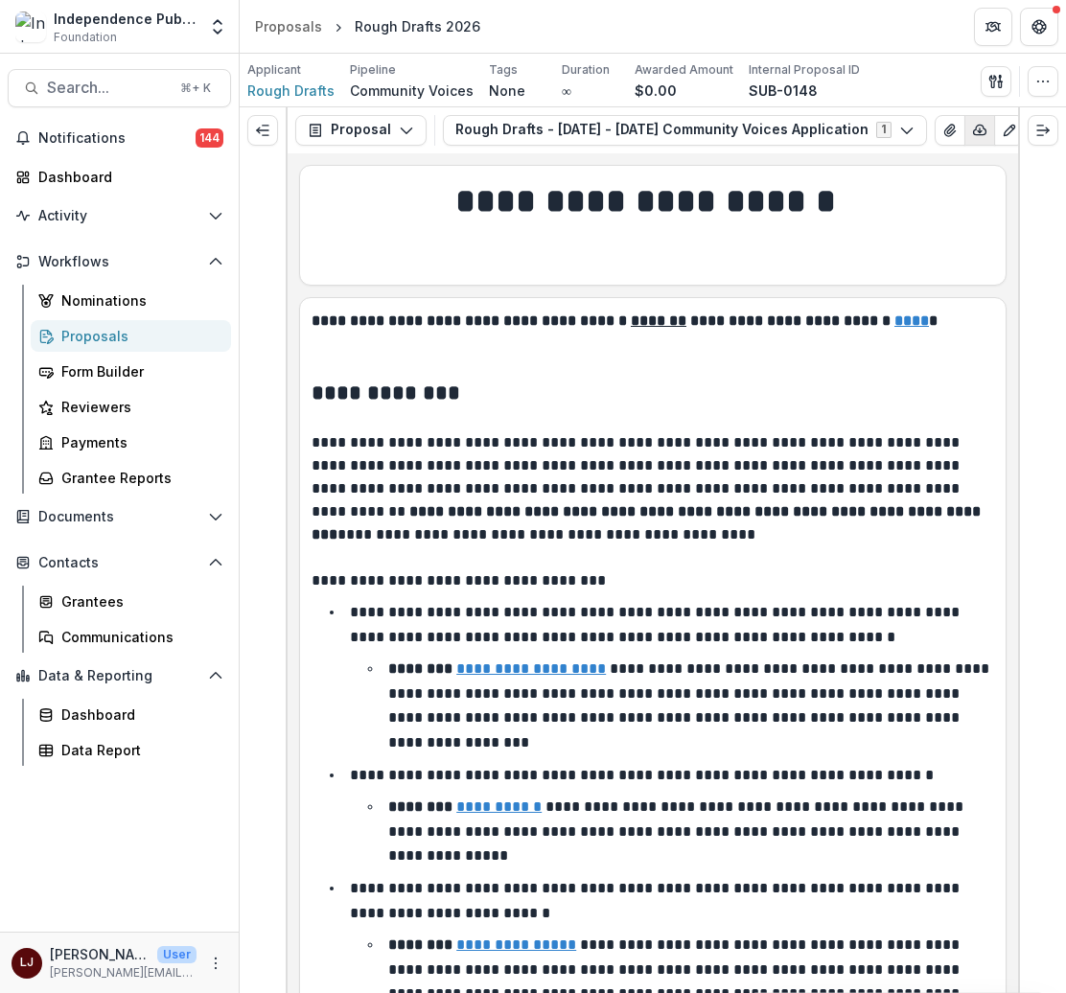
click at [972, 125] on icon "button" at bounding box center [979, 130] width 15 height 15
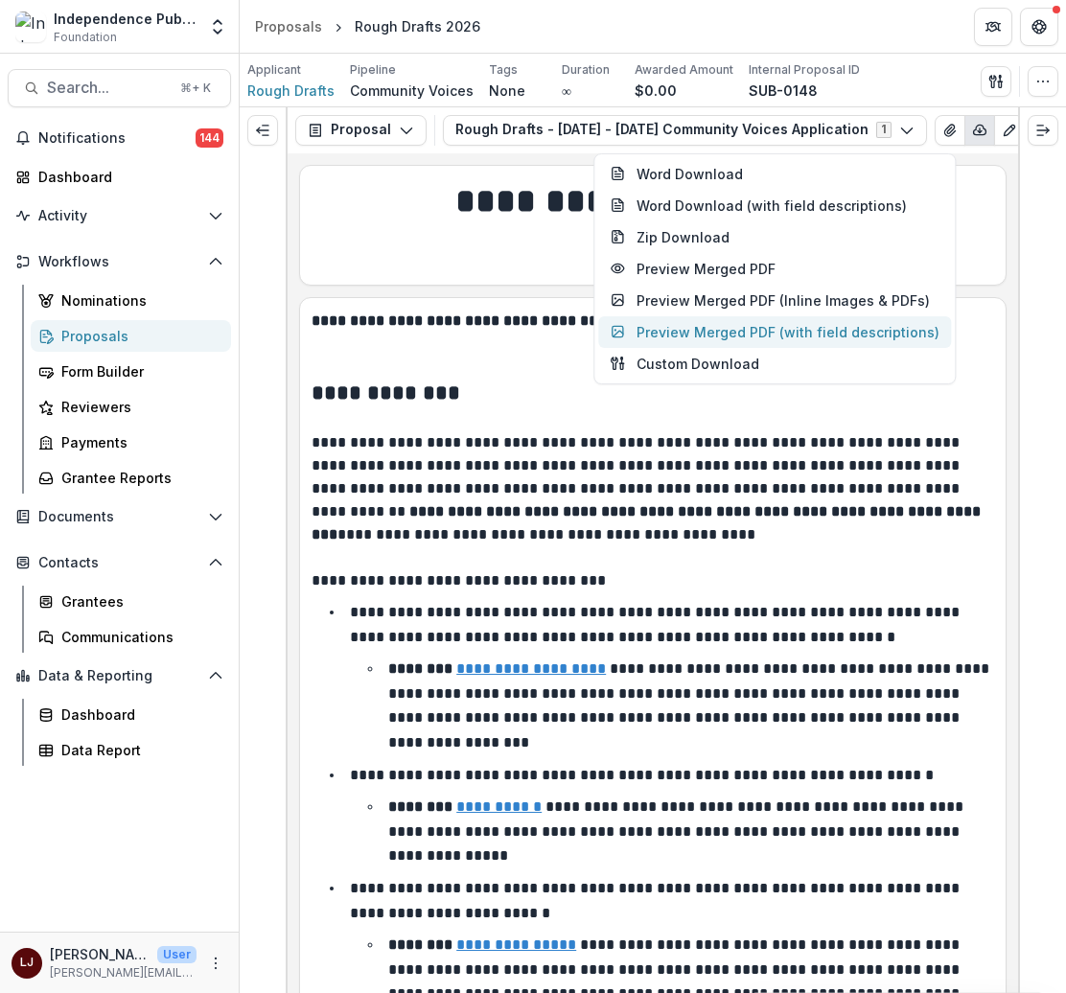
click at [718, 325] on button "Preview Merged PDF (with field descriptions)" at bounding box center [774, 332] width 353 height 32
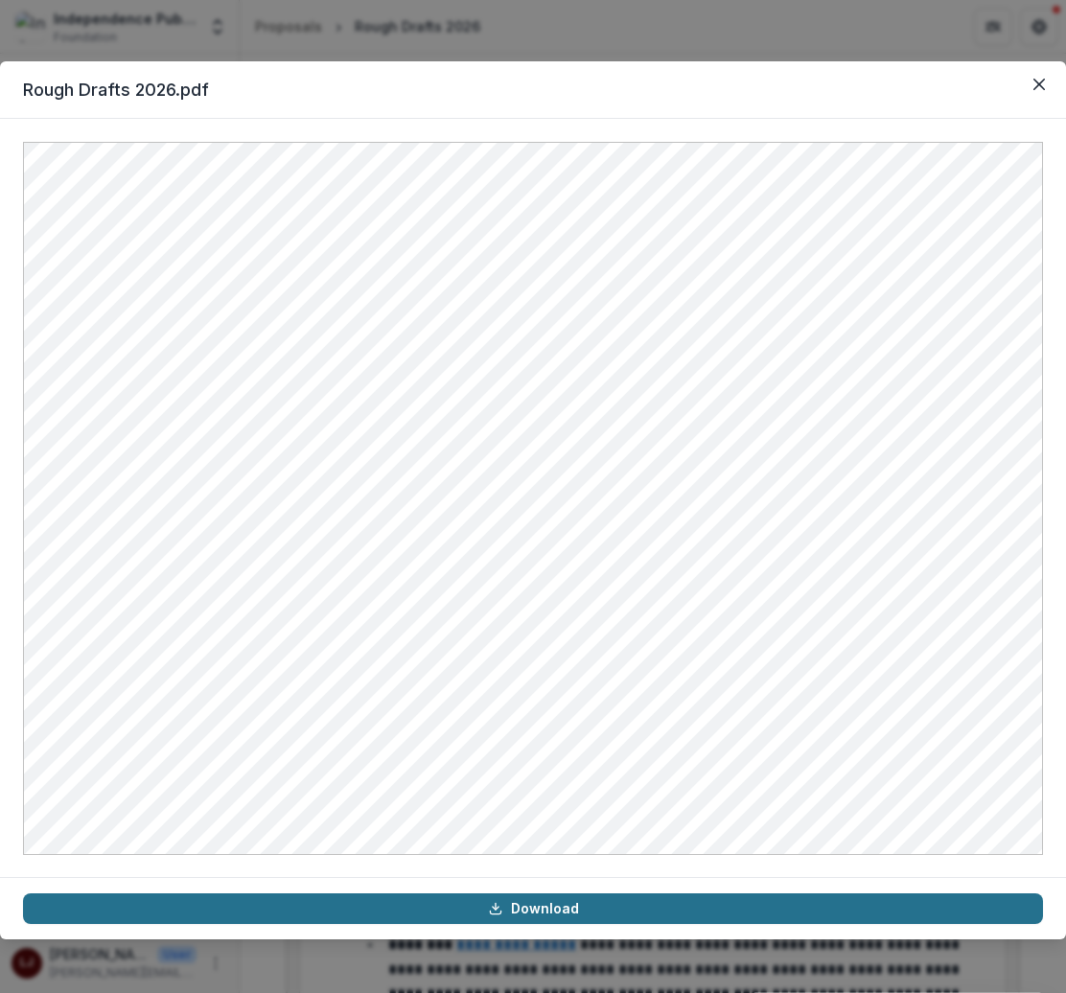
click at [514, 898] on link "Download" at bounding box center [533, 909] width 1020 height 31
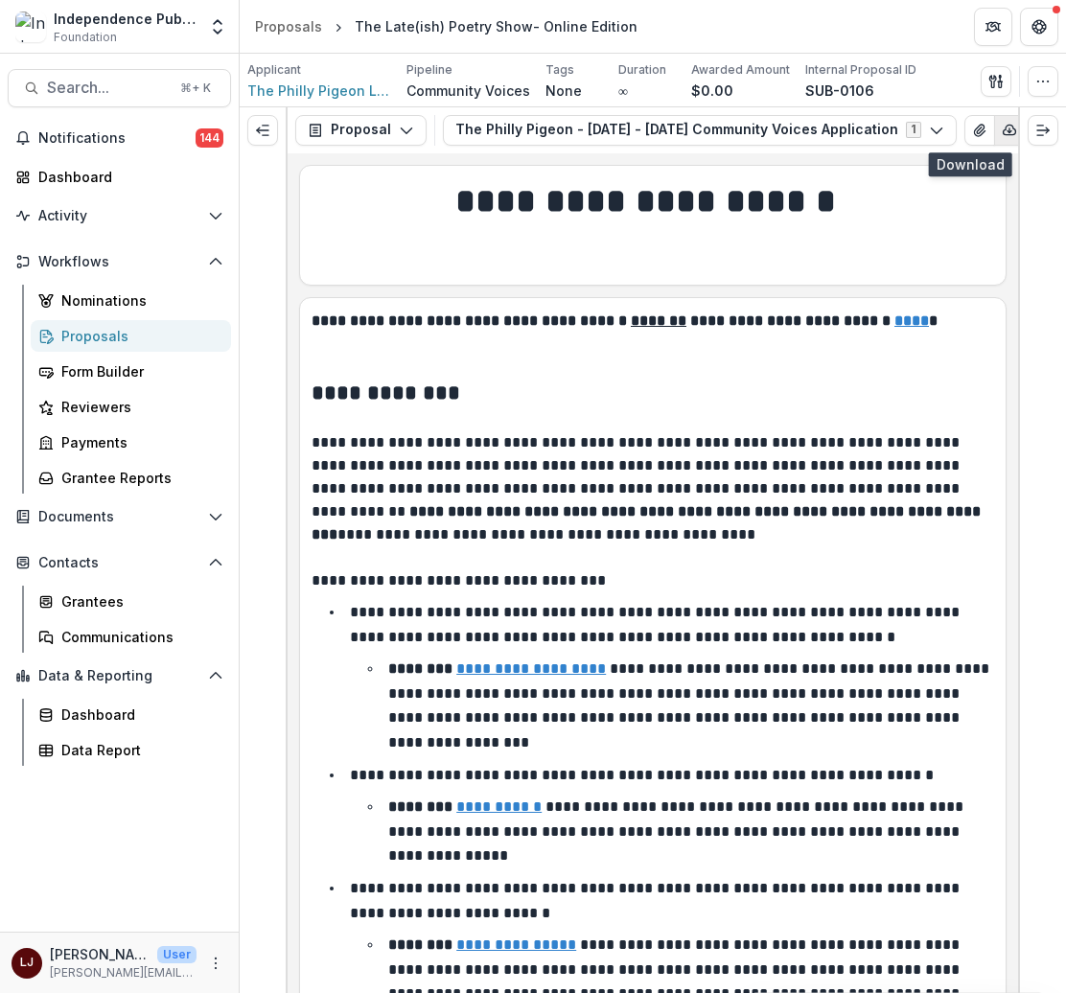
click at [1002, 132] on icon "button" at bounding box center [1009, 130] width 15 height 15
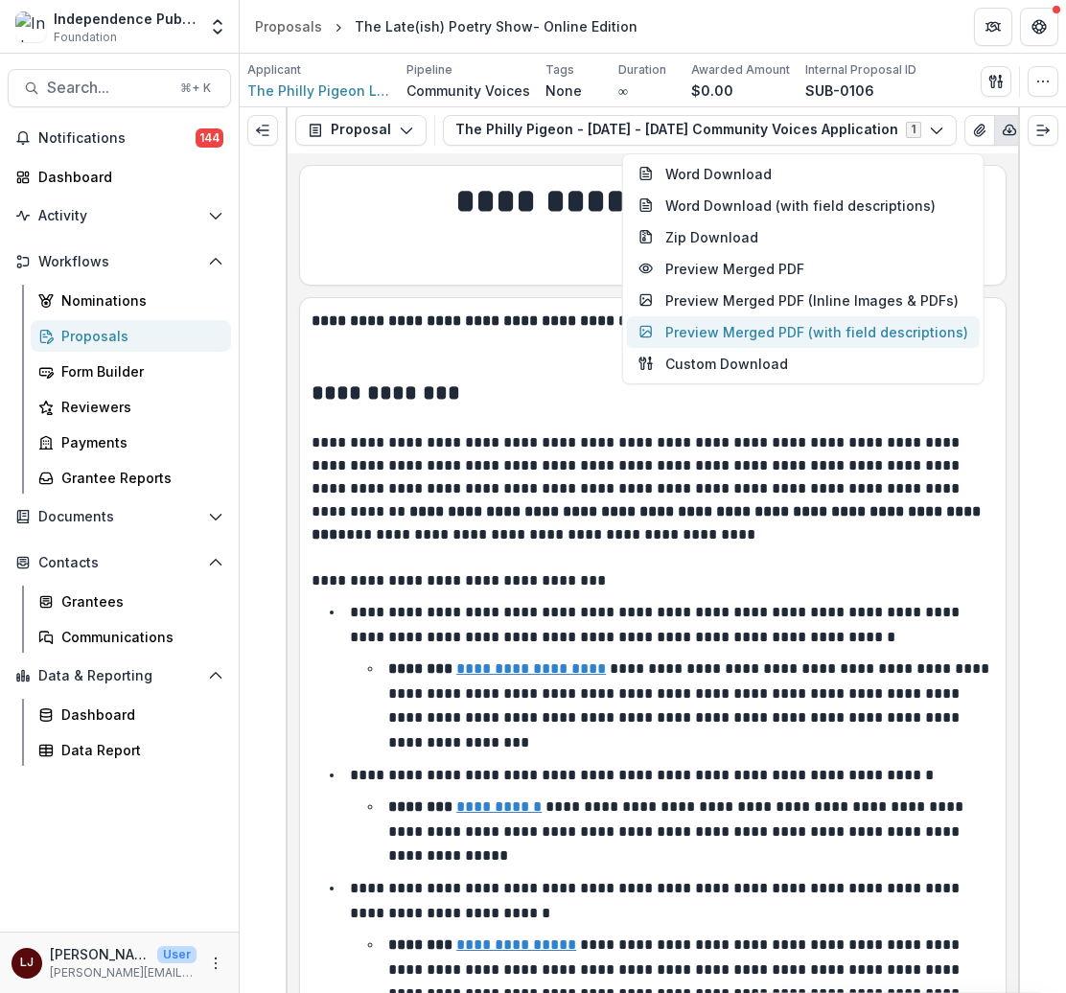
click at [790, 320] on button "Preview Merged PDF (with field descriptions)" at bounding box center [803, 332] width 353 height 32
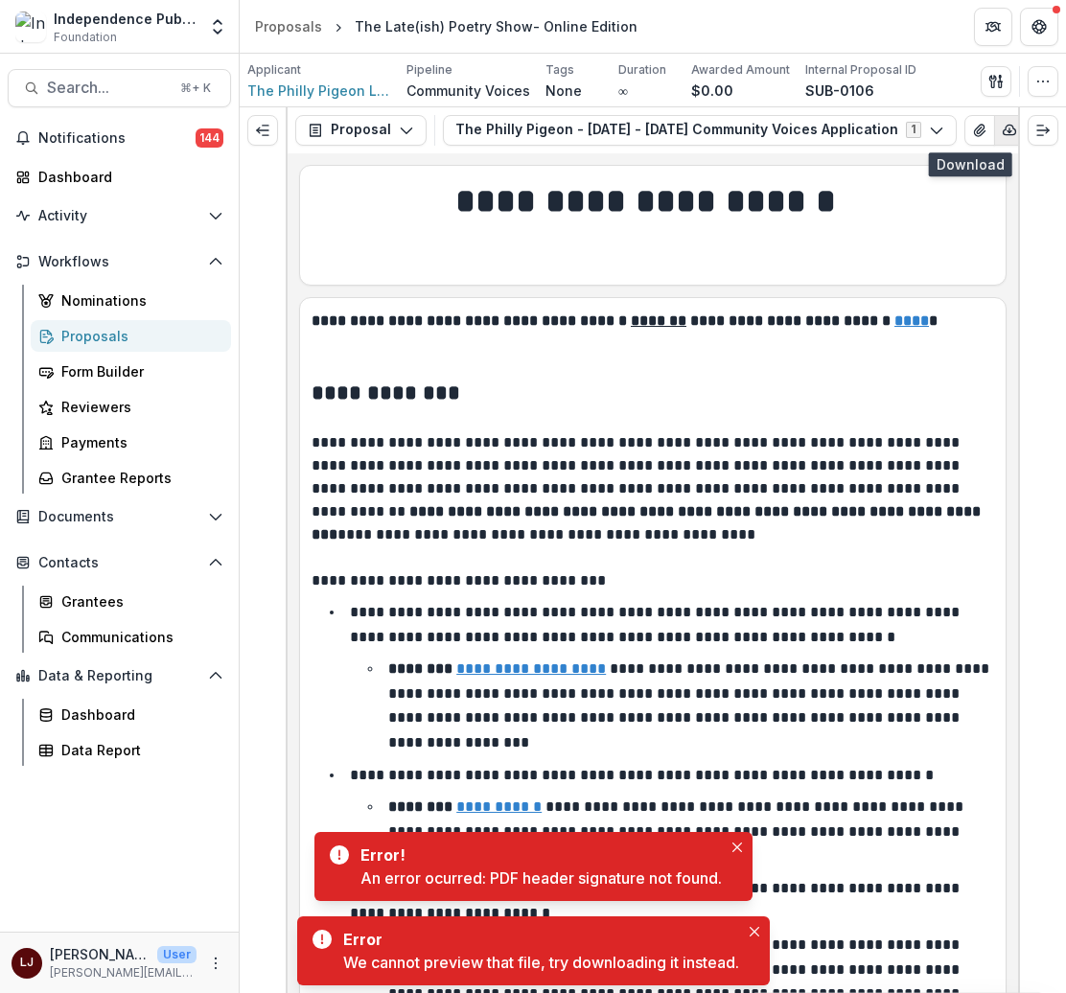
click at [1002, 123] on icon "button" at bounding box center [1009, 130] width 15 height 15
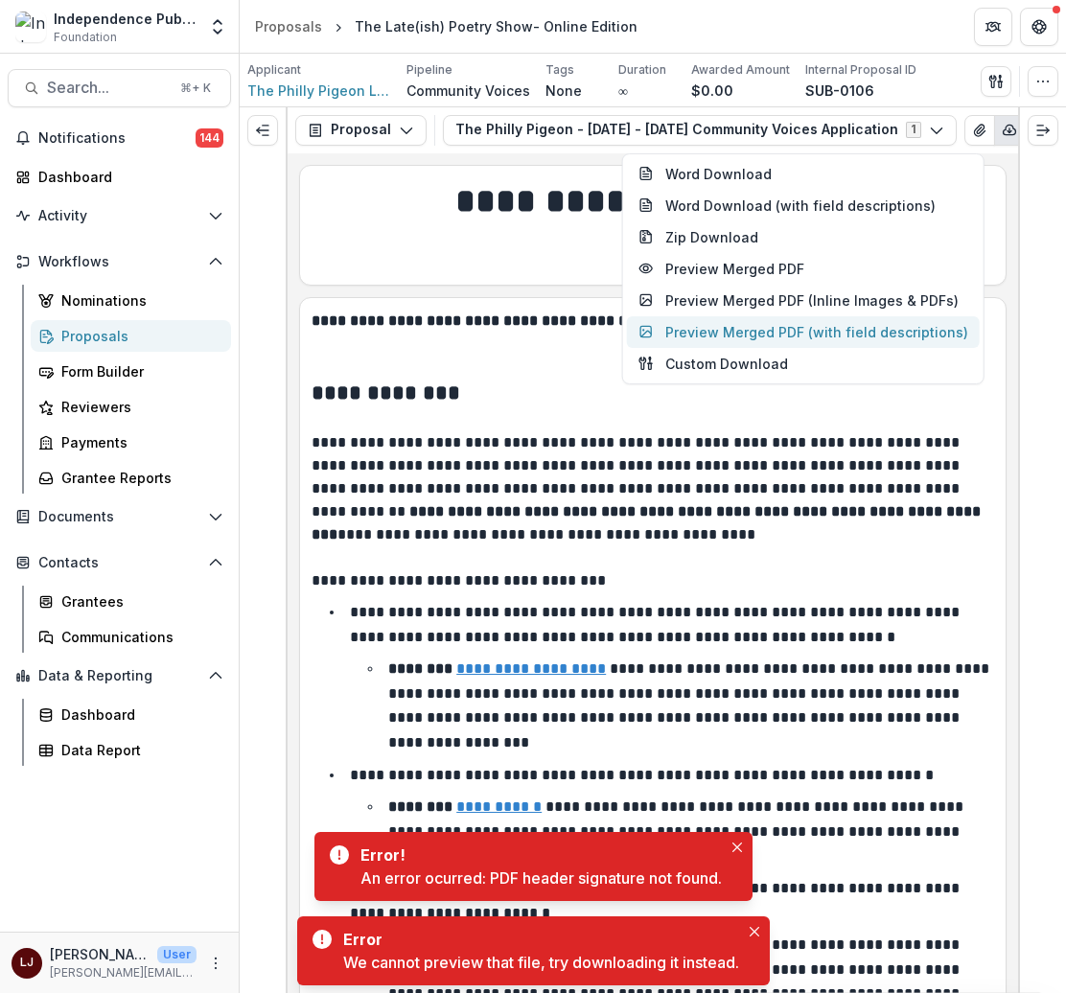
click at [711, 337] on button "Preview Merged PDF (with field descriptions)" at bounding box center [803, 332] width 353 height 32
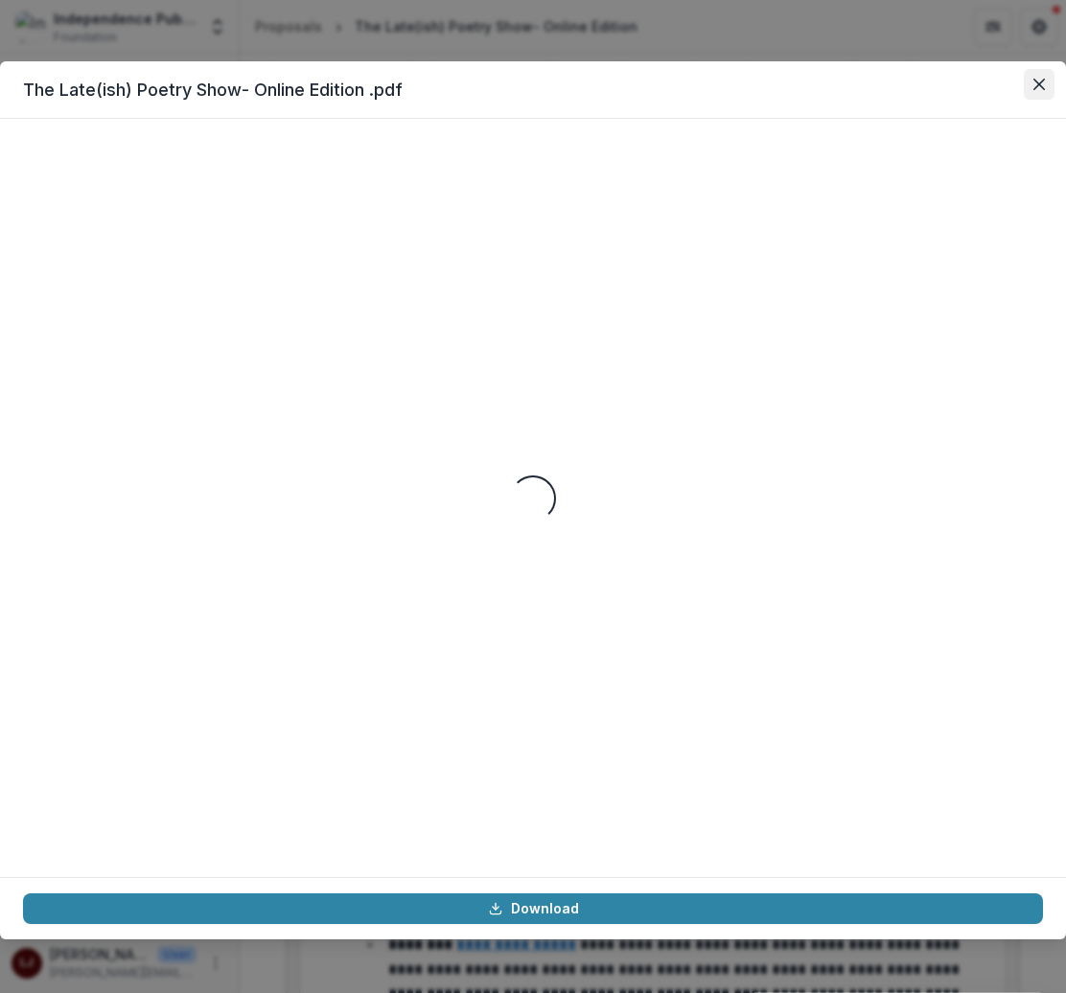
click at [1049, 82] on button "Close" at bounding box center [1039, 84] width 31 height 31
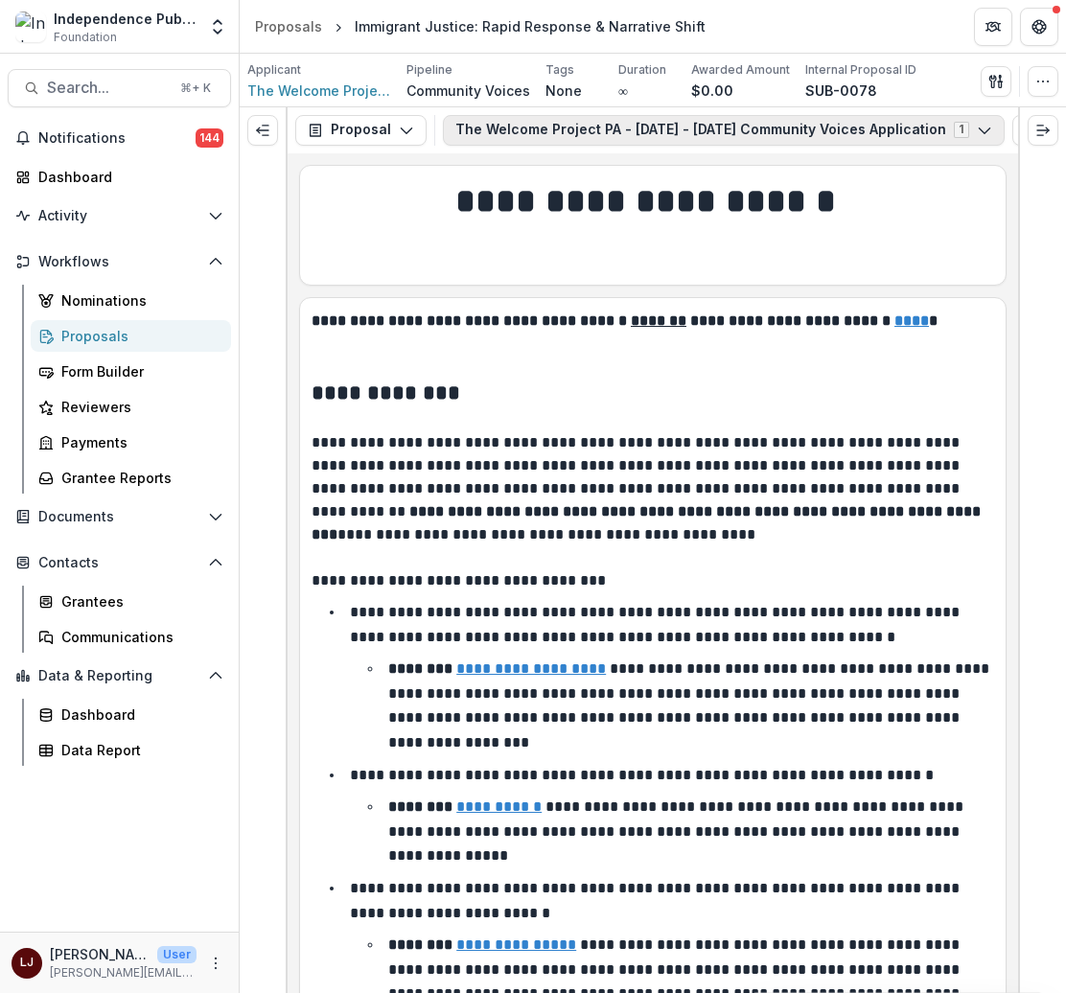
scroll to position [0, 118]
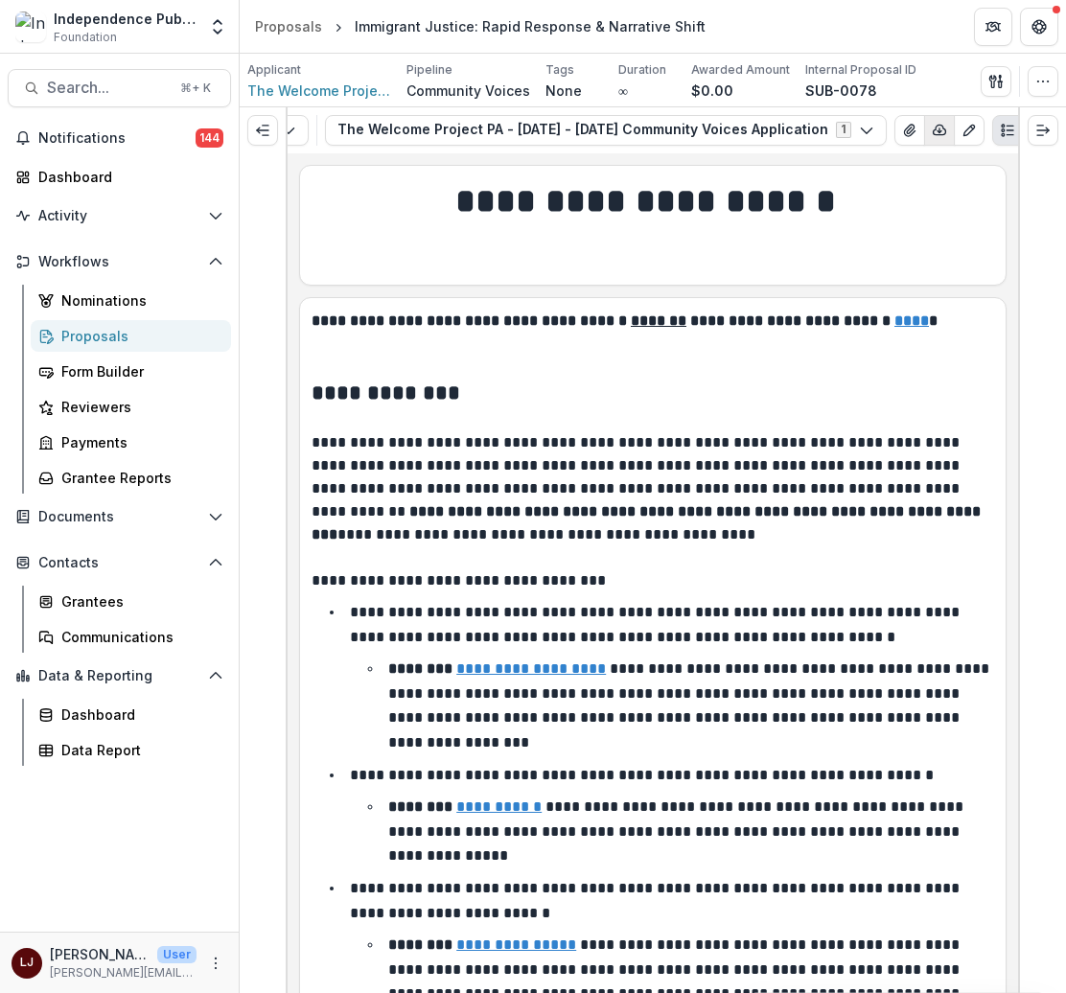
click at [932, 132] on icon "button" at bounding box center [939, 130] width 15 height 15
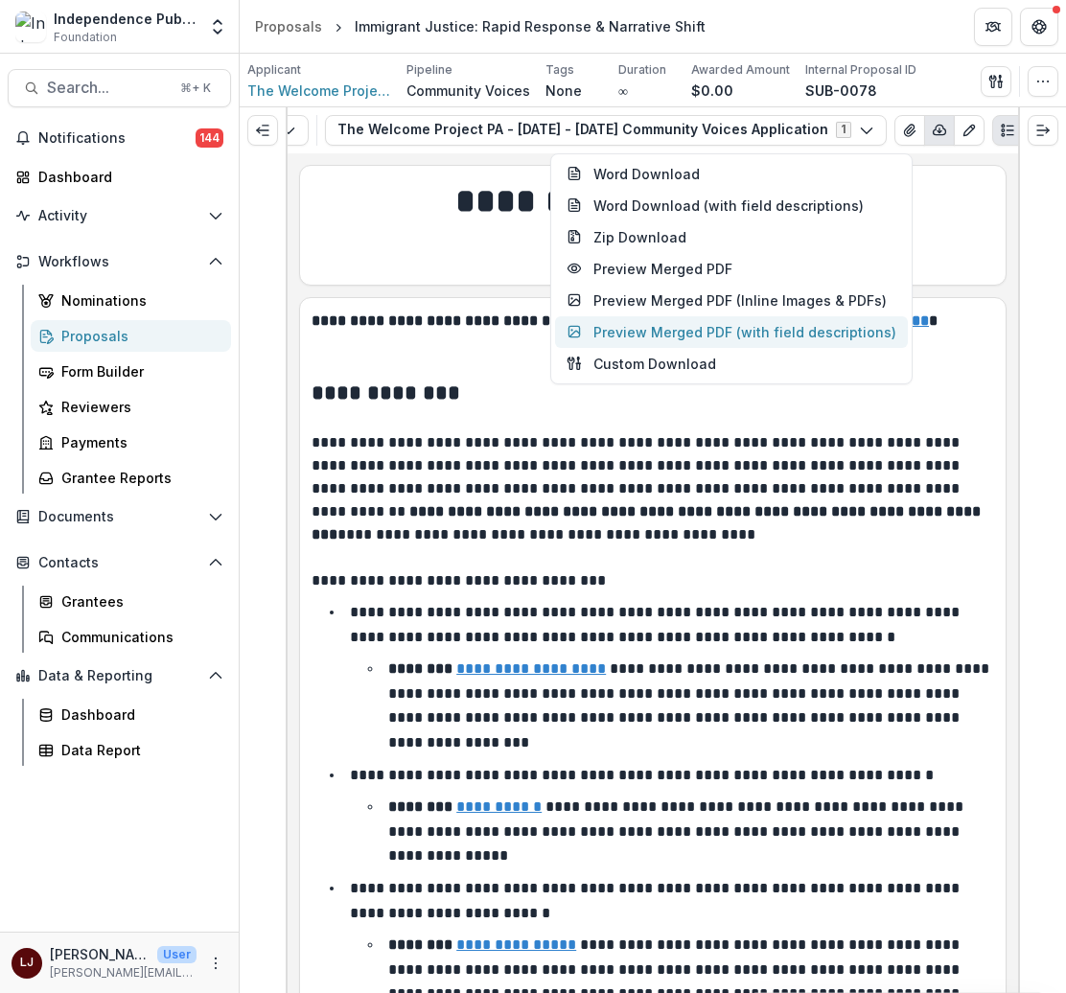
click at [662, 323] on button "Preview Merged PDF (with field descriptions)" at bounding box center [731, 332] width 353 height 32
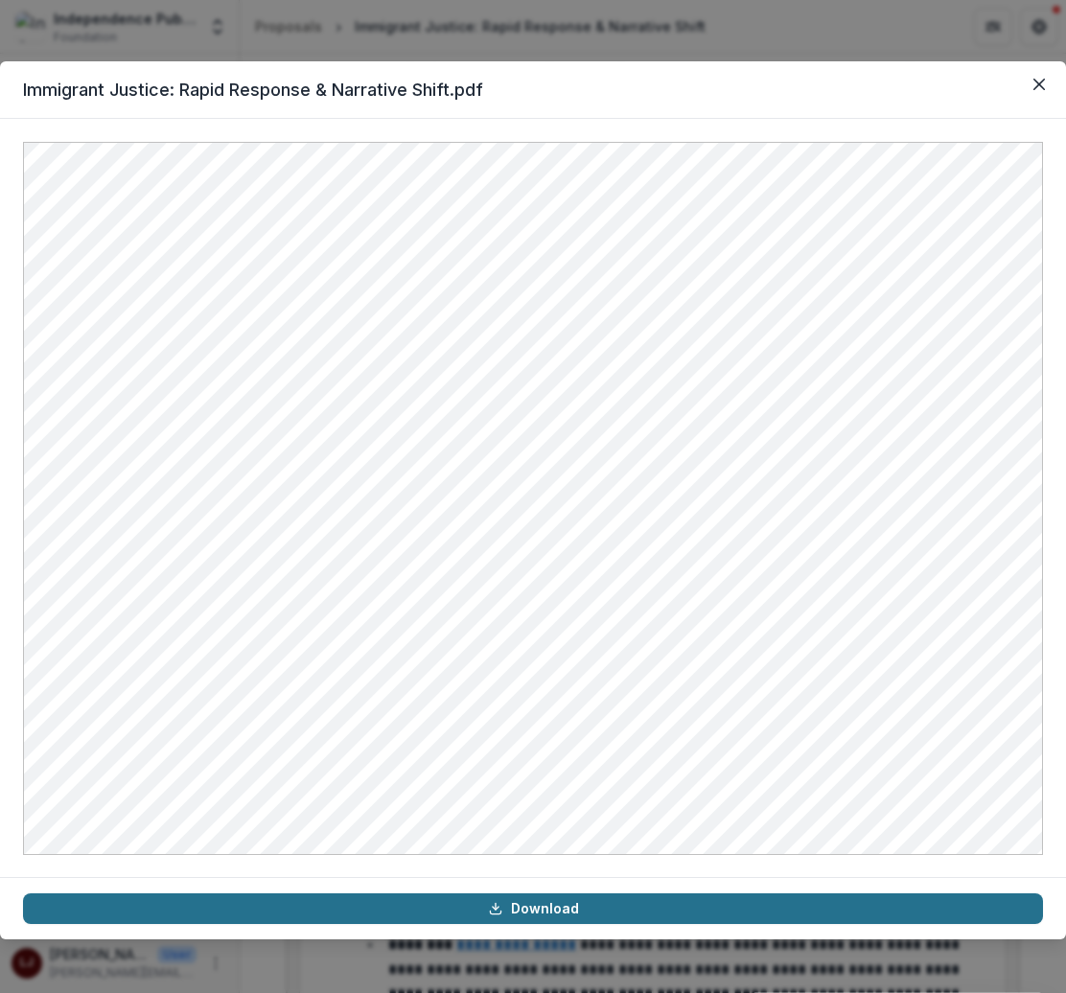
click at [625, 909] on link "Download" at bounding box center [533, 909] width 1020 height 31
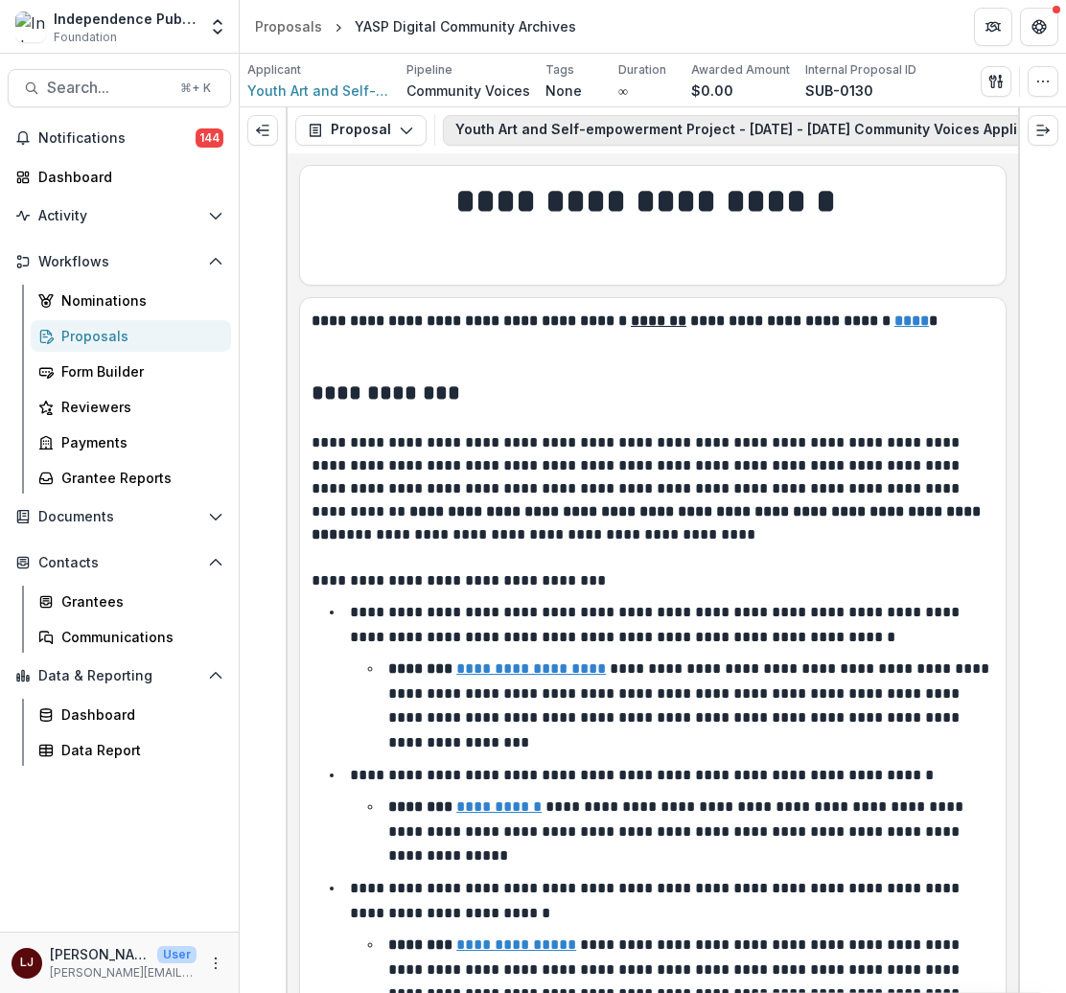
scroll to position [0, 225]
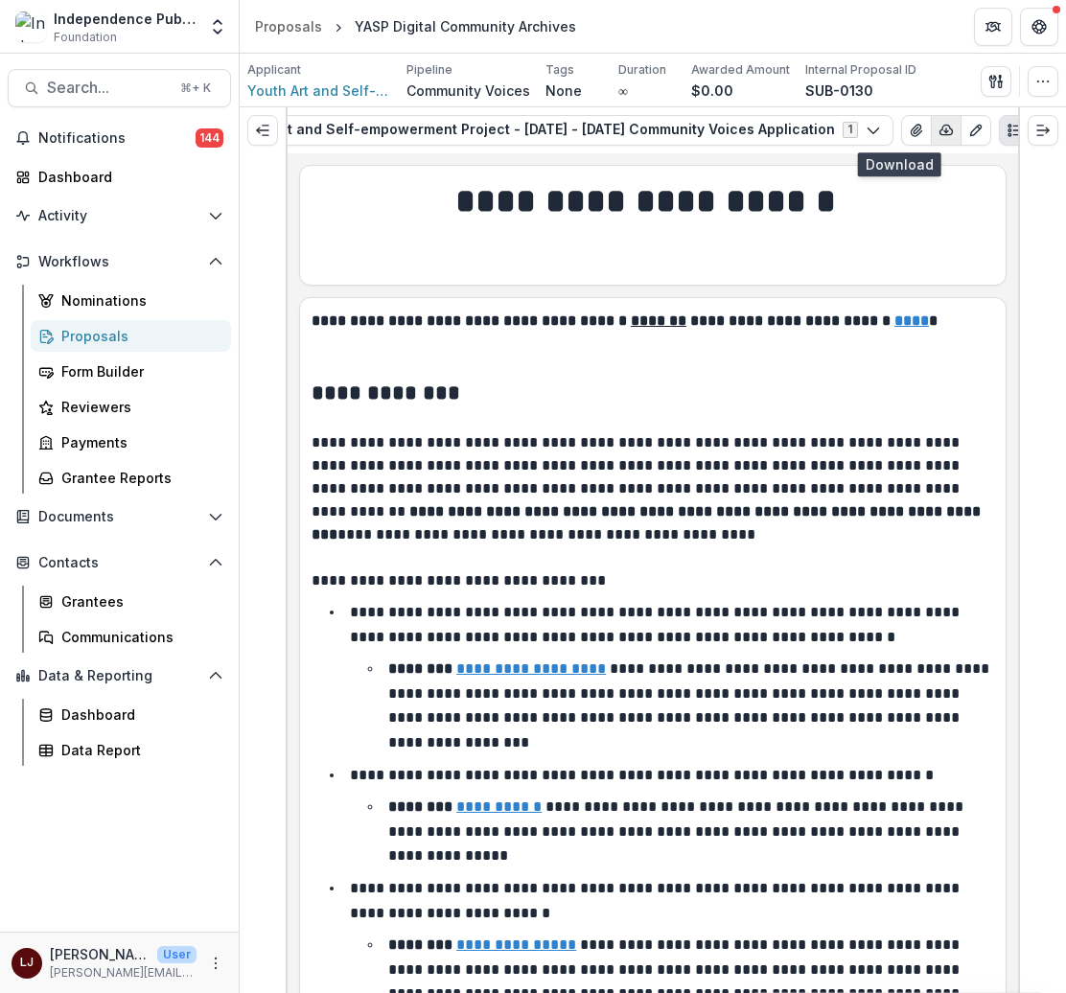
click at [939, 131] on icon "button" at bounding box center [946, 130] width 15 height 15
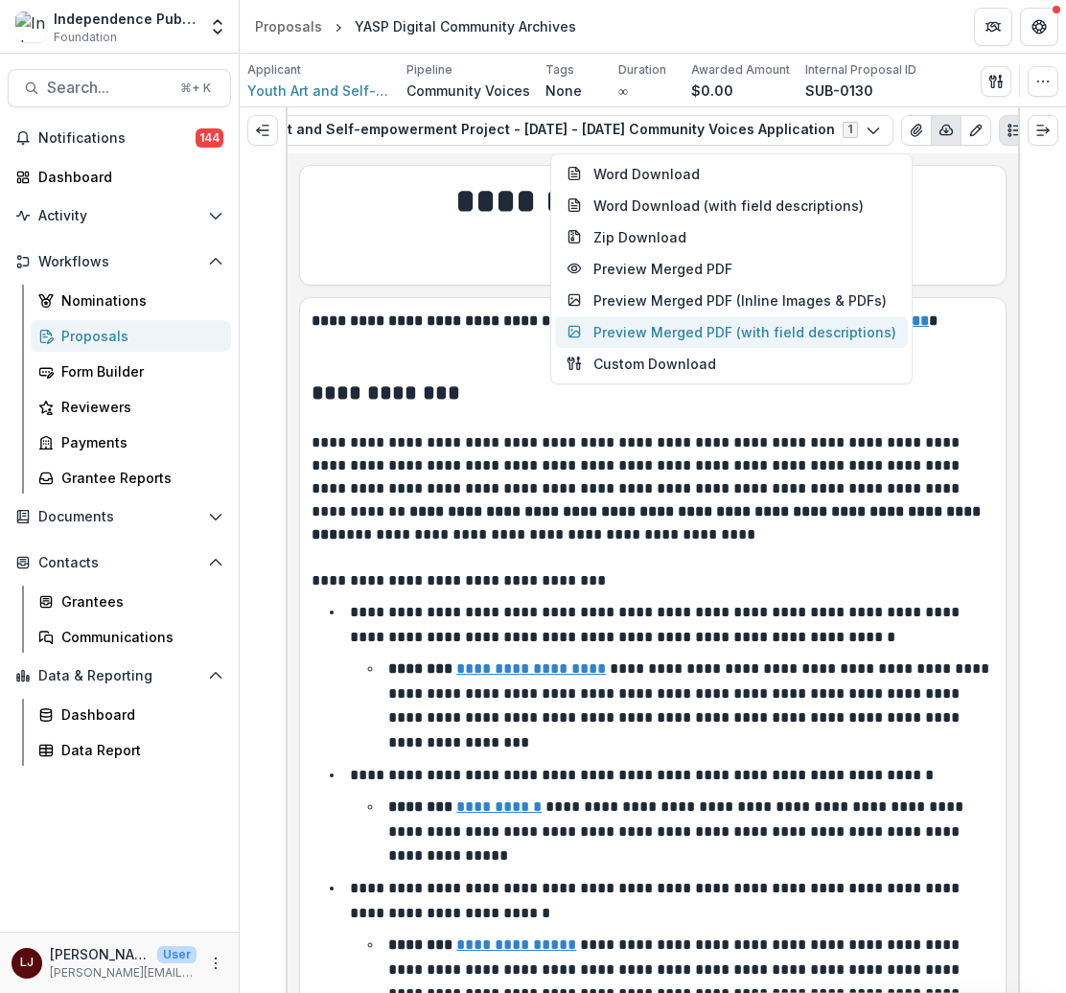
click at [704, 334] on button "Preview Merged PDF (with field descriptions)" at bounding box center [731, 332] width 353 height 32
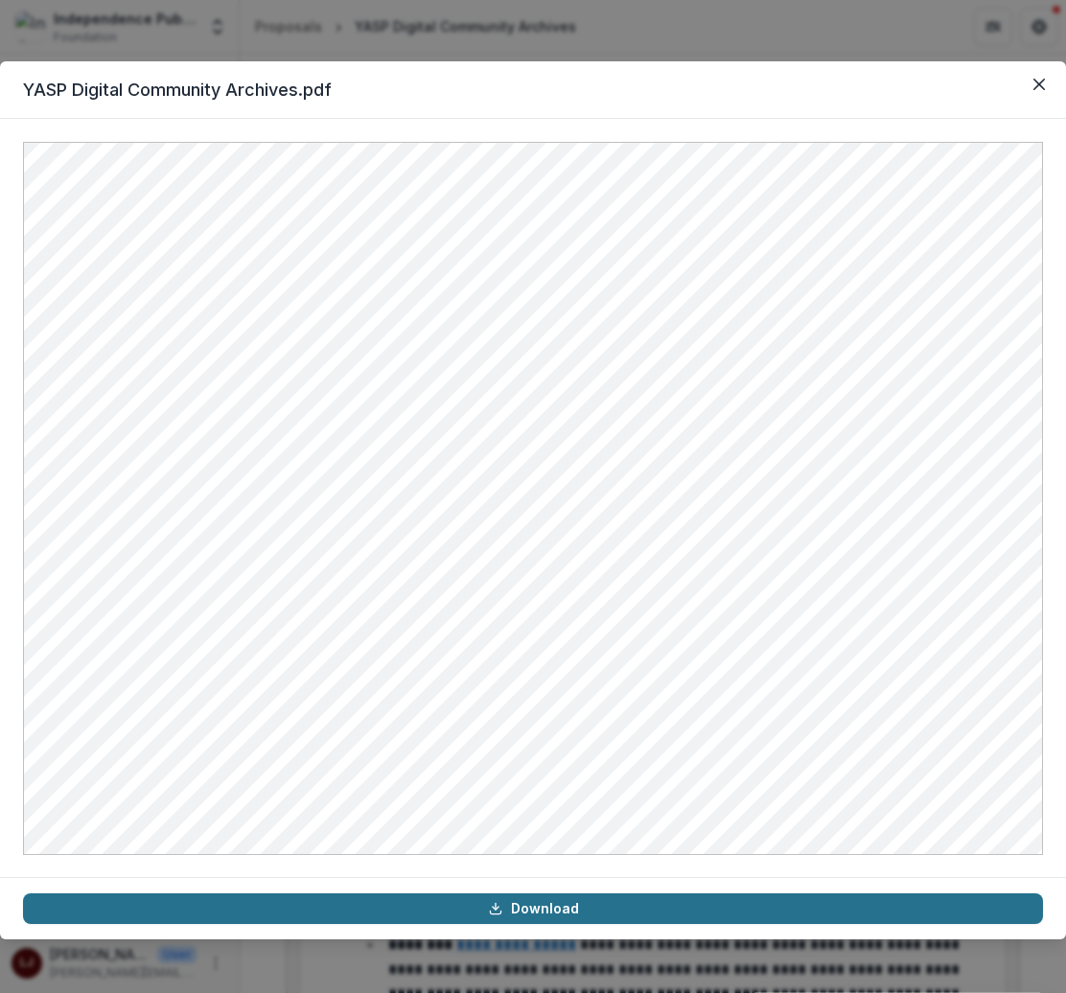
click at [646, 912] on link "Download" at bounding box center [533, 909] width 1020 height 31
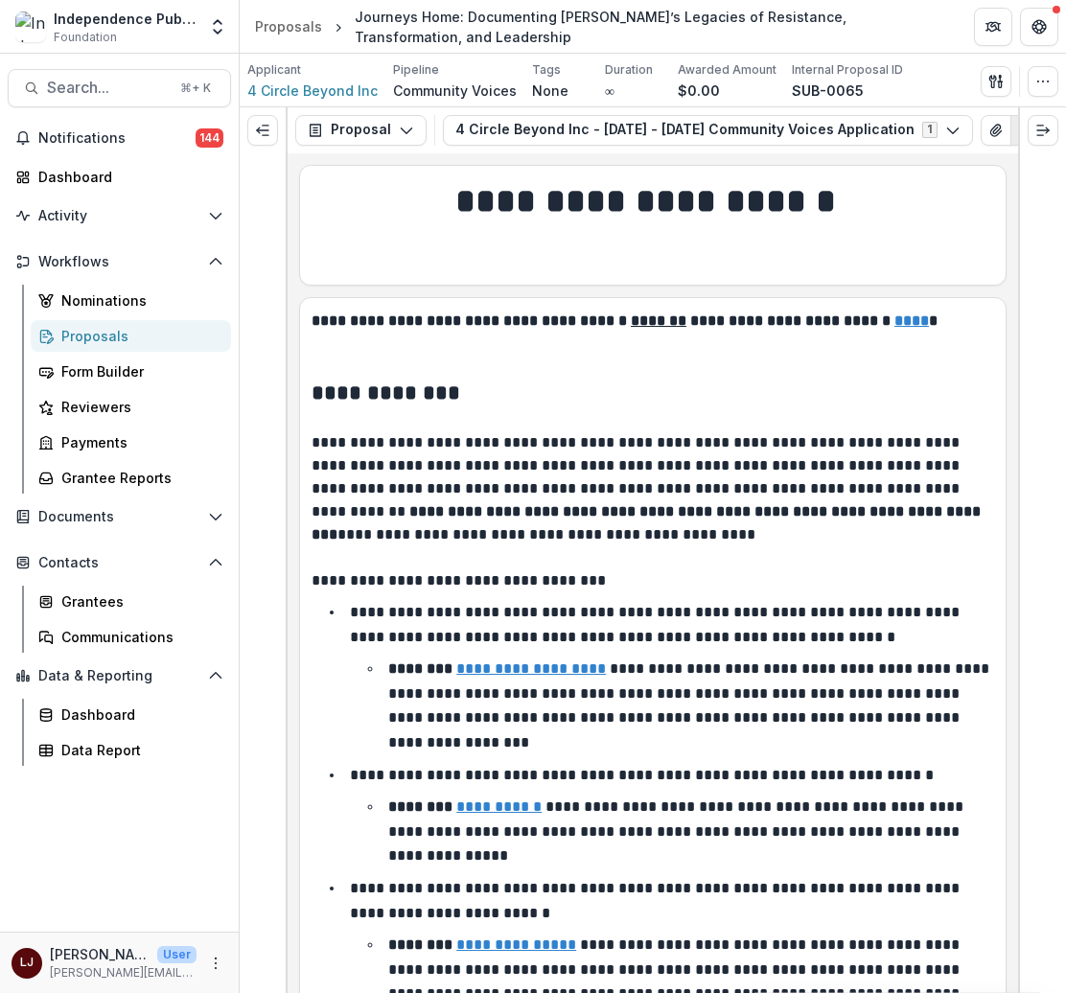
click at [1018, 132] on icon "button" at bounding box center [1025, 130] width 15 height 15
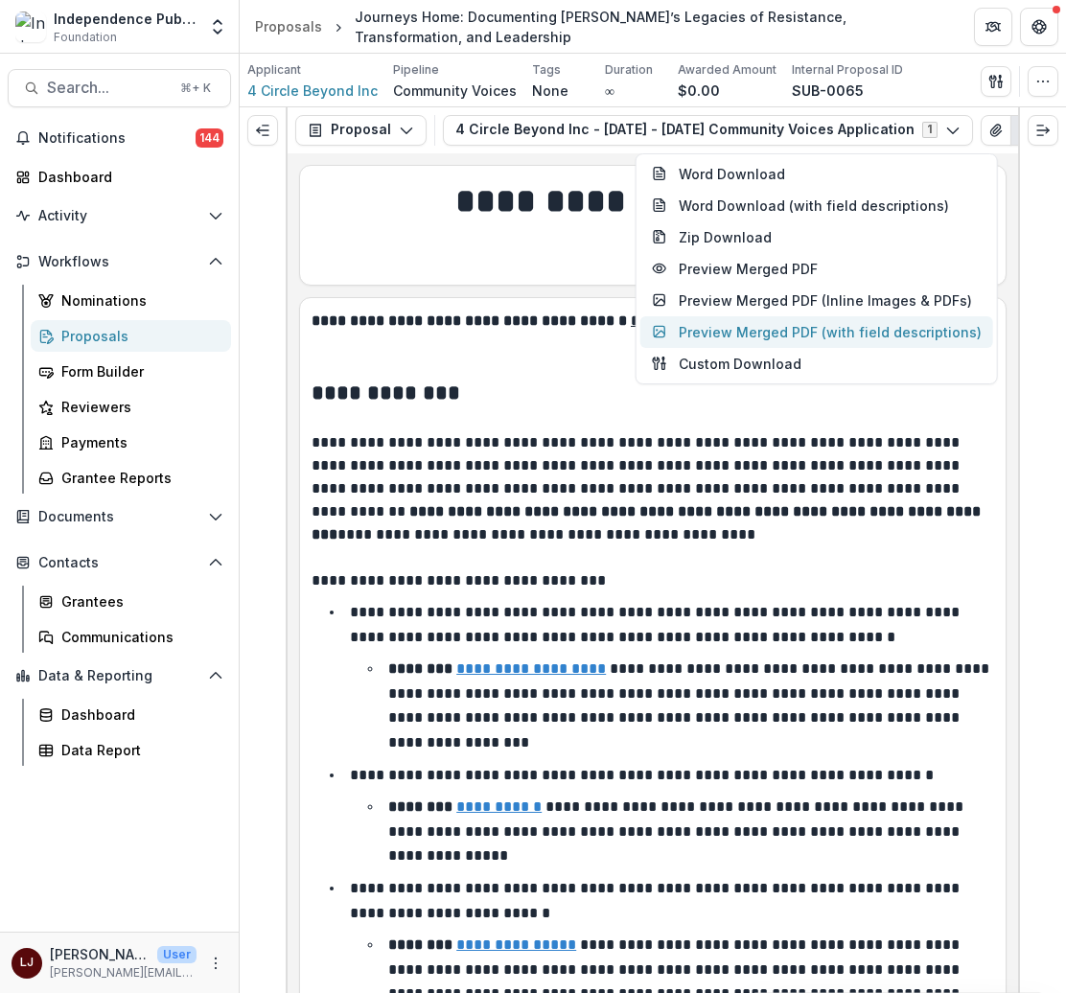
click at [719, 333] on button "Preview Merged PDF (with field descriptions)" at bounding box center [817, 332] width 353 height 32
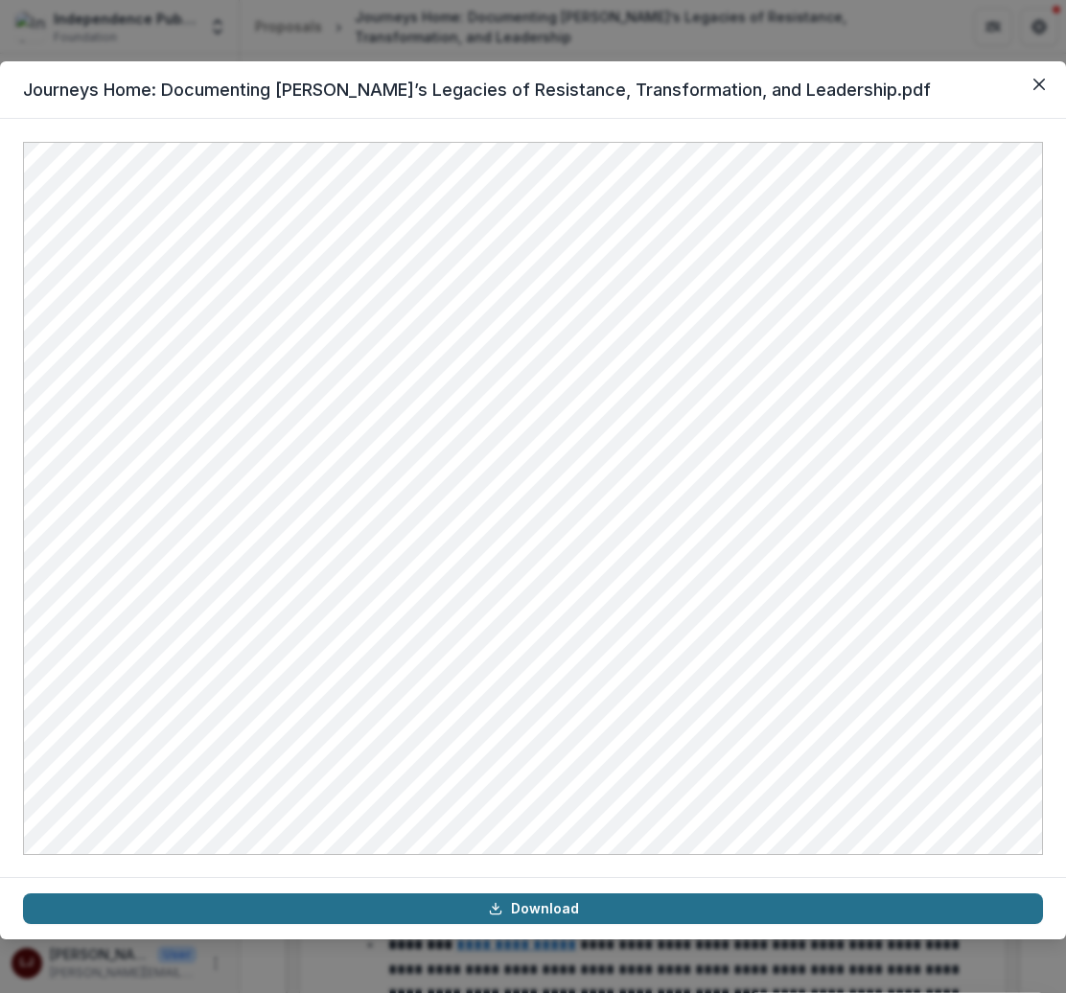
click at [557, 912] on link "Download" at bounding box center [533, 909] width 1020 height 31
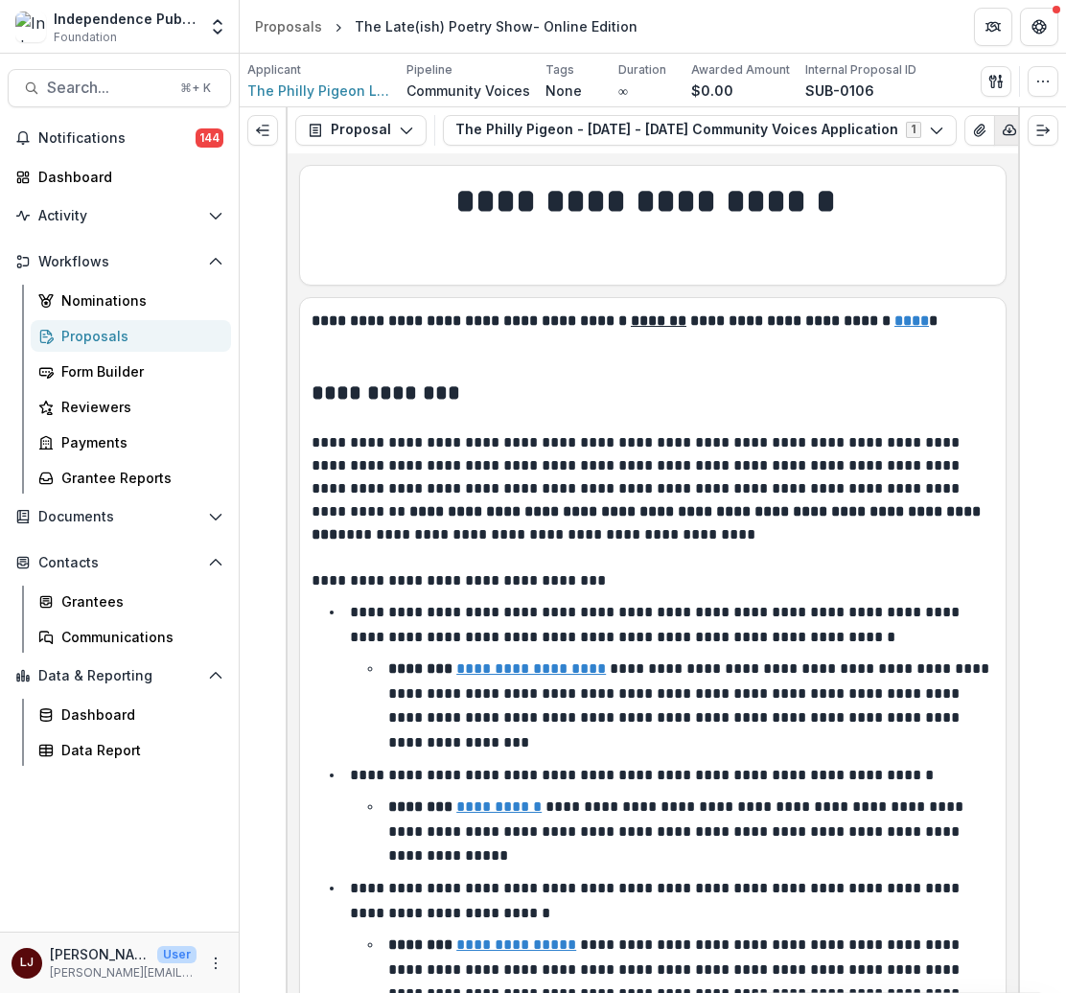
click at [1004, 133] on icon "button" at bounding box center [1010, 130] width 12 height 10
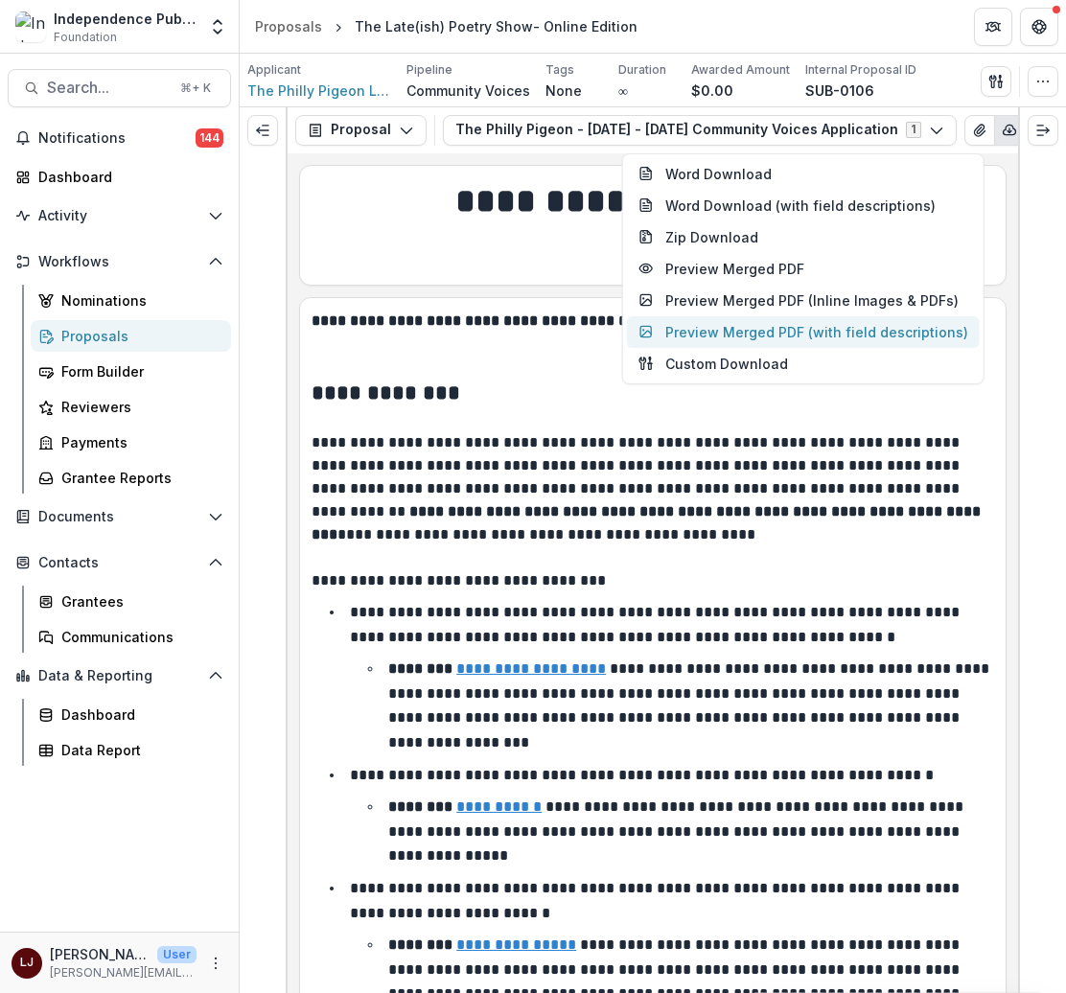
click at [771, 337] on button "Preview Merged PDF (with field descriptions)" at bounding box center [803, 332] width 353 height 32
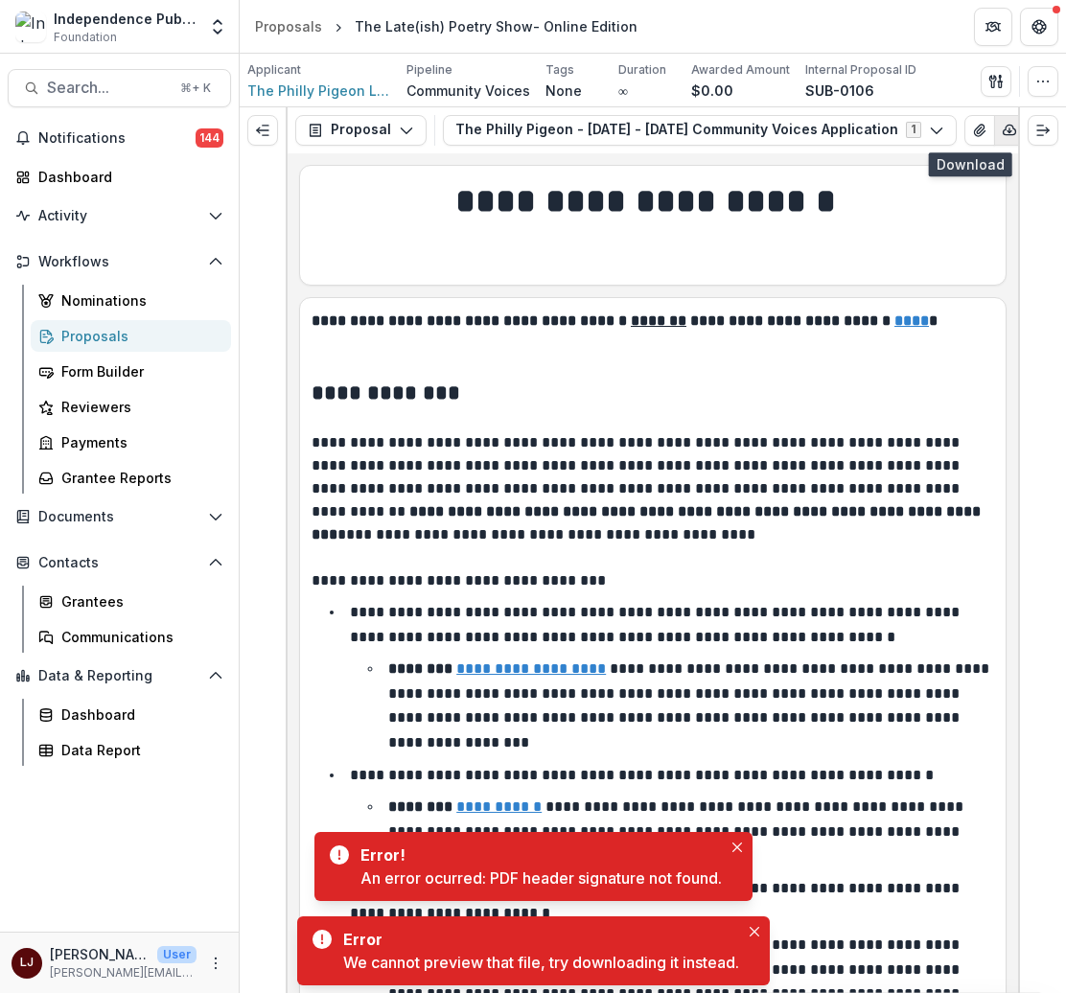
click at [1002, 126] on icon "button" at bounding box center [1009, 130] width 15 height 15
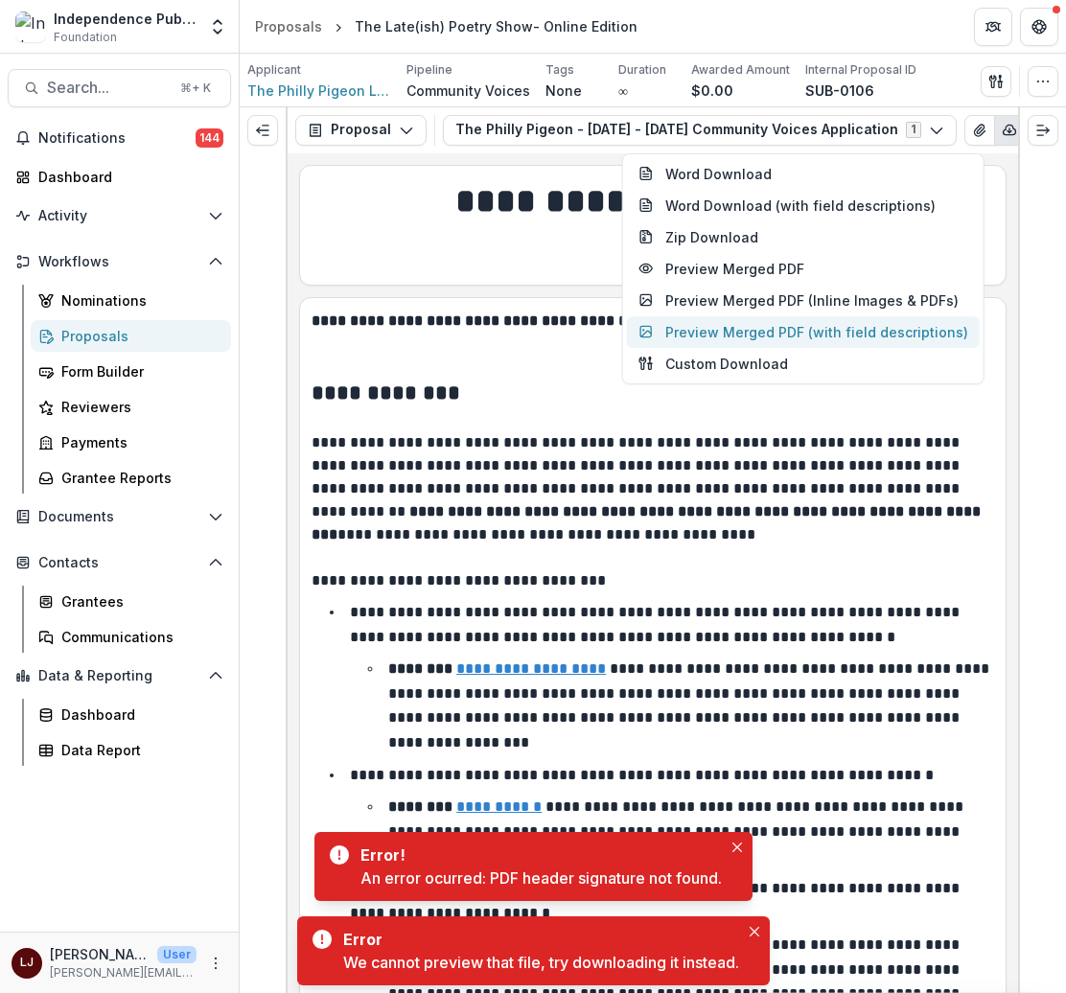
click at [804, 329] on button "Preview Merged PDF (with field descriptions)" at bounding box center [803, 332] width 353 height 32
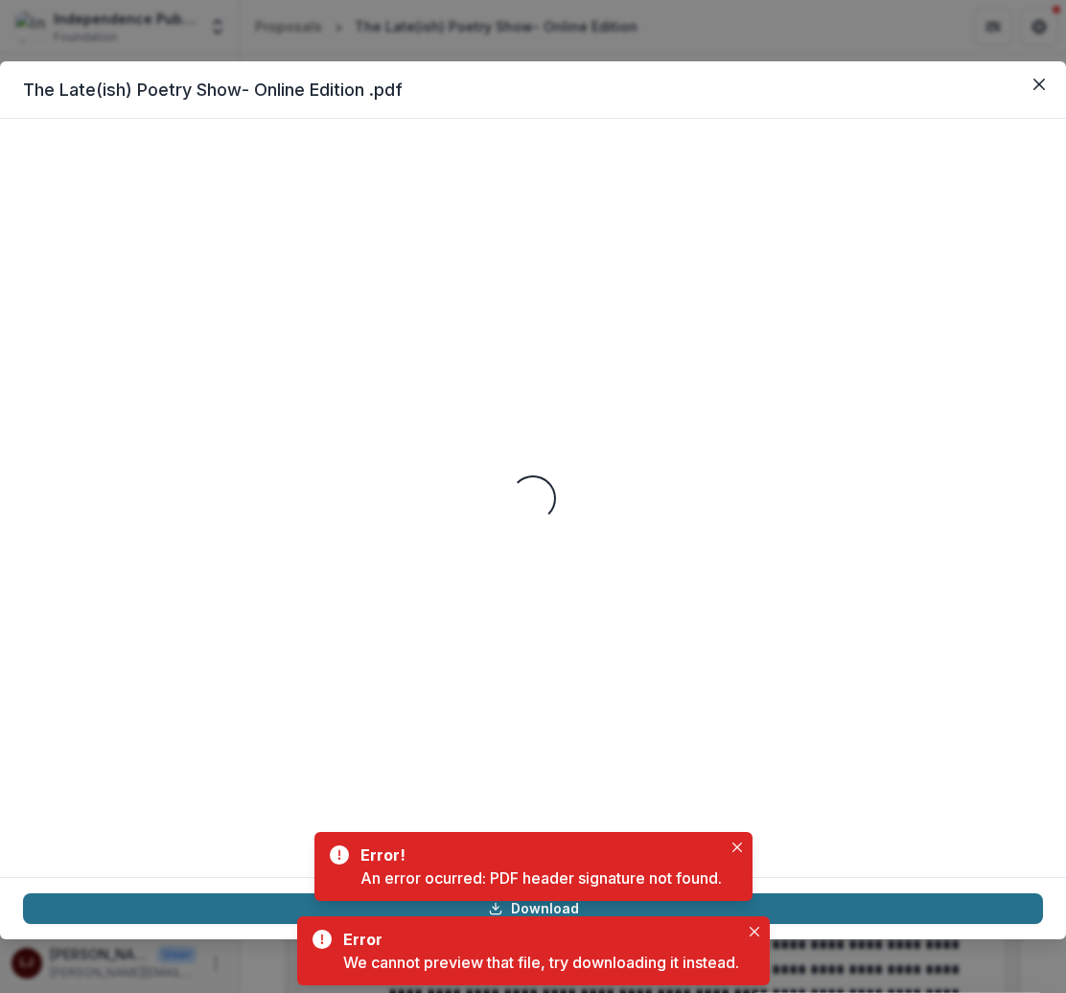
click at [862, 921] on link "Download" at bounding box center [533, 909] width 1020 height 31
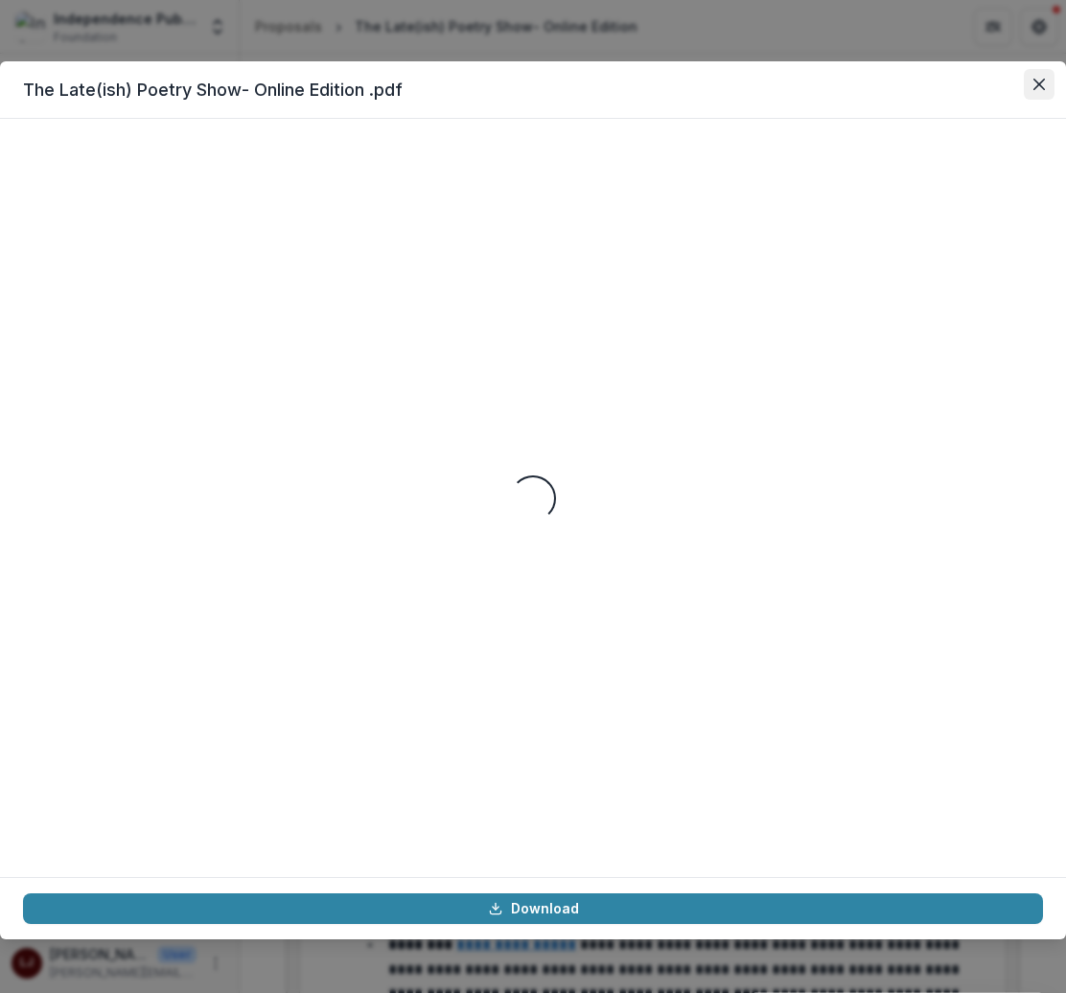
click at [1042, 86] on icon "Close" at bounding box center [1040, 85] width 12 height 12
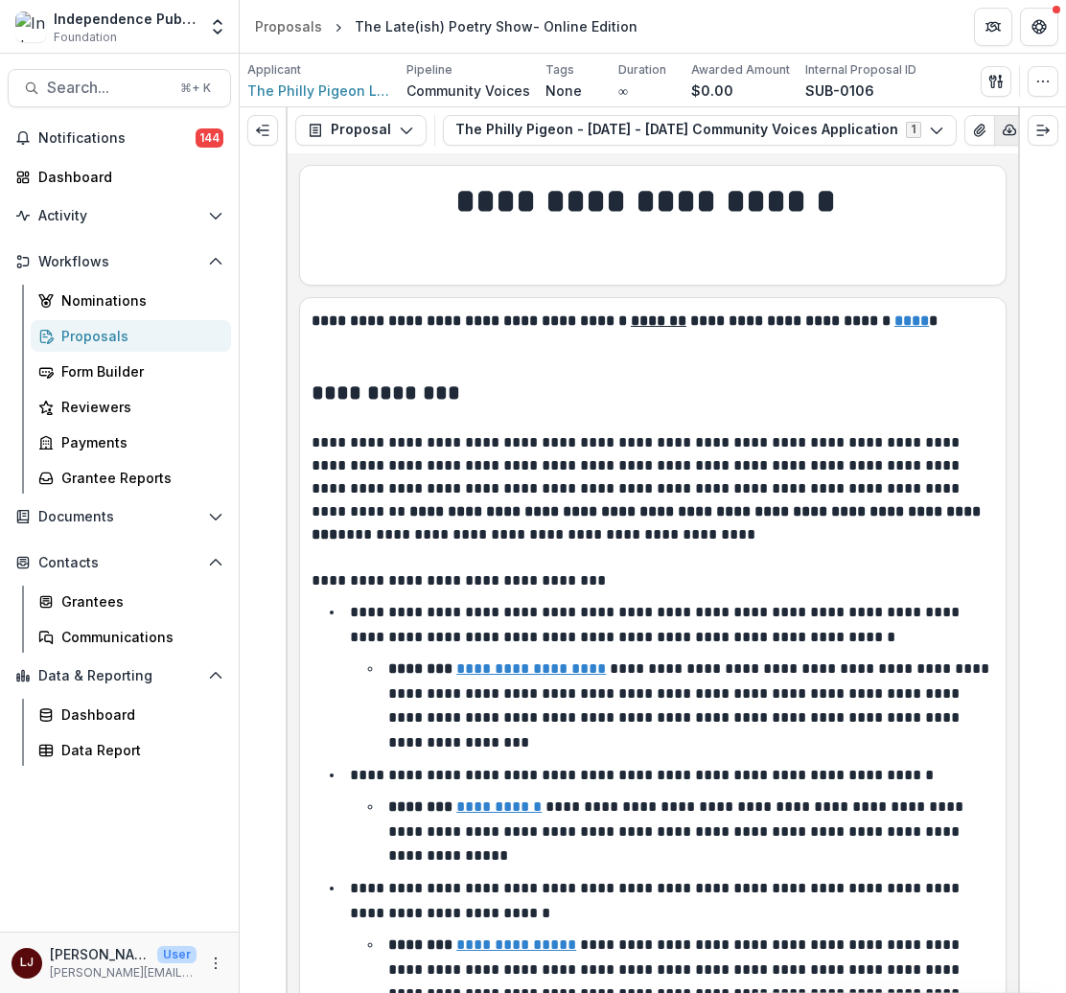
click at [1004, 127] on icon "button" at bounding box center [1010, 130] width 12 height 10
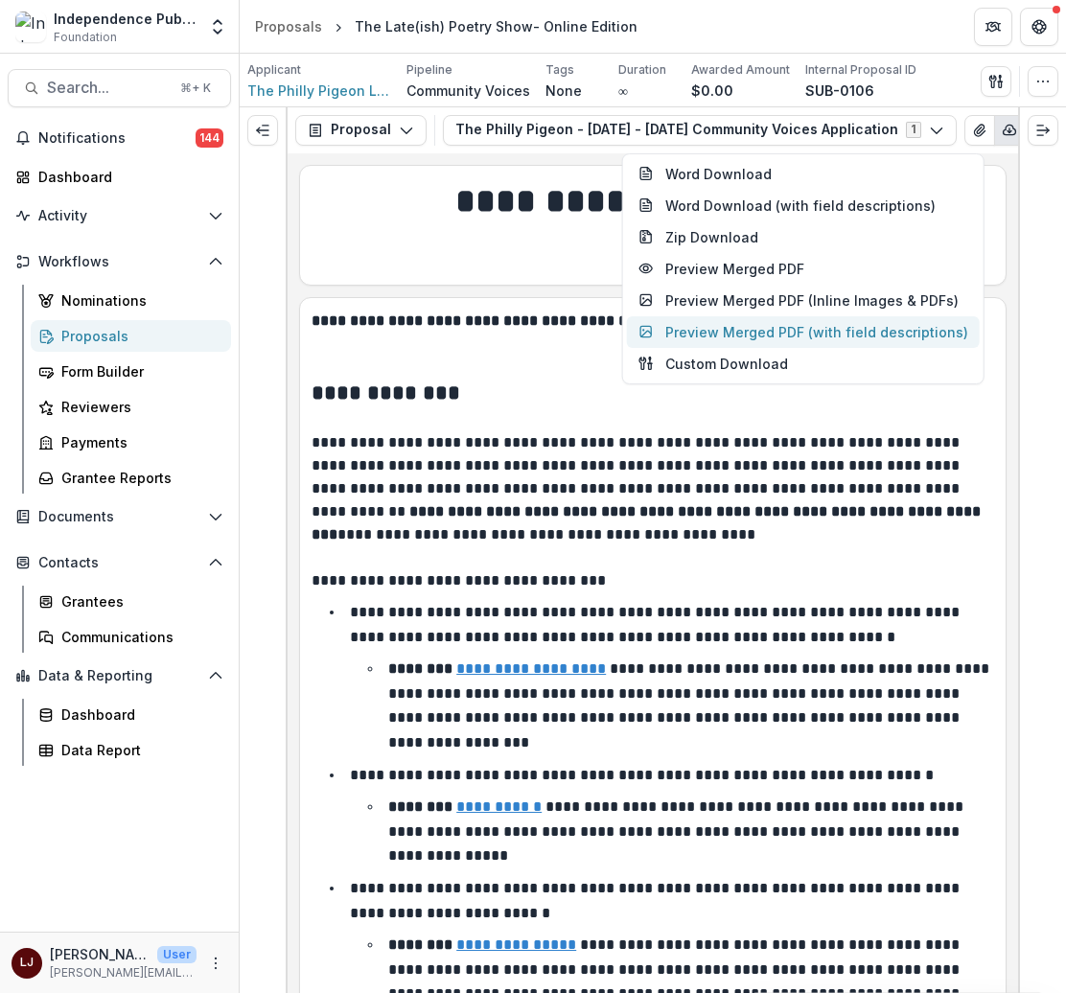
click at [838, 319] on button "Preview Merged PDF (with field descriptions)" at bounding box center [803, 332] width 353 height 32
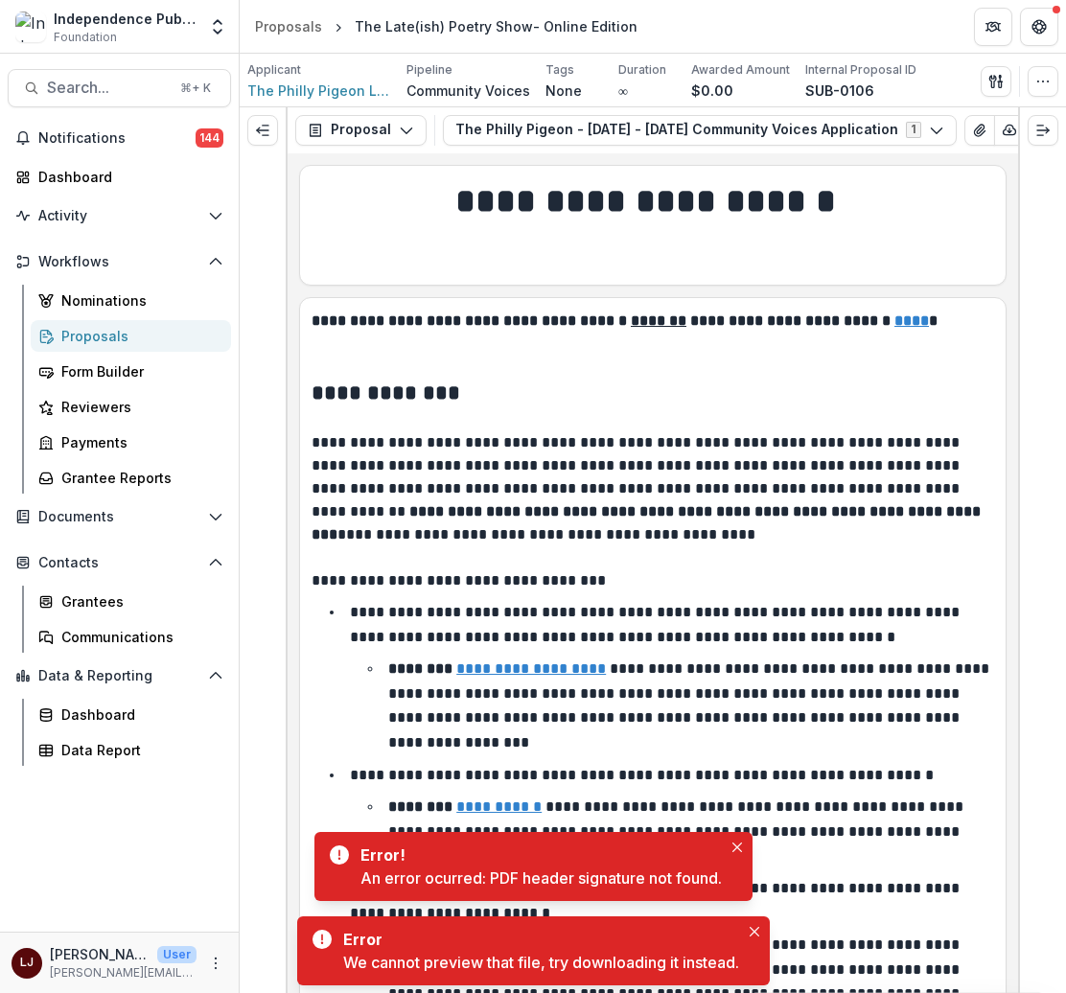
click at [712, 628] on li "**********" at bounding box center [665, 677] width 660 height 155
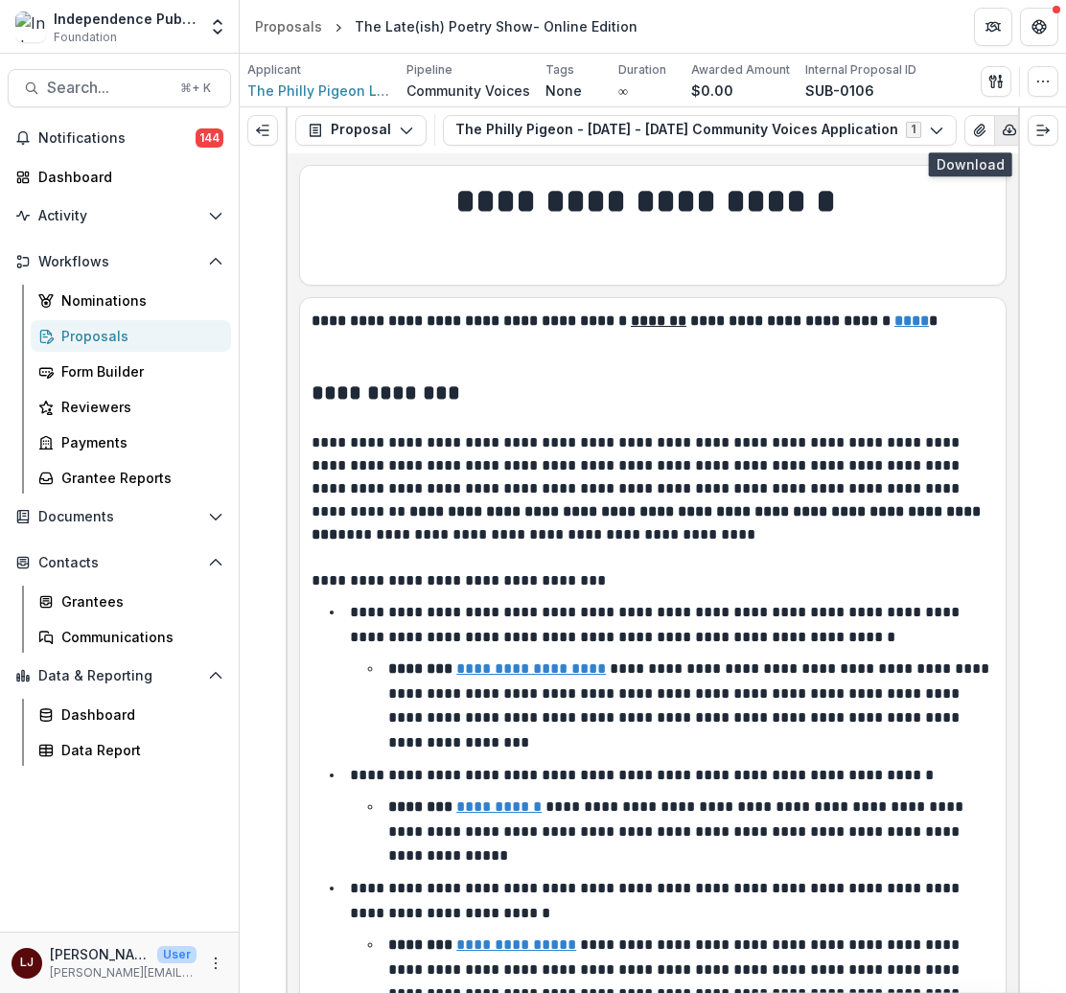
click at [1002, 130] on icon "button" at bounding box center [1009, 130] width 15 height 15
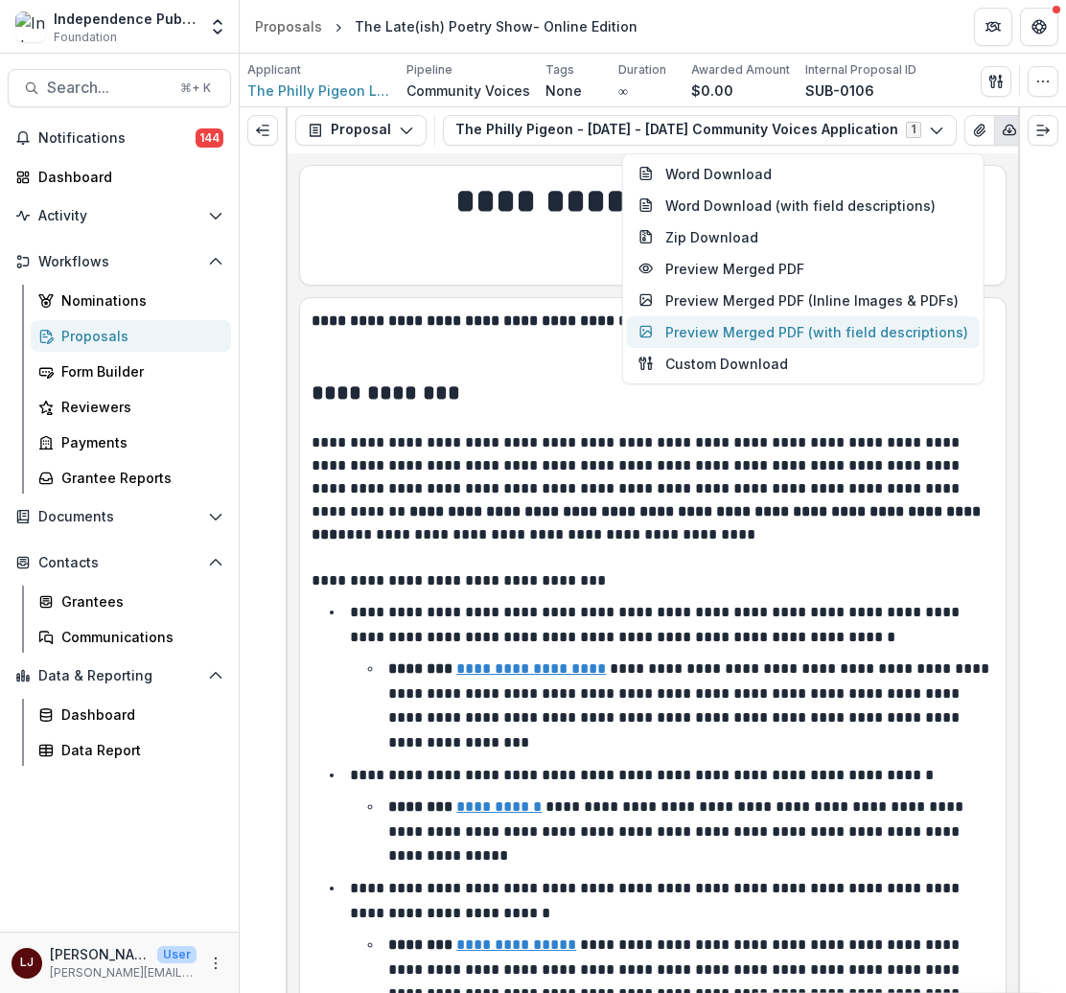
click at [782, 329] on button "Preview Merged PDF (with field descriptions)" at bounding box center [803, 332] width 353 height 32
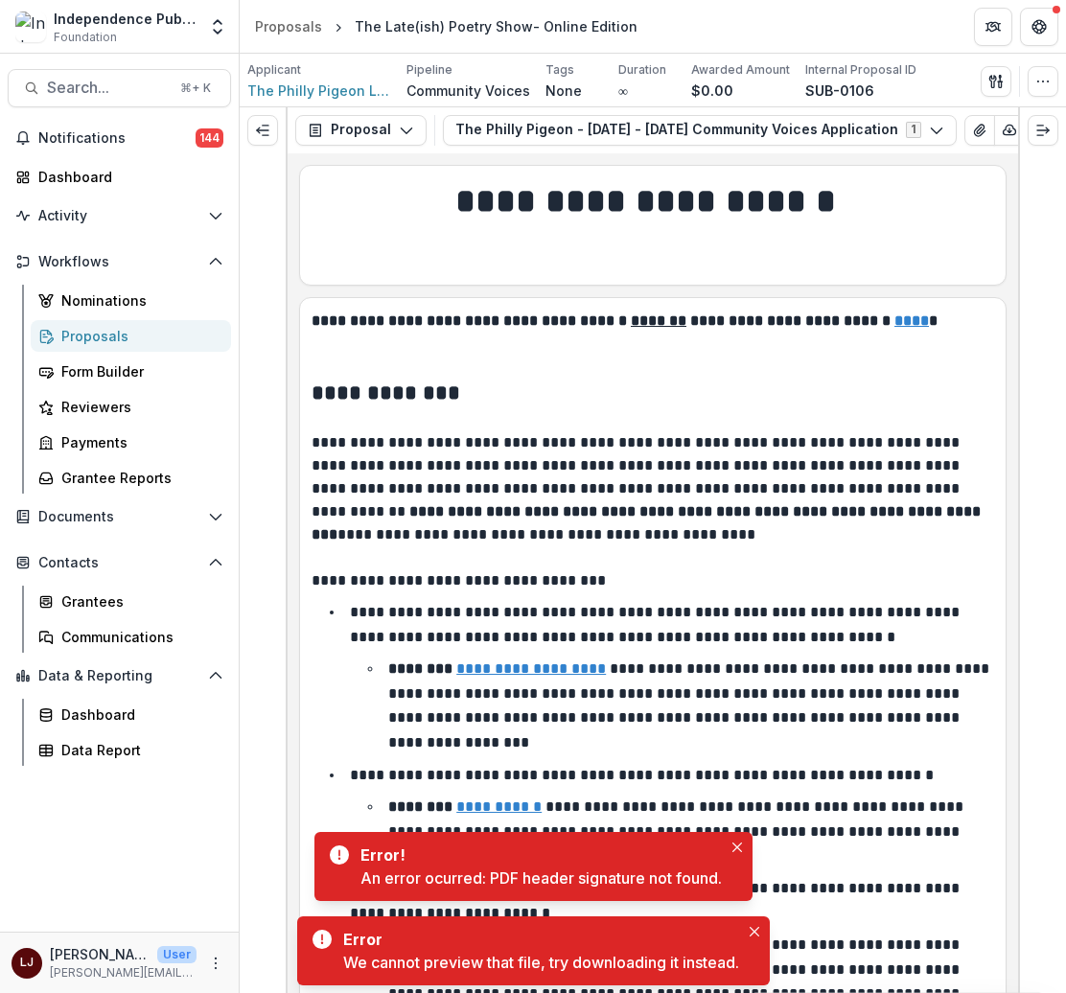
click at [404, 876] on div "An error ocurred: PDF header signature not found." at bounding box center [542, 878] width 362 height 23
copy div "An error ocurred: PDF header signature not found."
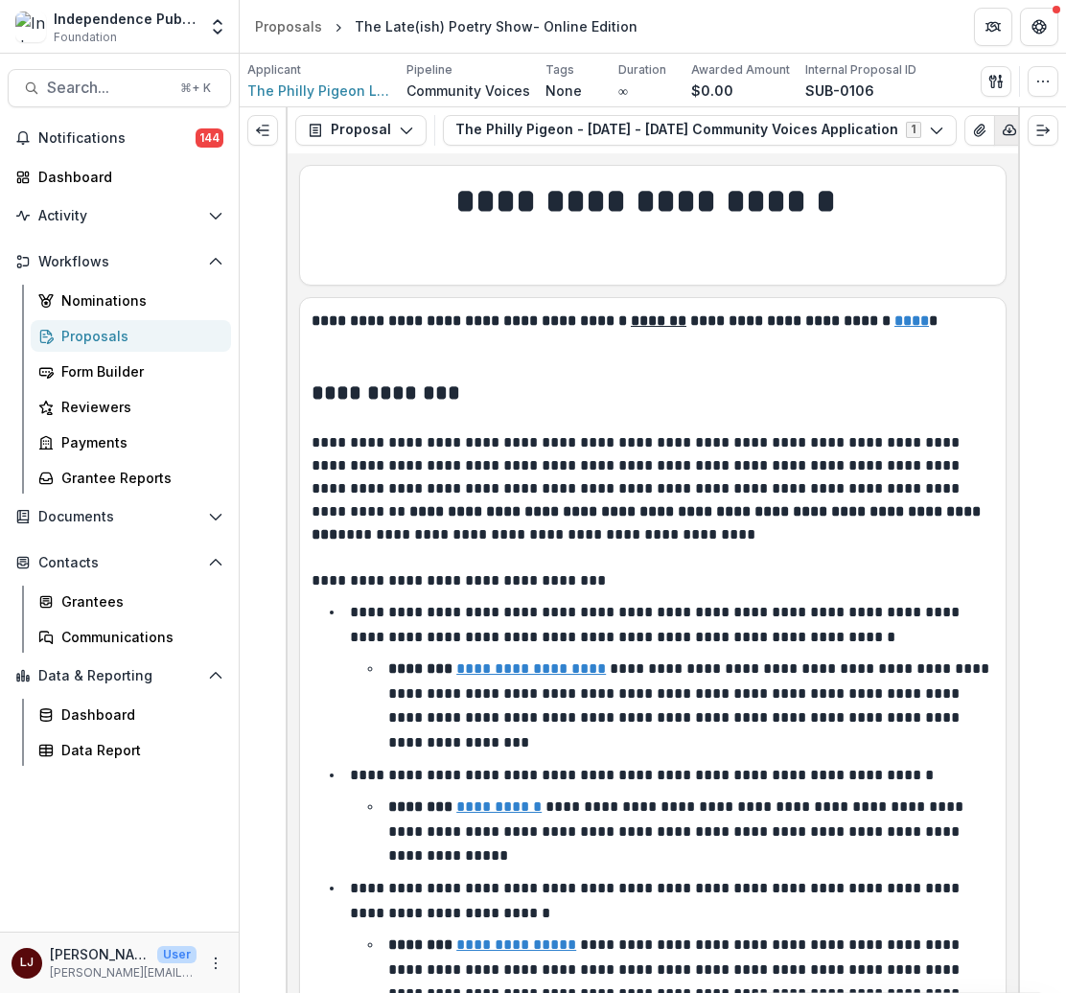
click at [1002, 132] on icon "button" at bounding box center [1009, 130] width 15 height 15
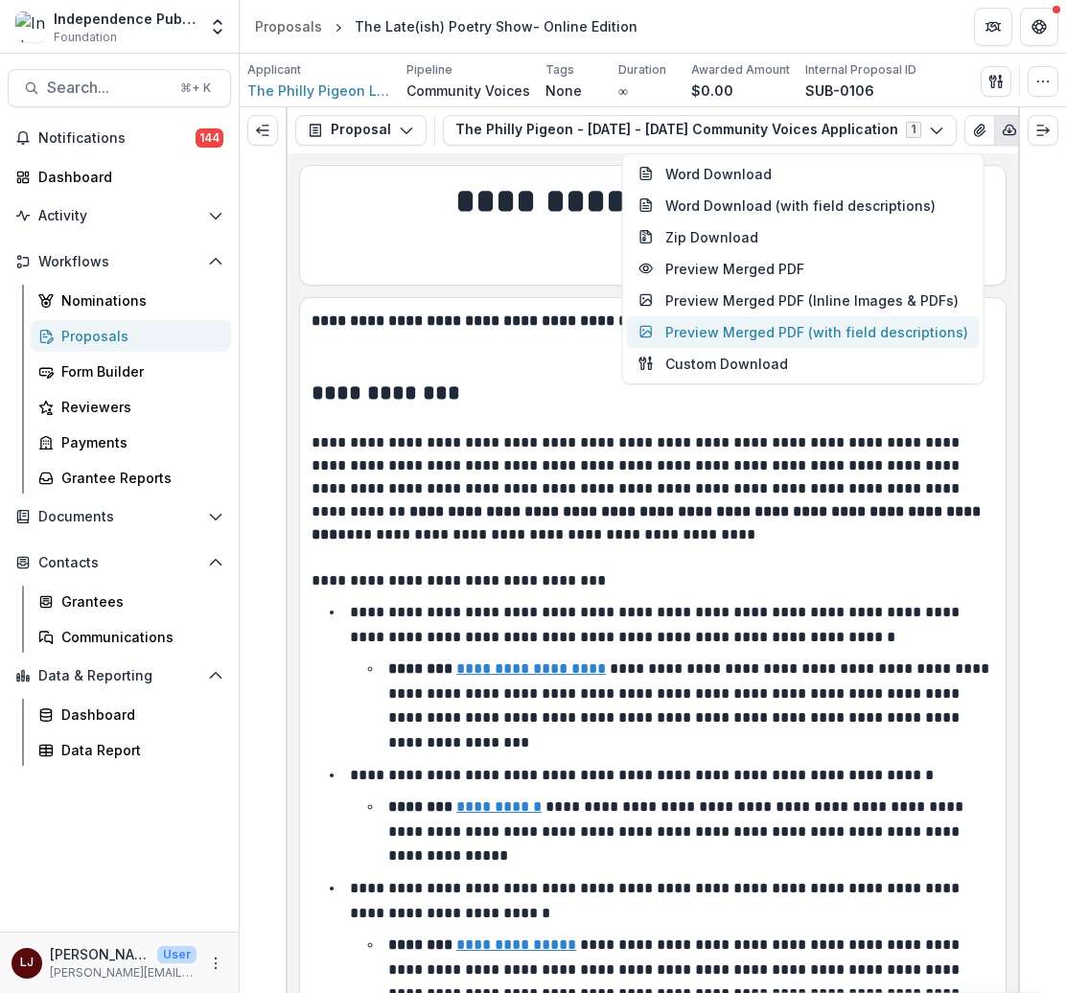
click at [761, 336] on button "Preview Merged PDF (with field descriptions)" at bounding box center [803, 332] width 353 height 32
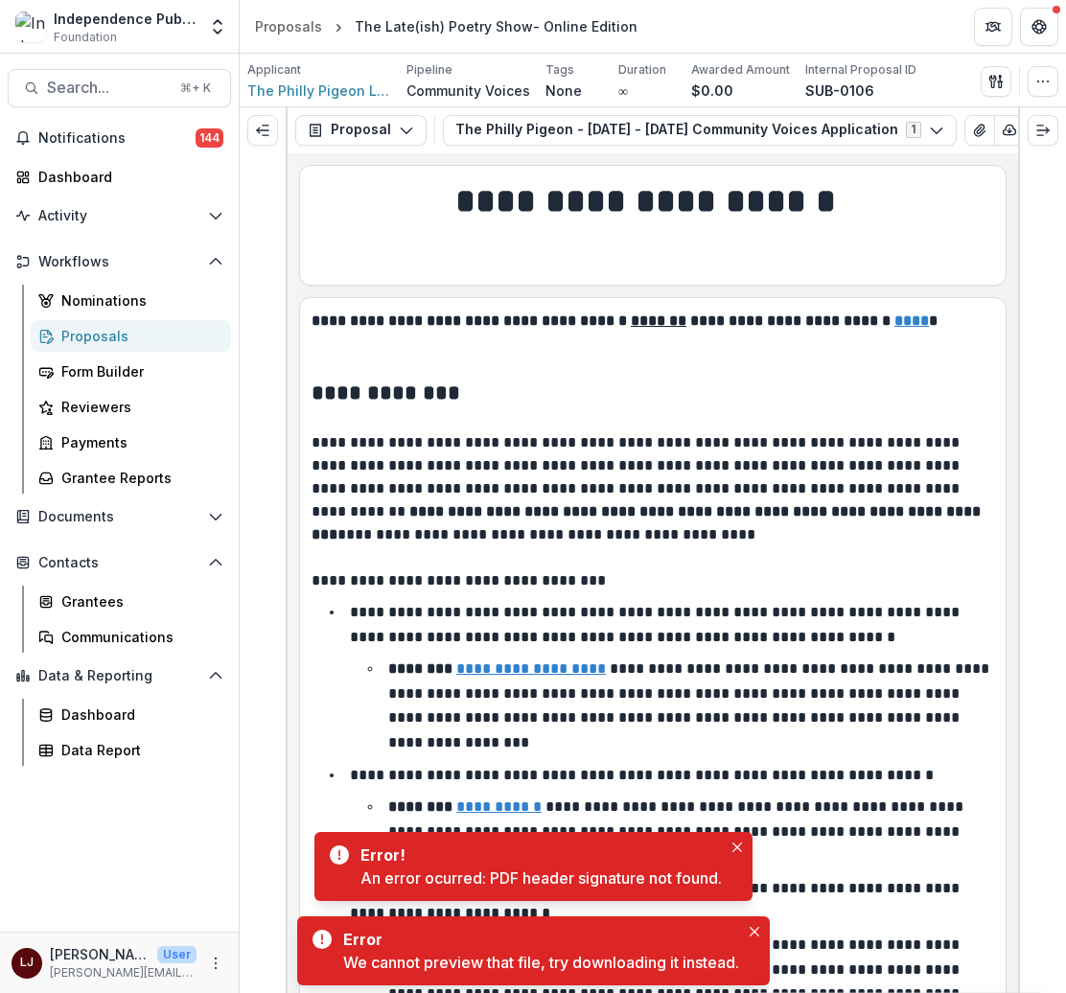
click at [485, 972] on div "We cannot preview that file, try downloading it instead." at bounding box center [541, 962] width 396 height 23
click at [481, 953] on div "We cannot preview that file, try downloading it instead." at bounding box center [541, 962] width 396 height 23
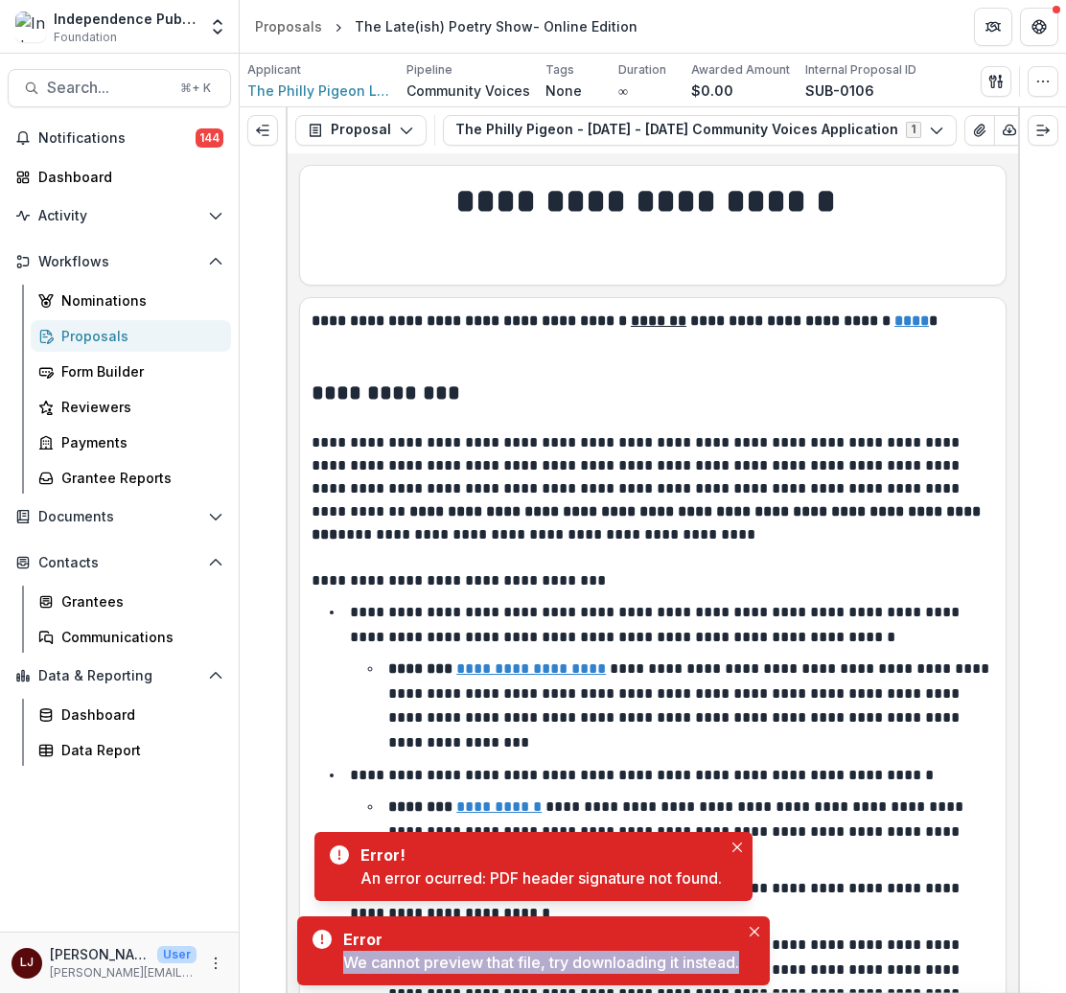
click at [481, 953] on div "We cannot preview that file, try downloading it instead." at bounding box center [541, 962] width 396 height 23
copy div "We cannot preview that file, try downloading it instead."
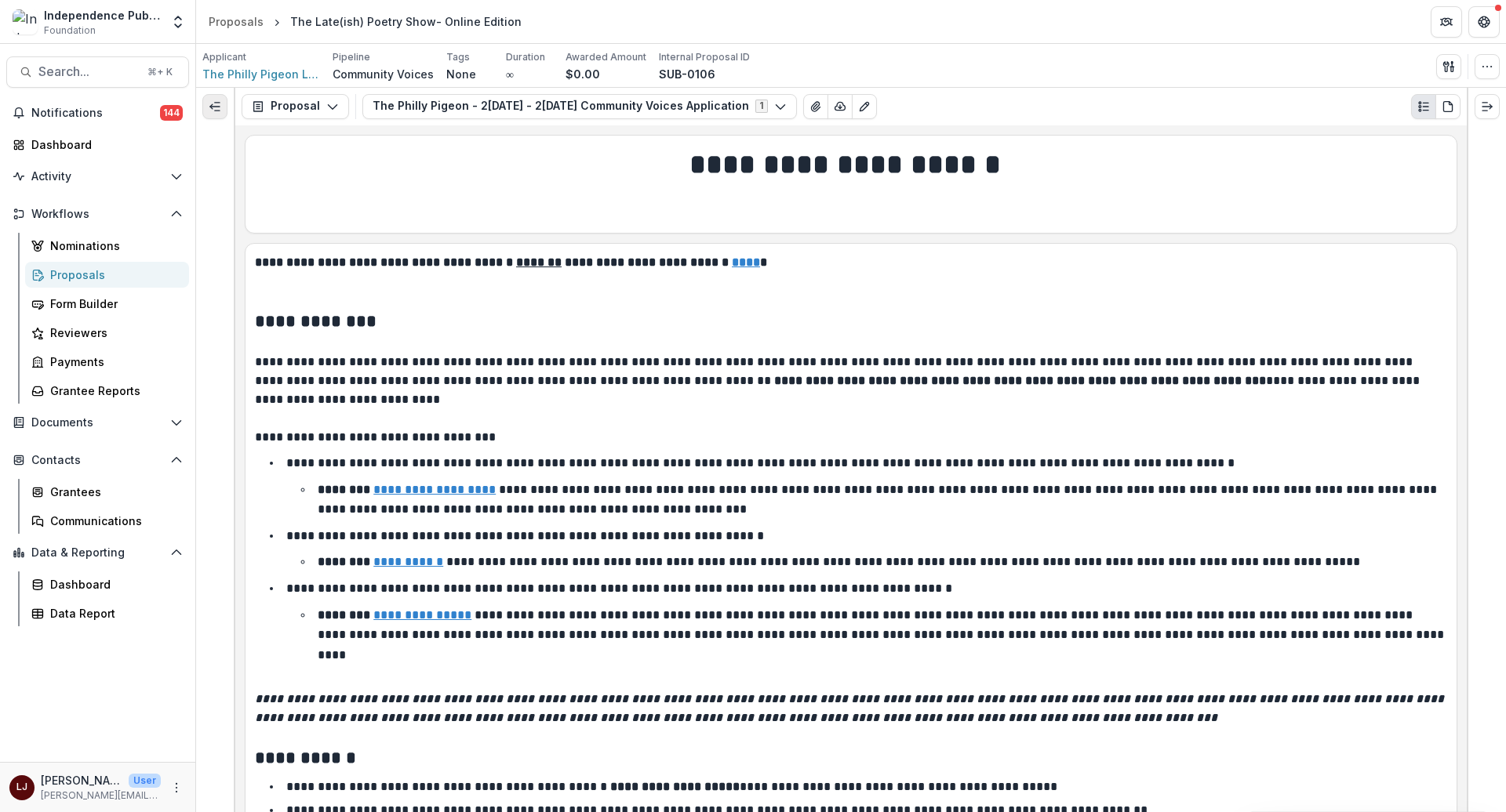
click at [202, 106] on button "Expand left" at bounding box center [214, 106] width 25 height 25
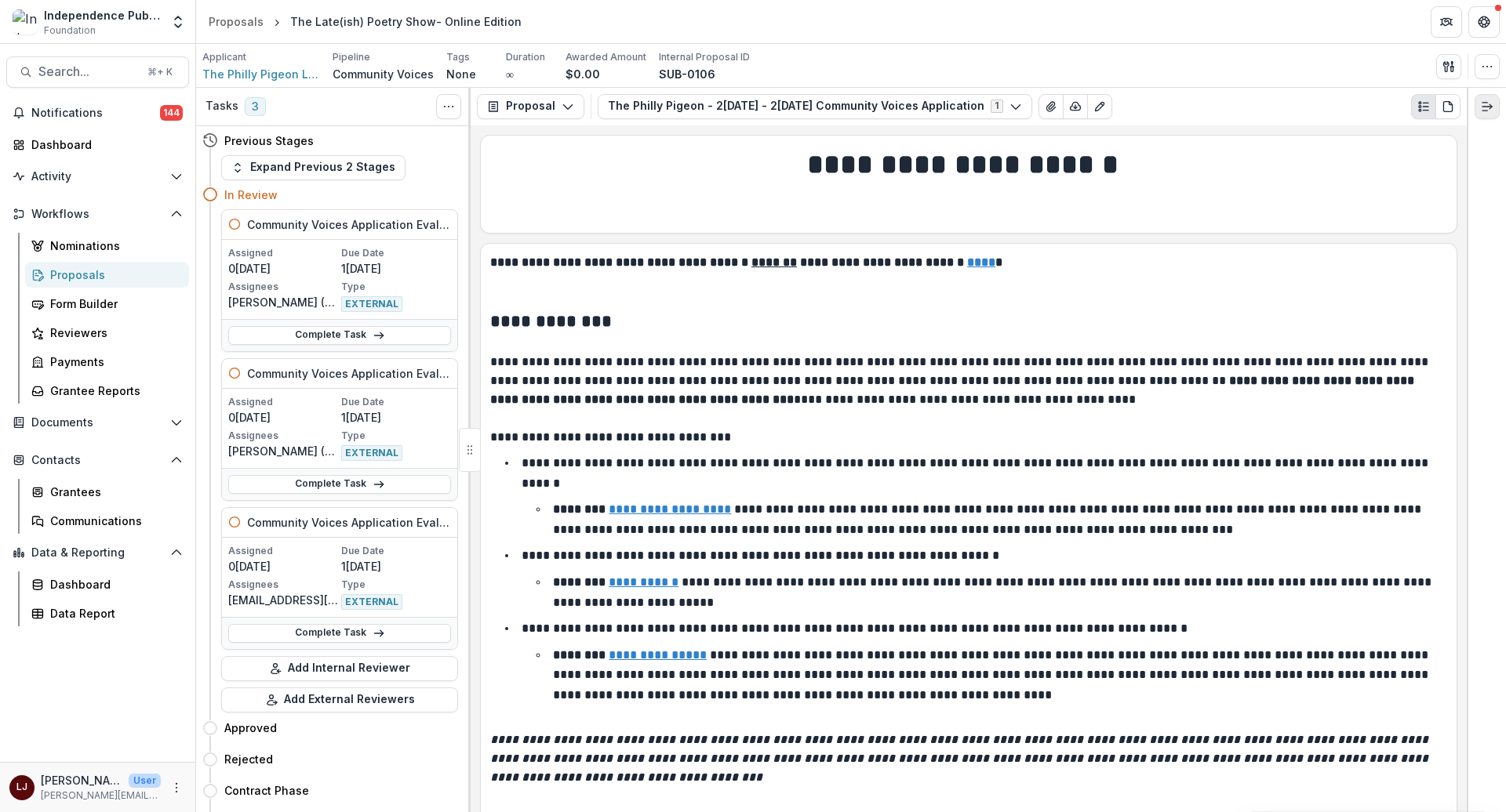
click at [1485, 105] on icon "Expand right" at bounding box center [1486, 106] width 12 height 12
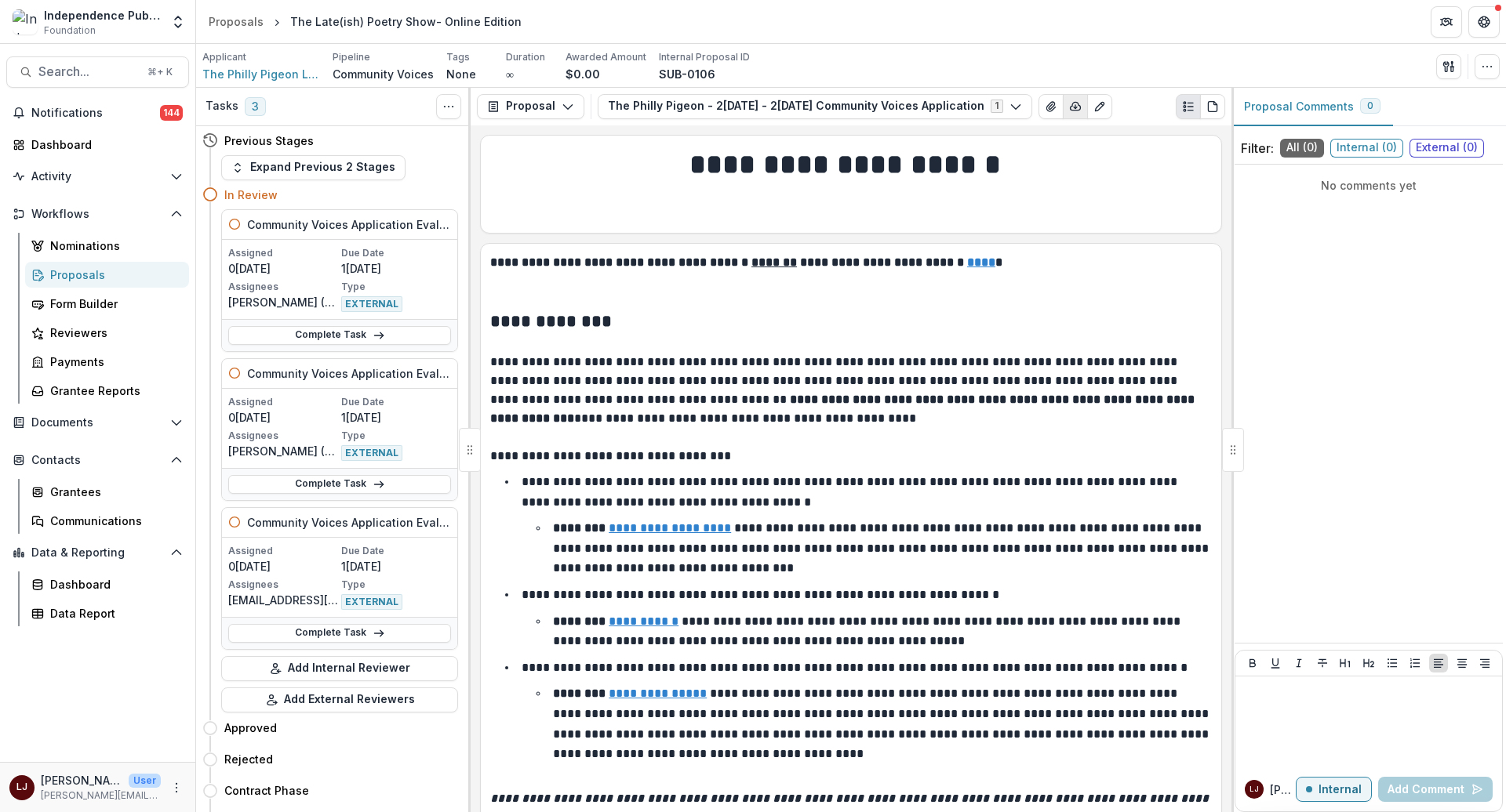
click at [1069, 111] on icon "button" at bounding box center [1075, 106] width 12 height 12
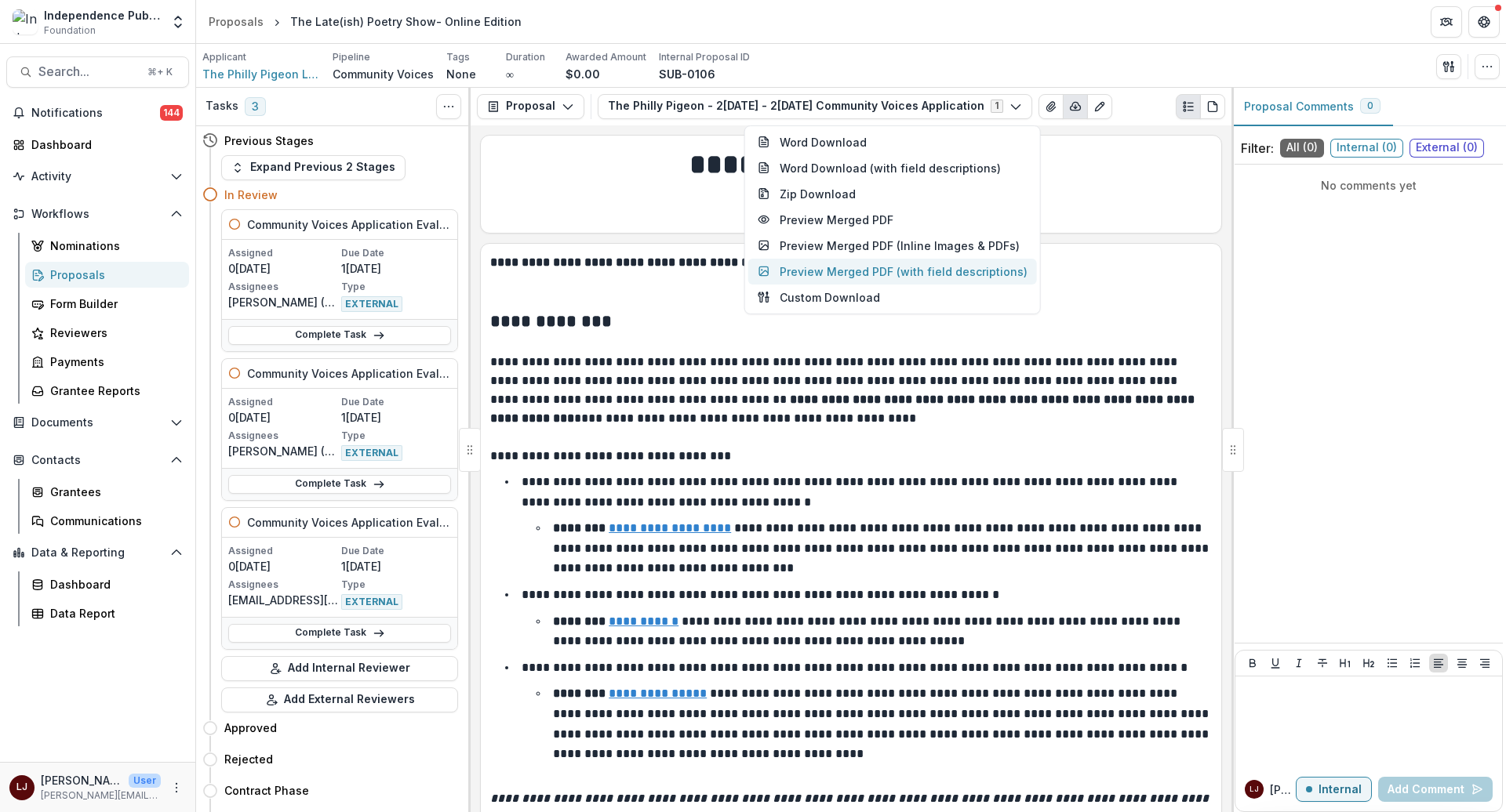
click at [913, 269] on button "Preview Merged PDF (with field descriptions)" at bounding box center [892, 271] width 289 height 26
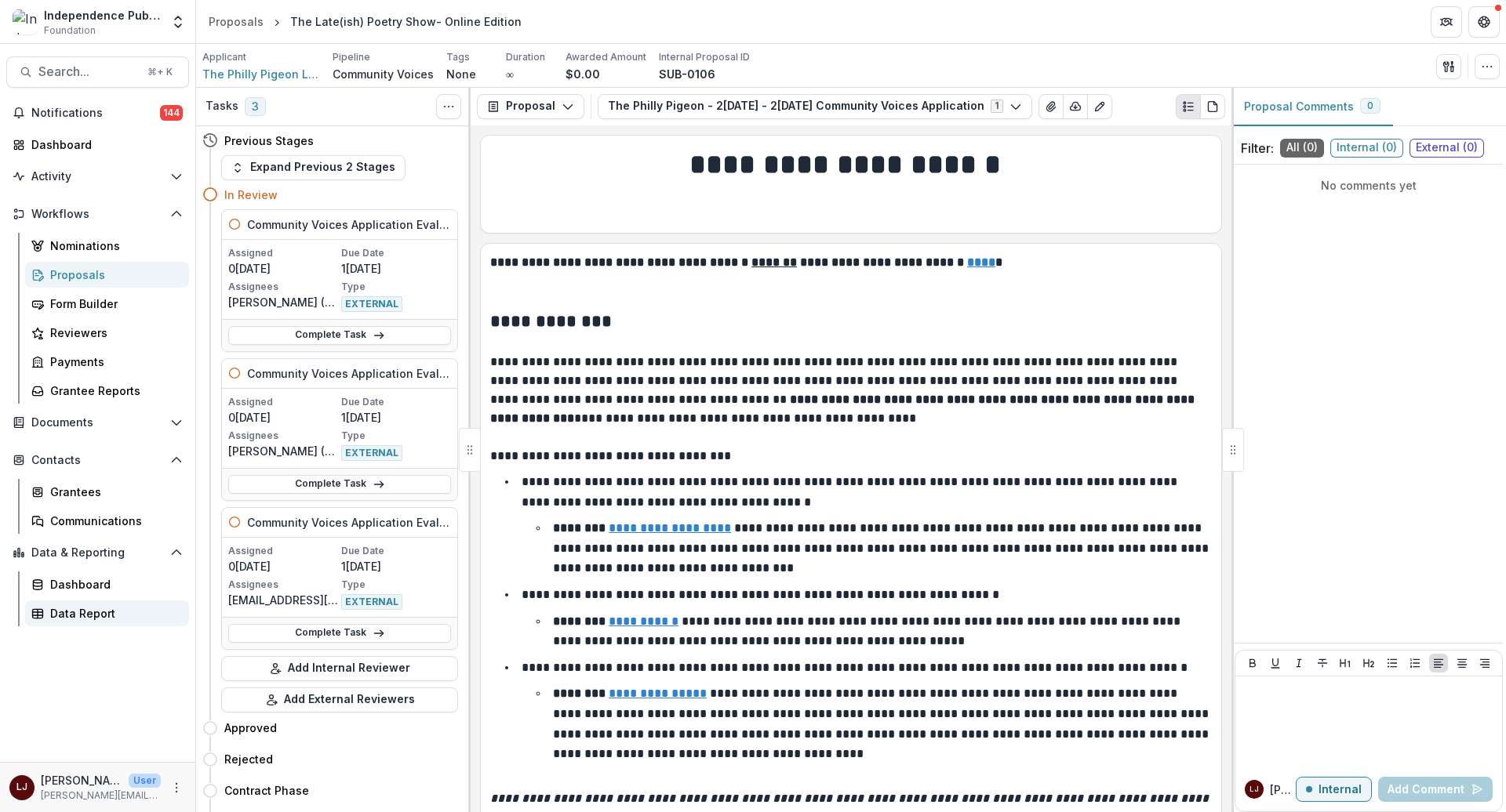
click at [81, 620] on div "Data Report" at bounding box center [113, 613] width 126 height 16
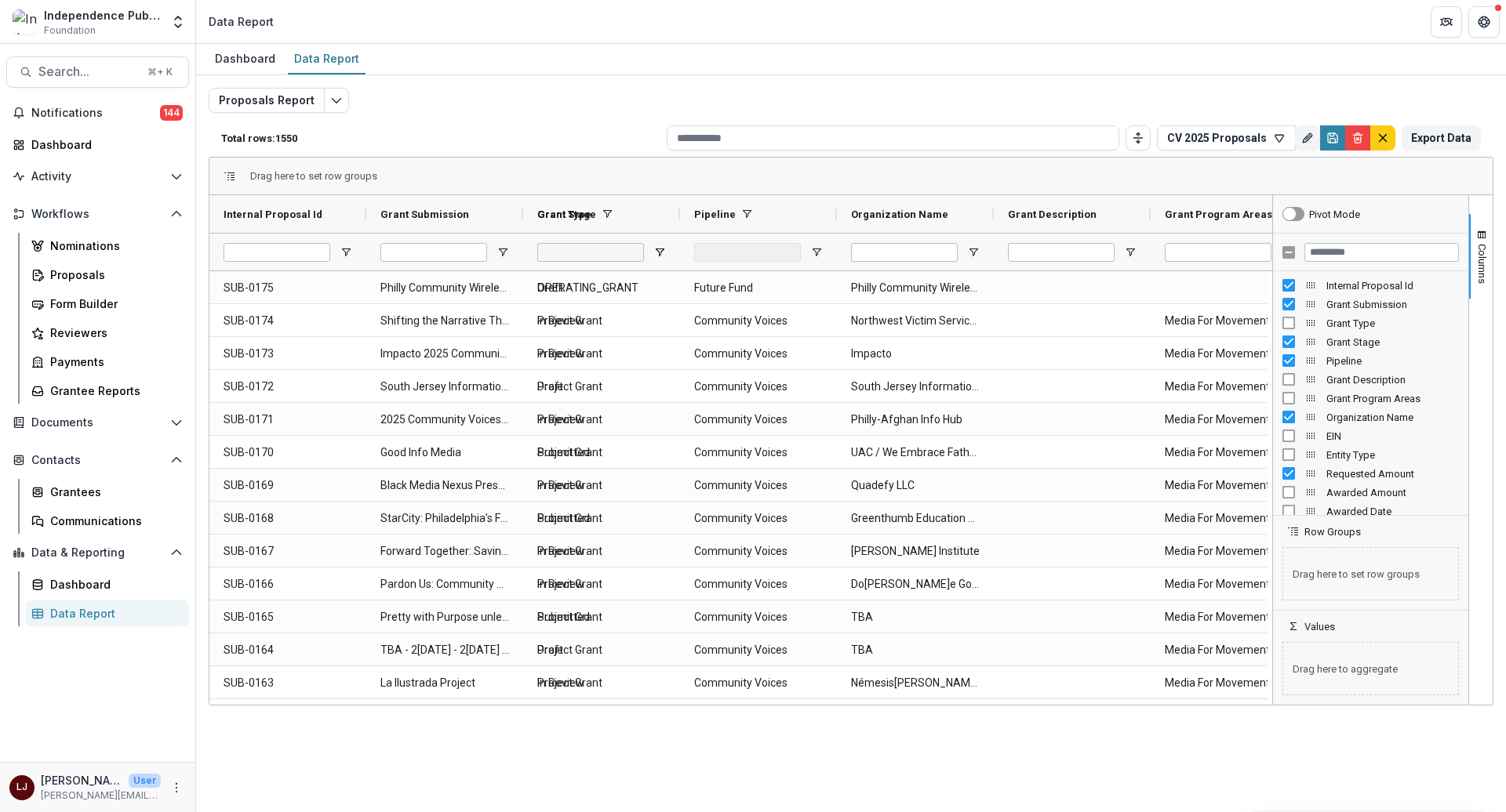
type input "**********"
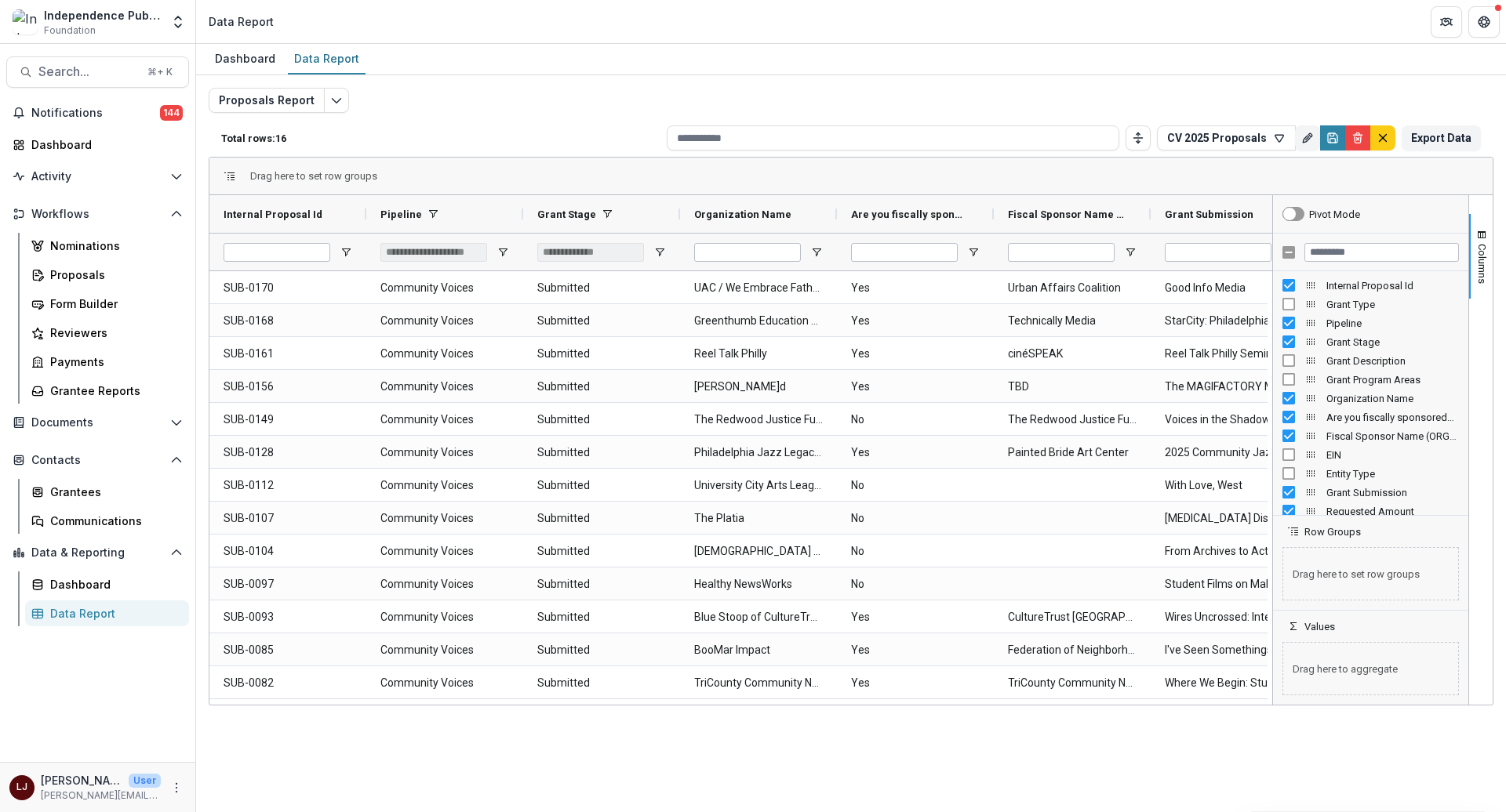
click at [685, 79] on div "Proposals Report Total rows: 16 CV 2025 Proposals Personal Filters Team Filters…" at bounding box center [851, 371] width 1310 height 593
click at [89, 56] on button "Search... ⌘ + K" at bounding box center [97, 72] width 182 height 31
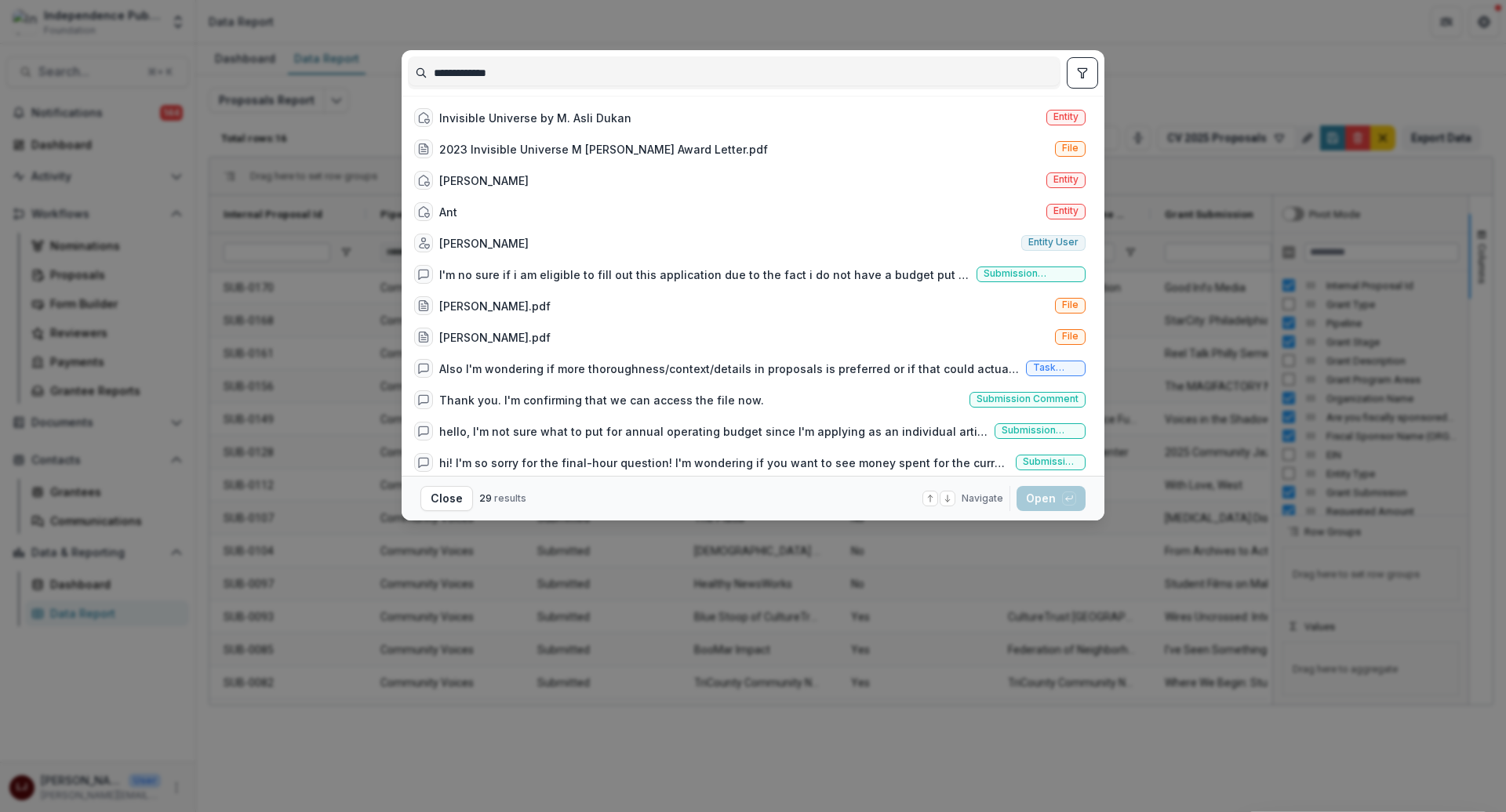
click at [453, 73] on input "**********" at bounding box center [735, 73] width 651 height 25
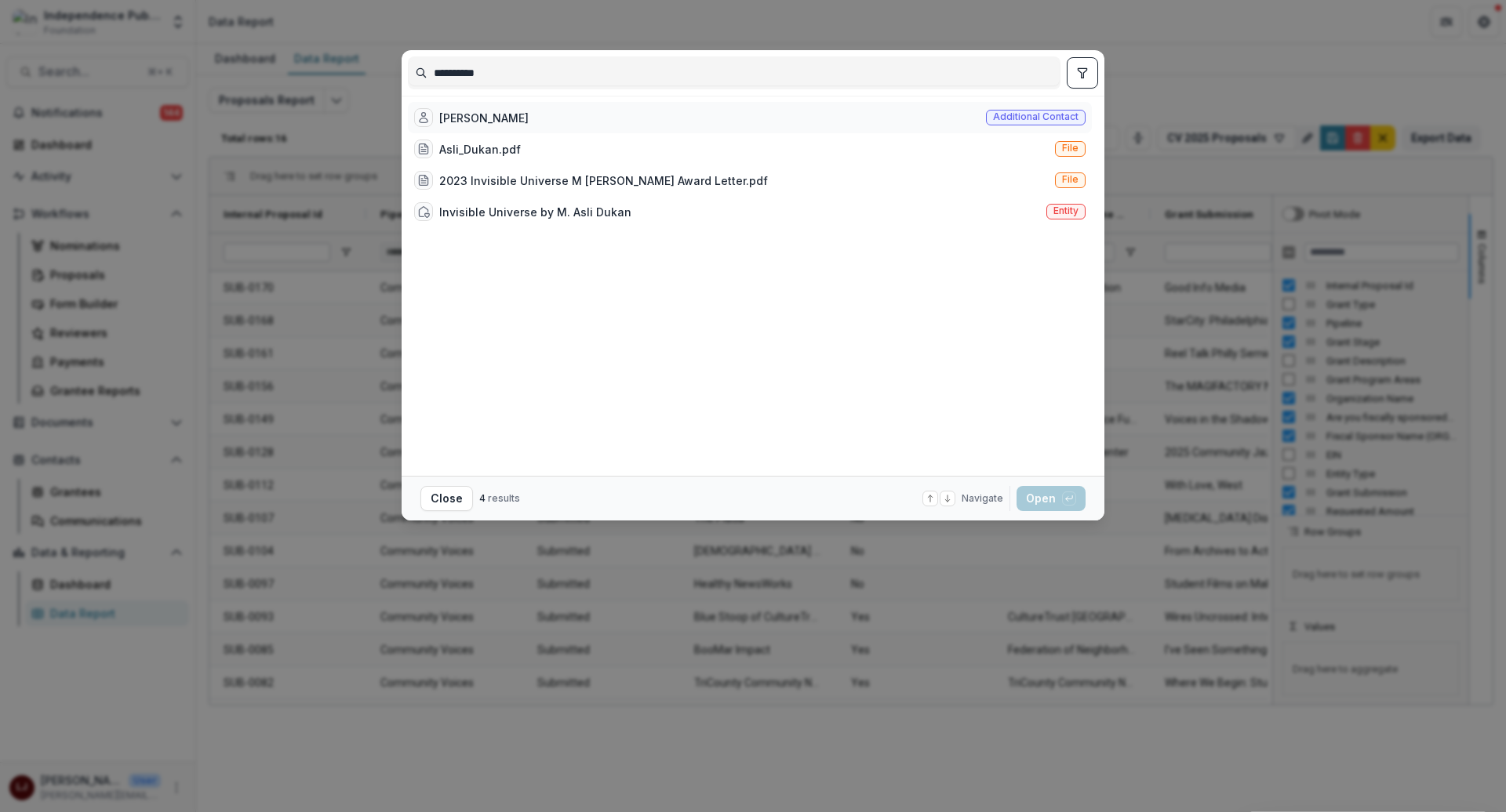
type input "**********"
click at [560, 128] on div "Asli Dukan Additional contact" at bounding box center [750, 118] width 684 height 31
click at [549, 120] on div "Asli Dukan Additional contact" at bounding box center [750, 118] width 684 height 31
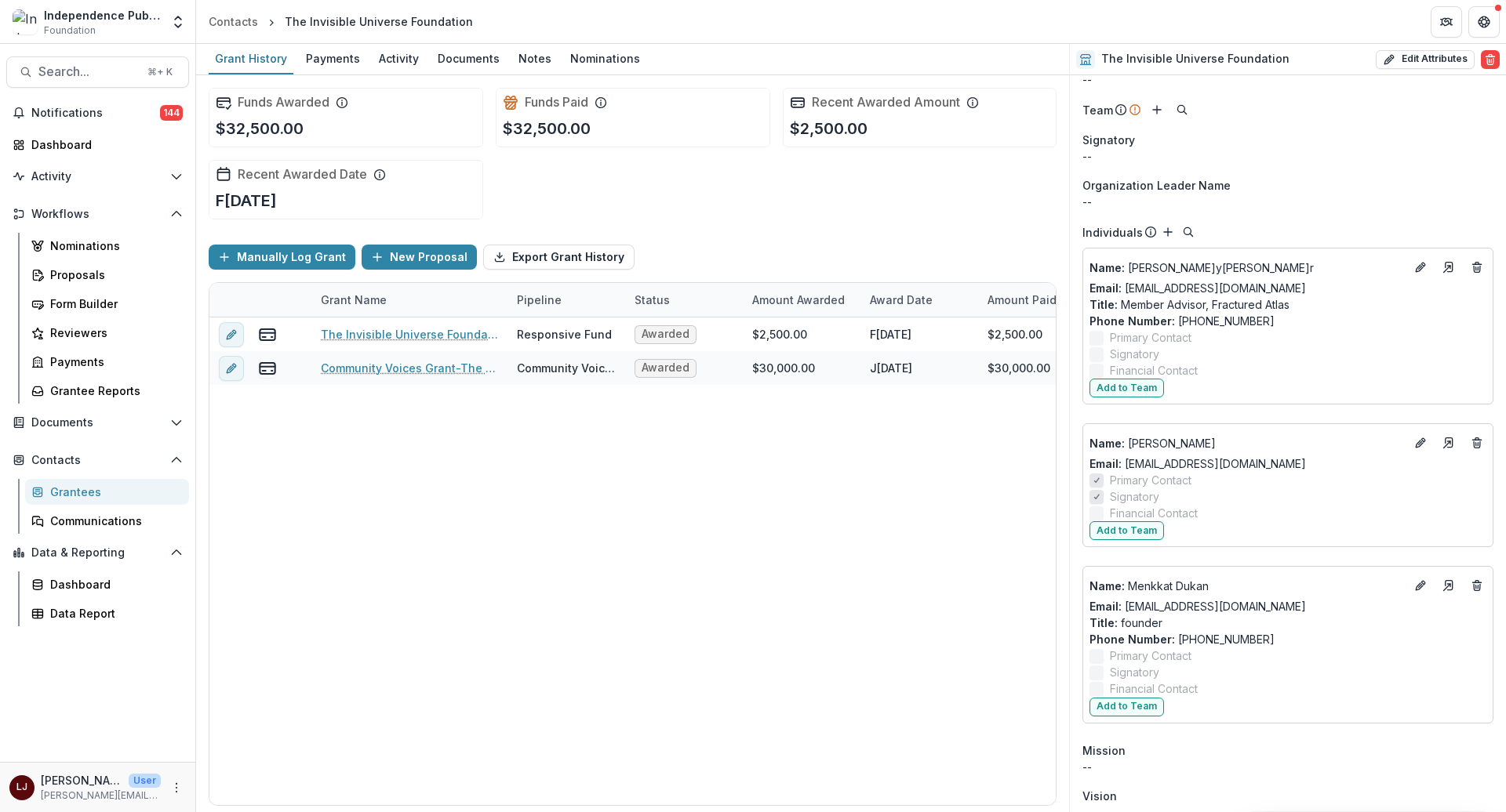
scroll to position [114, 0]
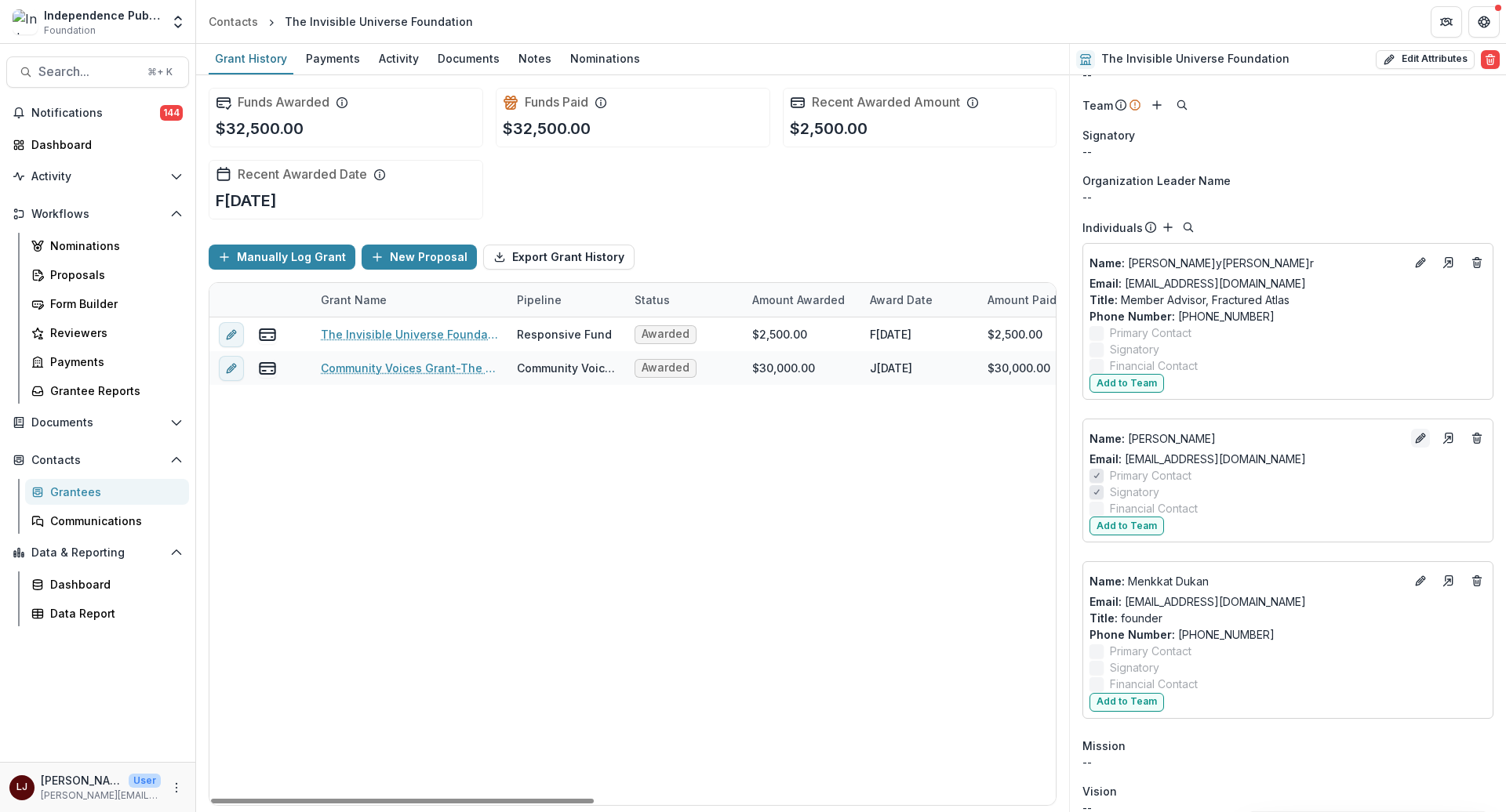
click at [1417, 441] on icon "Edit" at bounding box center [1420, 437] width 12 height 12
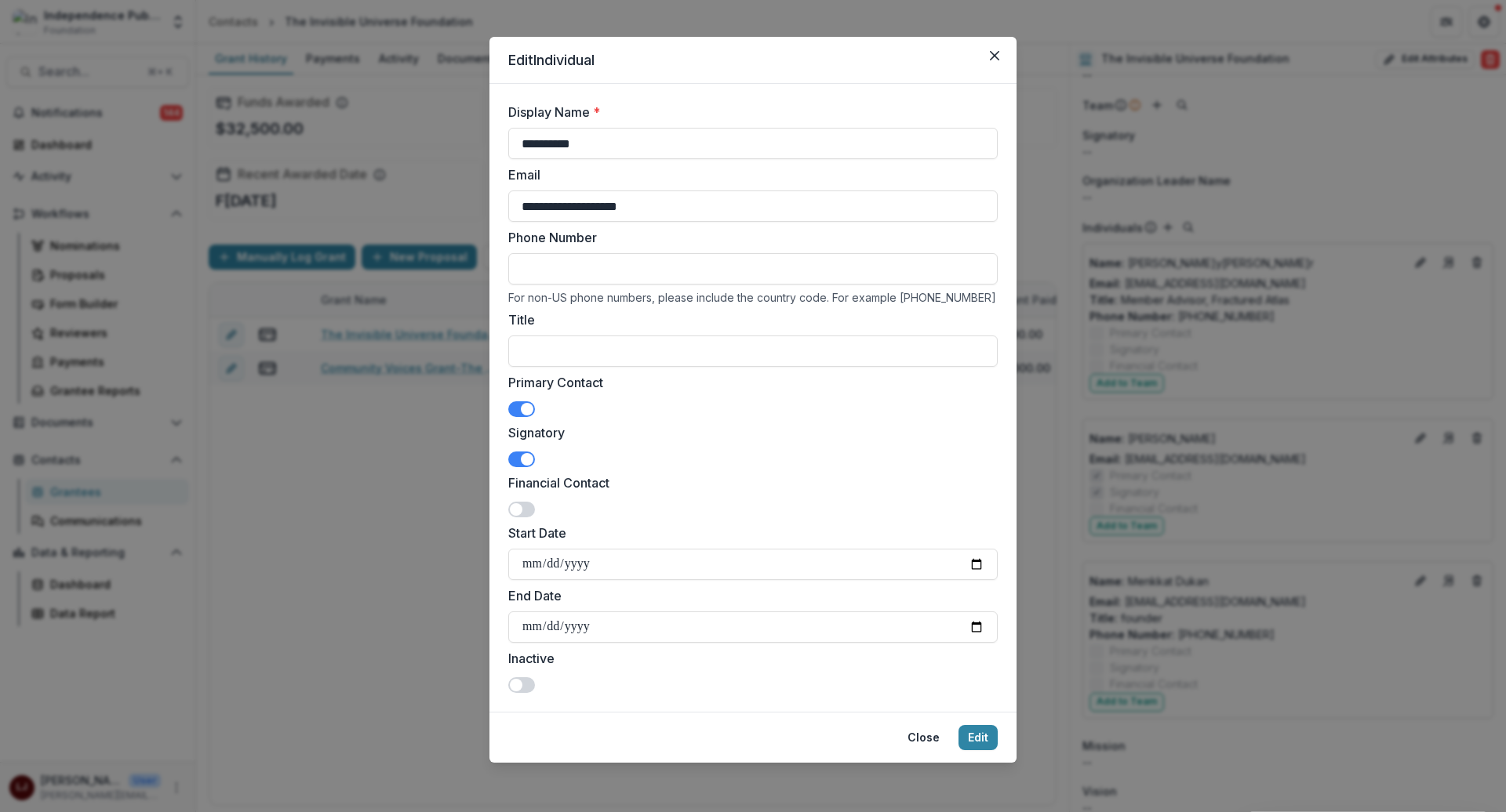
scroll to position [0, 0]
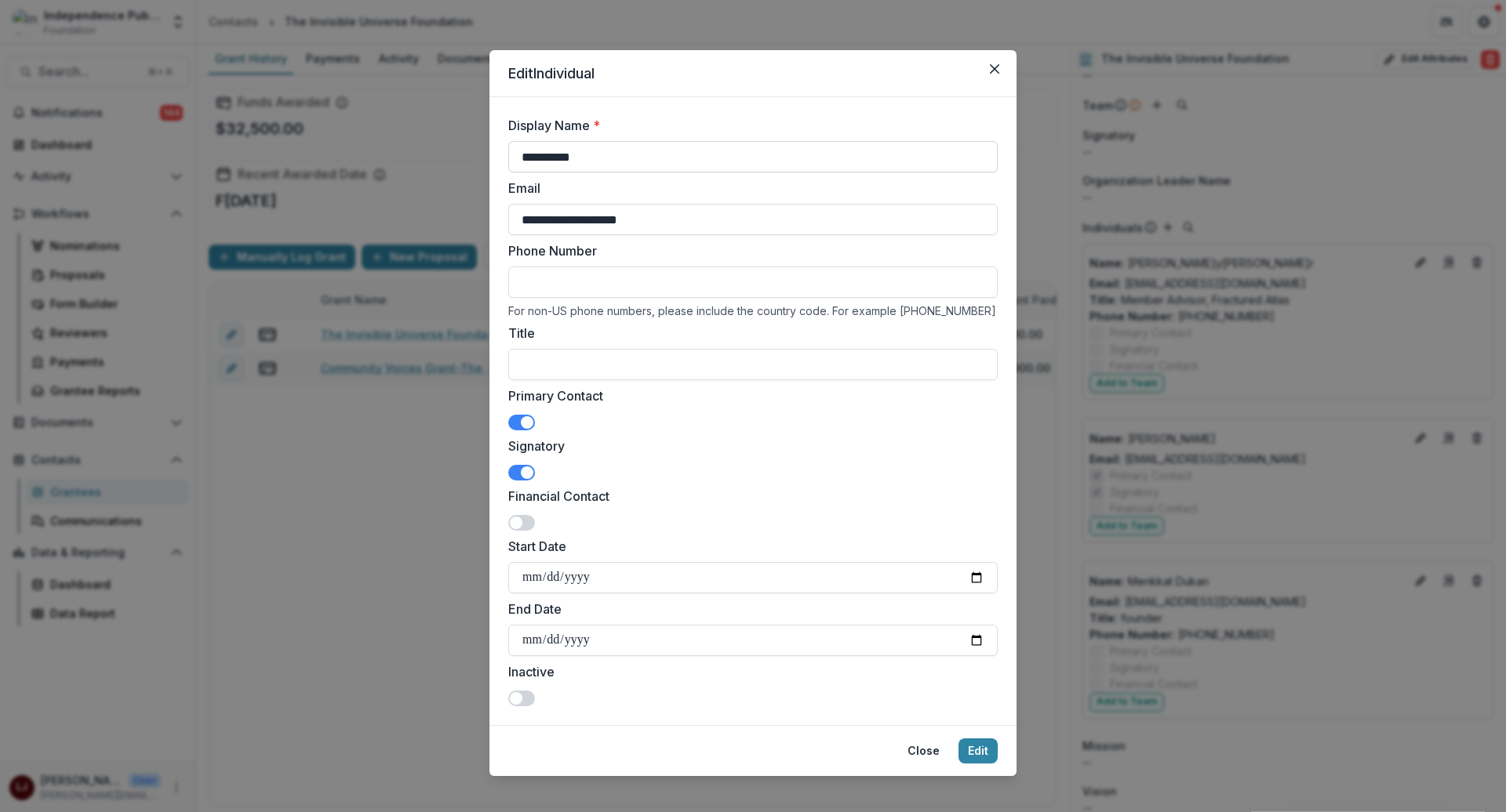
click at [569, 147] on input "**********" at bounding box center [753, 157] width 489 height 31
paste input "***"
type input "**********"
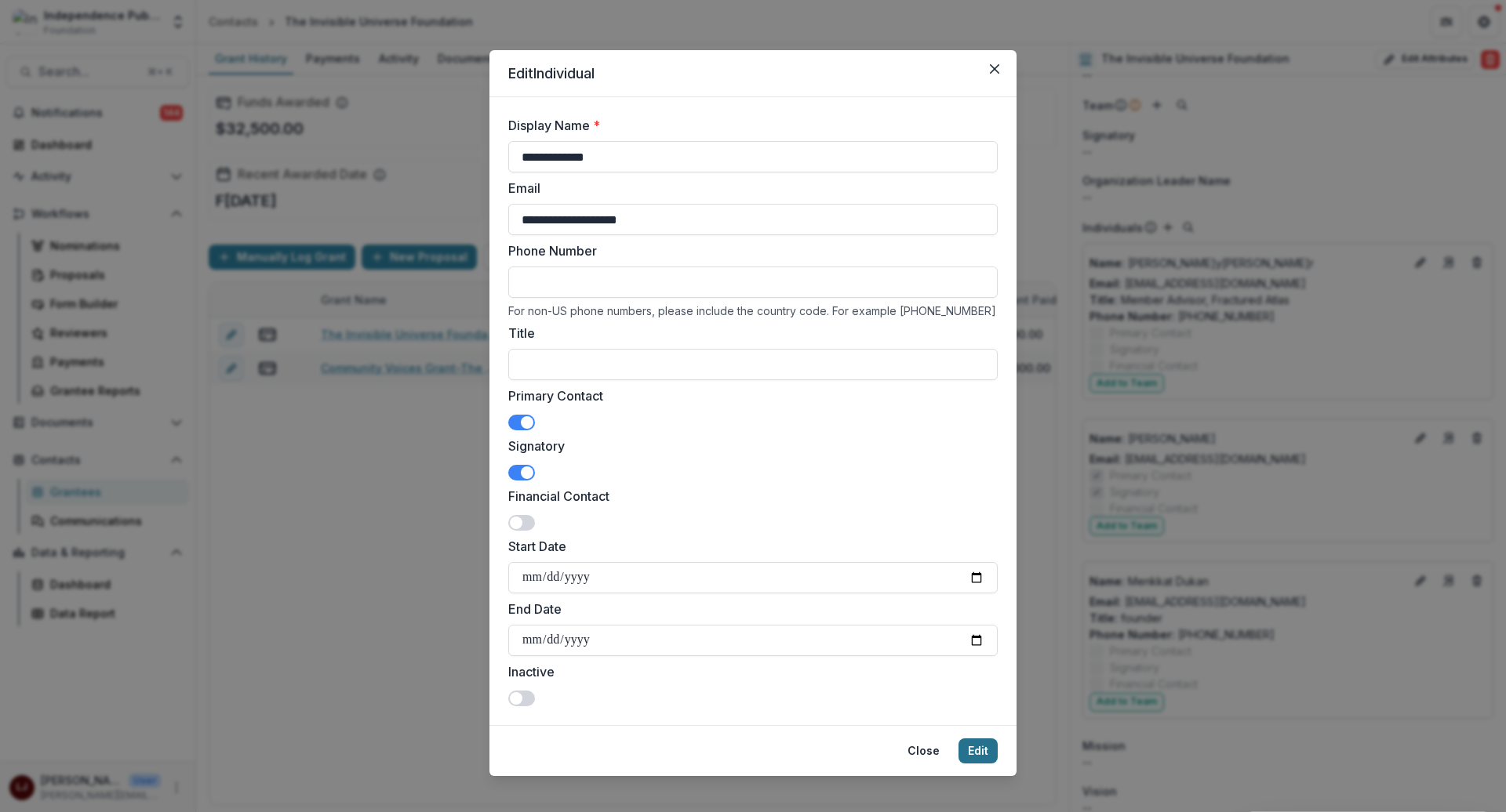
click at [977, 754] on button "Edit" at bounding box center [978, 751] width 39 height 25
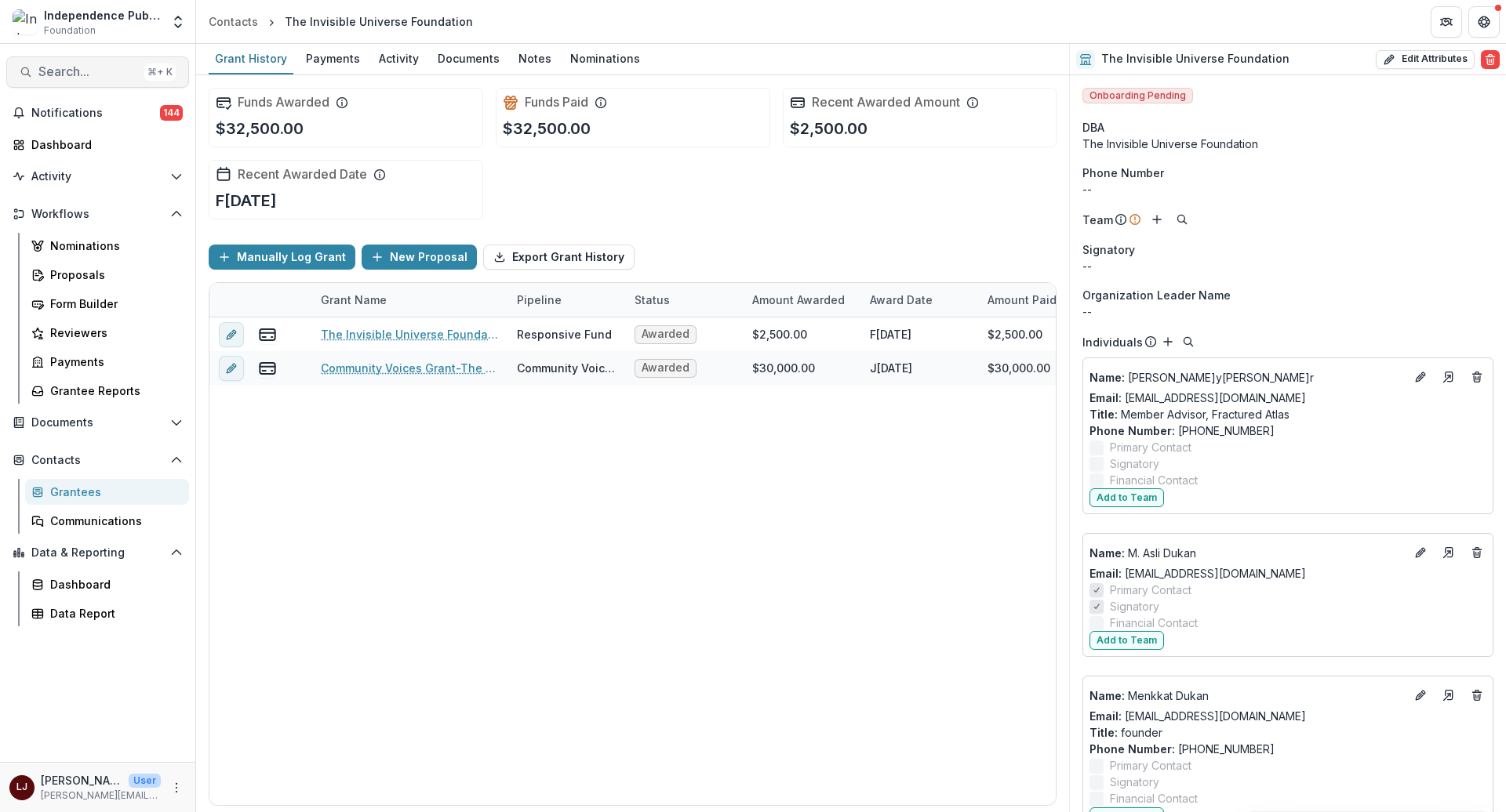
click at [101, 74] on span "Search..." at bounding box center [88, 72] width 100 height 15
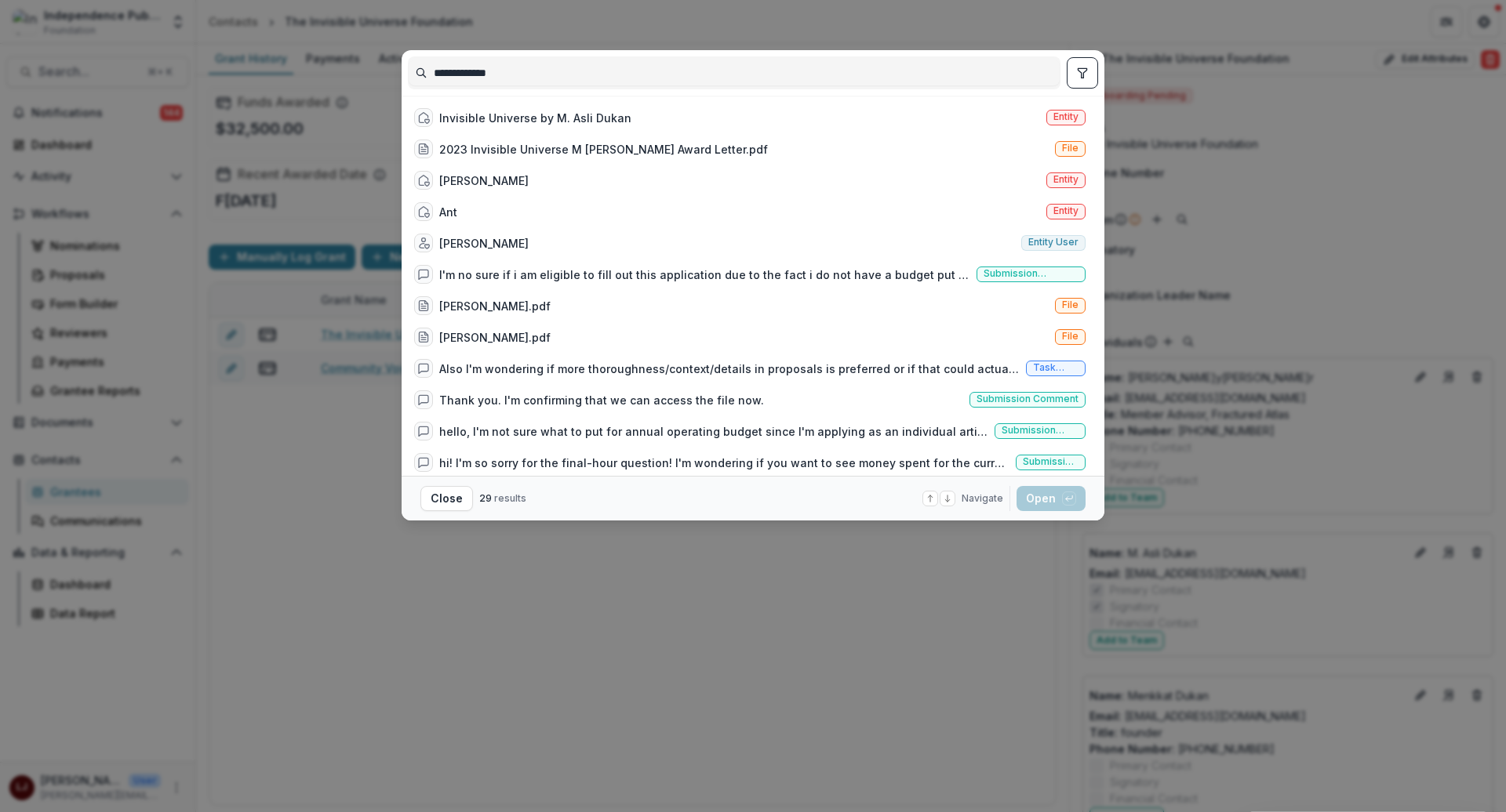
type input "**********"
click at [198, 194] on div "**********" at bounding box center [753, 406] width 1506 height 812
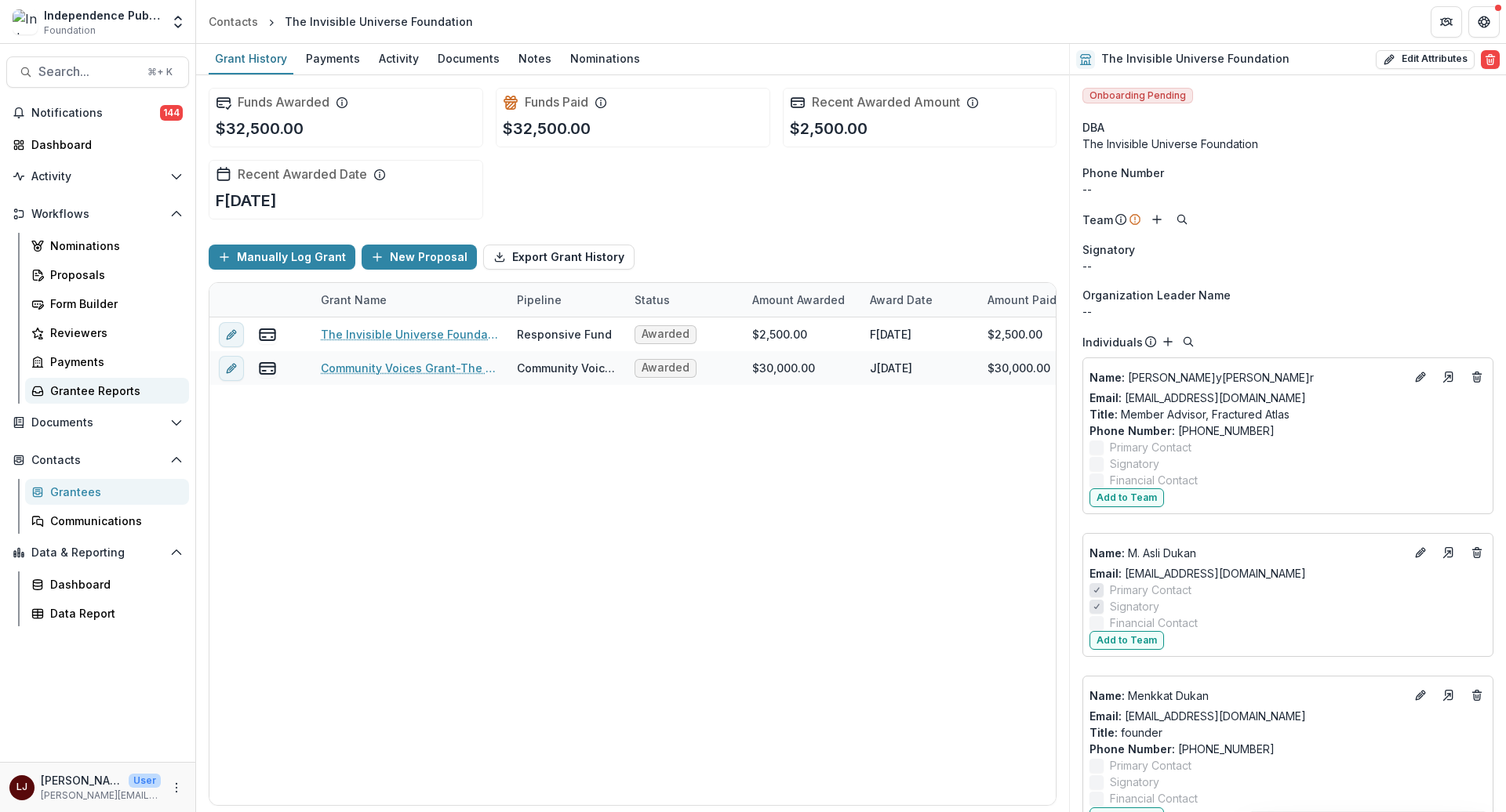
click at [92, 386] on div "Grantee Reports" at bounding box center [113, 391] width 126 height 16
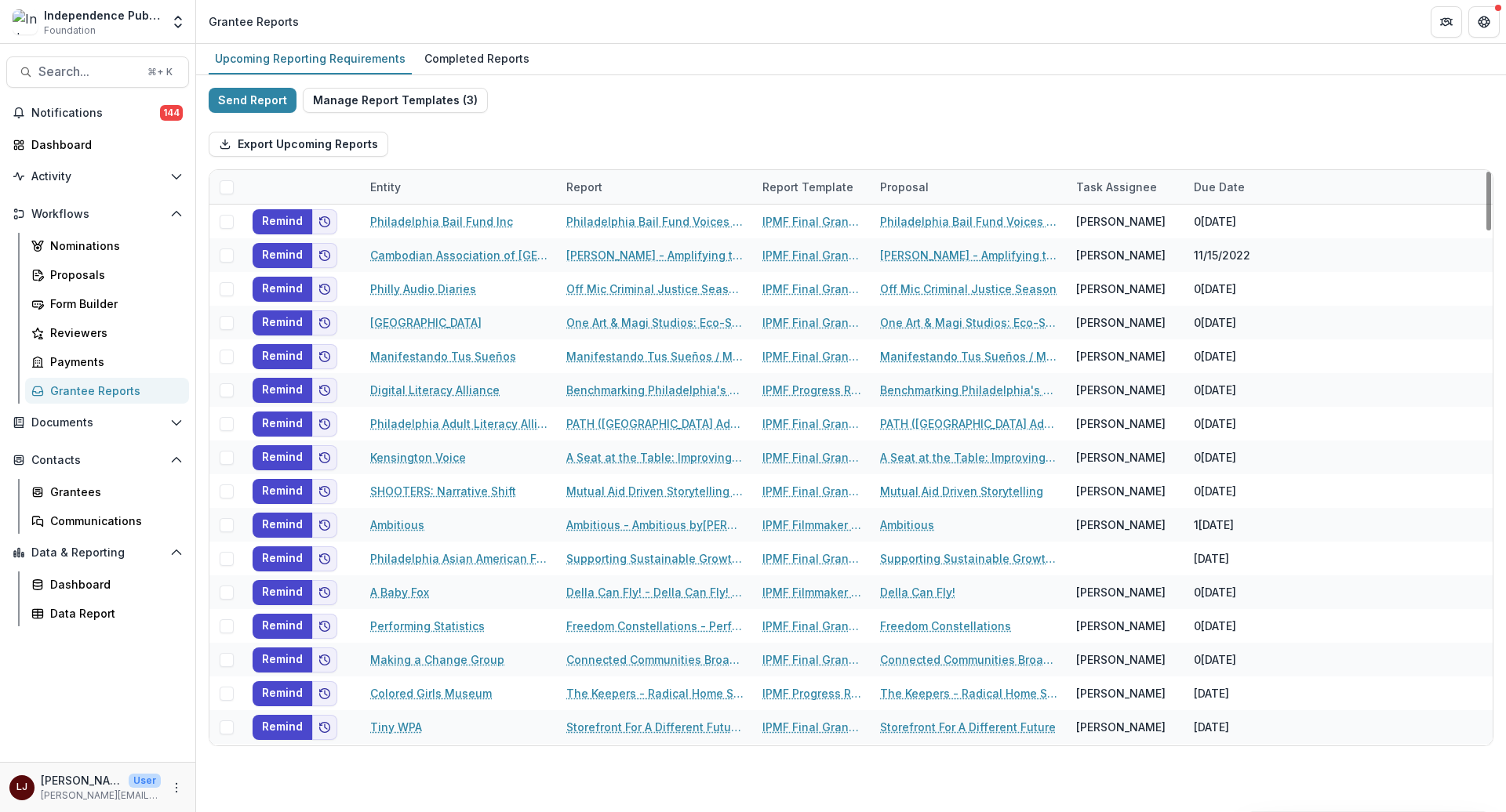
click at [1219, 198] on div "Due Date" at bounding box center [1243, 186] width 118 height 34
click at [1233, 233] on input at bounding box center [1282, 222] width 188 height 25
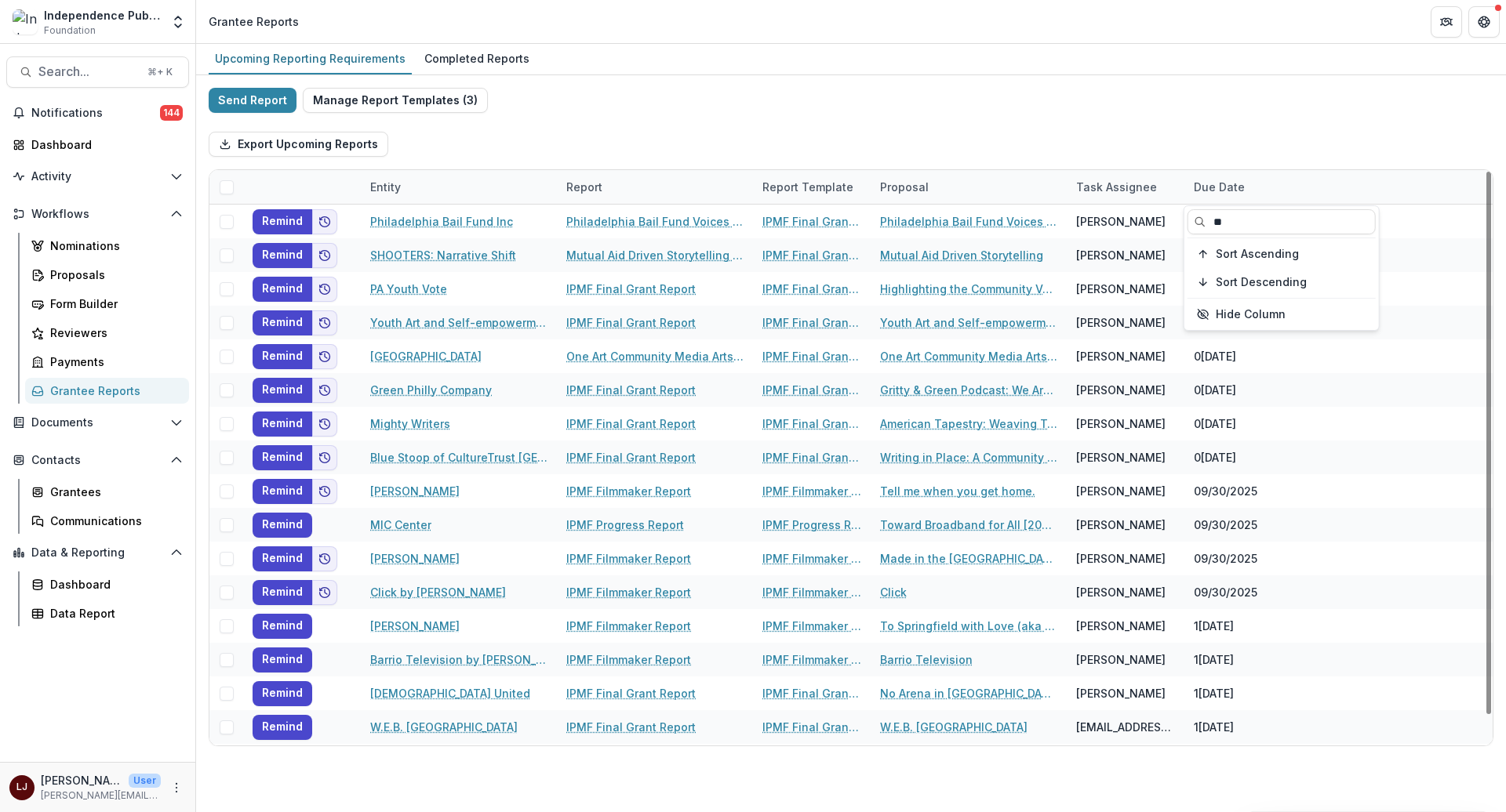
type input "**"
click at [1213, 130] on div "Export Upcoming Reports" at bounding box center [851, 144] width 1285 height 50
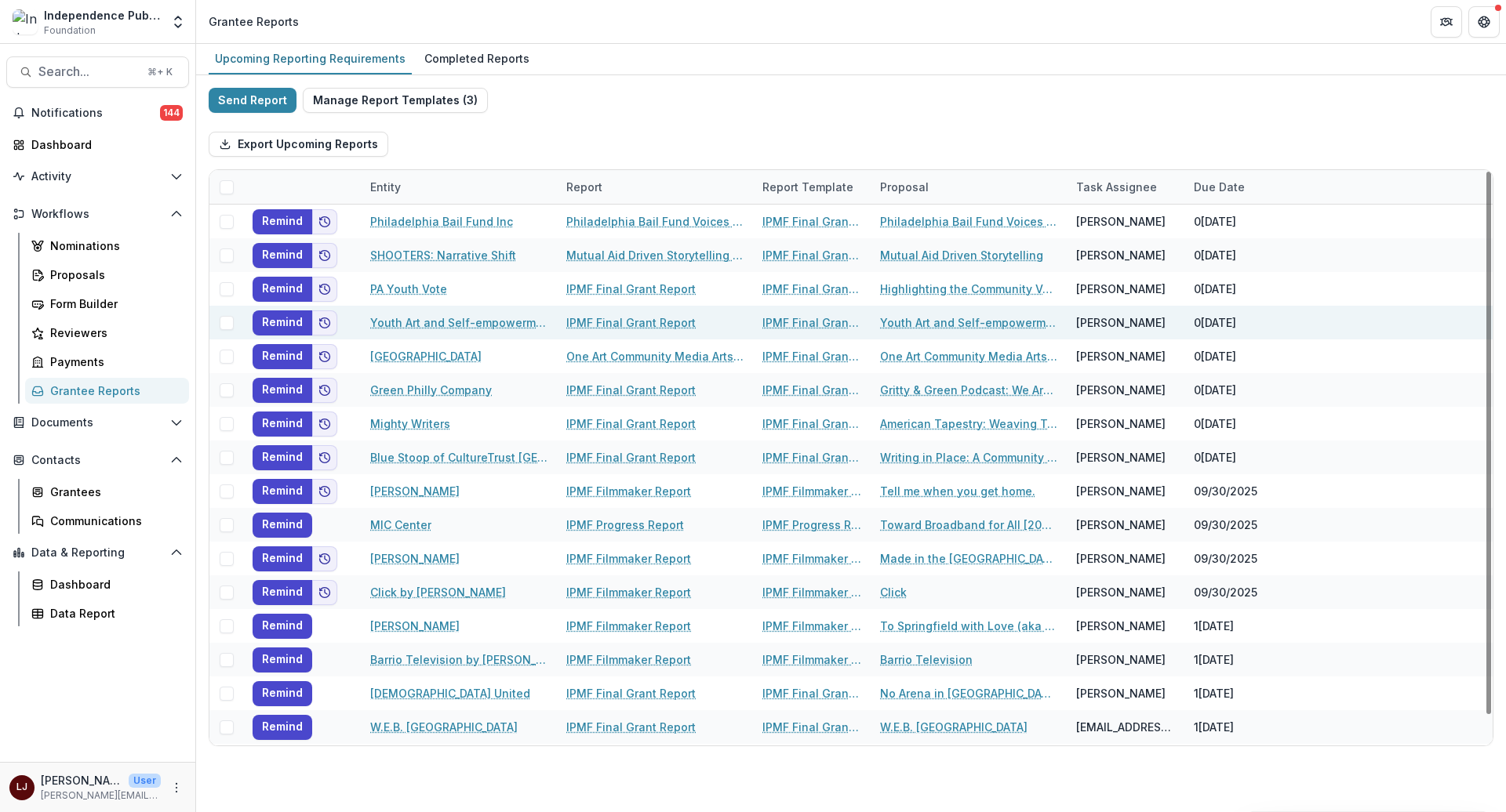
click at [1342, 334] on div "Remind Youth Art and Self-empowerment Project IPMF Final Grant Report IPMF Fina…" at bounding box center [851, 322] width 1283 height 34
click at [699, 103] on div "Send Report Manage Report Templates ( 3 ) Export Upcoming Reports Entity Report…" at bounding box center [851, 416] width 1285 height 658
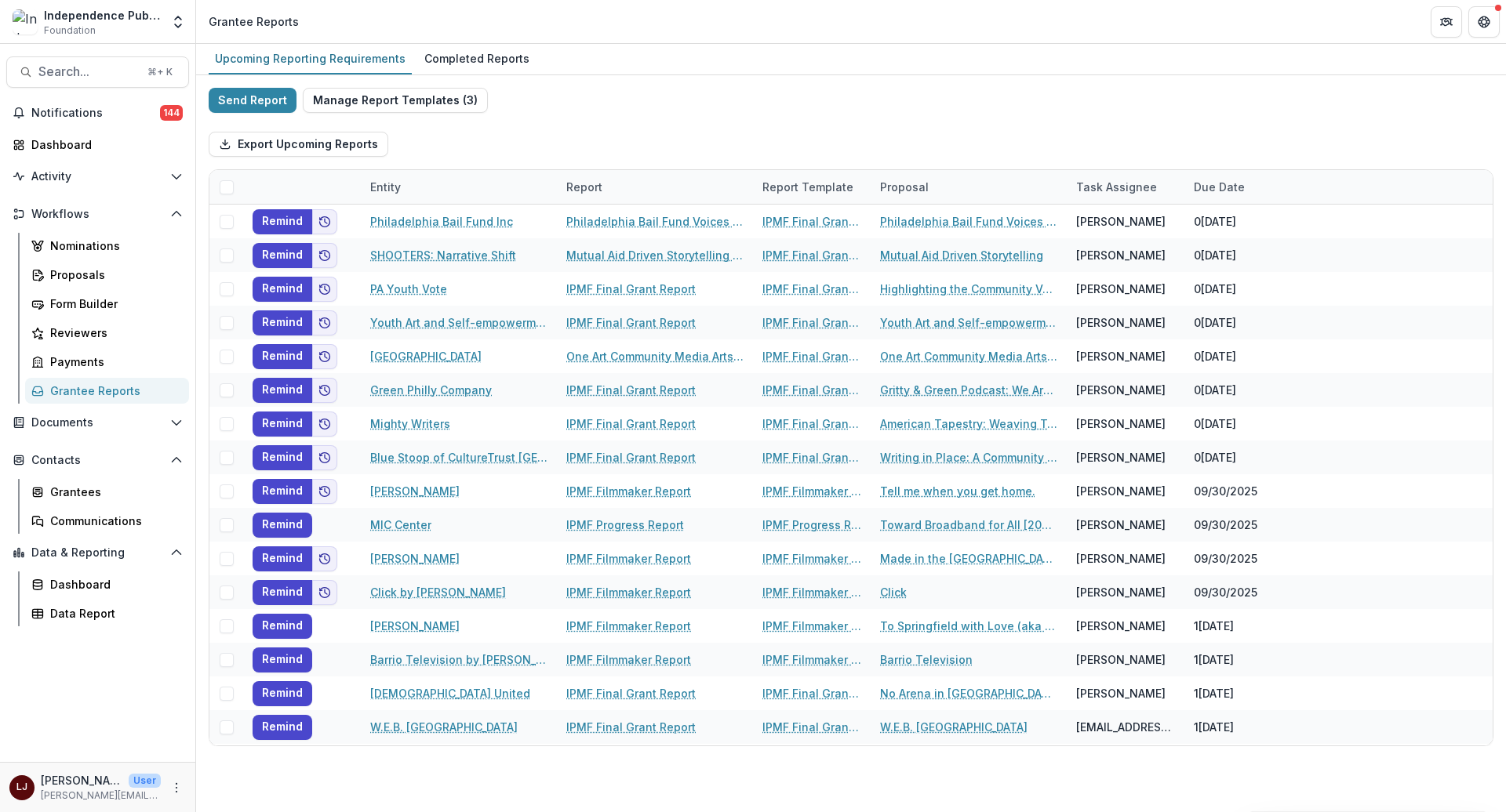
click at [721, 55] on div "Upcoming Reporting Requirements Completed Reports" at bounding box center [851, 60] width 1310 height 31
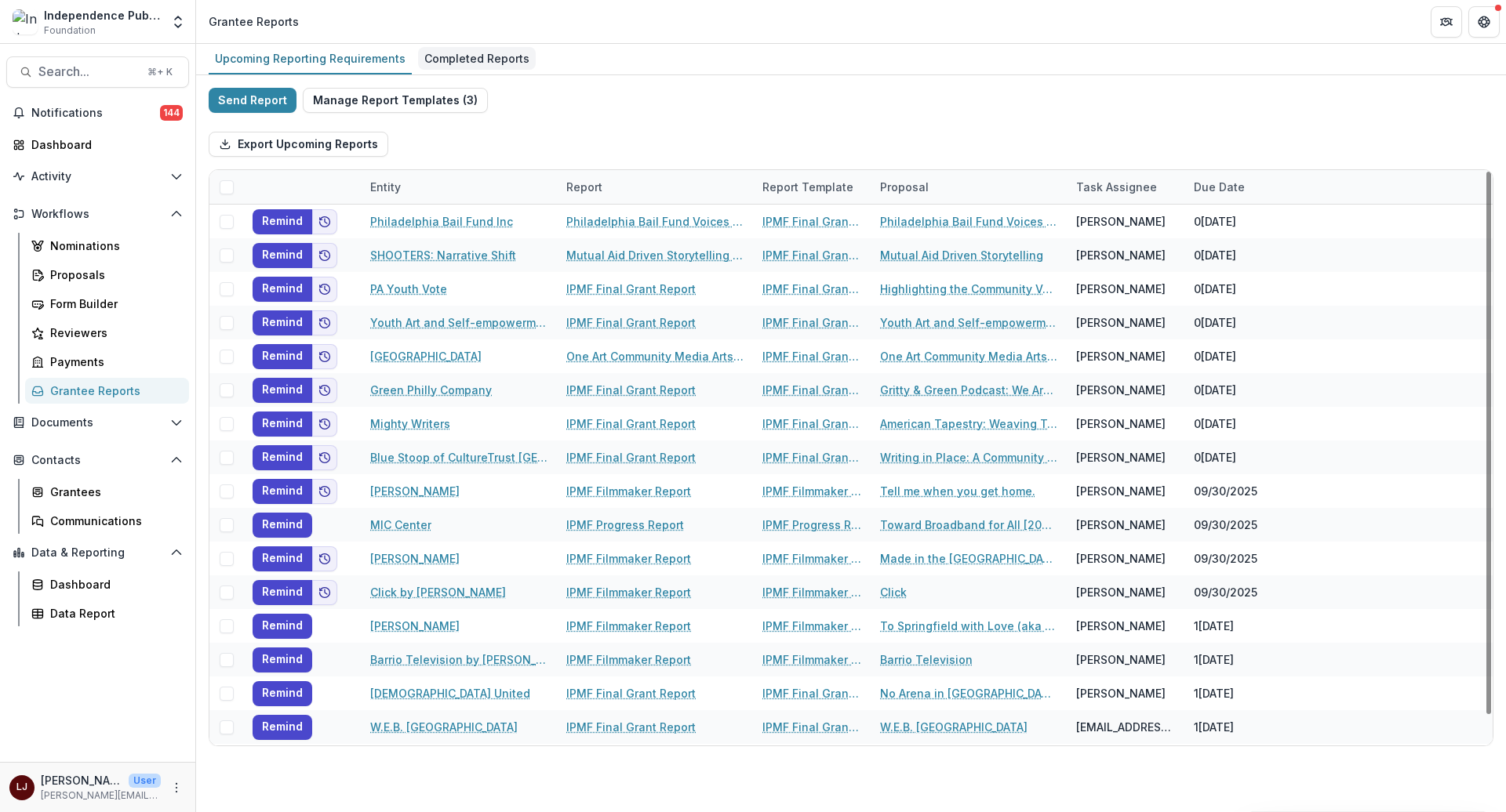
click at [442, 67] on div "Completed Reports" at bounding box center [477, 59] width 118 height 23
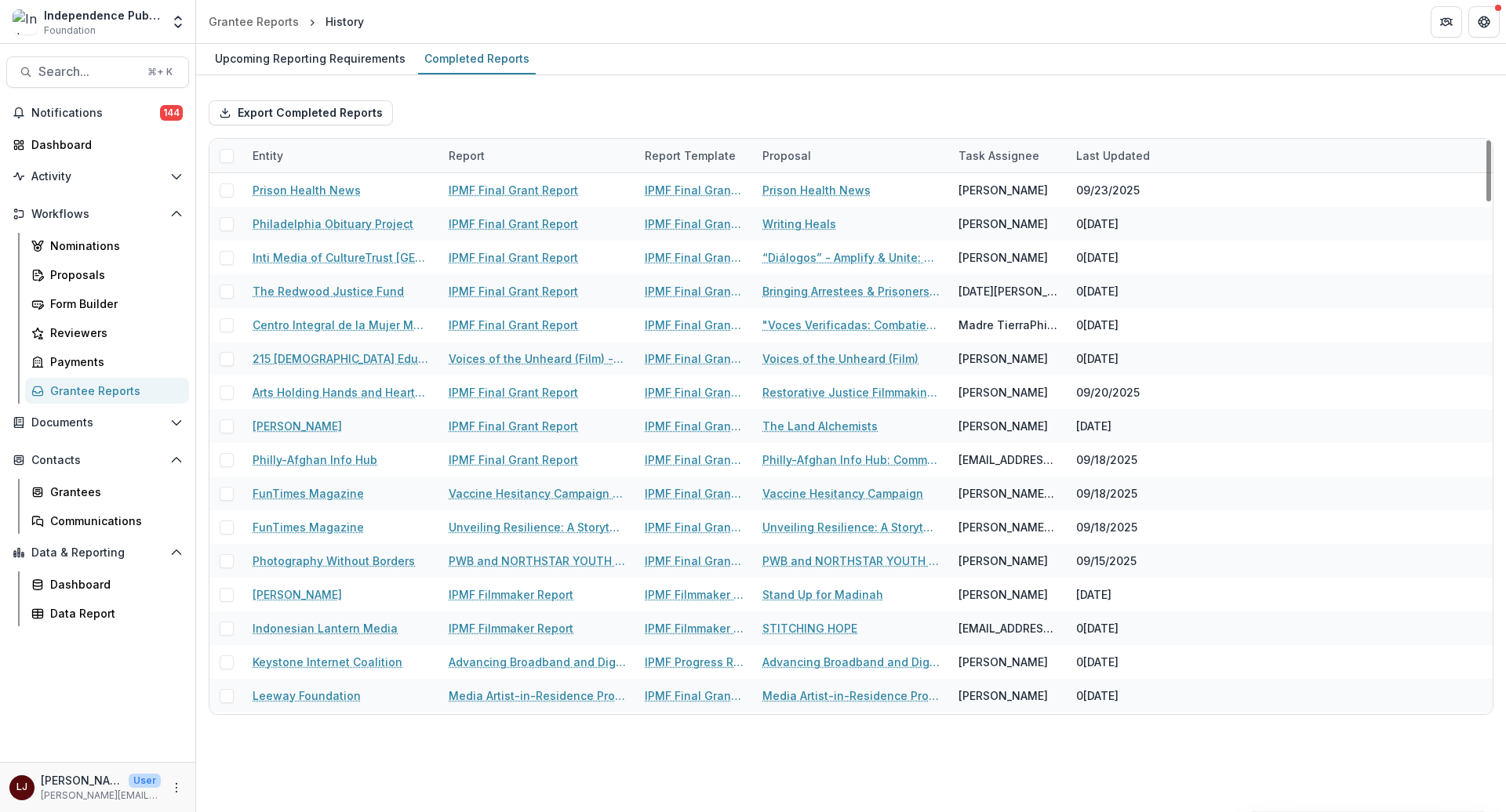
click at [1095, 148] on div "Last Updated" at bounding box center [1113, 155] width 92 height 16
click at [1099, 252] on span "Sort Descending" at bounding box center [1143, 251] width 91 height 13
click at [1029, 75] on div "Export Completed Reports Entity Report Report Template Proposal Task Assignee L…" at bounding box center [851, 402] width 1310 height 653
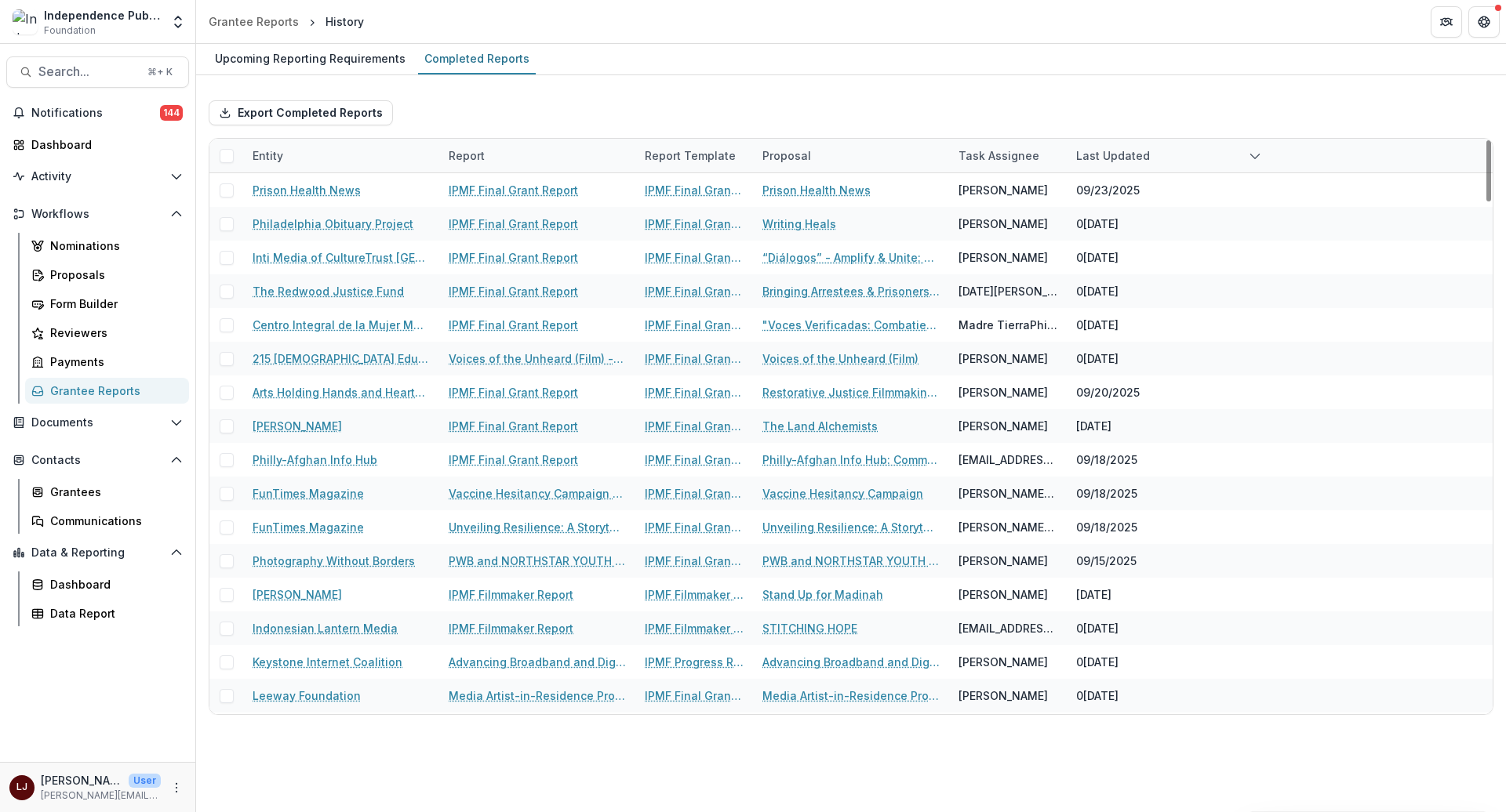
click at [708, 74] on div "Upcoming Reporting Requirements Completed Reports" at bounding box center [851, 60] width 1310 height 31
click at [79, 628] on div "Notifications 144 Dashboard Activity Tasks Workflows Nominations Proposals Form…" at bounding box center [97, 431] width 196 height 662
click at [77, 610] on div "Data Report" at bounding box center [113, 613] width 126 height 16
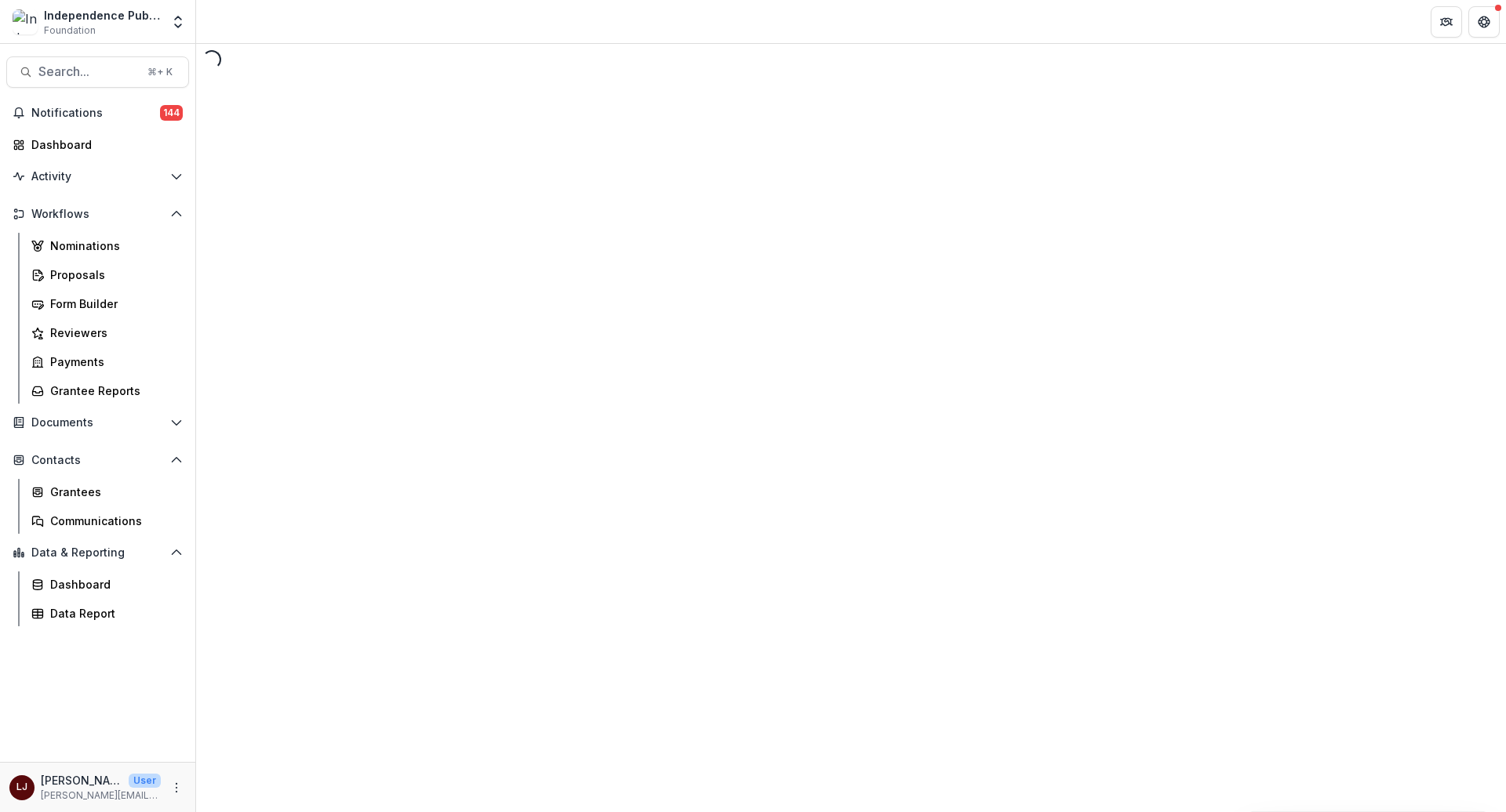
select select "********"
